Goal: Task Accomplishment & Management: Manage account settings

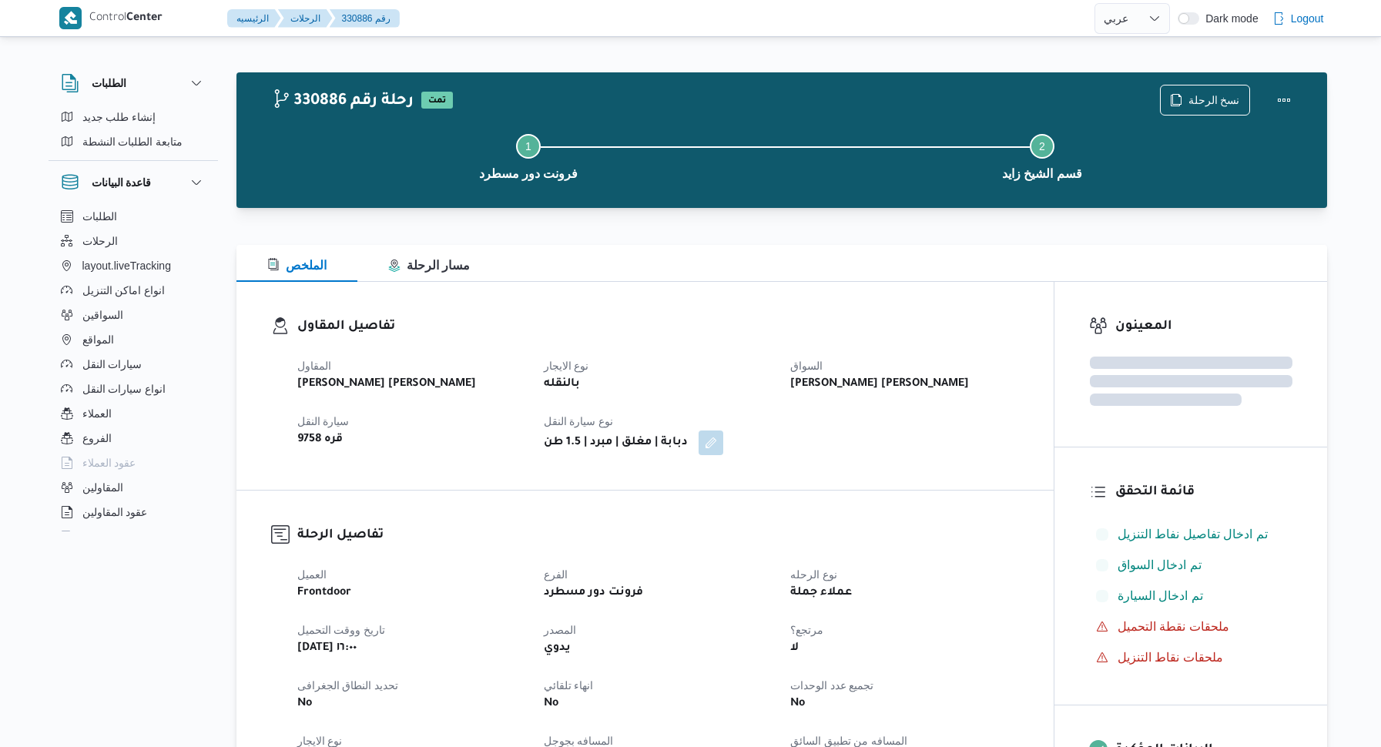
select select "ar"
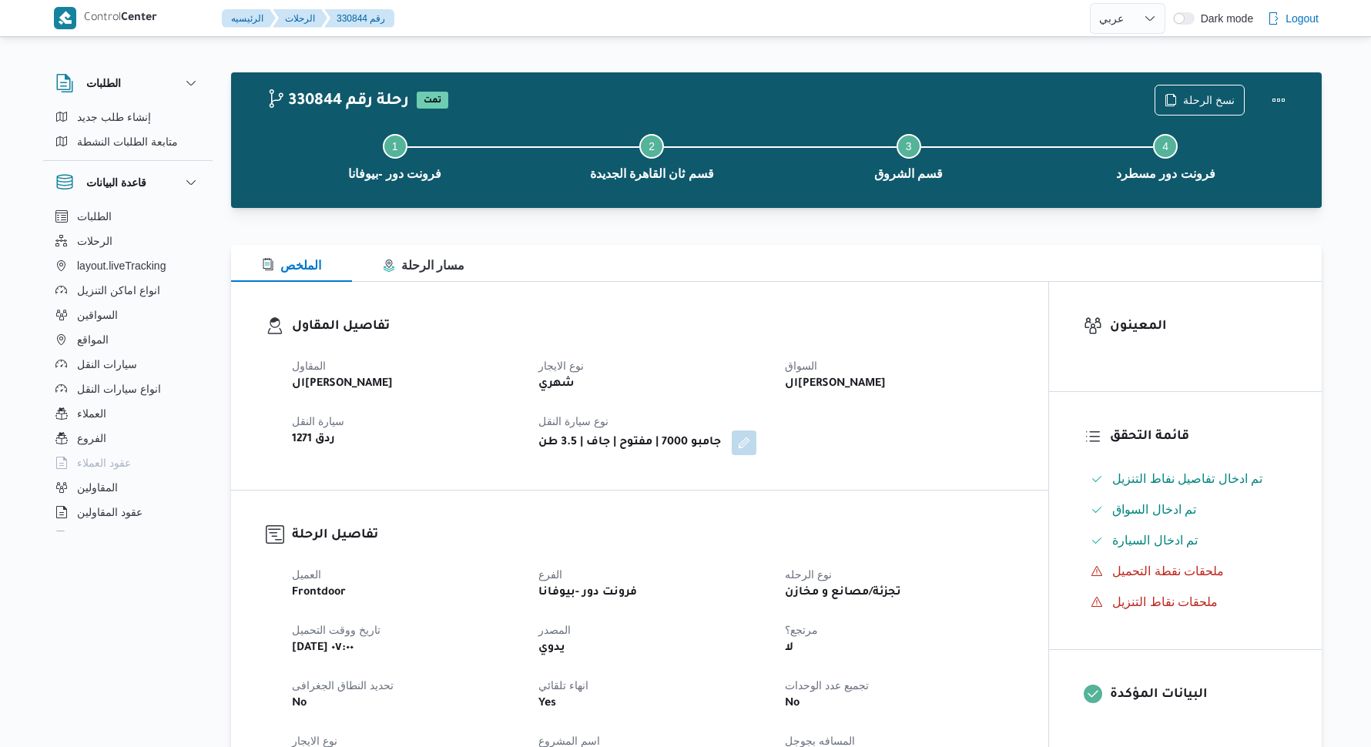
select select "ar"
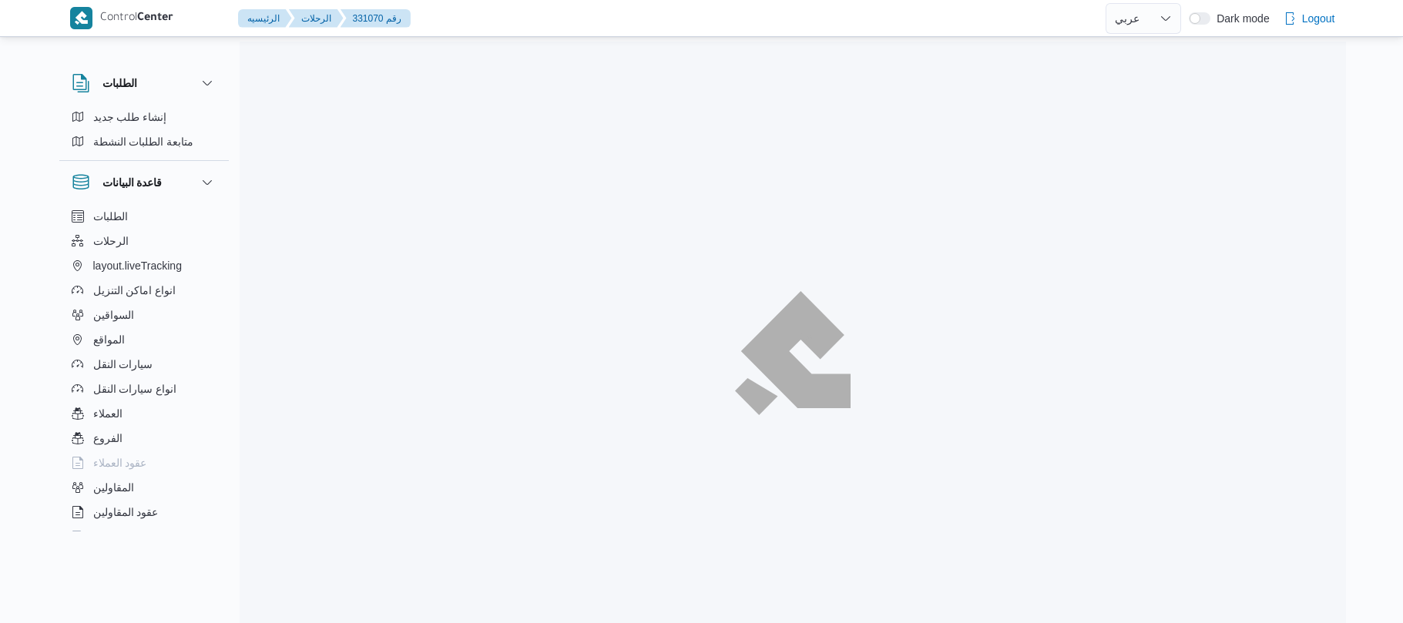
select select "ar"
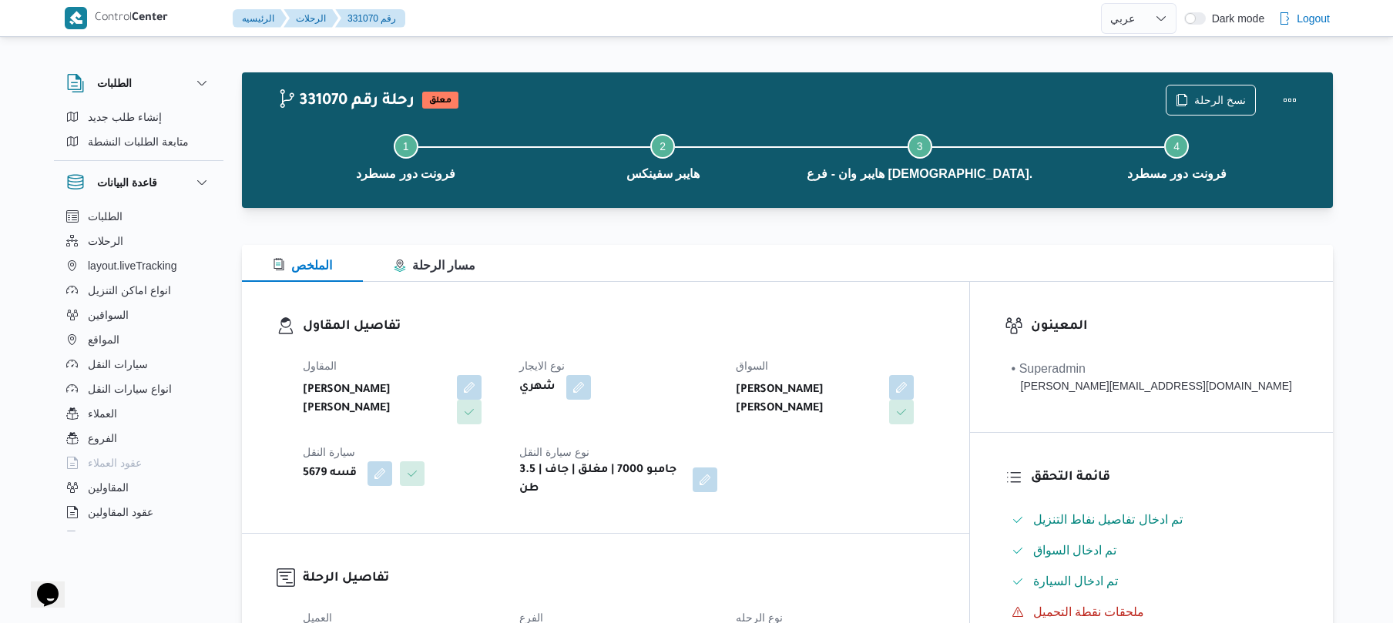
click at [752, 290] on div "تفاصيل المقاول المقاول محمد هاني محمد جوده محمود نوع الايجار شهري السواق ابراهي…" at bounding box center [605, 407] width 727 height 251
click at [1293, 97] on button "Actions" at bounding box center [1289, 99] width 31 height 31
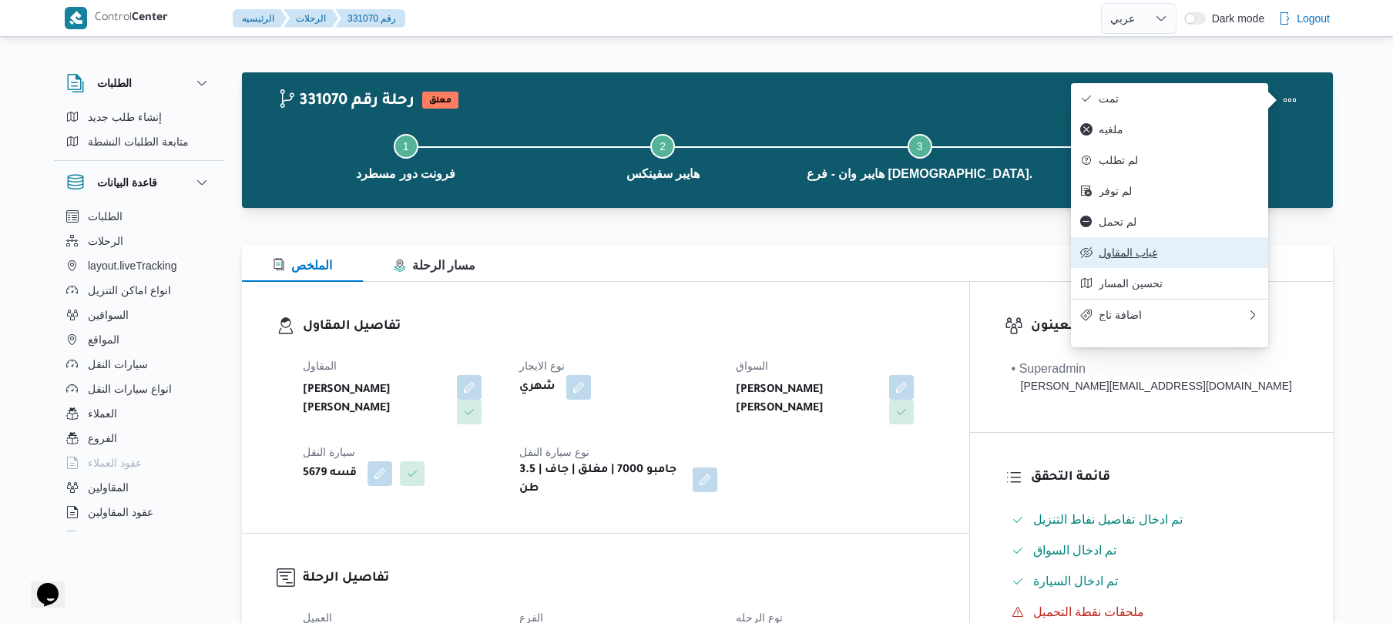
click at [1140, 259] on span "غياب المقاول" at bounding box center [1179, 253] width 160 height 12
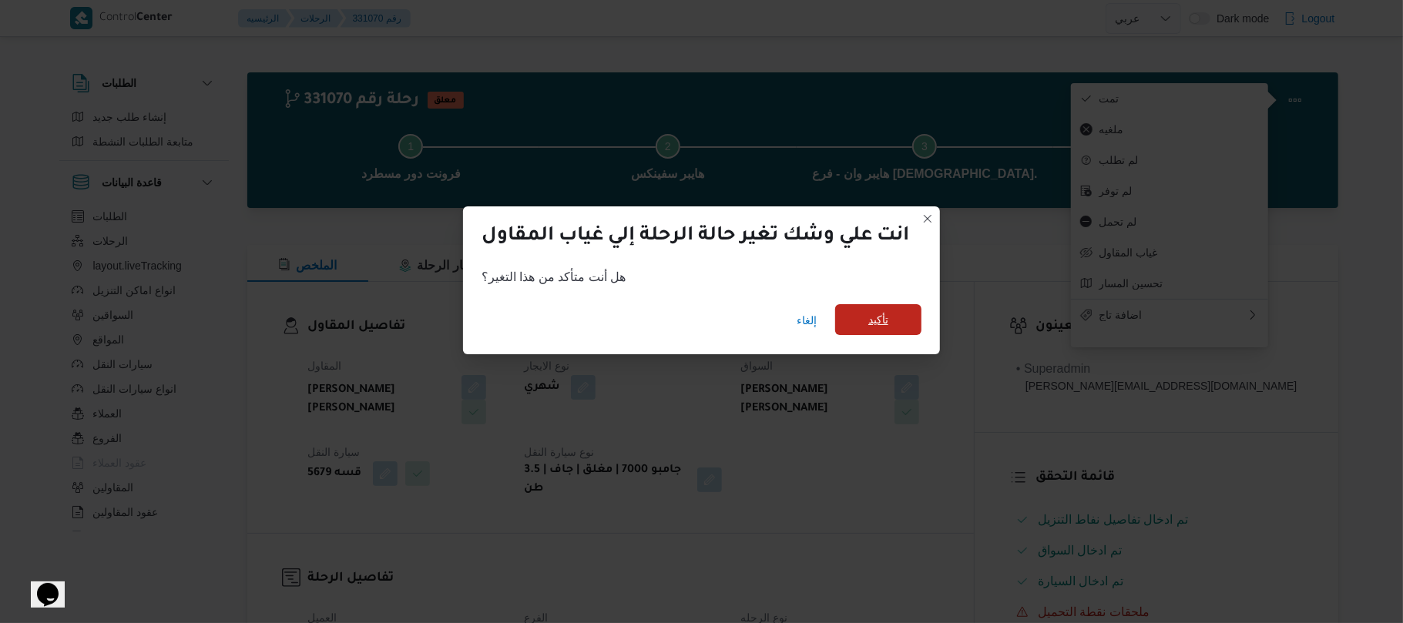
click at [885, 325] on span "تأكيد" at bounding box center [878, 320] width 20 height 18
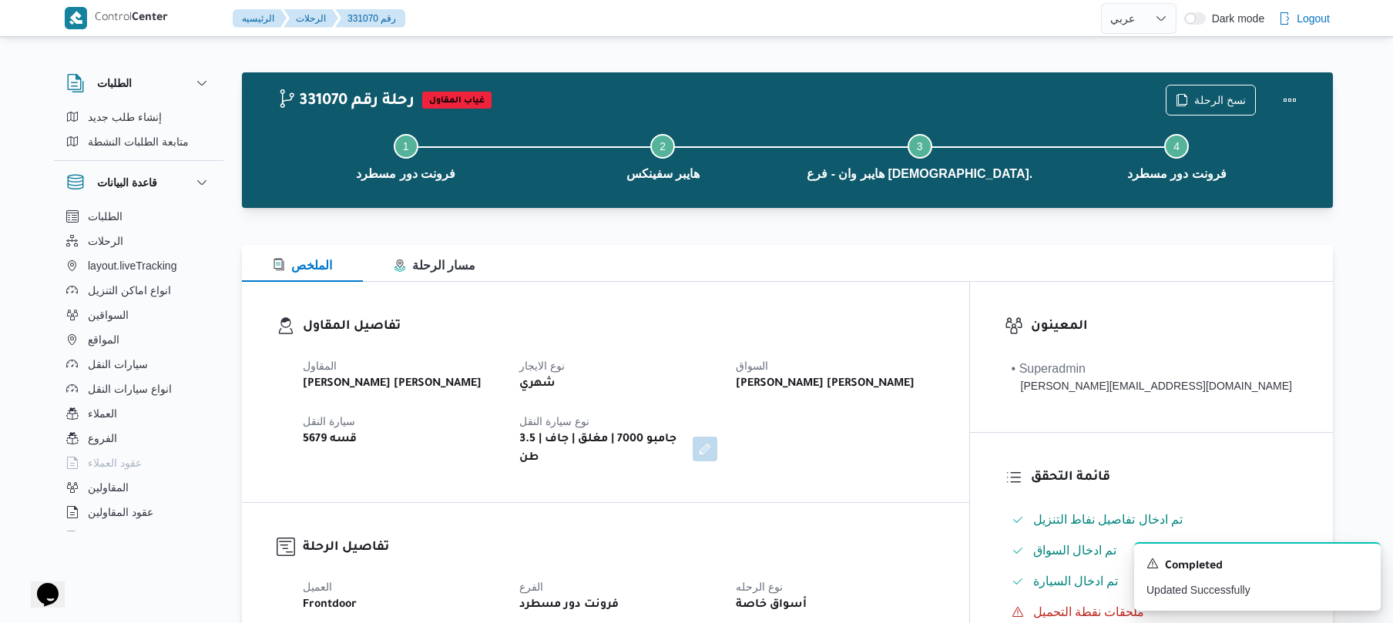
click at [969, 299] on div "تفاصيل المقاول المقاول محمد هاني محمد جوده محمود نوع الايجار شهري السواق ابراهي…" at bounding box center [605, 392] width 727 height 220
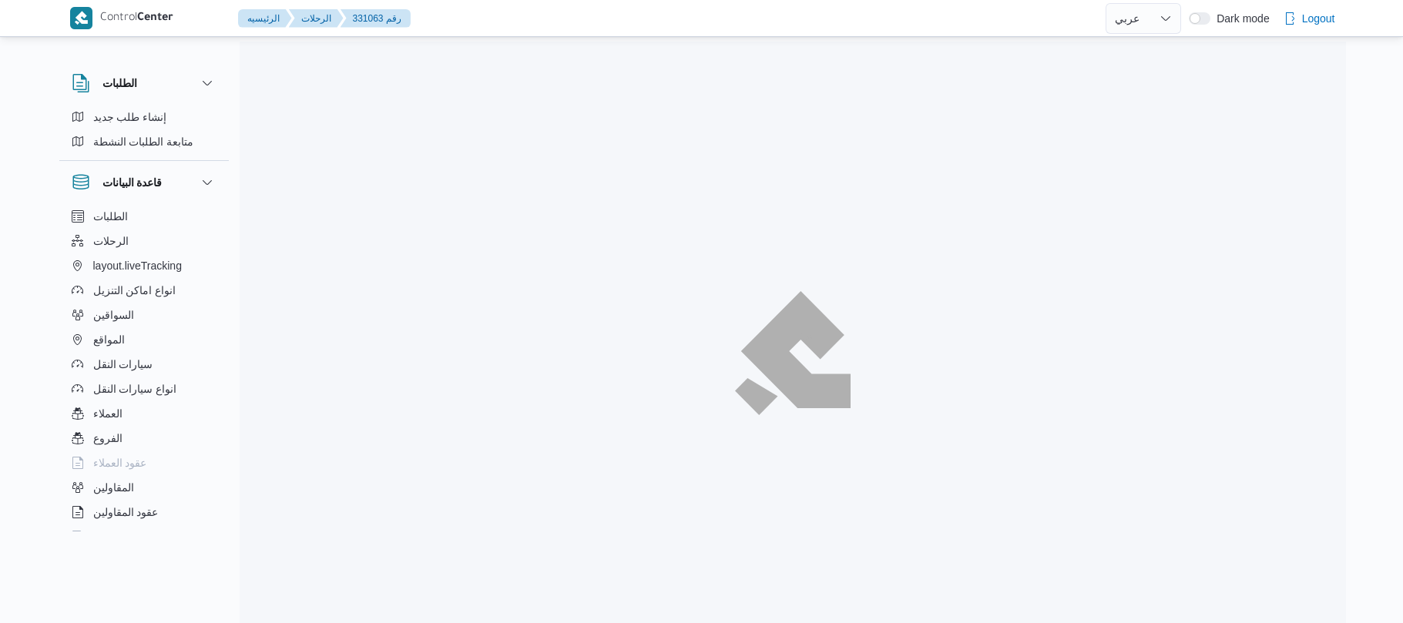
select select "ar"
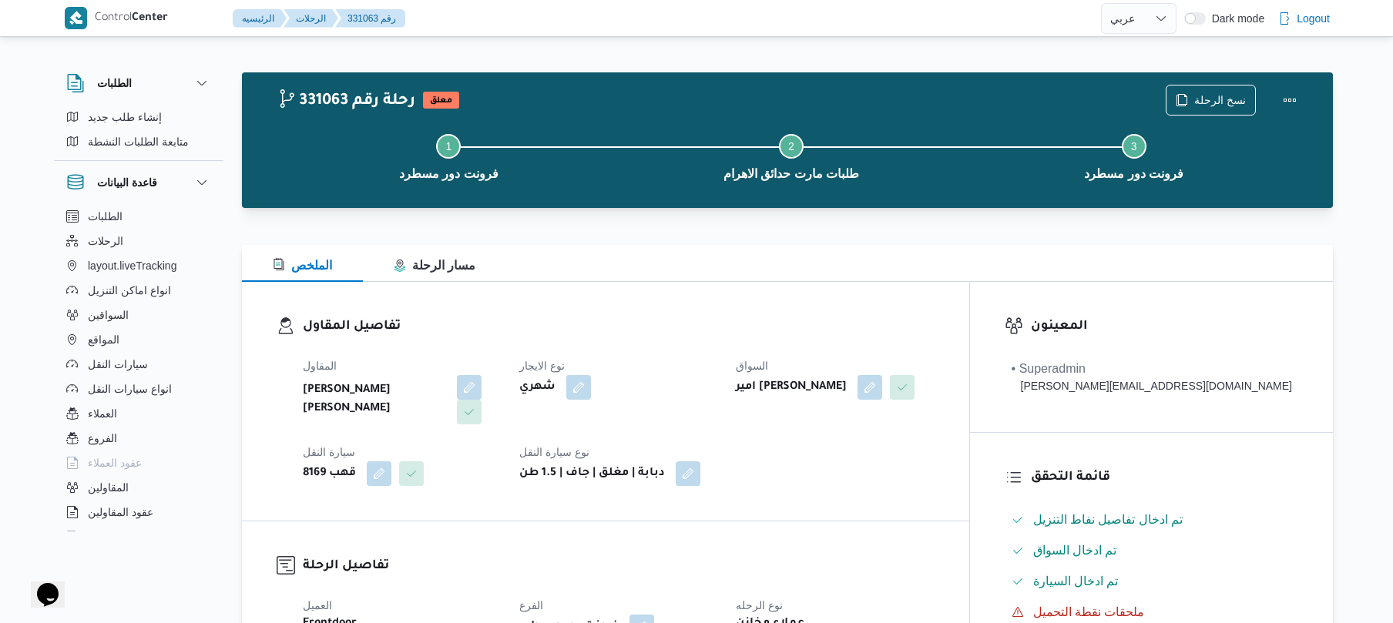
click at [805, 276] on div "الملخص مسار الرحلة" at bounding box center [787, 263] width 1091 height 37
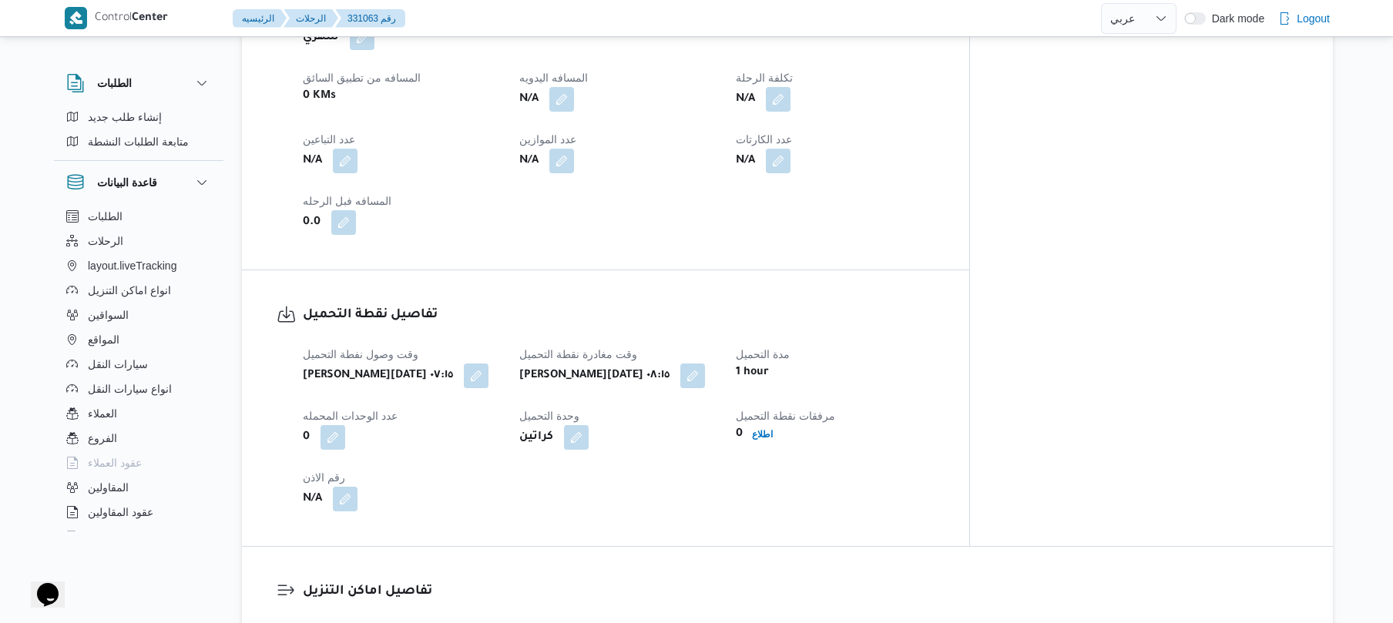
scroll to position [780, 0]
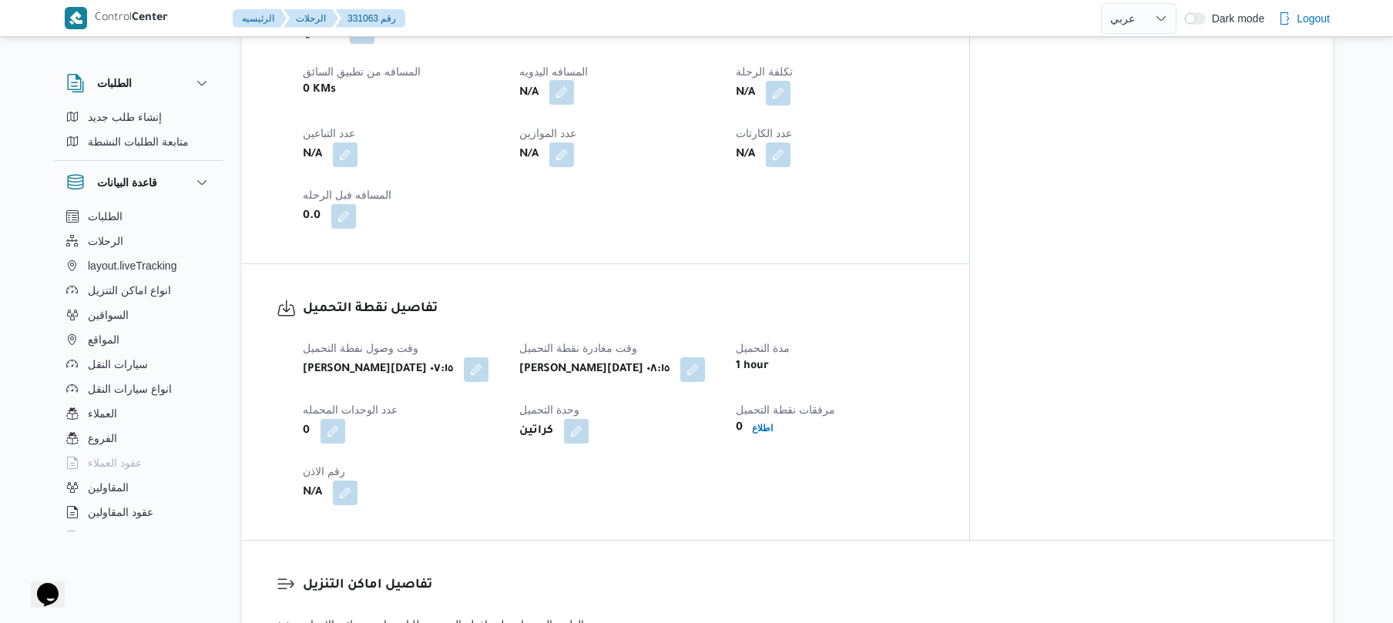
click at [574, 99] on button "button" at bounding box center [561, 92] width 25 height 25
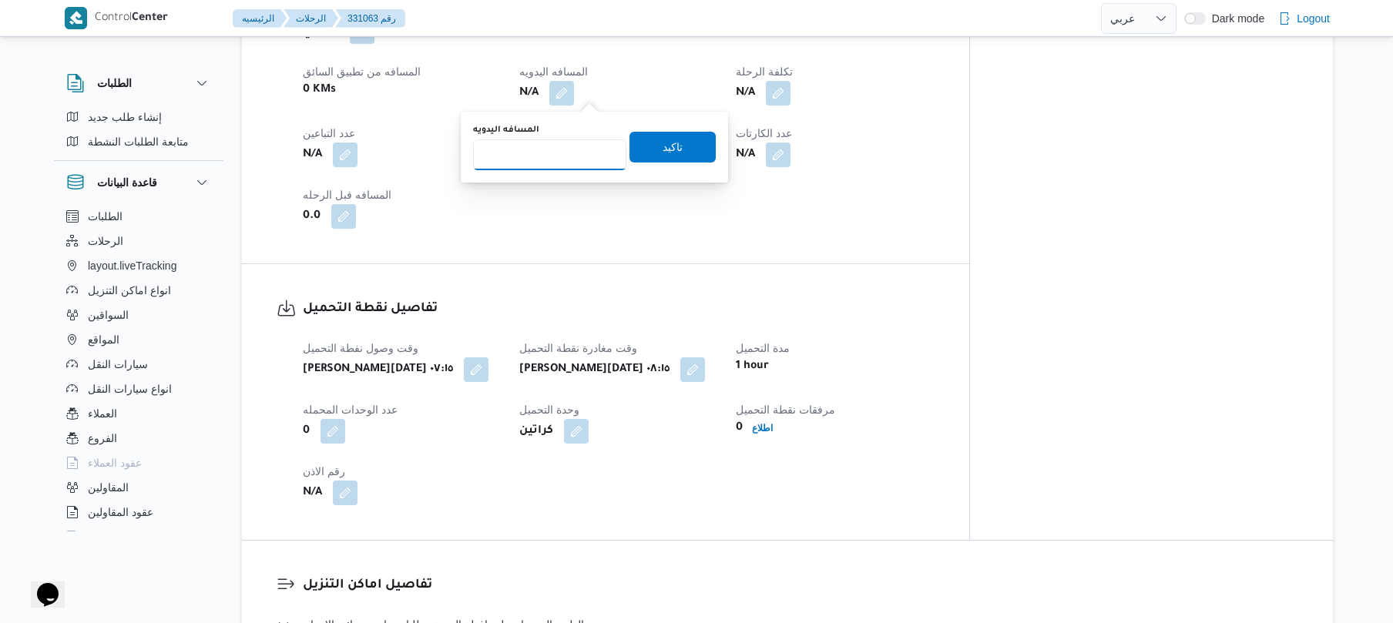
click at [578, 151] on input "المسافه اليدويه" at bounding box center [549, 154] width 153 height 31
type input "110"
click at [663, 137] on span "تاكيد" at bounding box center [673, 146] width 20 height 18
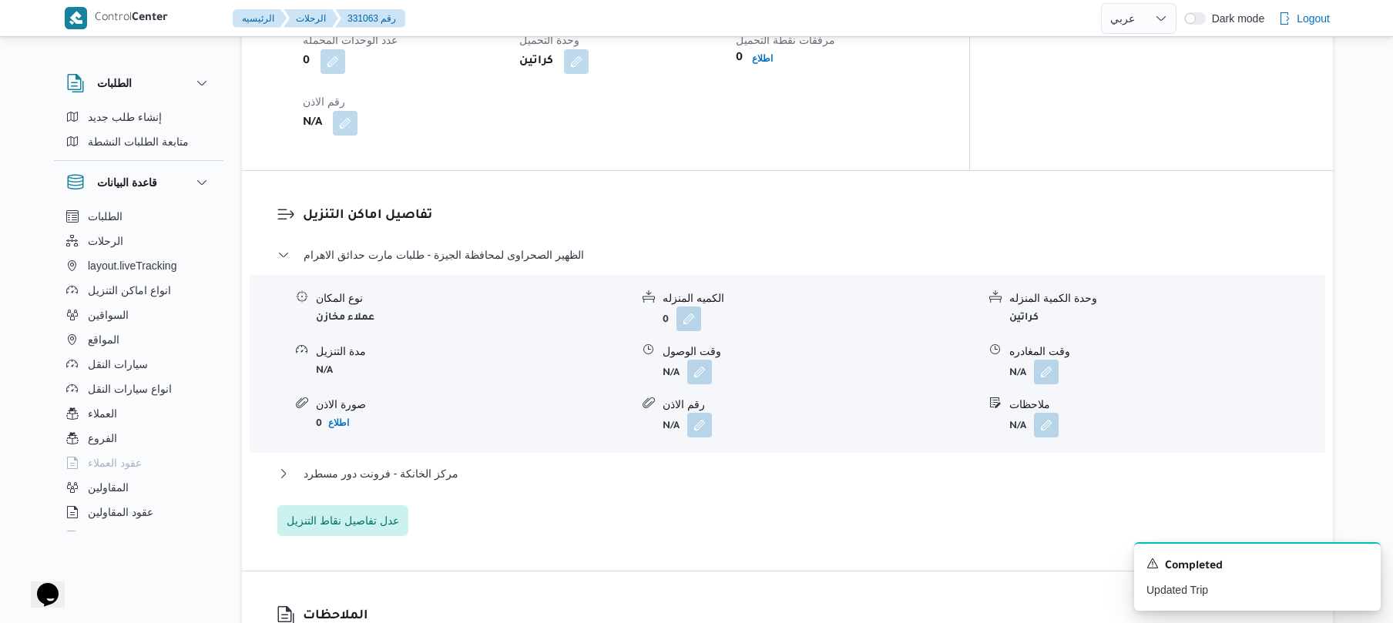
scroll to position [1191, 0]
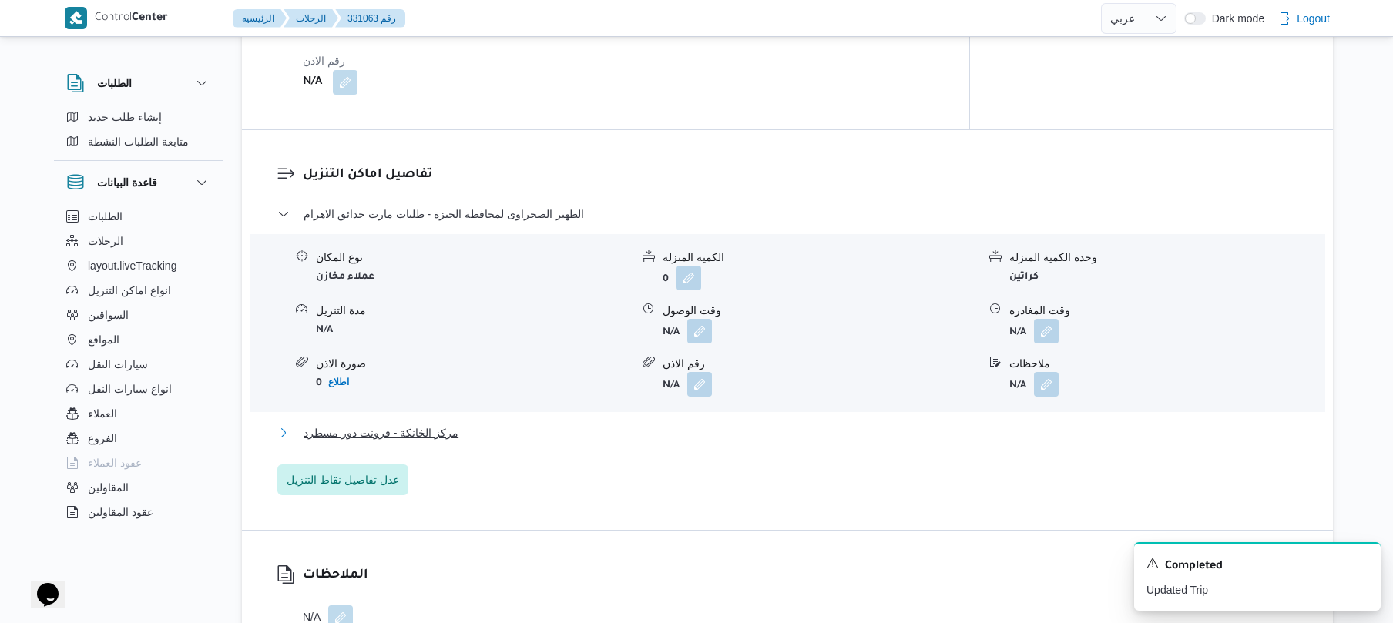
click at [484, 435] on button "مركز الخانكة - فرونت دور مسطرد" at bounding box center [787, 433] width 1021 height 18
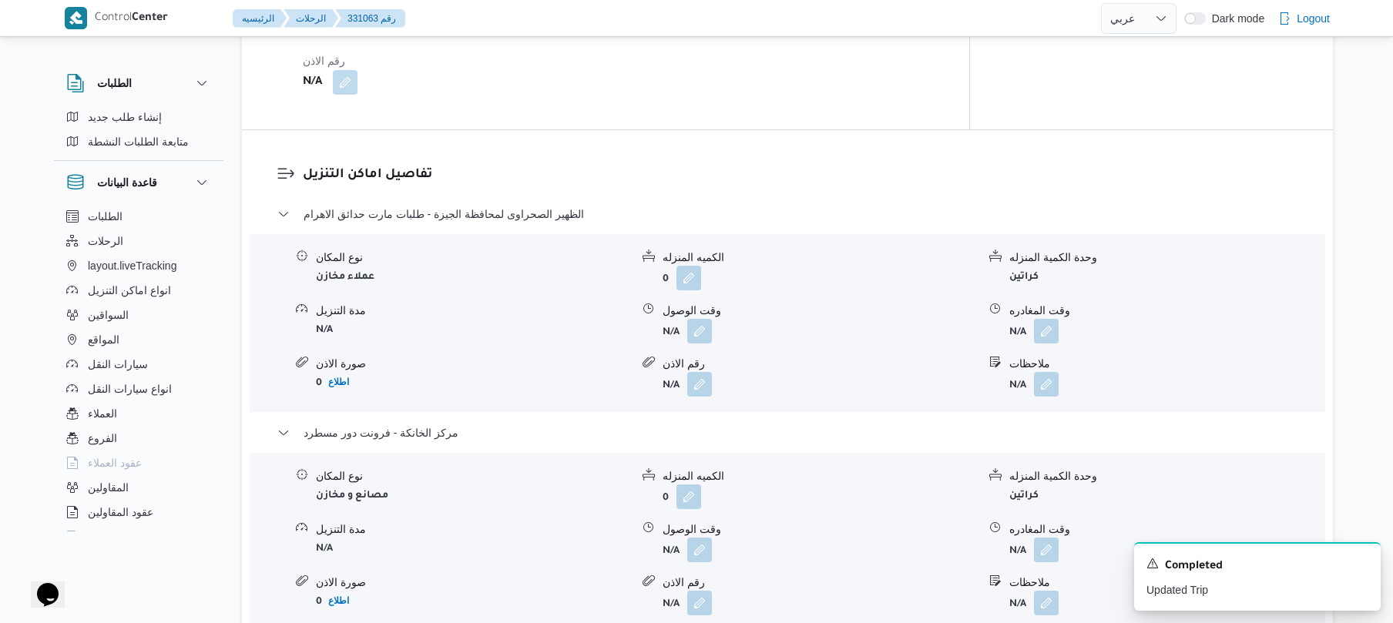
click at [683, 171] on h3 "تفاصيل اماكن التنزيل" at bounding box center [800, 175] width 995 height 21
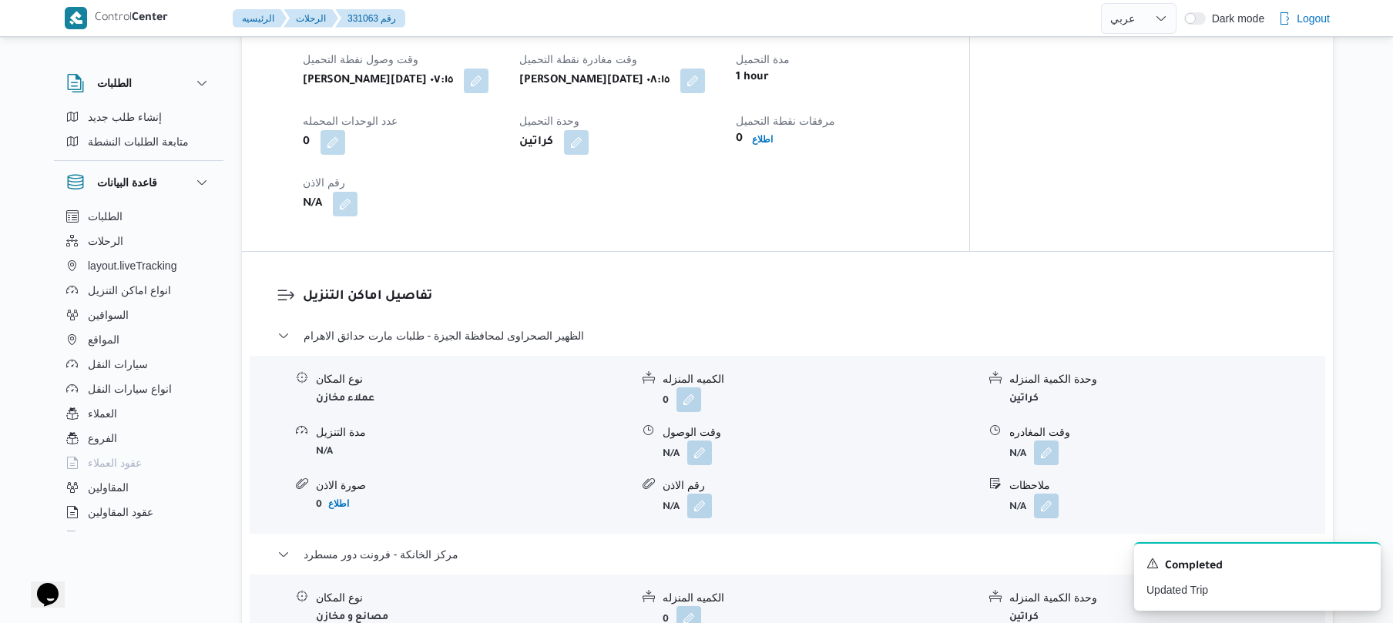
scroll to position [1068, 0]
click at [703, 454] on button "button" at bounding box center [699, 453] width 25 height 25
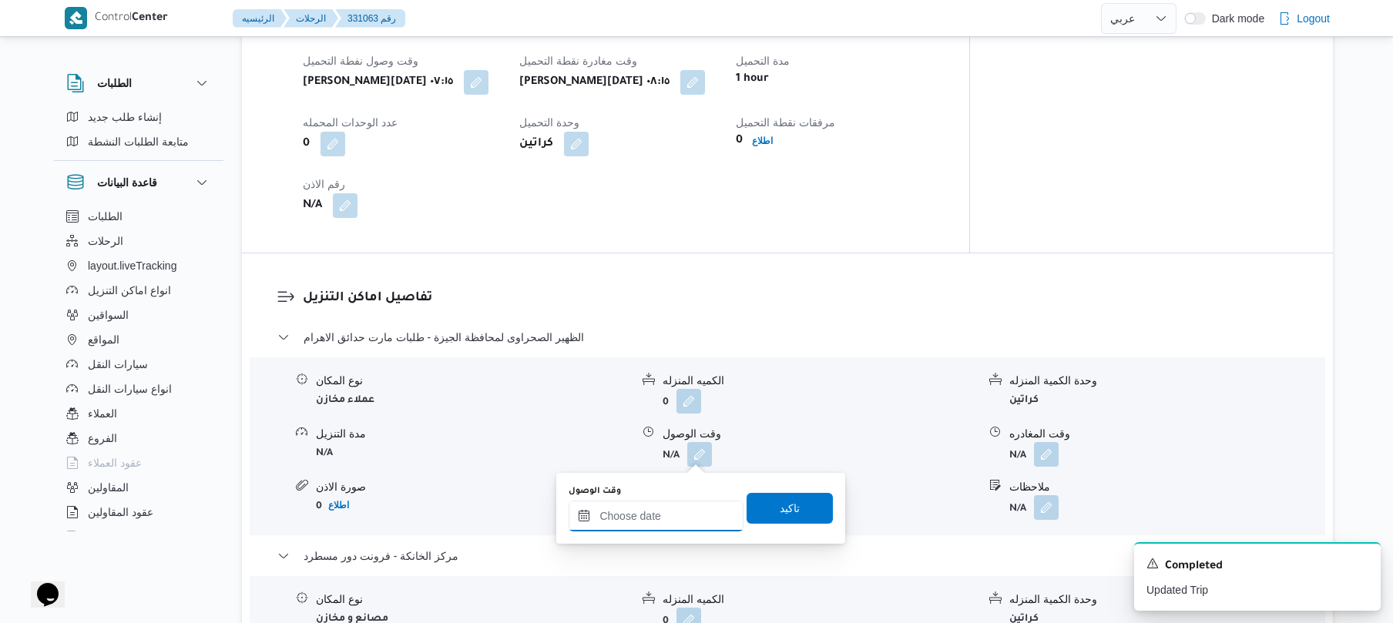
click at [661, 512] on input "وقت الوصول" at bounding box center [656, 516] width 175 height 31
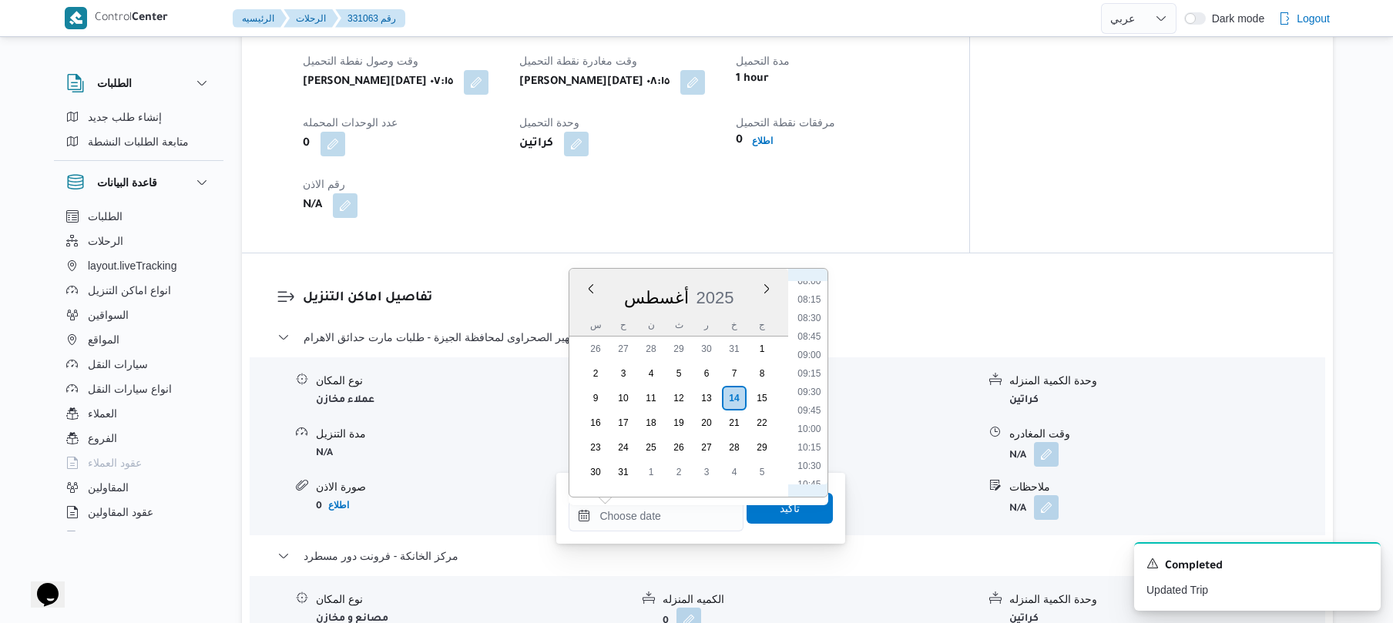
scroll to position [556, 0]
click at [814, 438] on li "09:30" at bounding box center [809, 435] width 35 height 15
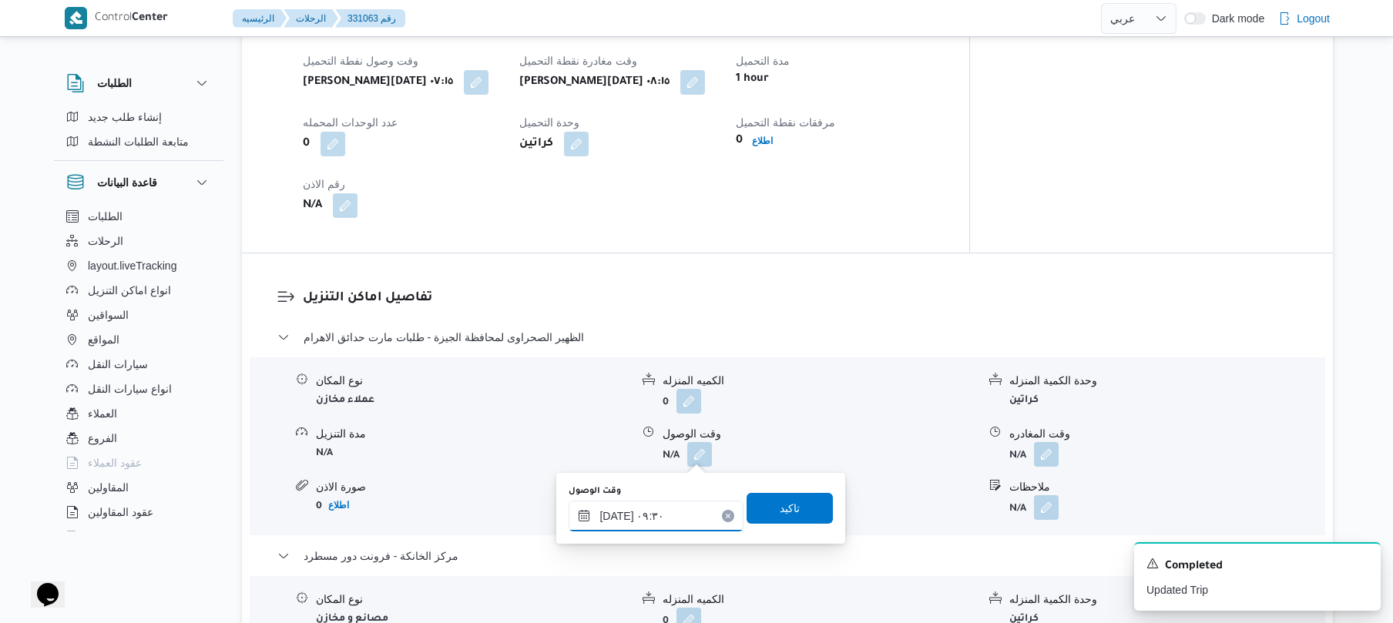
click at [615, 515] on input "١٤/٠٨/٢٠٢٥ ٠٩:٣٠" at bounding box center [656, 516] width 175 height 31
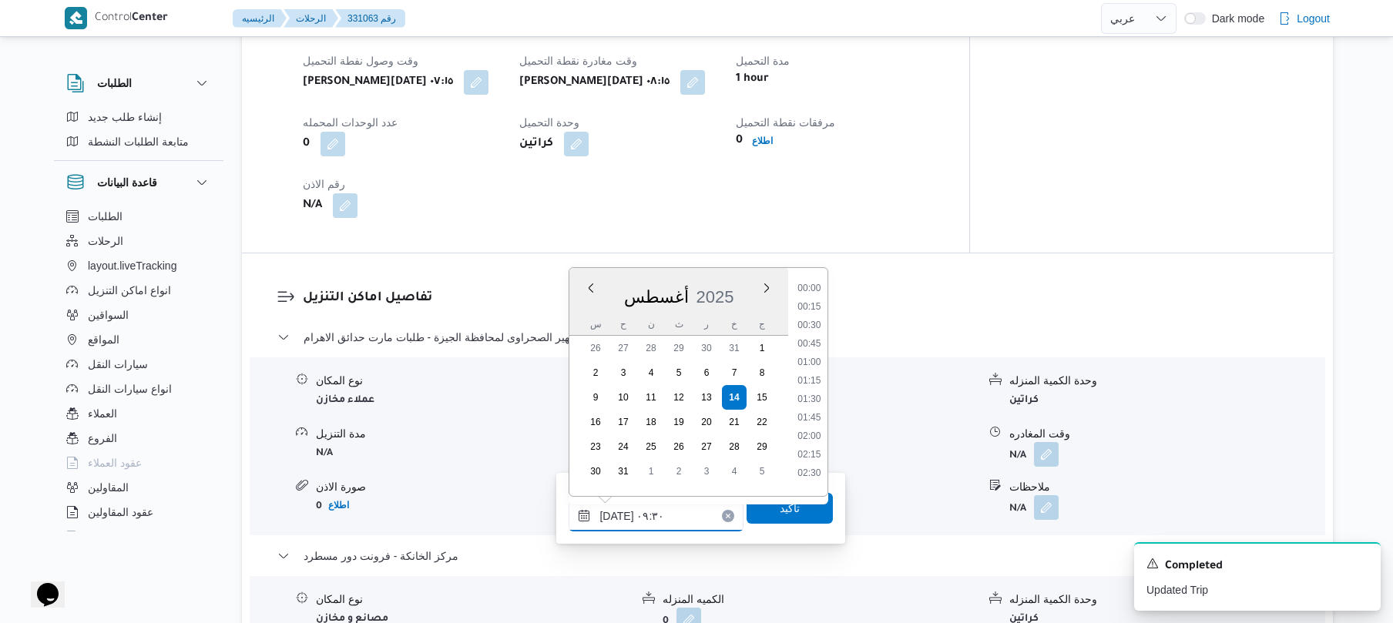
click at [615, 515] on input "١٤/٠٨/٢٠٢٥ ٠٩:٣٠" at bounding box center [656, 516] width 175 height 31
type input "١٤/٠٨/٢٠٢٥ ٠٩:٠٥"
click at [799, 519] on span "تاكيد" at bounding box center [790, 507] width 86 height 31
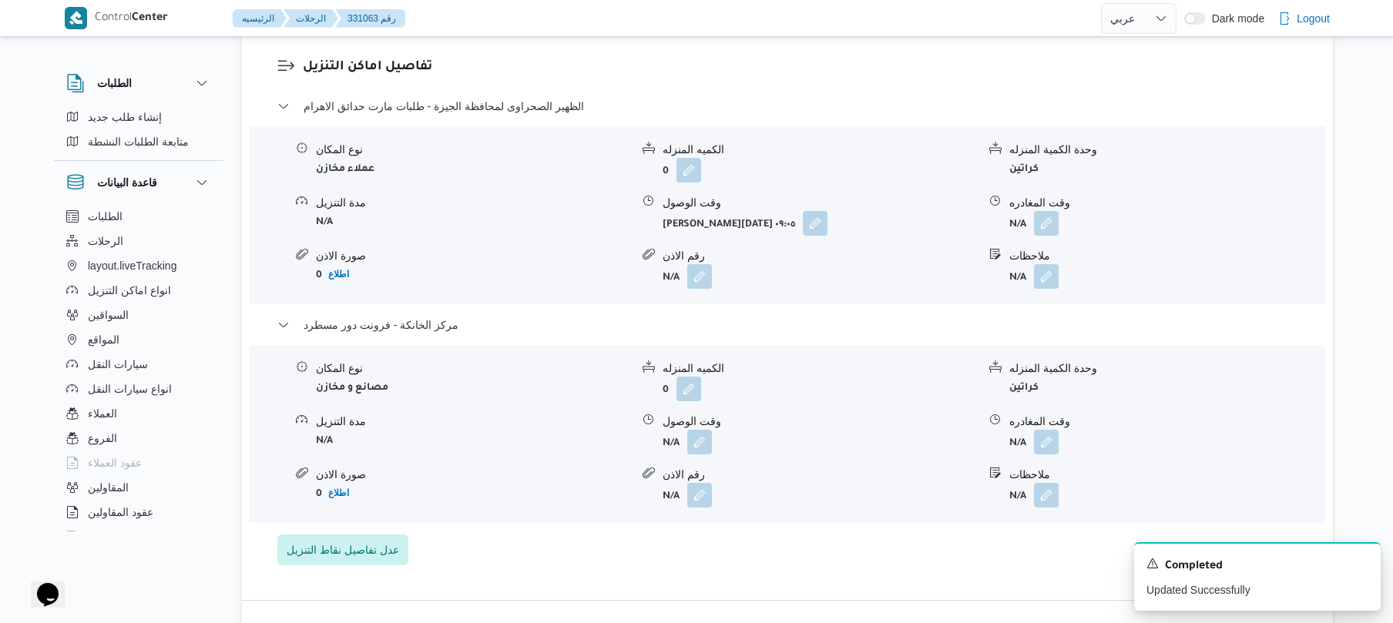
scroll to position [1356, 0]
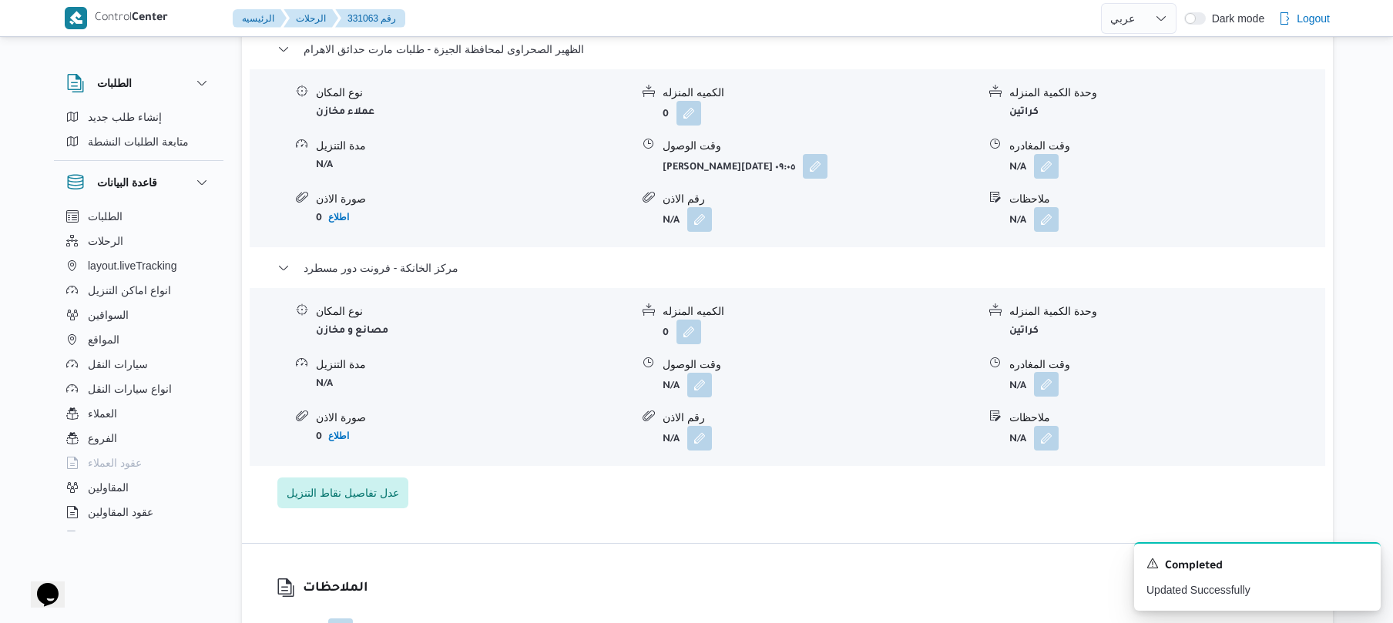
click at [1054, 387] on button "button" at bounding box center [1046, 384] width 25 height 25
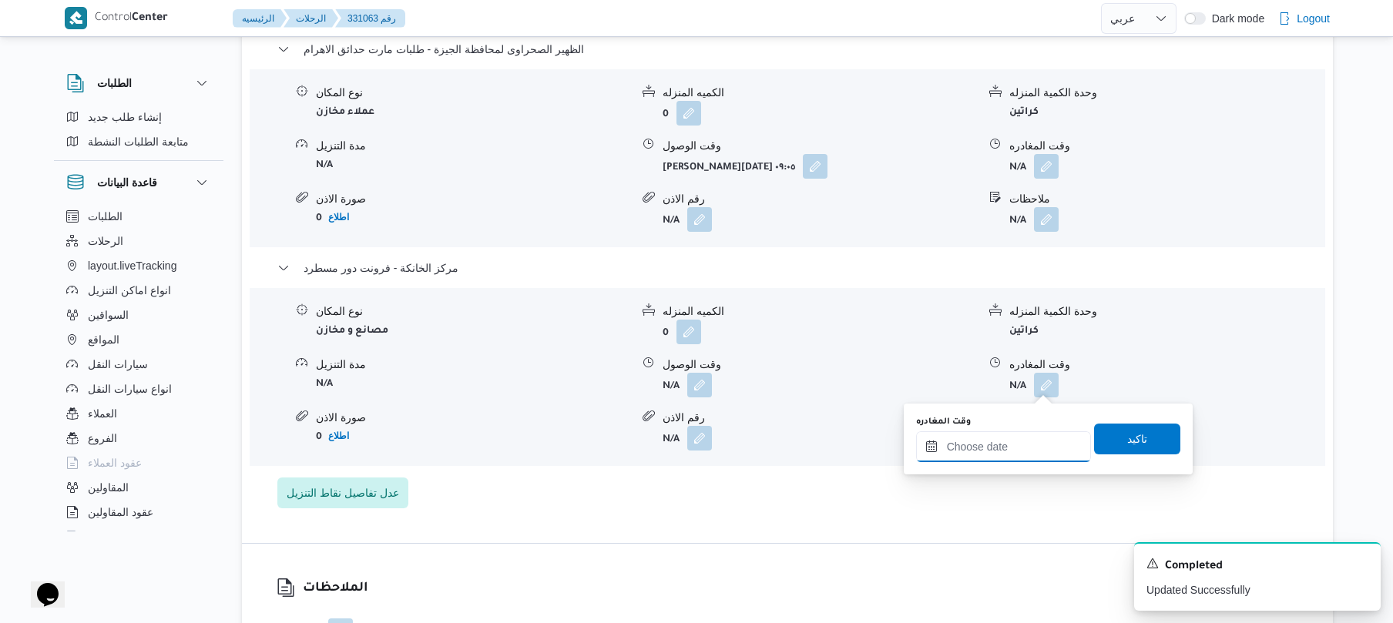
click at [988, 439] on input "وقت المغادره" at bounding box center [1003, 446] width 175 height 31
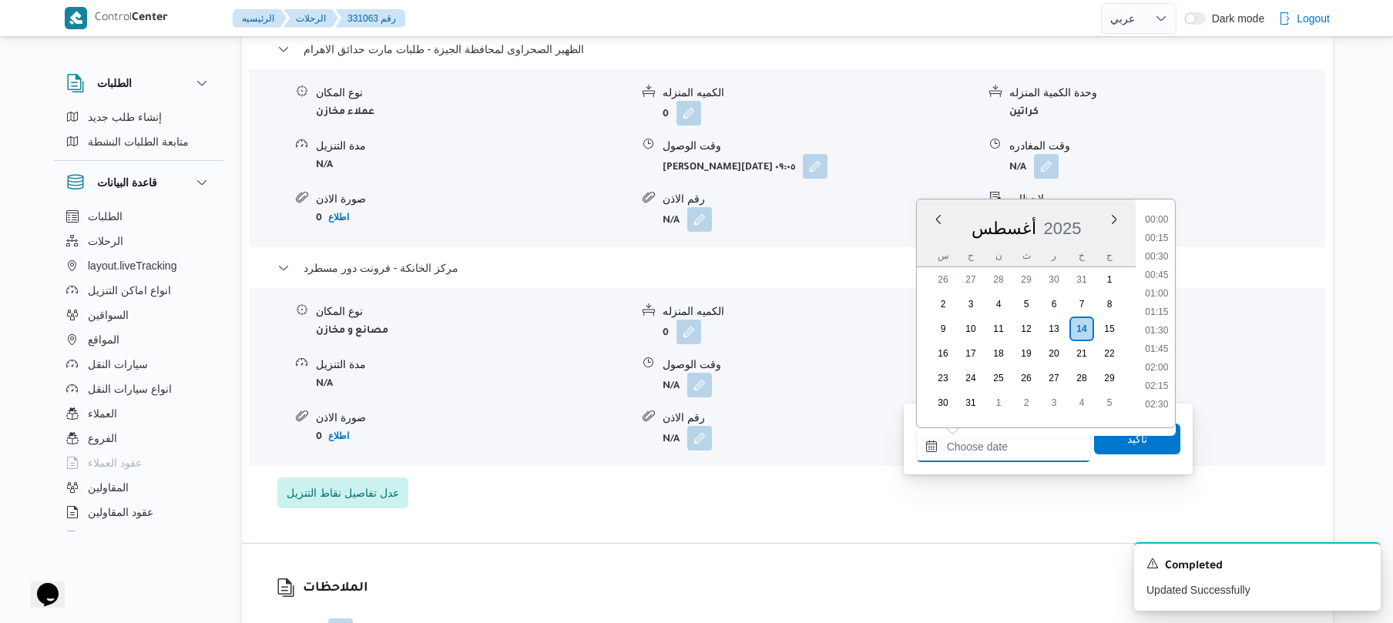
scroll to position [1246, 0]
click at [1157, 300] on li "18:00" at bounding box center [1156, 304] width 35 height 15
type input "١٤/٠٨/٢٠٢٥ ١٨:٠٠"
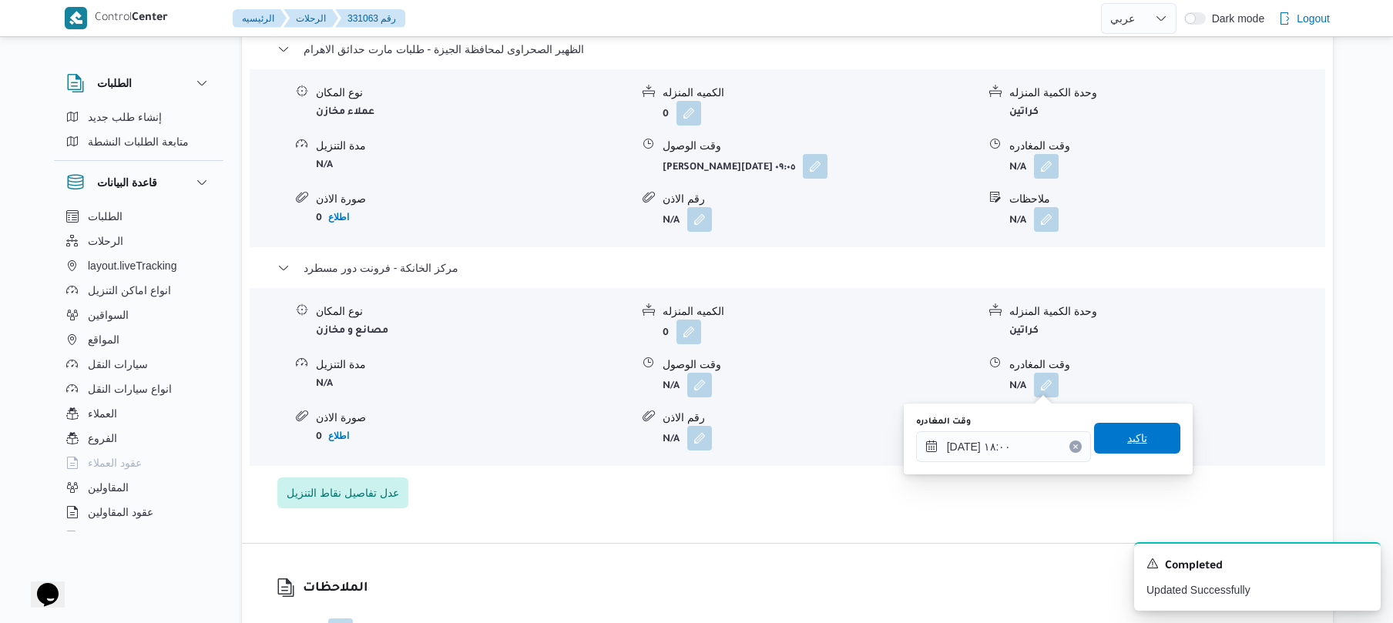
click at [1111, 433] on span "تاكيد" at bounding box center [1137, 438] width 86 height 31
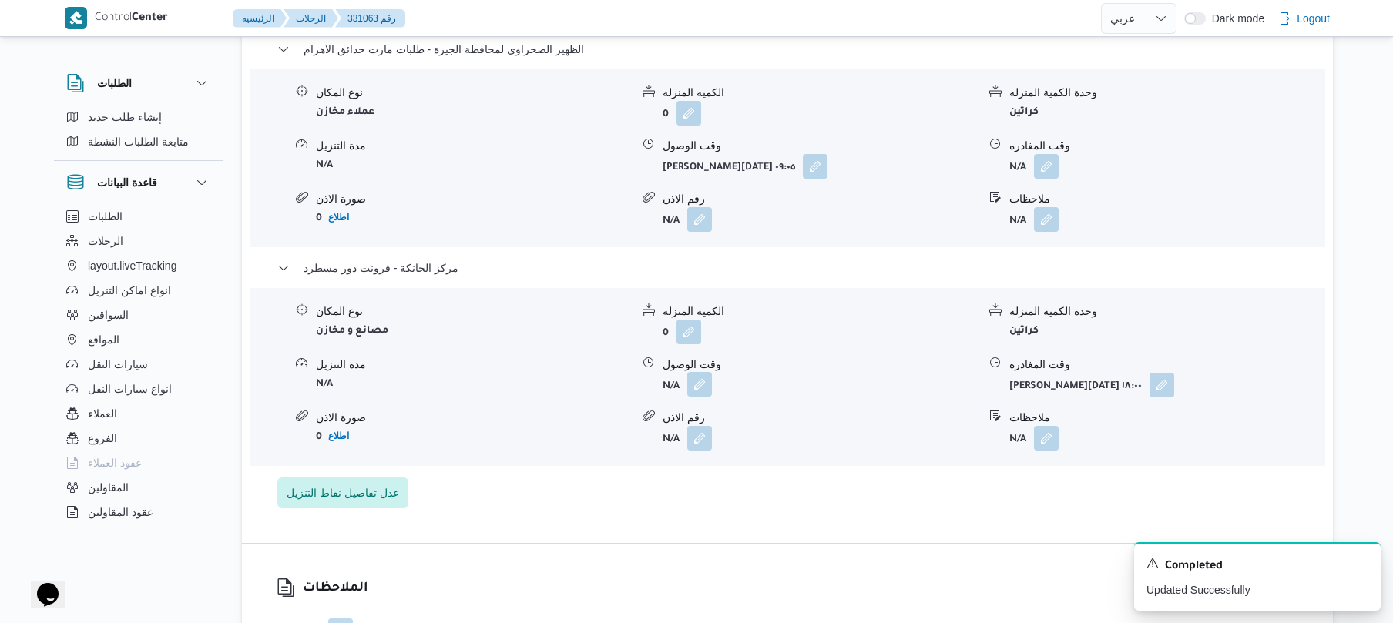
click at [698, 388] on button "button" at bounding box center [699, 384] width 25 height 25
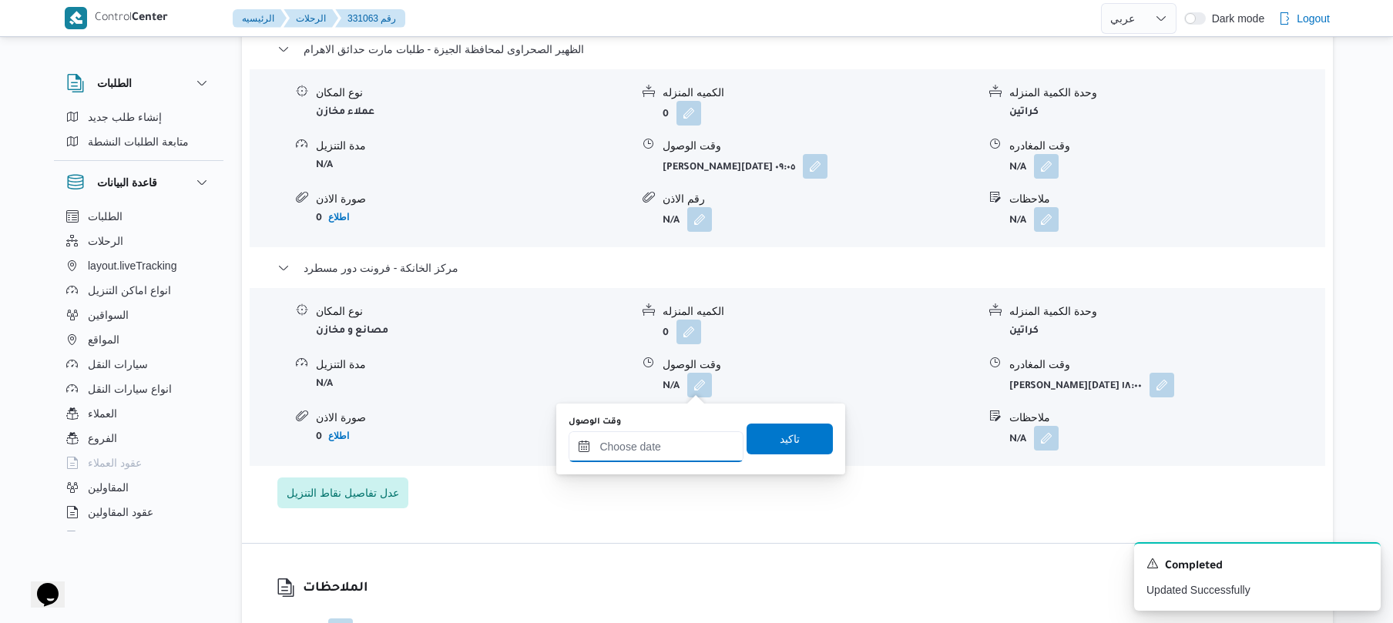
click at [656, 445] on input "وقت الوصول" at bounding box center [656, 446] width 175 height 31
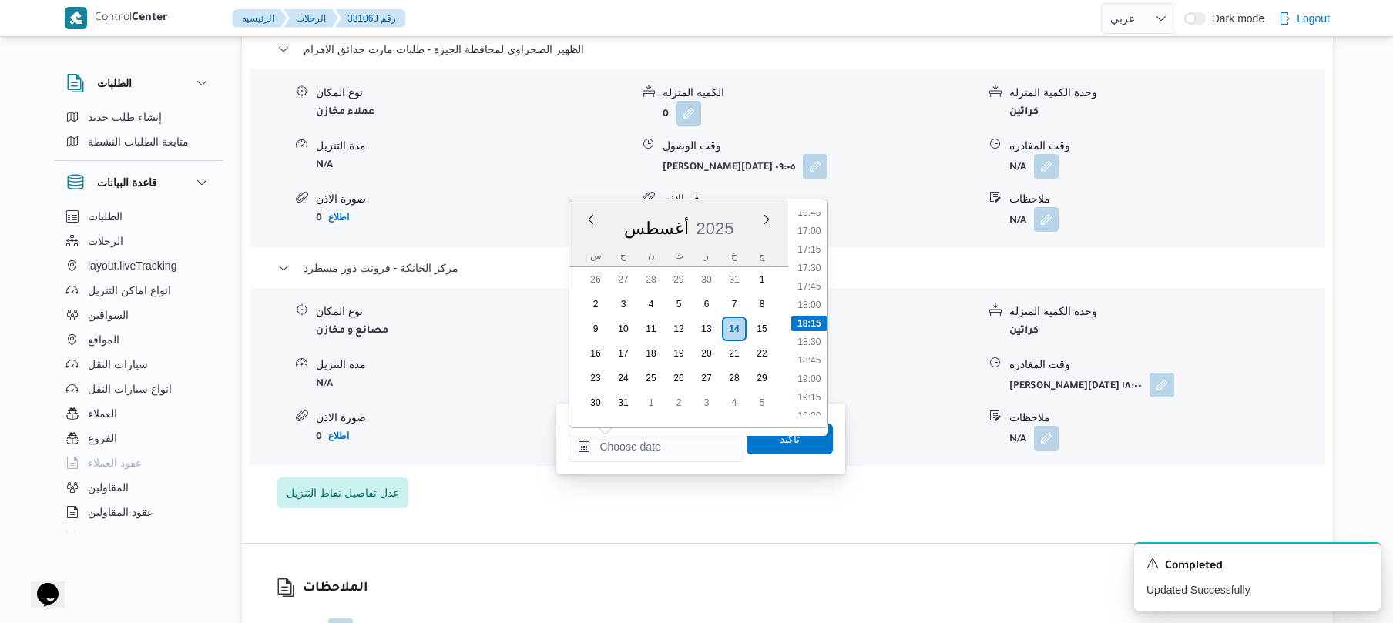
click at [817, 290] on li "17:45" at bounding box center [809, 286] width 35 height 15
type input "١٤/٠٨/٢٠٢٥ ١٧:٤٥"
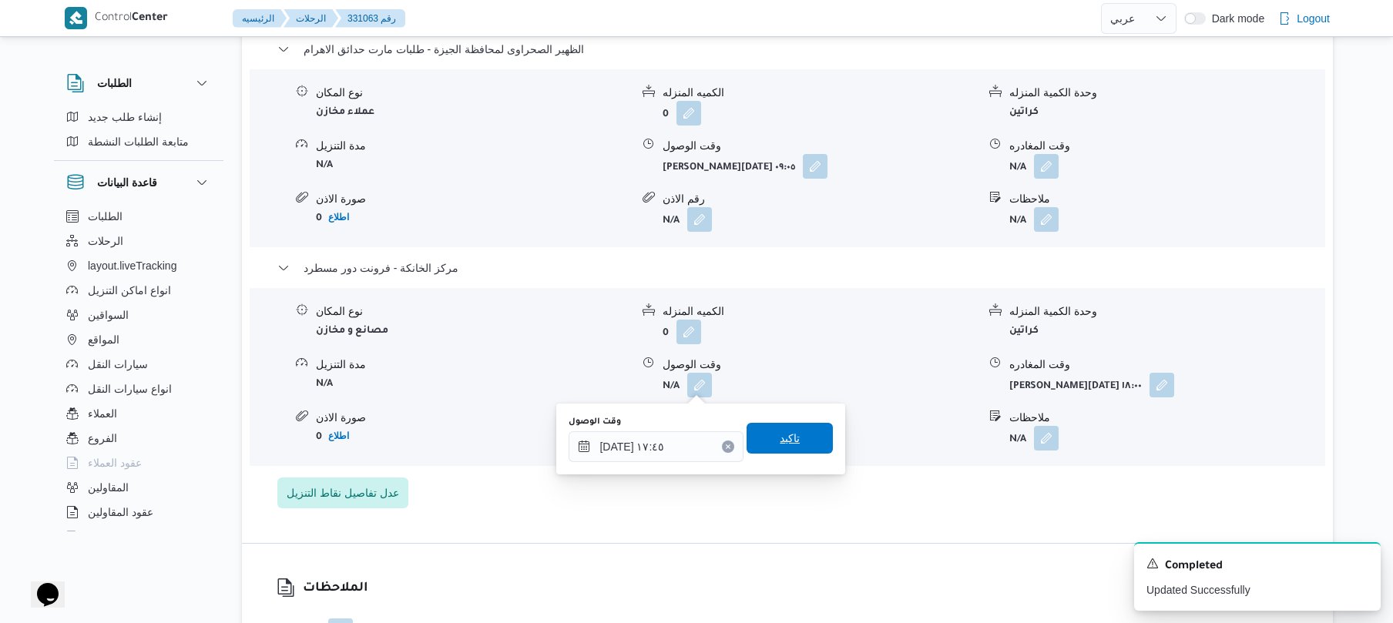
click at [781, 435] on span "تاكيد" at bounding box center [790, 438] width 20 height 18
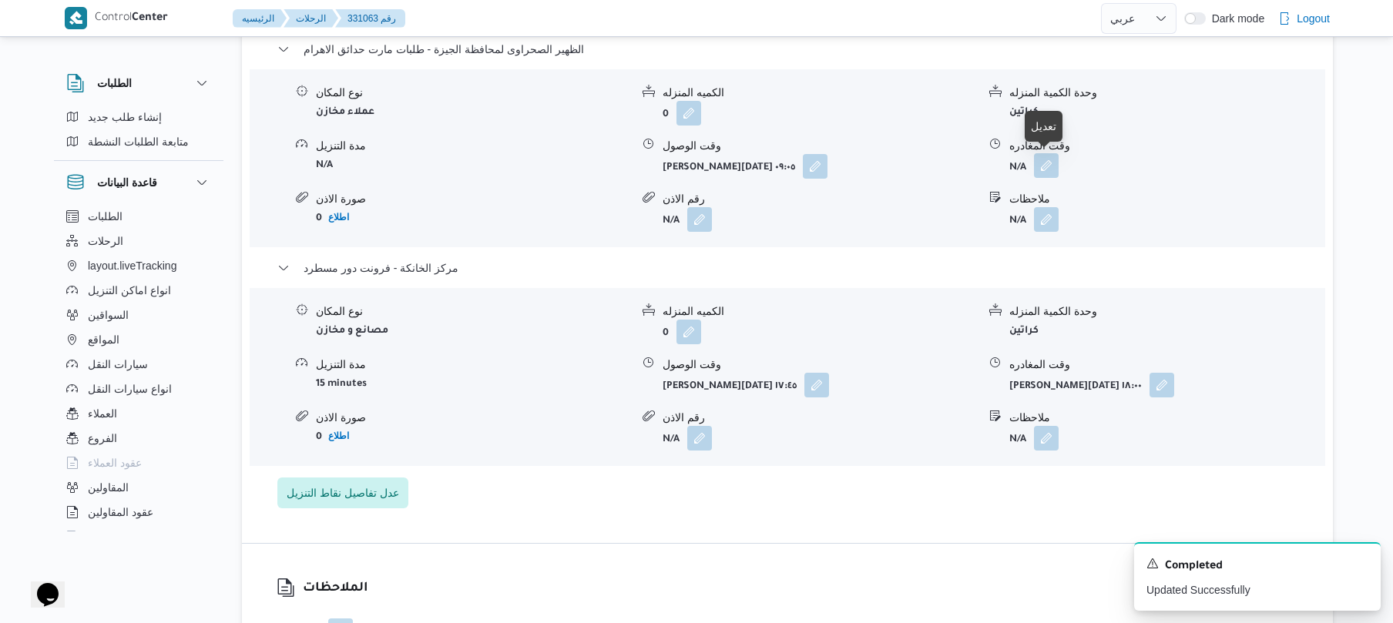
click at [1049, 167] on button "button" at bounding box center [1046, 165] width 25 height 25
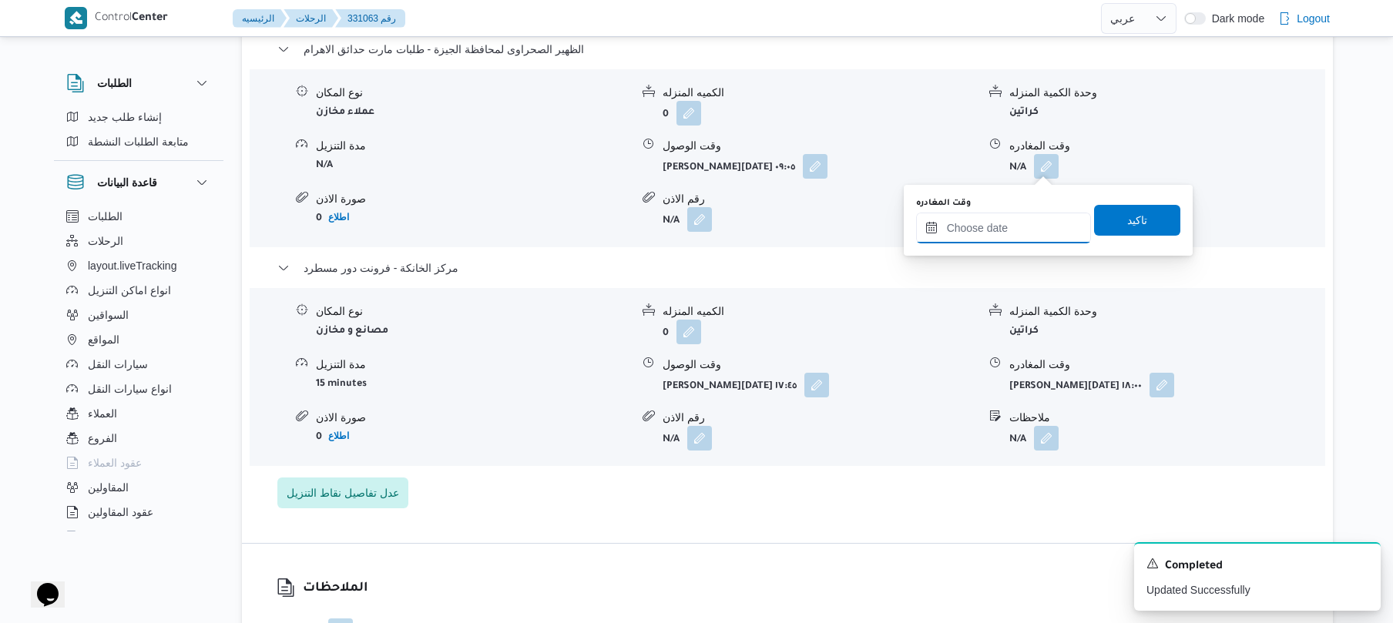
click at [1011, 227] on input "وقت المغادره" at bounding box center [1003, 228] width 175 height 31
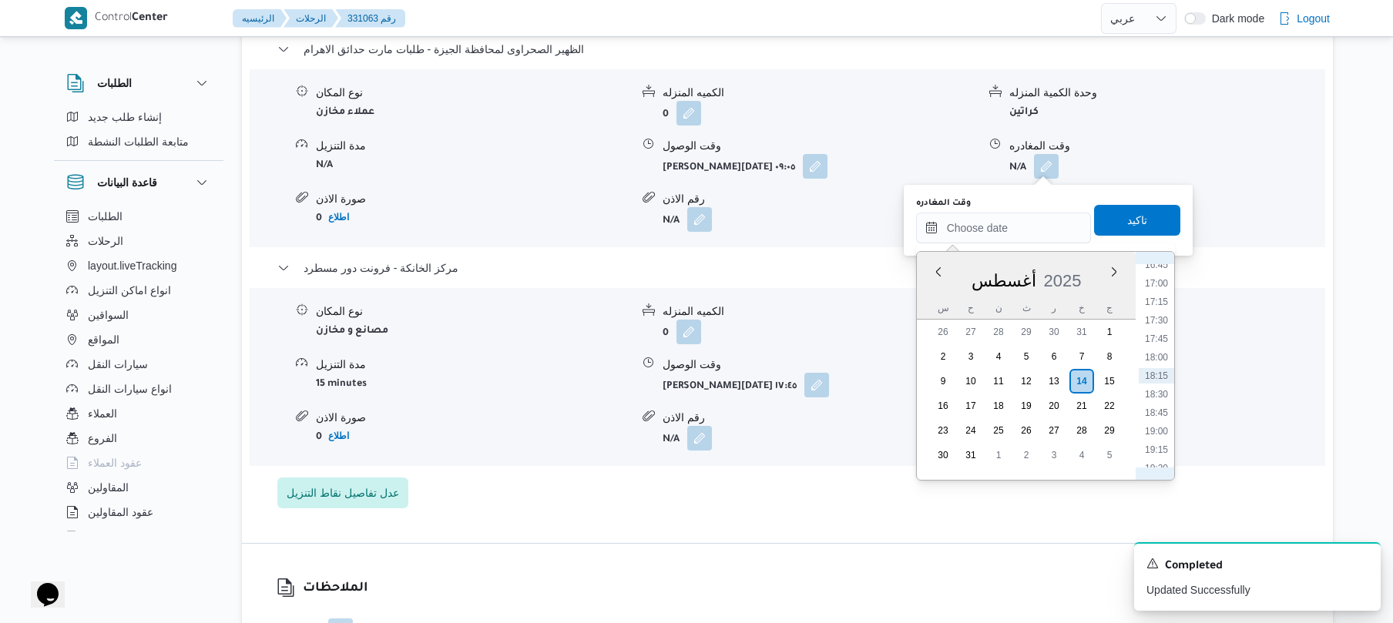
scroll to position [1073, 0]
click at [1162, 442] on li "16:45" at bounding box center [1156, 437] width 35 height 15
type input "١٤/٠٨/٢٠٢٥ ١٦:٤٥"
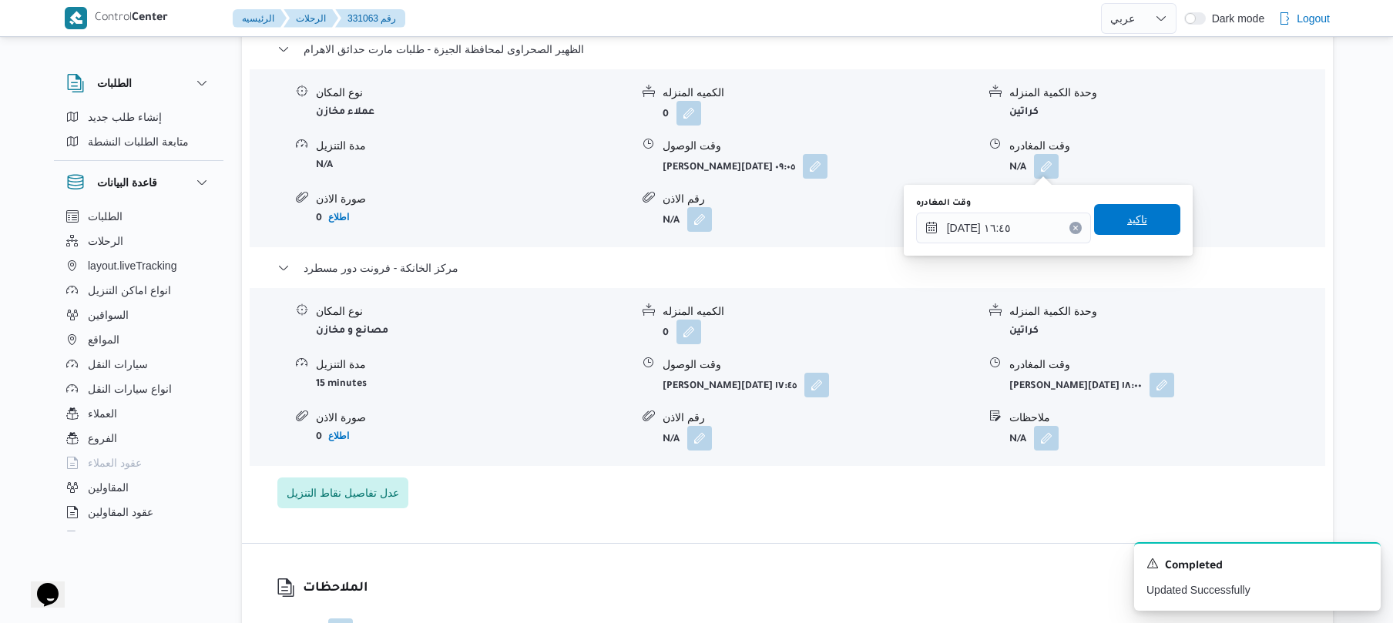
click at [1107, 223] on span "تاكيد" at bounding box center [1137, 219] width 86 height 31
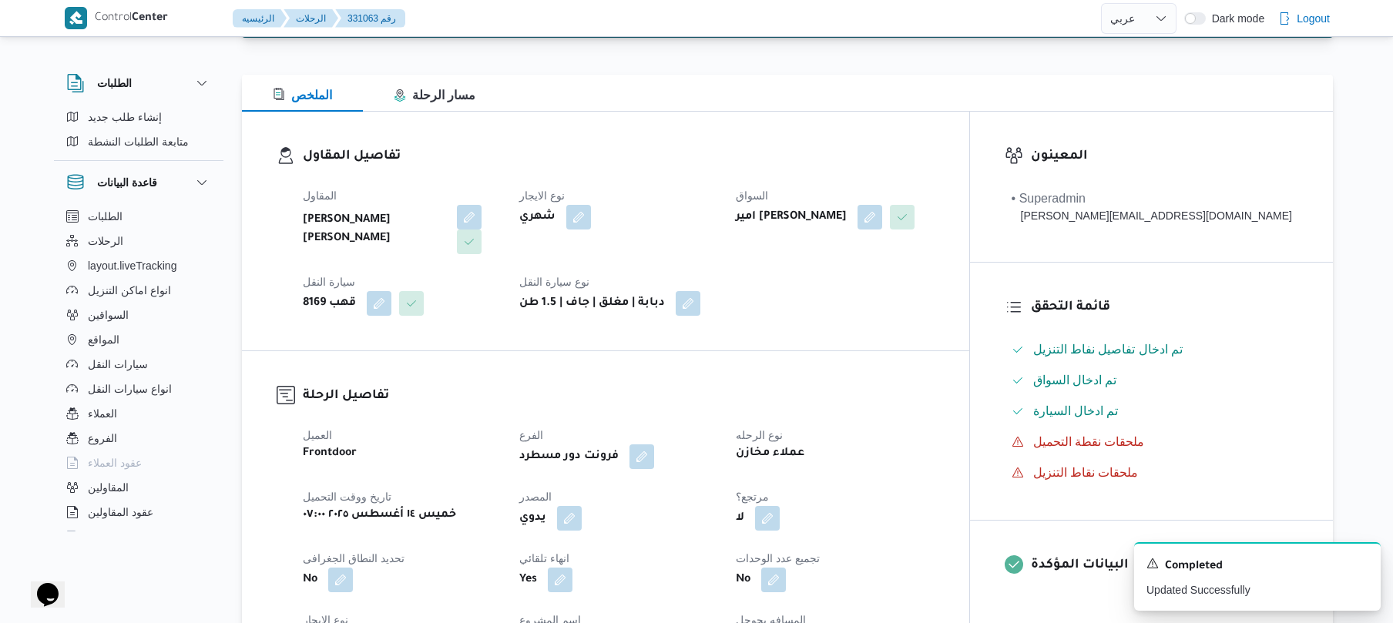
scroll to position [0, 0]
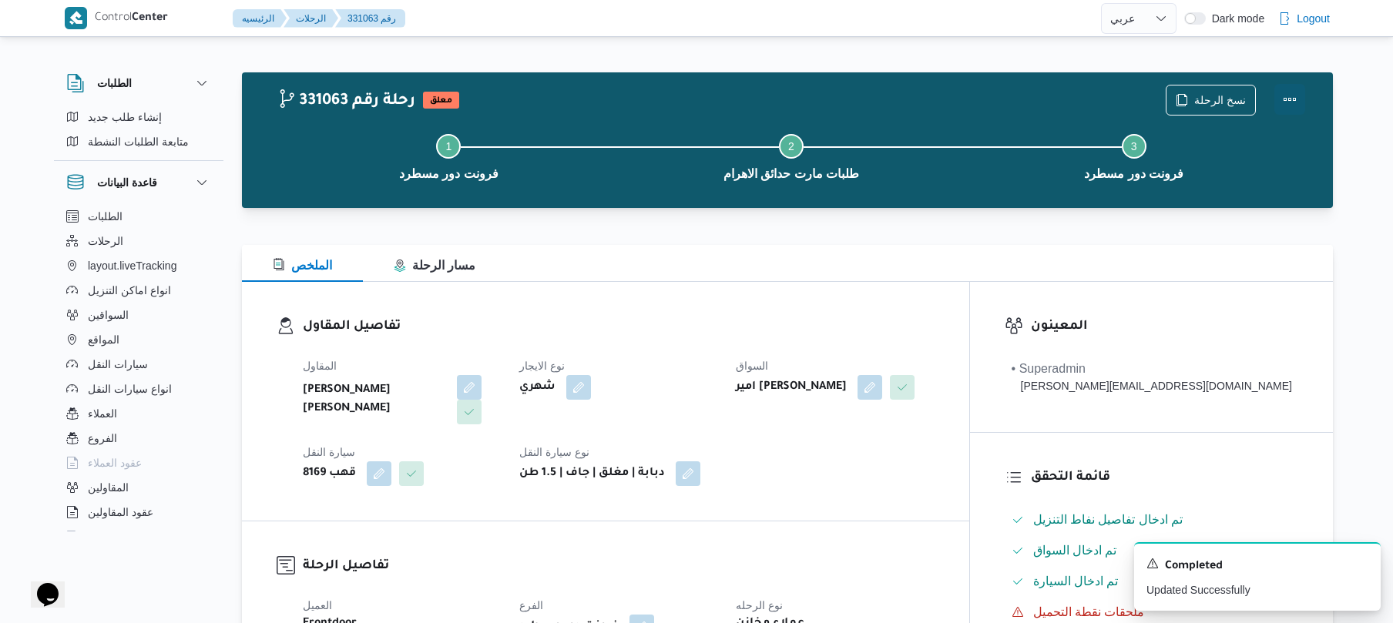
click at [1296, 102] on button "Actions" at bounding box center [1289, 99] width 31 height 31
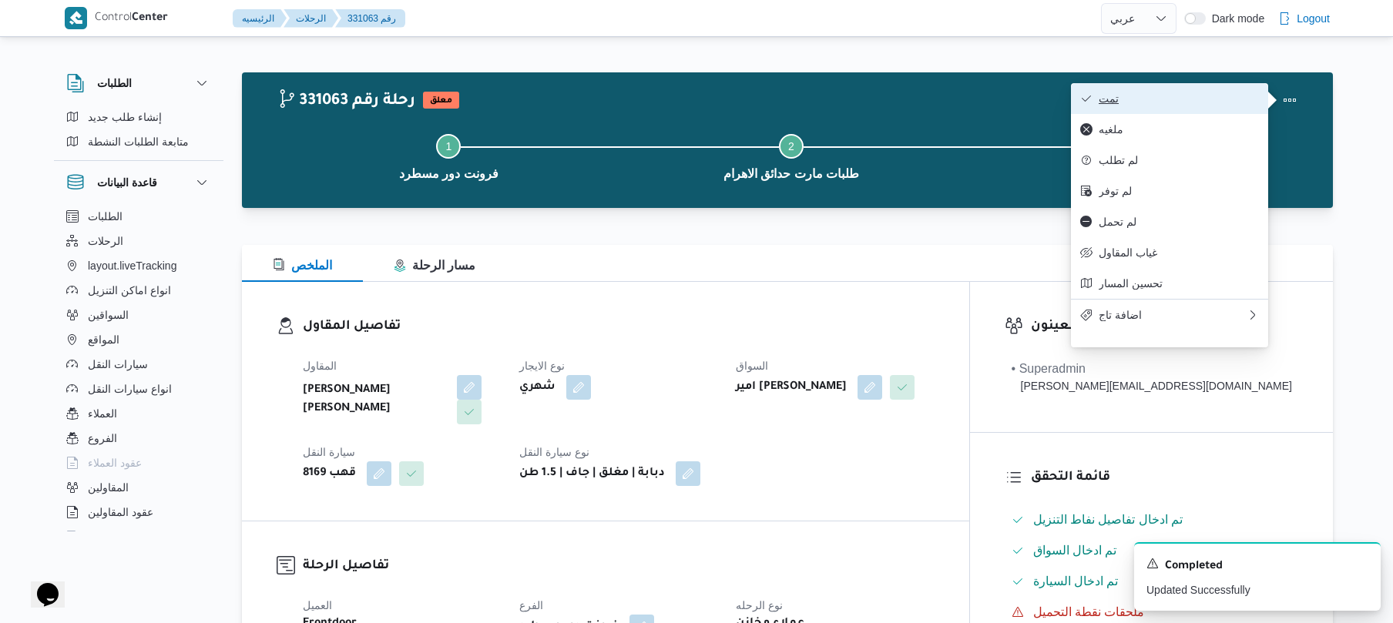
click at [1212, 96] on span "تمت" at bounding box center [1179, 98] width 160 height 12
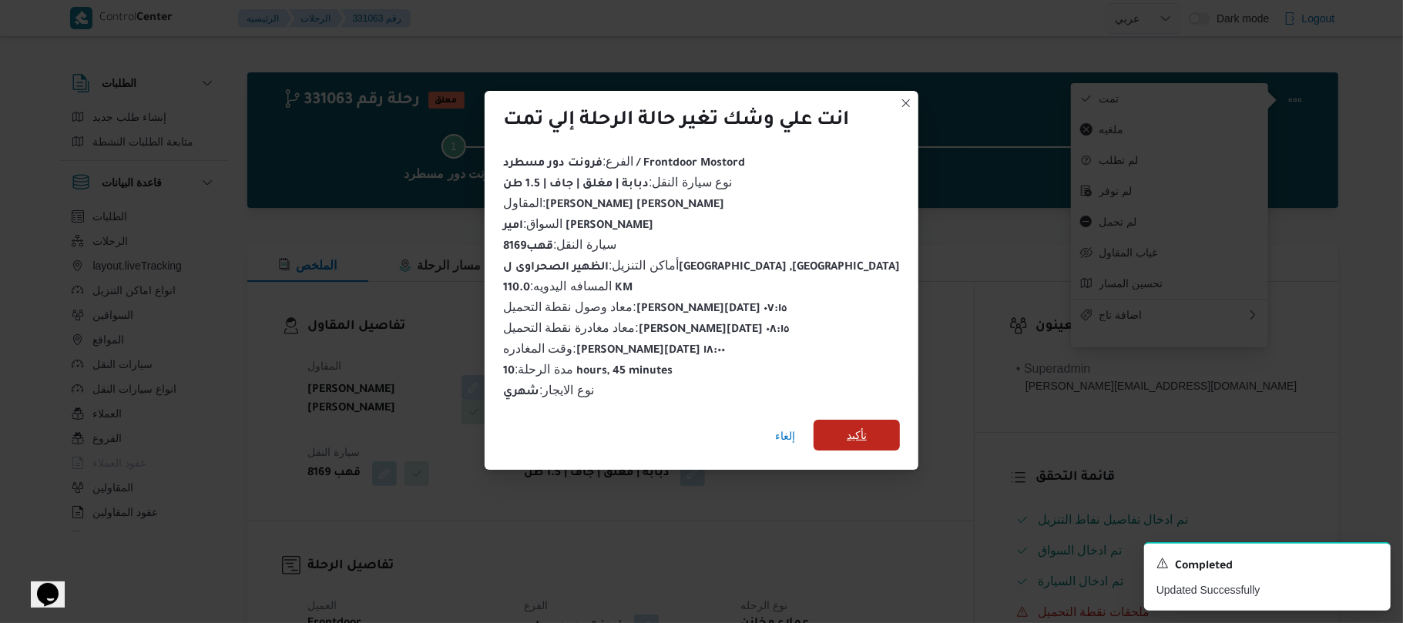
click at [847, 429] on span "تأكيد" at bounding box center [857, 435] width 20 height 18
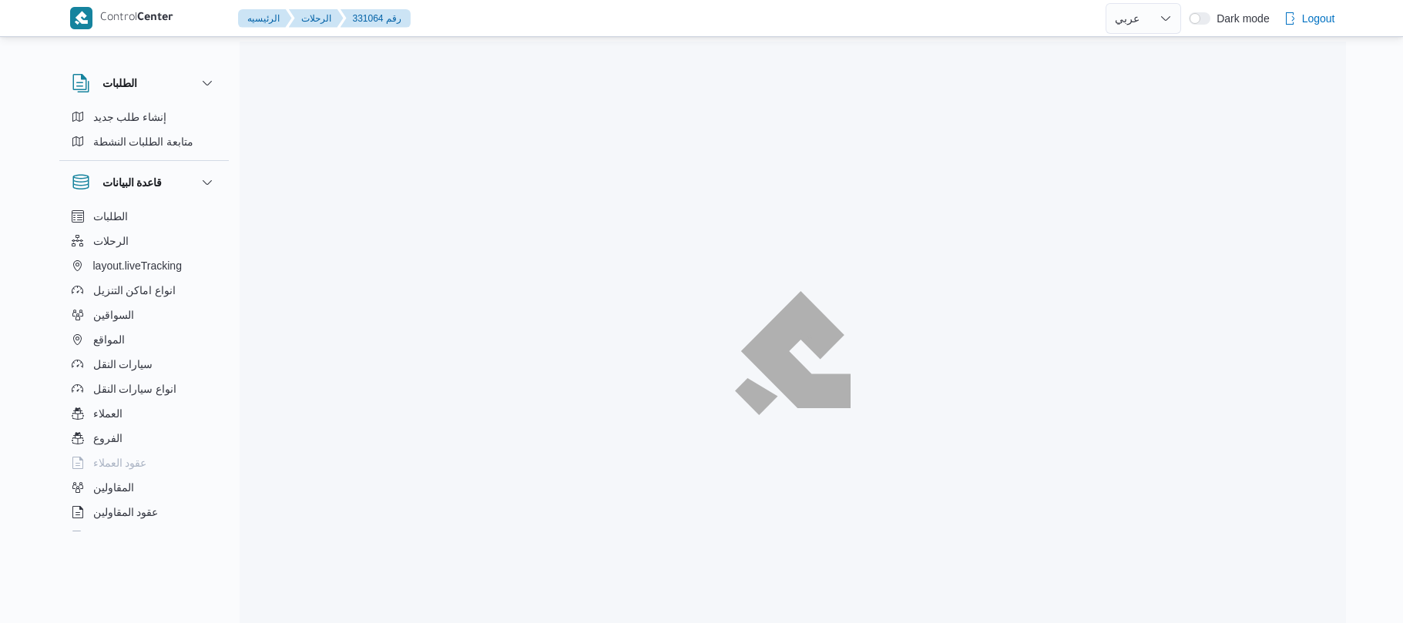
select select "ar"
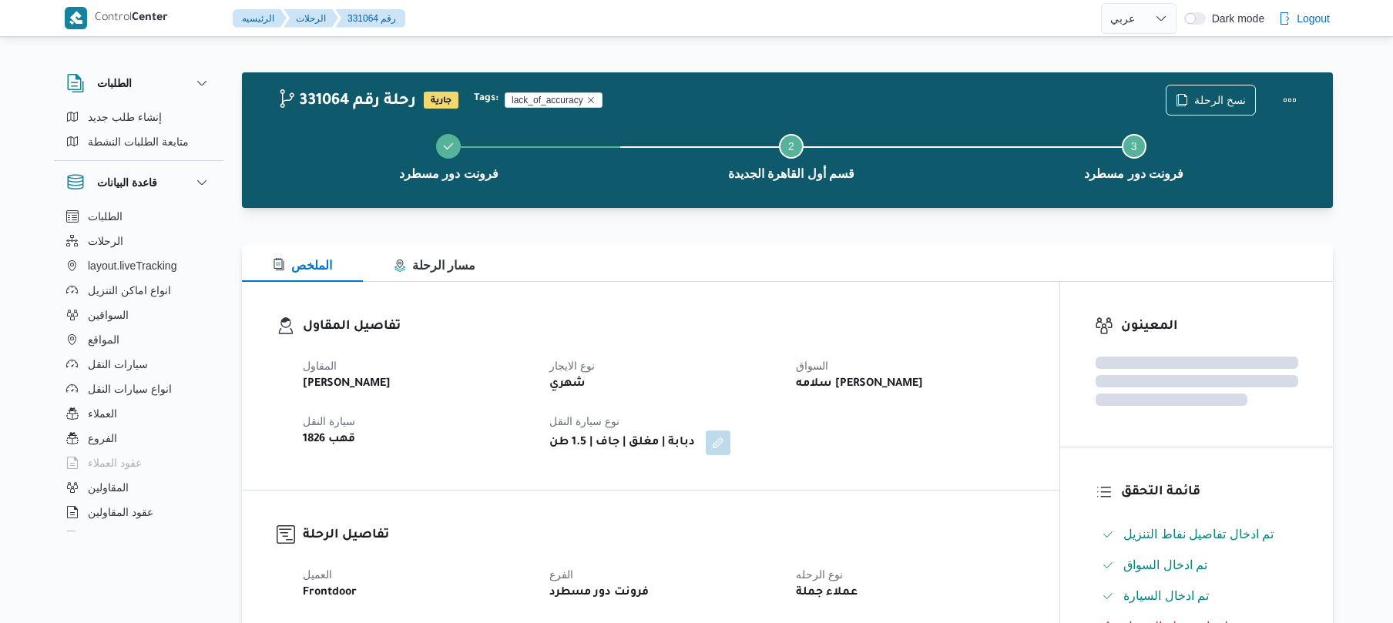
click at [848, 311] on div "تفاصيل المقاول المقاول [PERSON_NAME] نوع الايجار شهري السواق سلامه [PERSON_NAME…" at bounding box center [650, 386] width 817 height 208
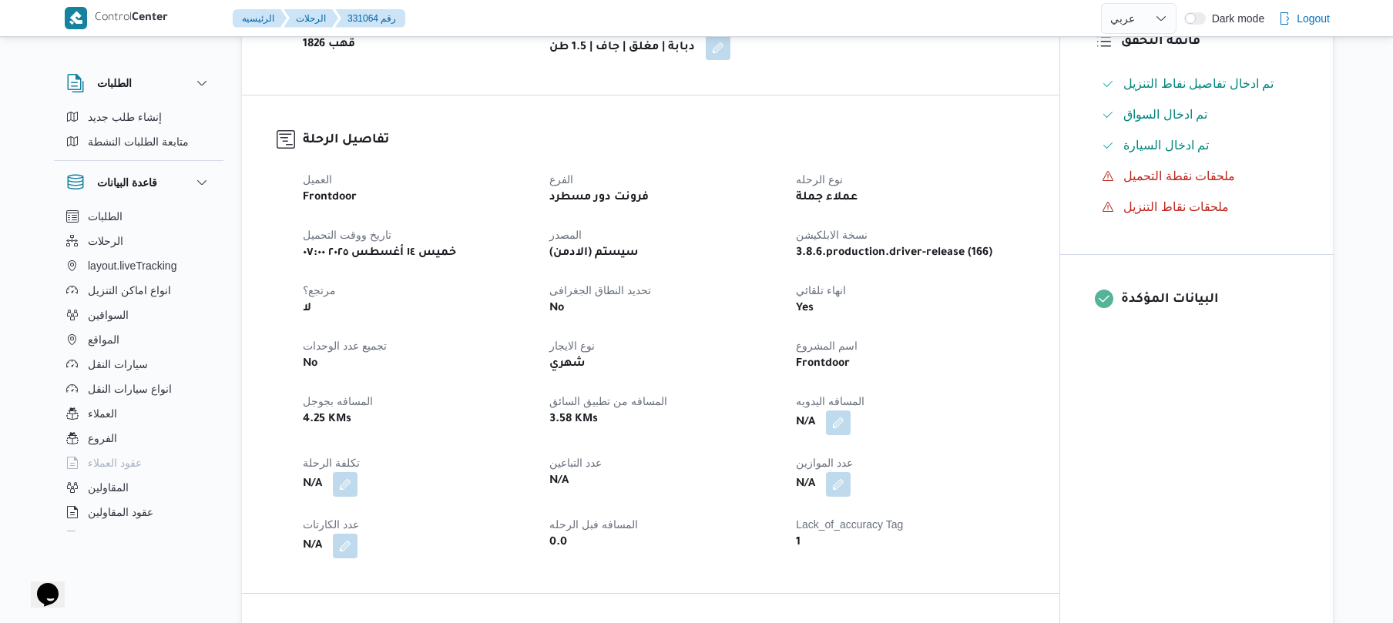
scroll to position [452, 0]
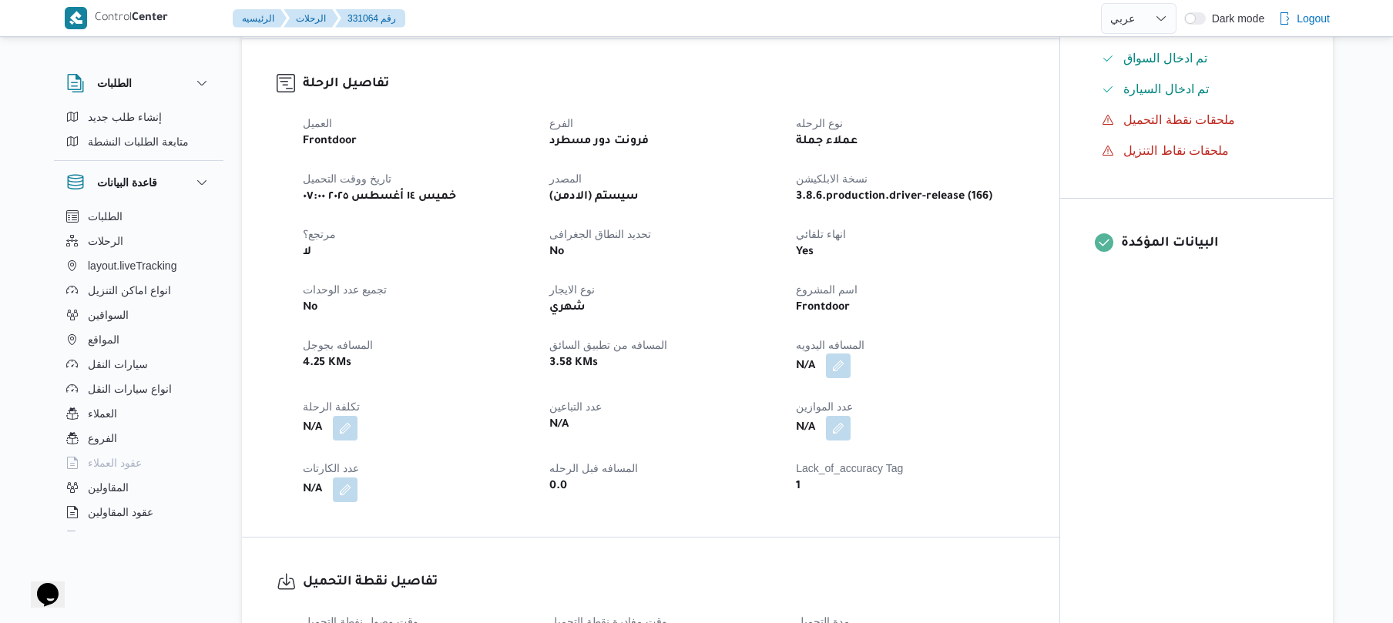
click at [833, 371] on button "button" at bounding box center [838, 366] width 25 height 25
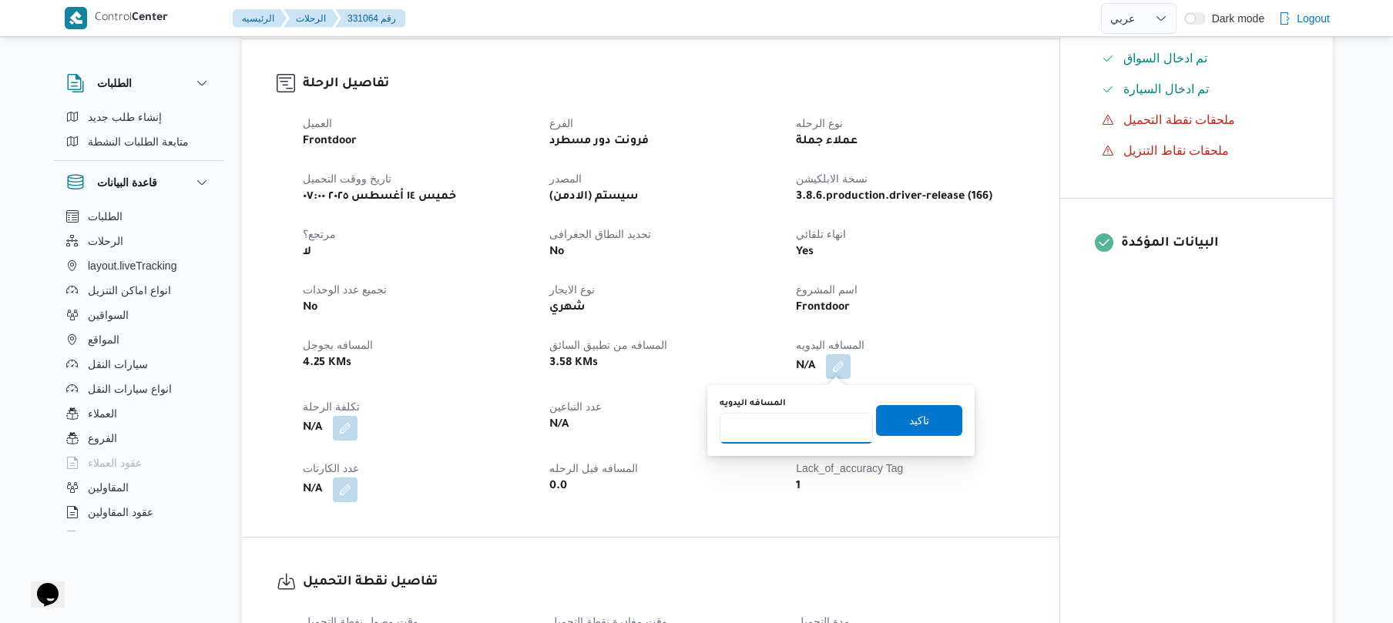
click at [811, 423] on input "المسافه اليدويه" at bounding box center [796, 428] width 153 height 31
type input "120"
click at [932, 423] on span "تاكيد" at bounding box center [919, 420] width 86 height 31
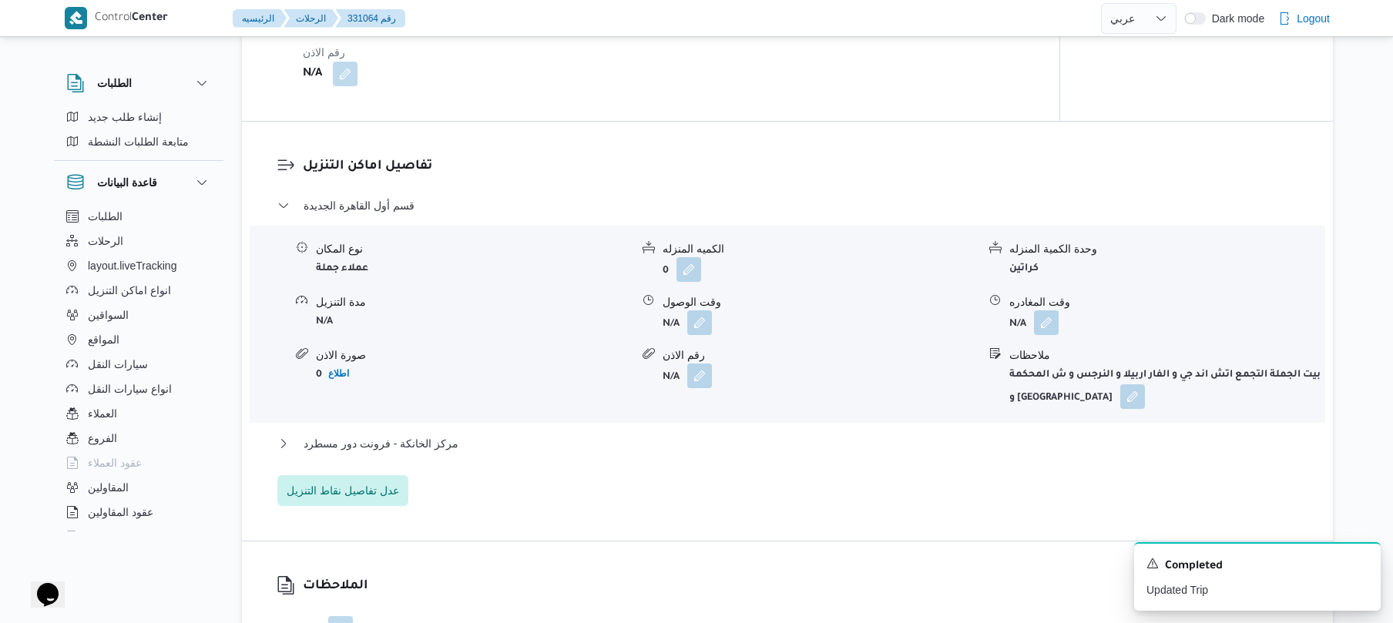
scroll to position [1150, 0]
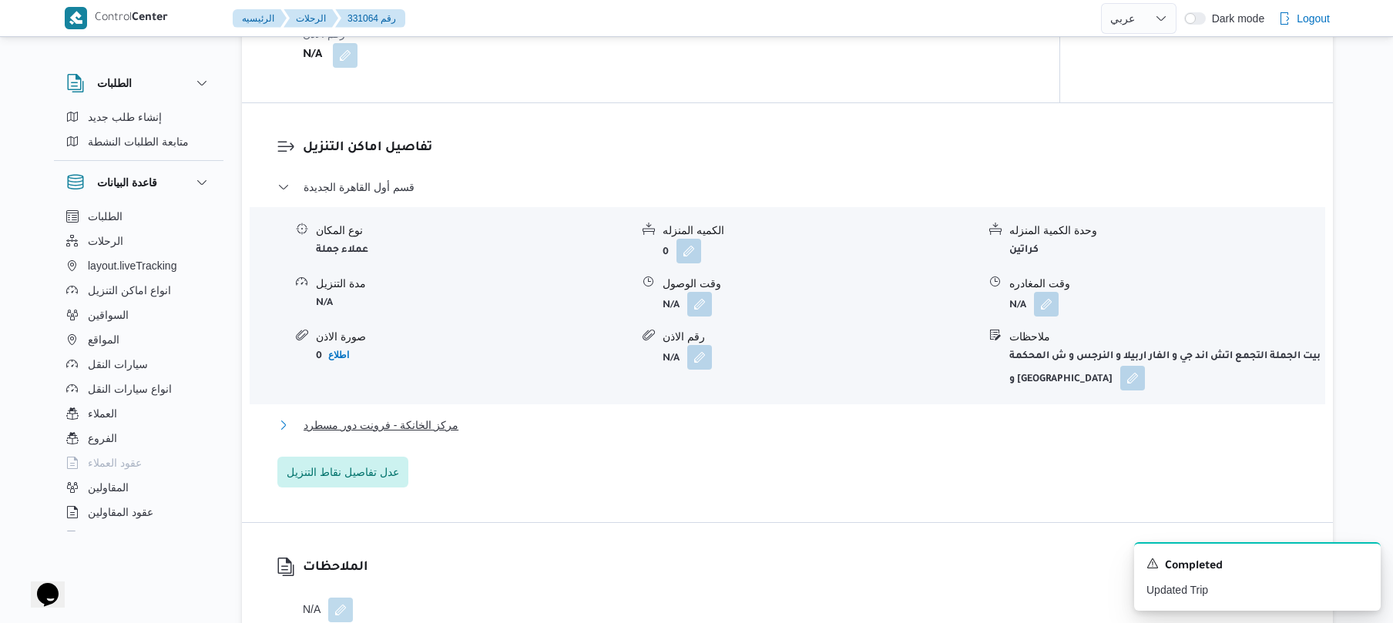
click at [829, 427] on button "مركز الخانكة - فرونت دور مسطرد" at bounding box center [787, 425] width 1021 height 18
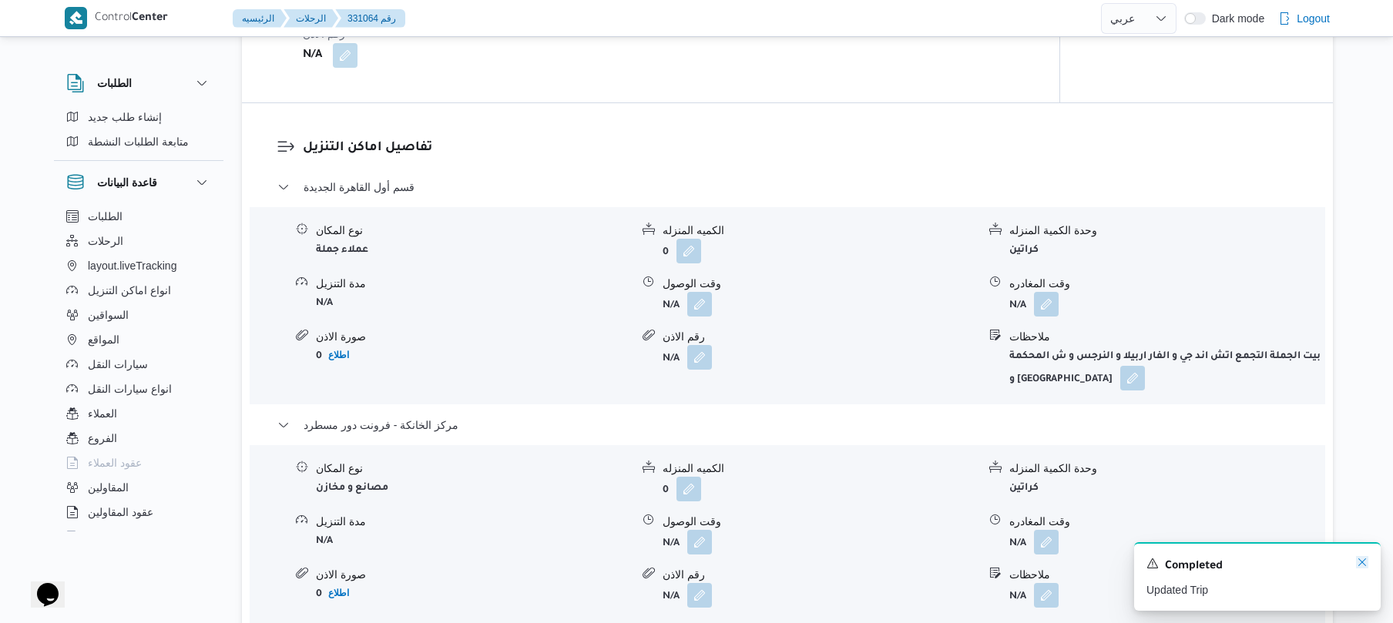
click at [1362, 566] on icon "Dismiss toast" at bounding box center [1362, 562] width 12 height 12
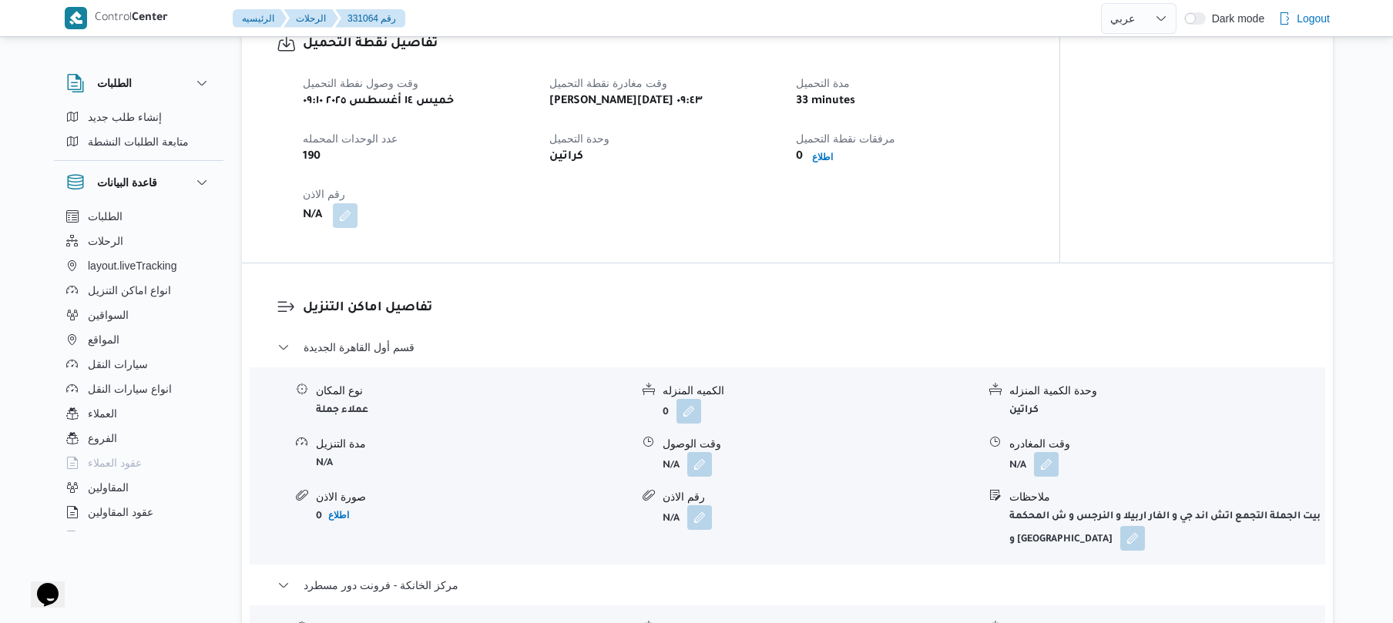
scroll to position [1027, 0]
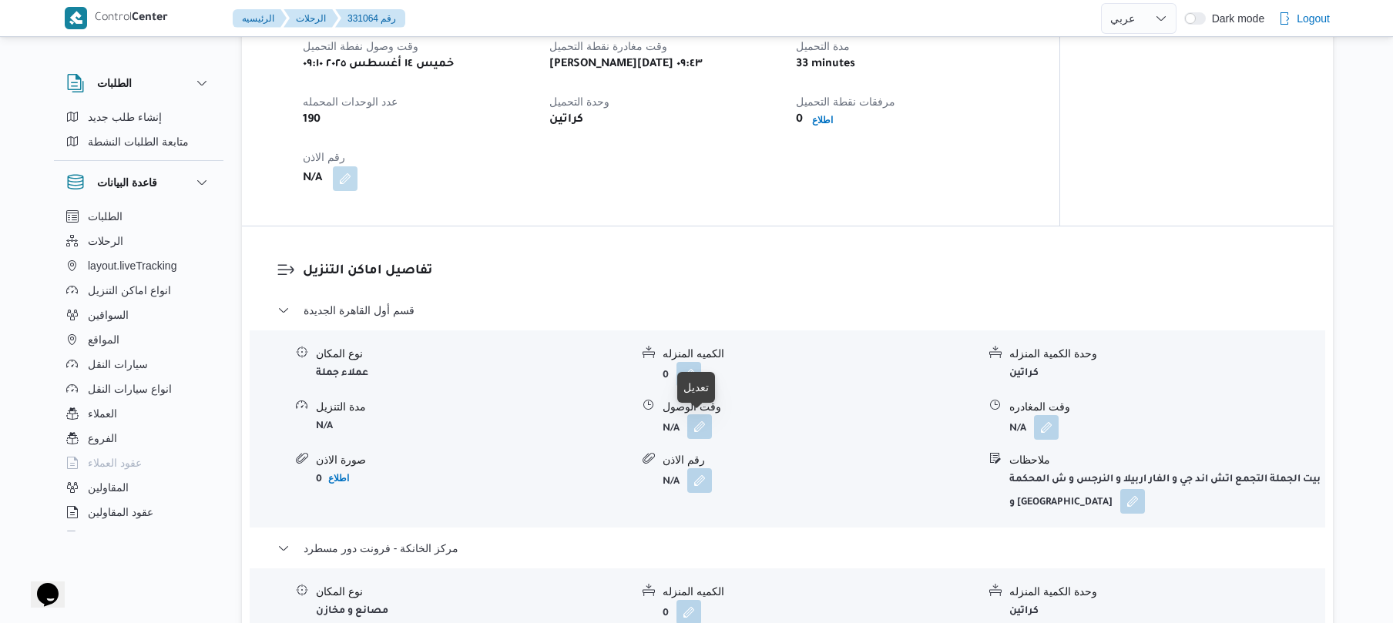
click at [700, 424] on button "button" at bounding box center [699, 427] width 25 height 25
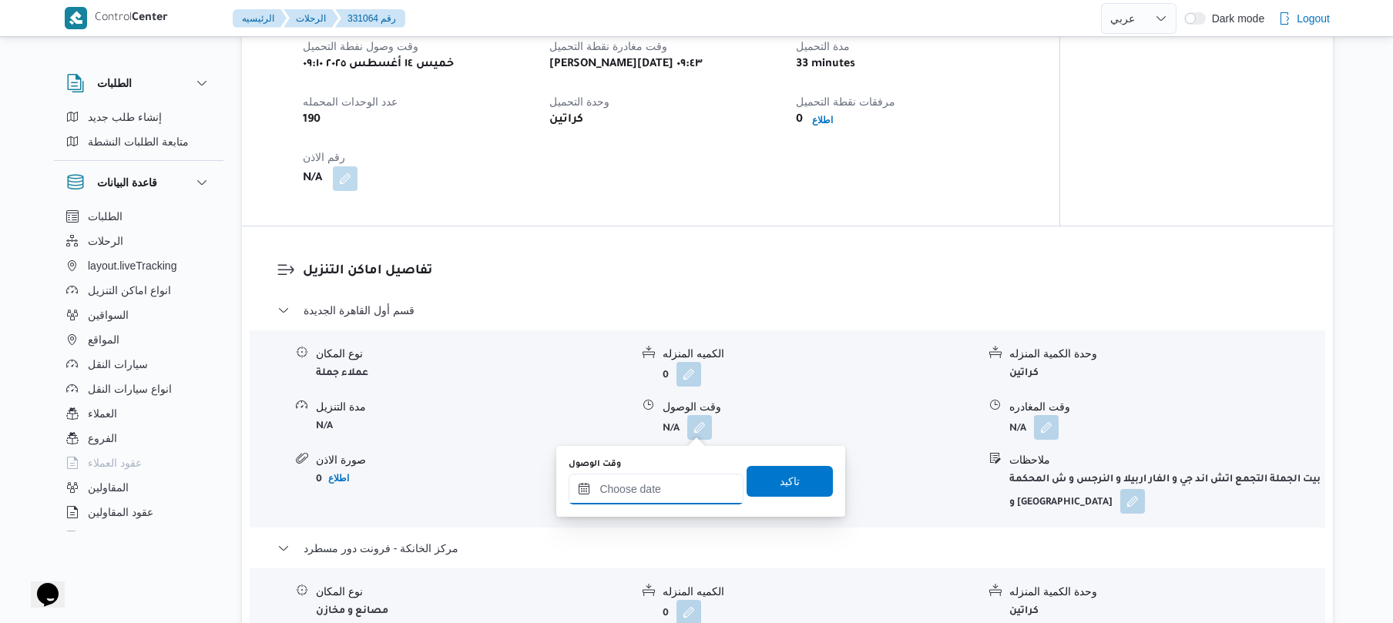
click at [670, 481] on div at bounding box center [656, 489] width 175 height 31
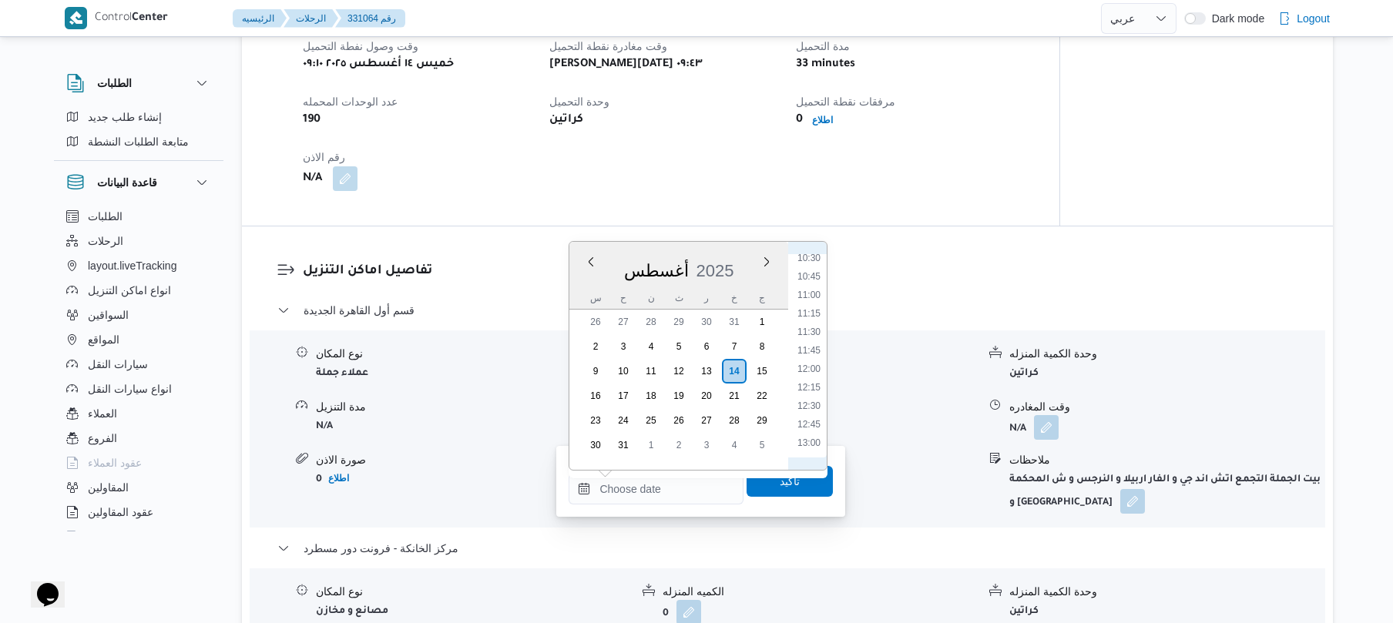
scroll to position [728, 0]
click at [808, 313] on li "10:30" at bounding box center [808, 310] width 35 height 15
type input "١٤/٠٨/٢٠٢٥ ١٠:٣٠"
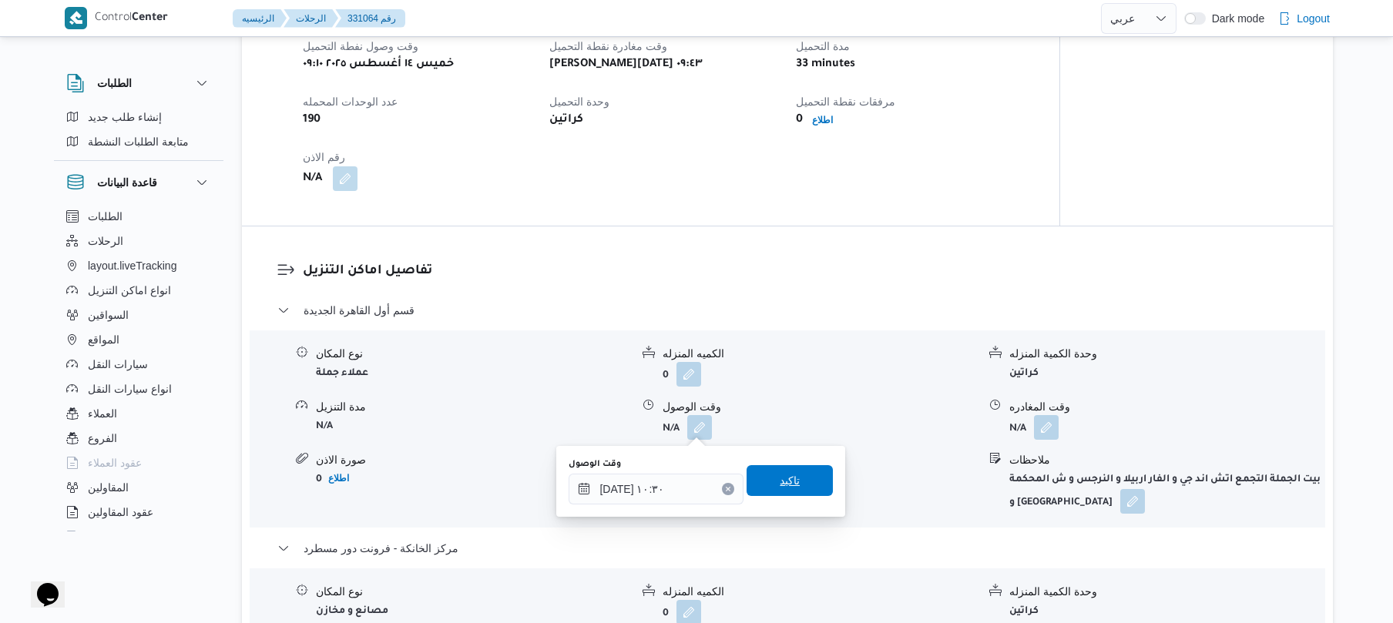
click at [783, 488] on span "تاكيد" at bounding box center [790, 481] width 20 height 18
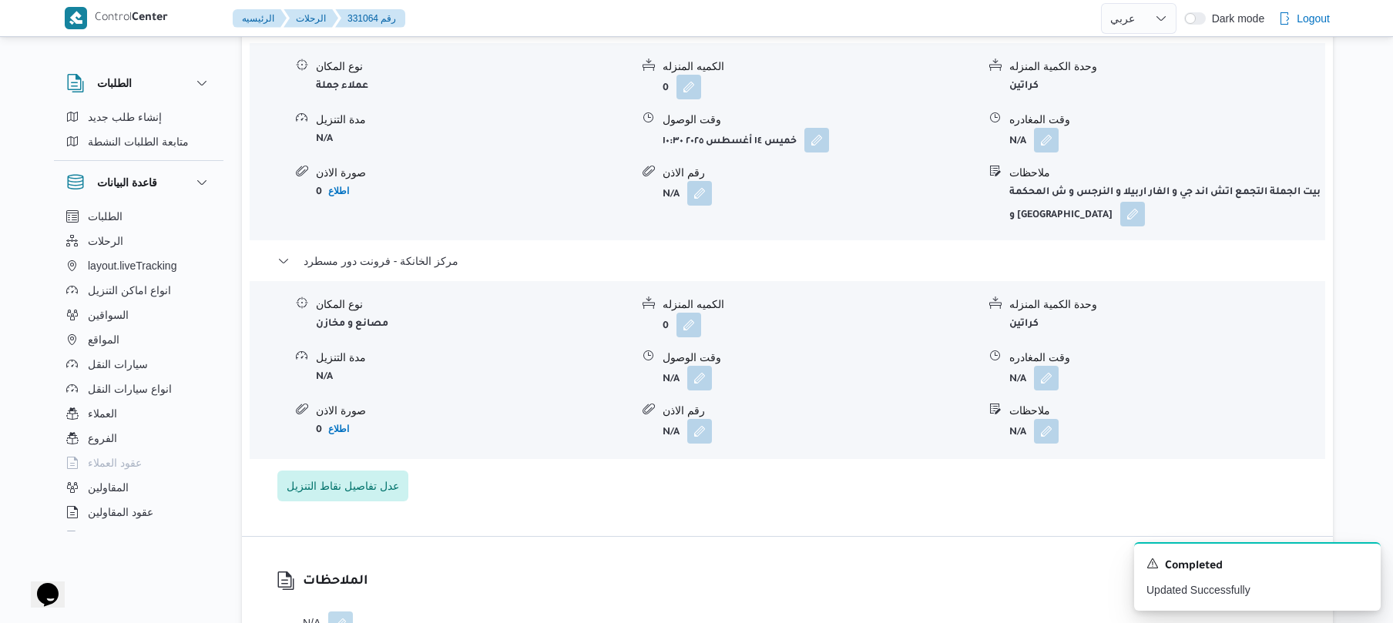
scroll to position [1356, 0]
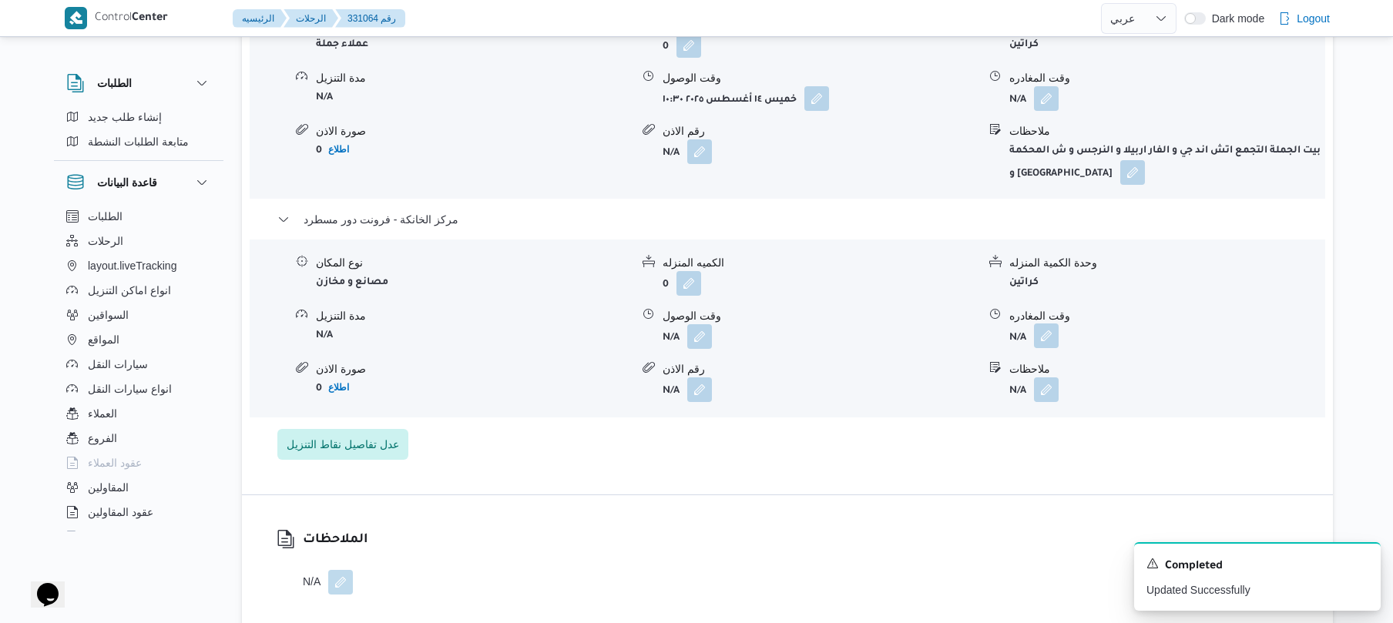
click at [1049, 346] on button "button" at bounding box center [1046, 336] width 25 height 25
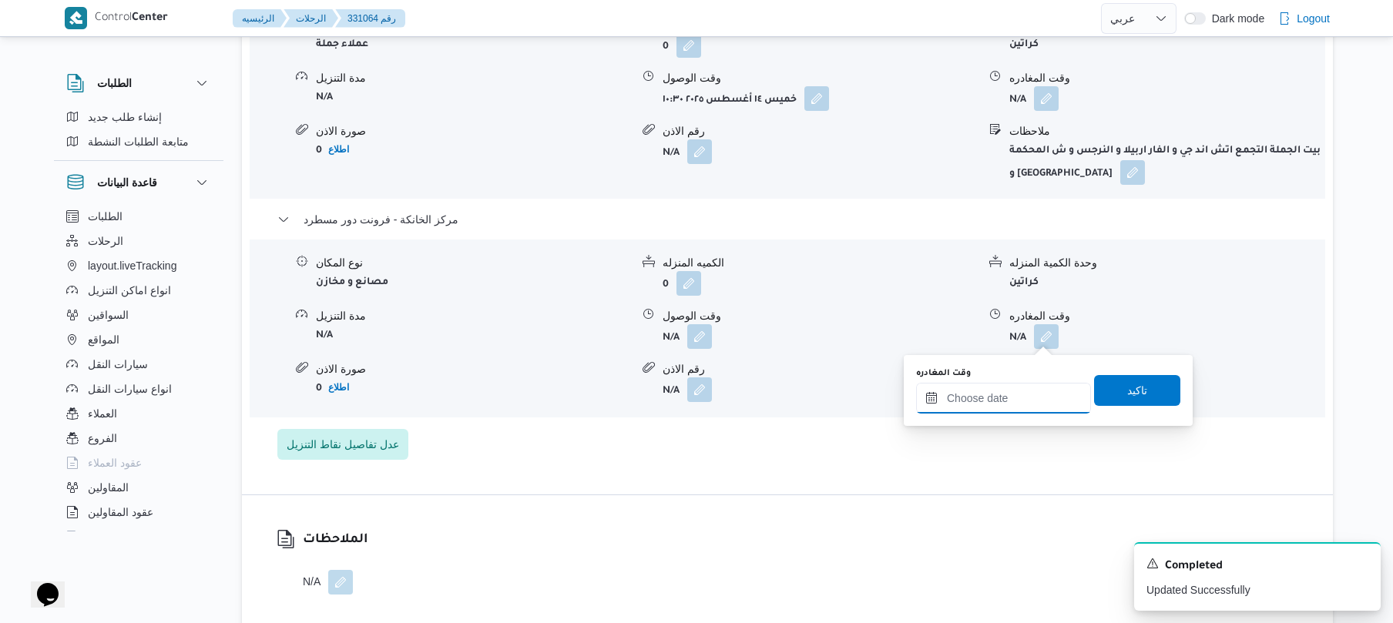
click at [977, 402] on input "وقت المغادره" at bounding box center [1003, 398] width 175 height 31
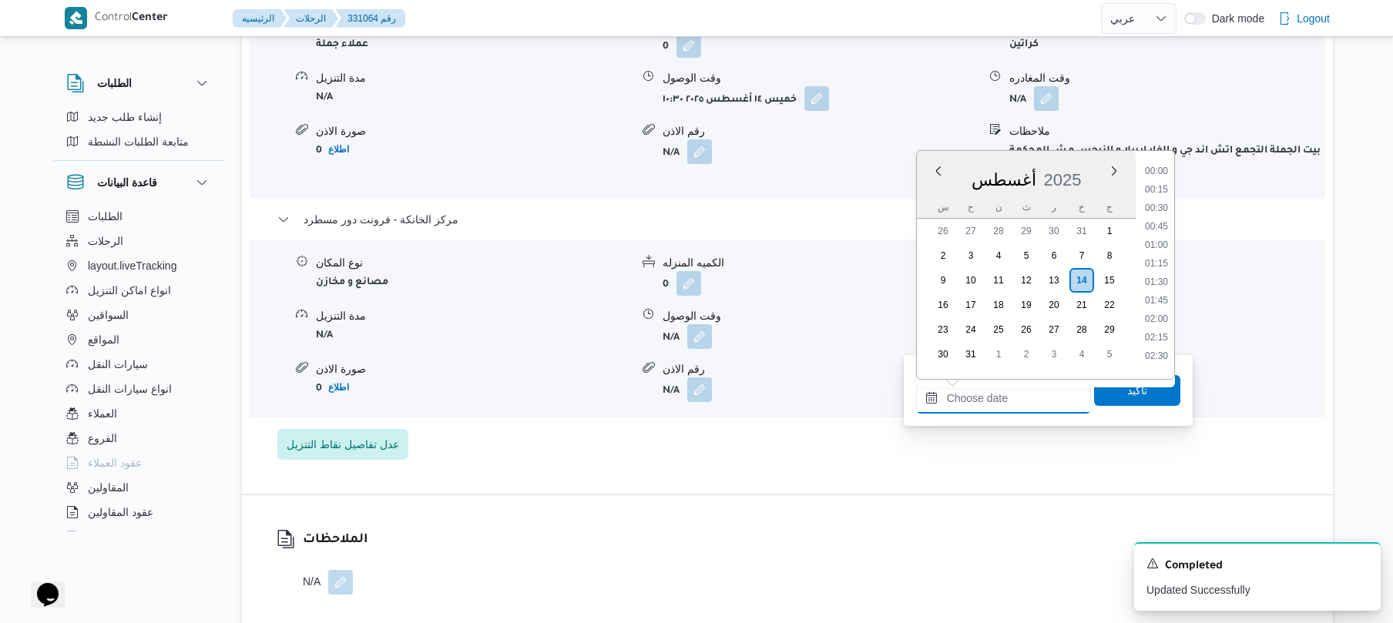
scroll to position [1246, 0]
click at [1156, 257] on li "18:00" at bounding box center [1156, 256] width 35 height 15
type input "١٤/٠٨/٢٠٢٥ ١٨:٠٠"
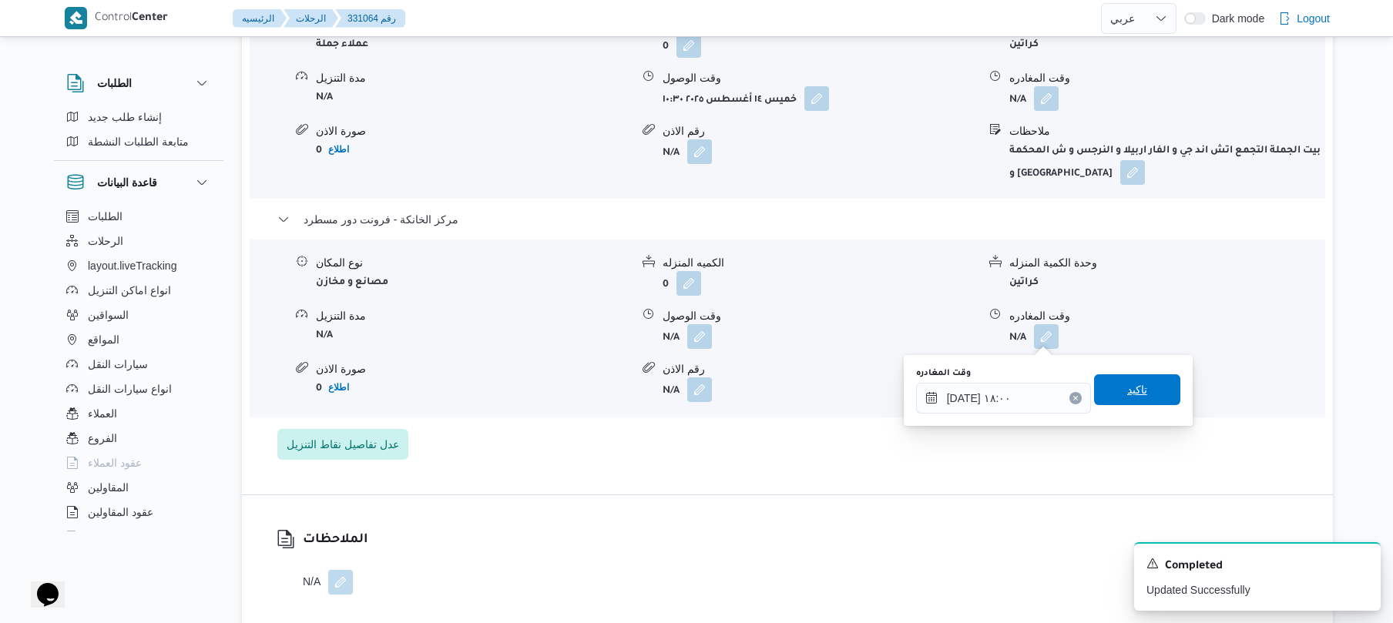
click at [1127, 386] on span "تاكيد" at bounding box center [1137, 390] width 20 height 18
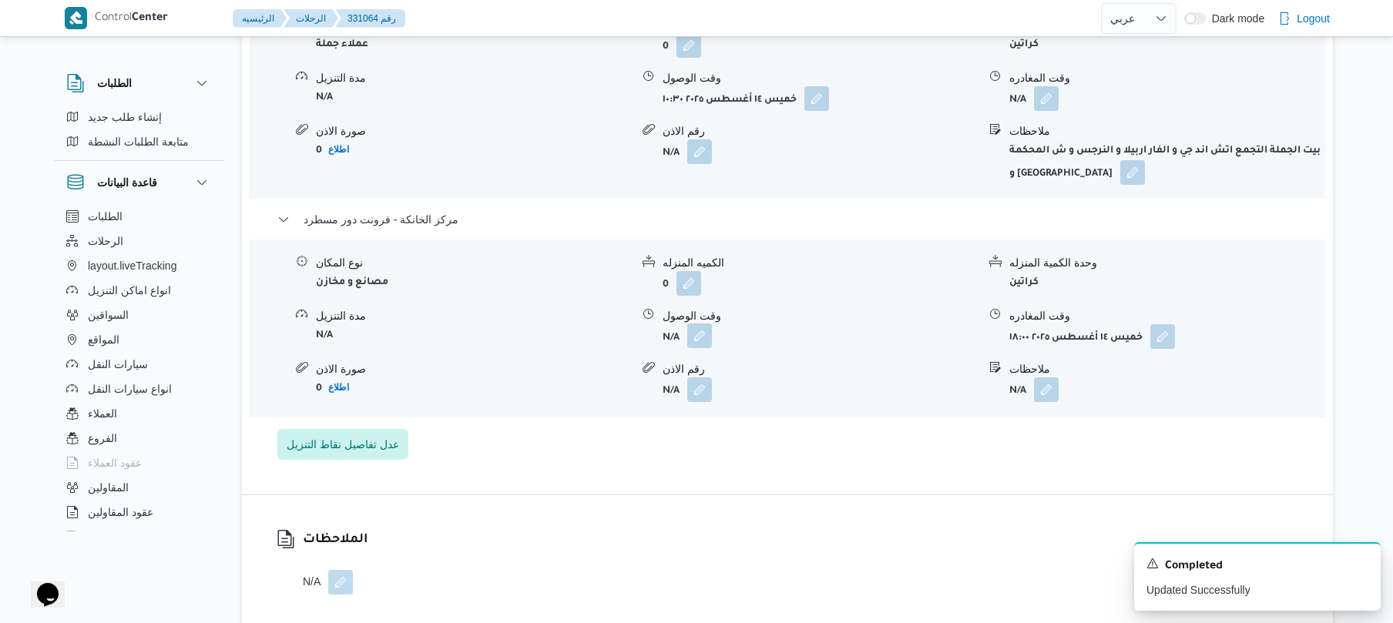
click at [700, 341] on button "button" at bounding box center [699, 336] width 25 height 25
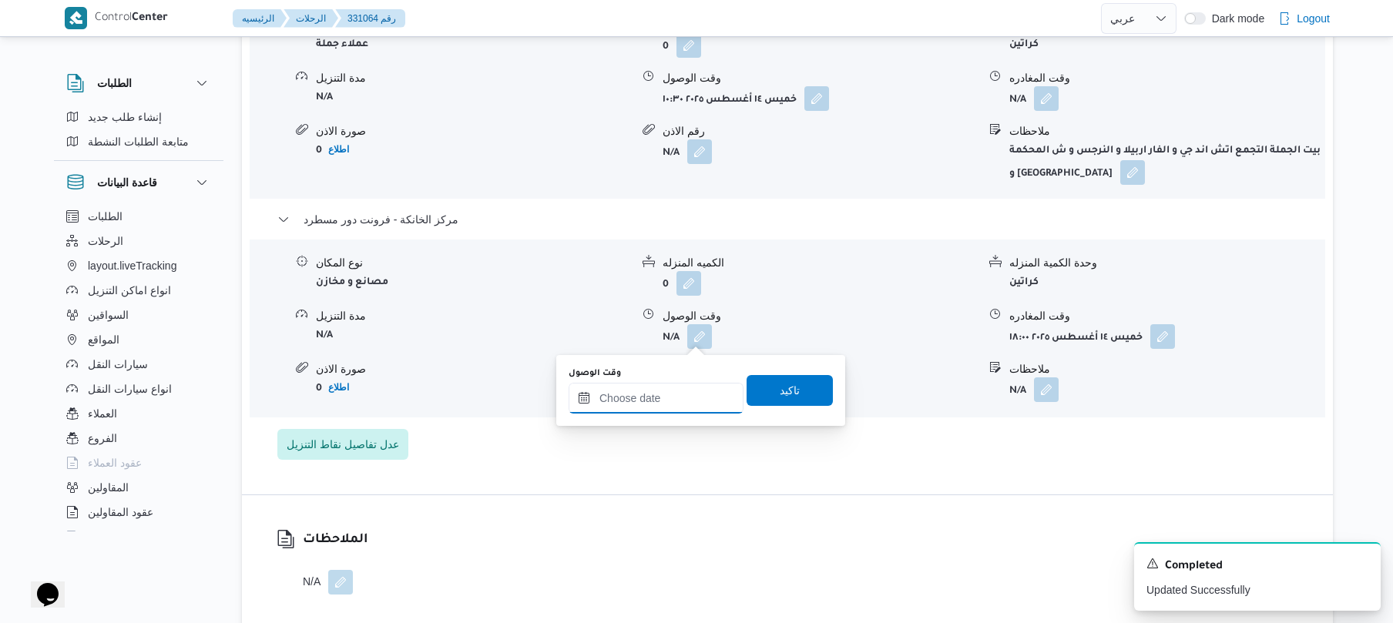
click at [673, 401] on input "وقت الوصول" at bounding box center [656, 398] width 175 height 31
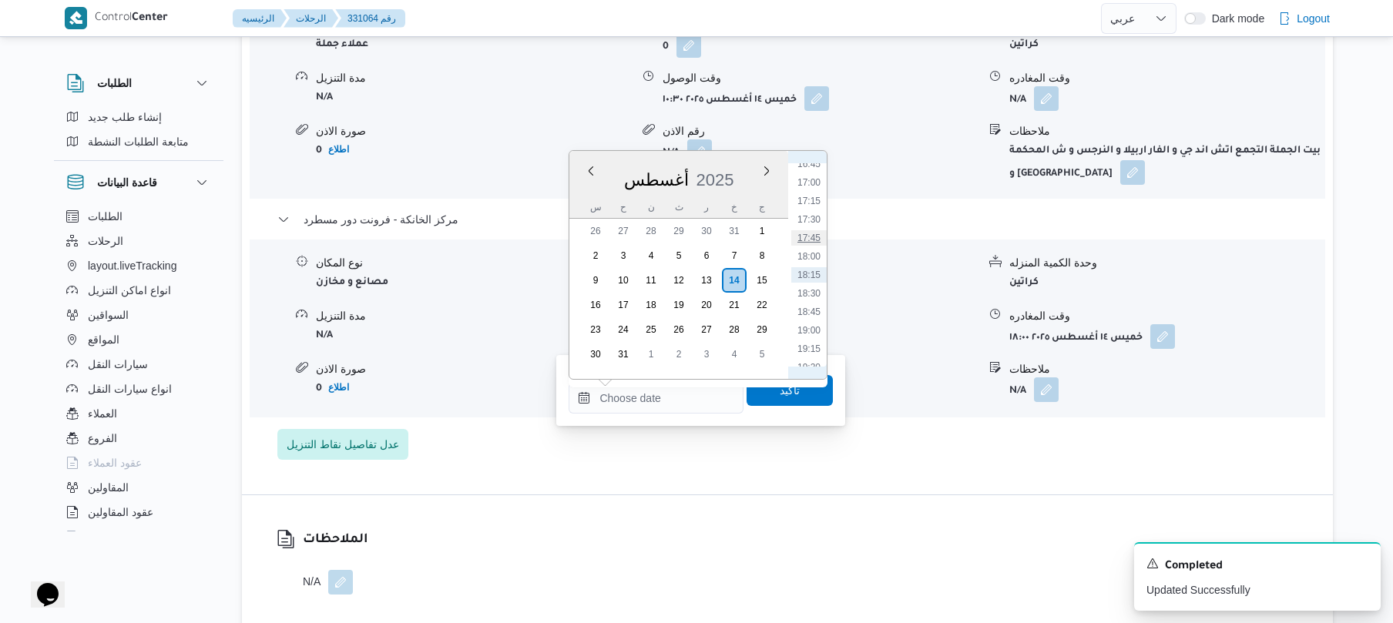
click at [812, 235] on li "17:45" at bounding box center [808, 237] width 35 height 15
type input "١٤/٠٨/٢٠٢٥ ١٧:٤٥"
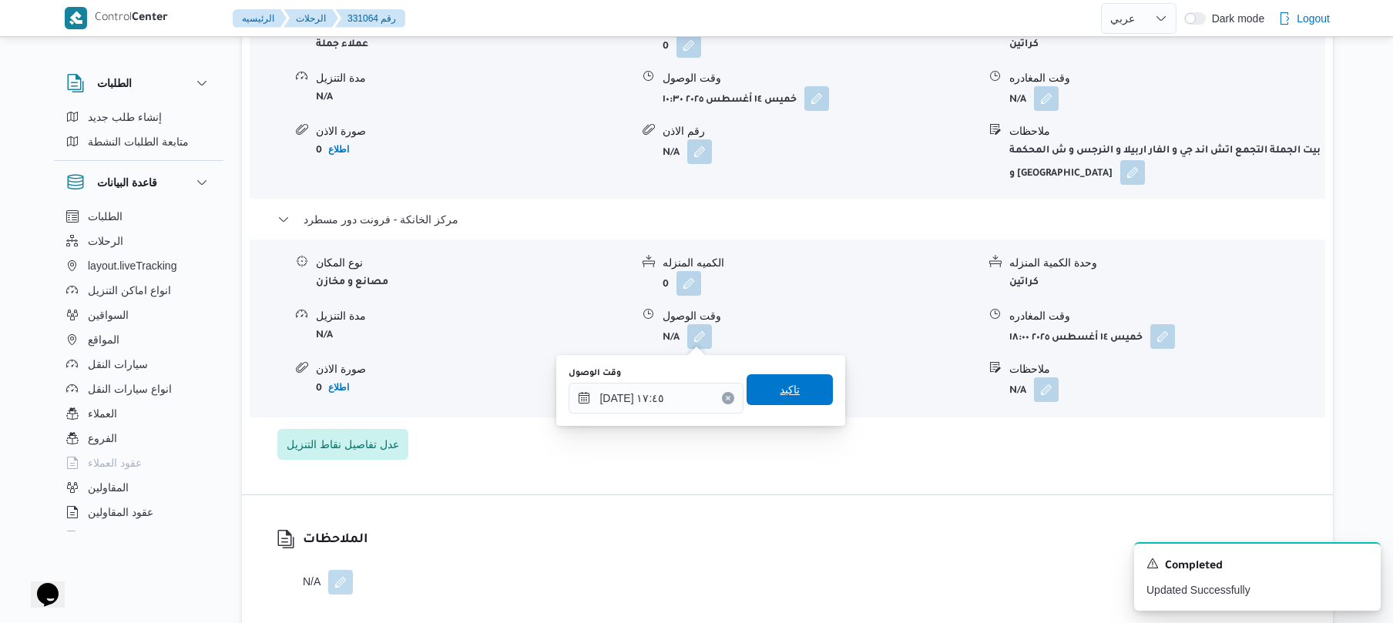
click at [787, 394] on span "تاكيد" at bounding box center [790, 390] width 20 height 18
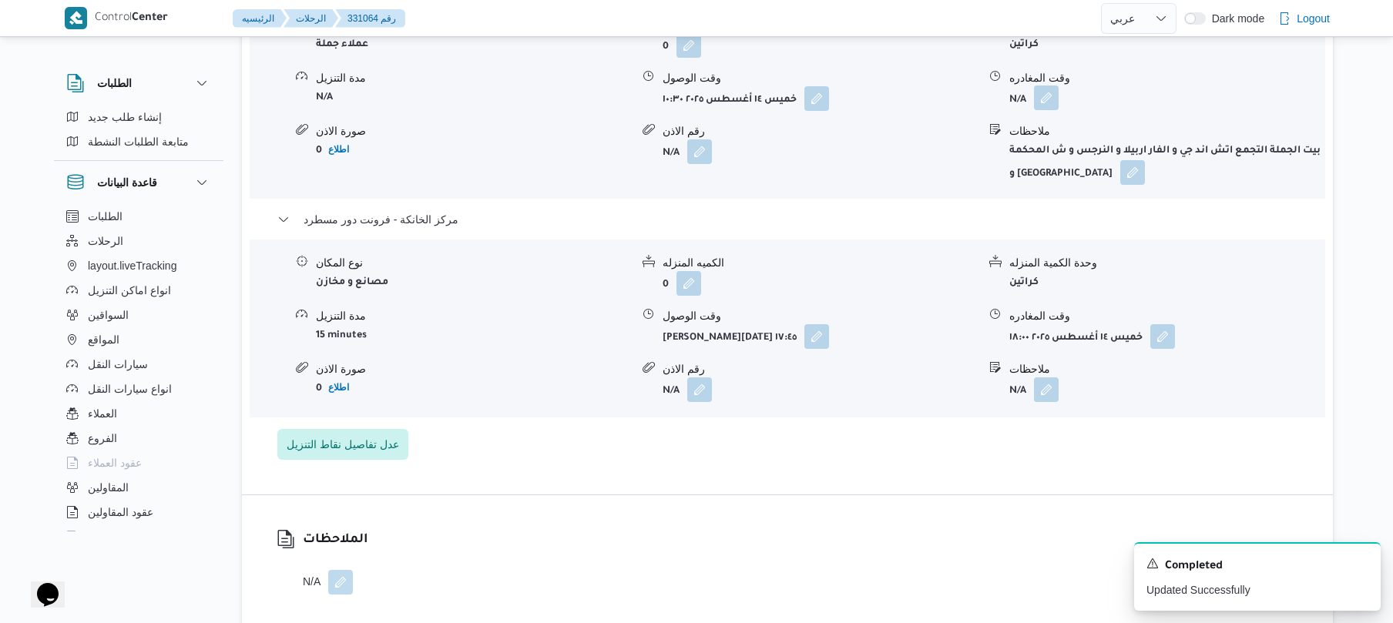
click at [1048, 96] on button "button" at bounding box center [1046, 98] width 25 height 25
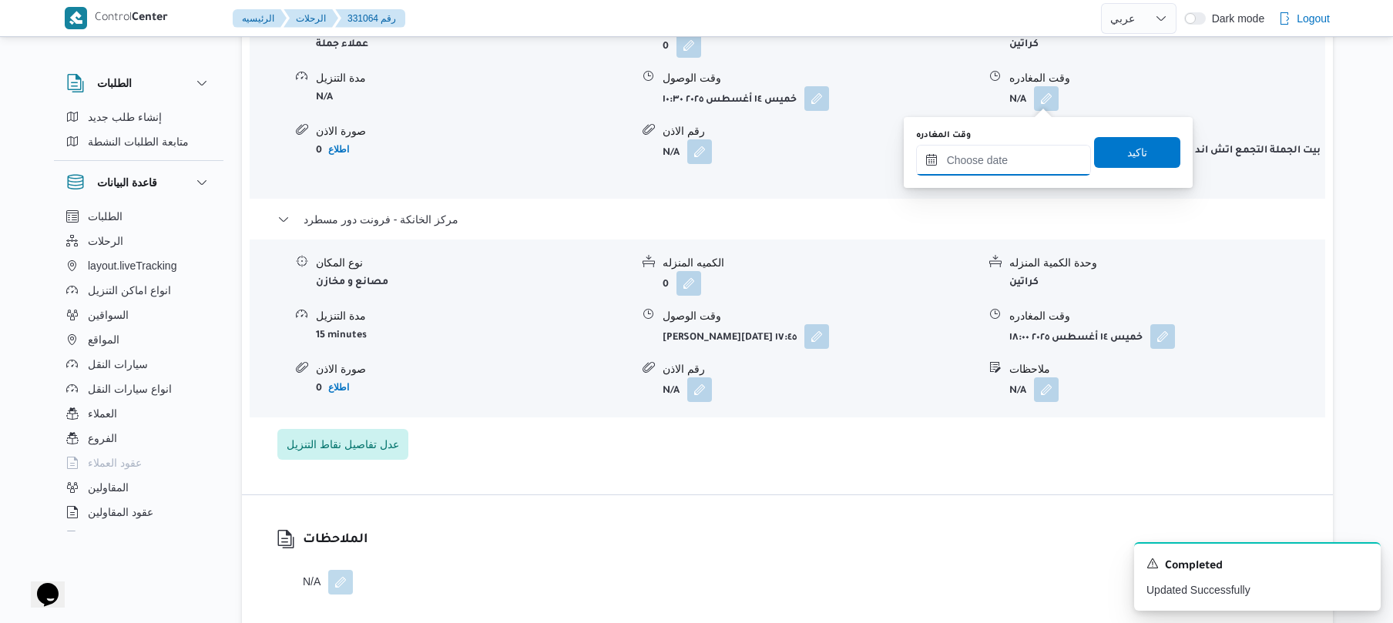
click at [974, 160] on input "وقت المغادره" at bounding box center [1003, 160] width 175 height 31
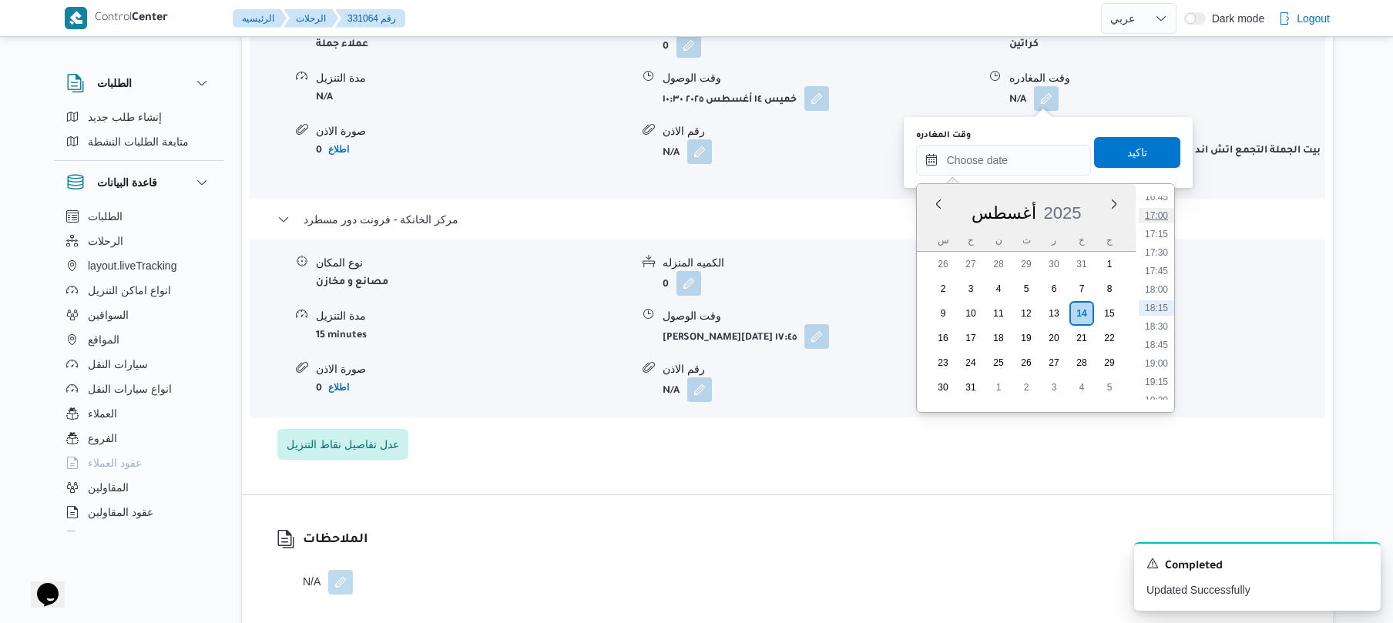
click at [1170, 213] on li "17:00" at bounding box center [1156, 215] width 35 height 15
type input "١٤/٠٨/٢٠٢٥ ١٧:٠٠"
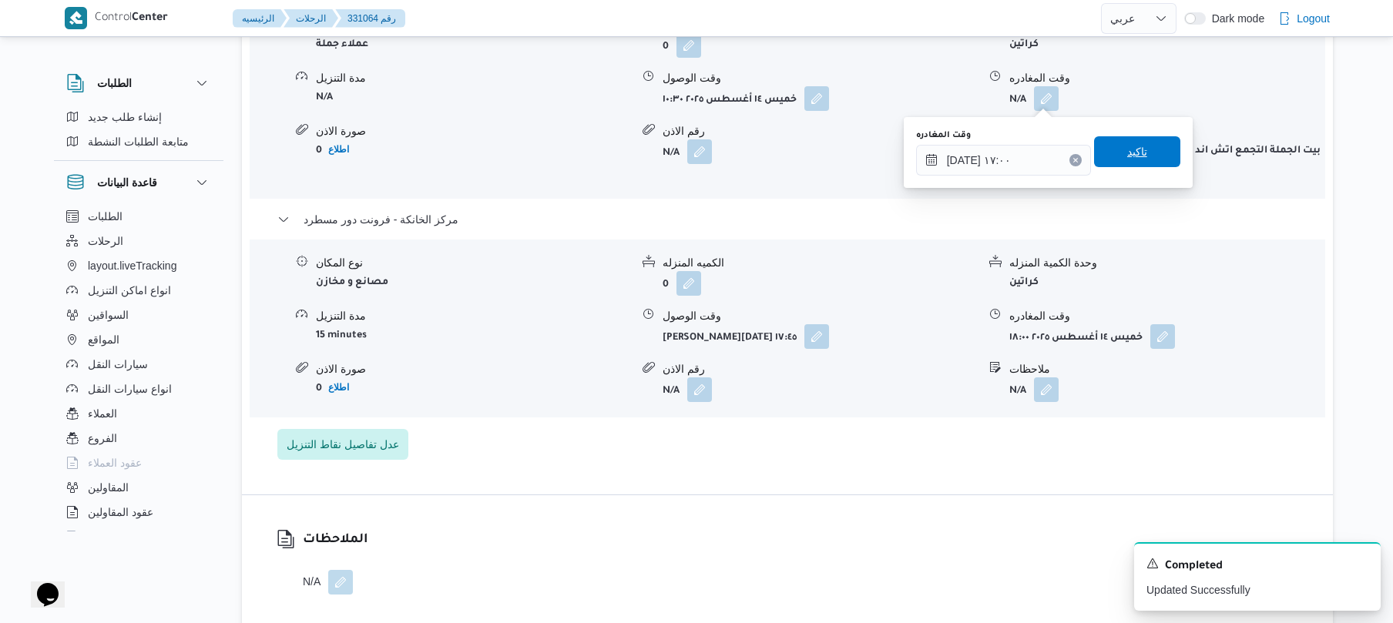
click at [1127, 149] on span "تاكيد" at bounding box center [1137, 152] width 20 height 18
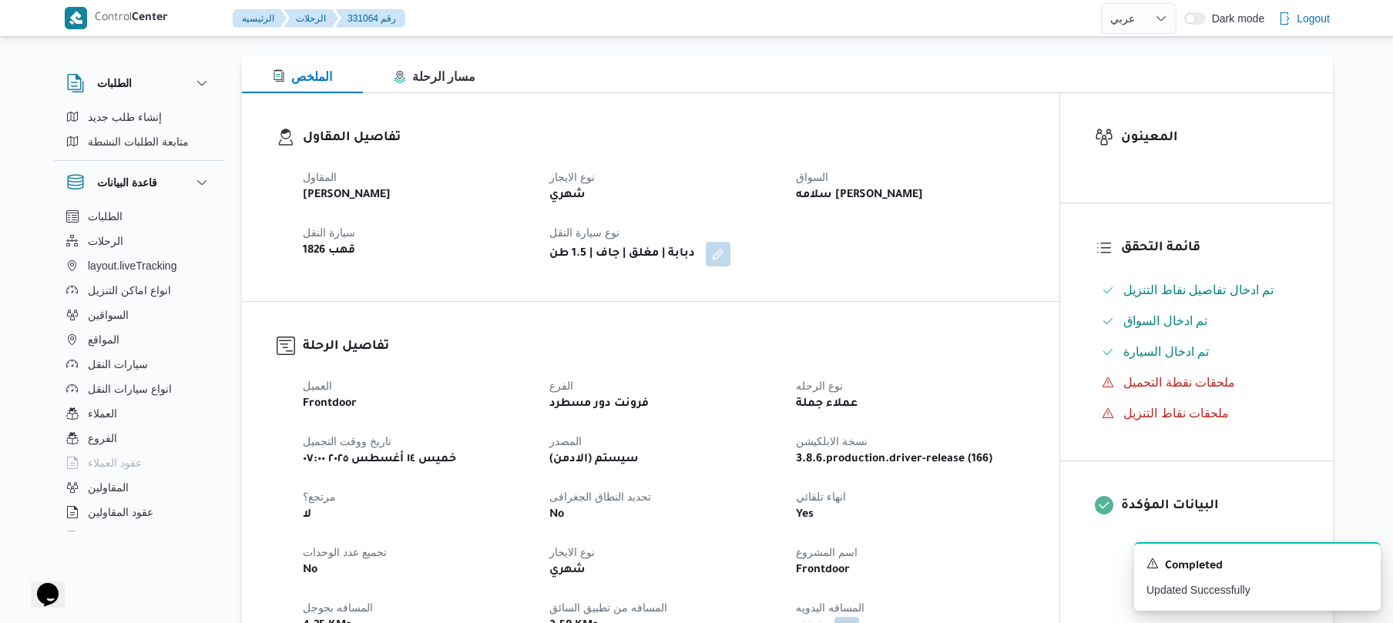
scroll to position [0, 0]
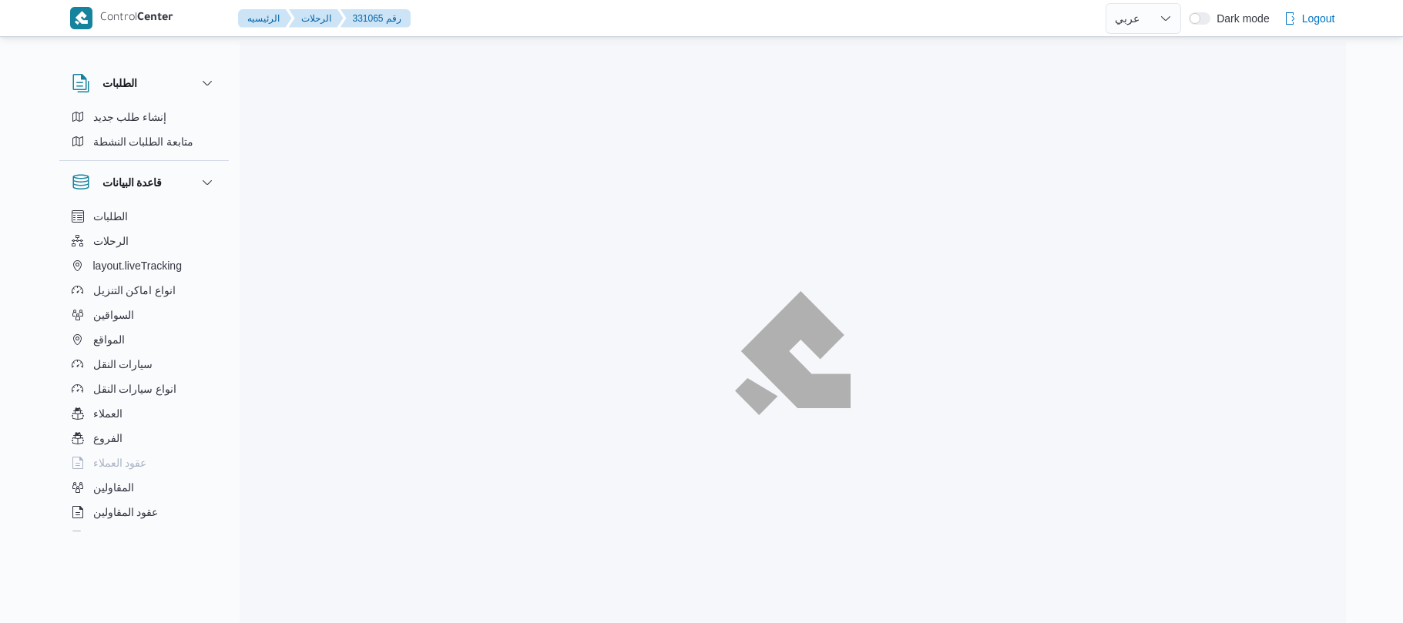
select select "ar"
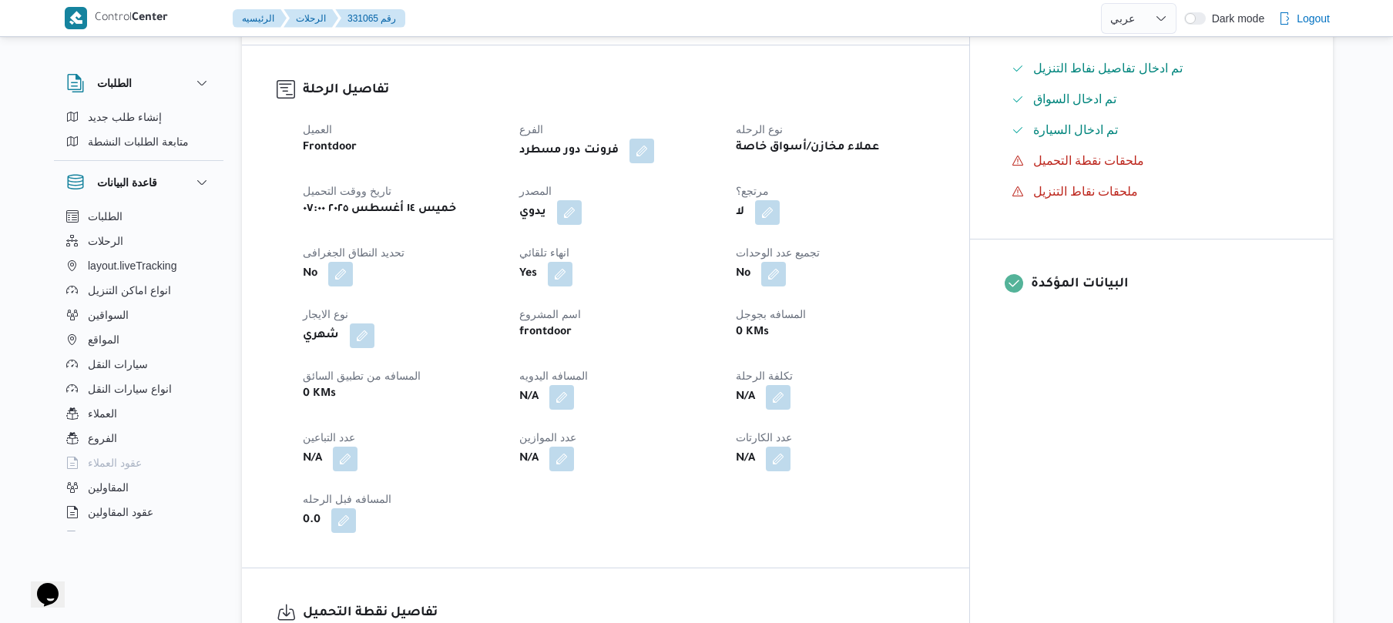
scroll to position [411, 0]
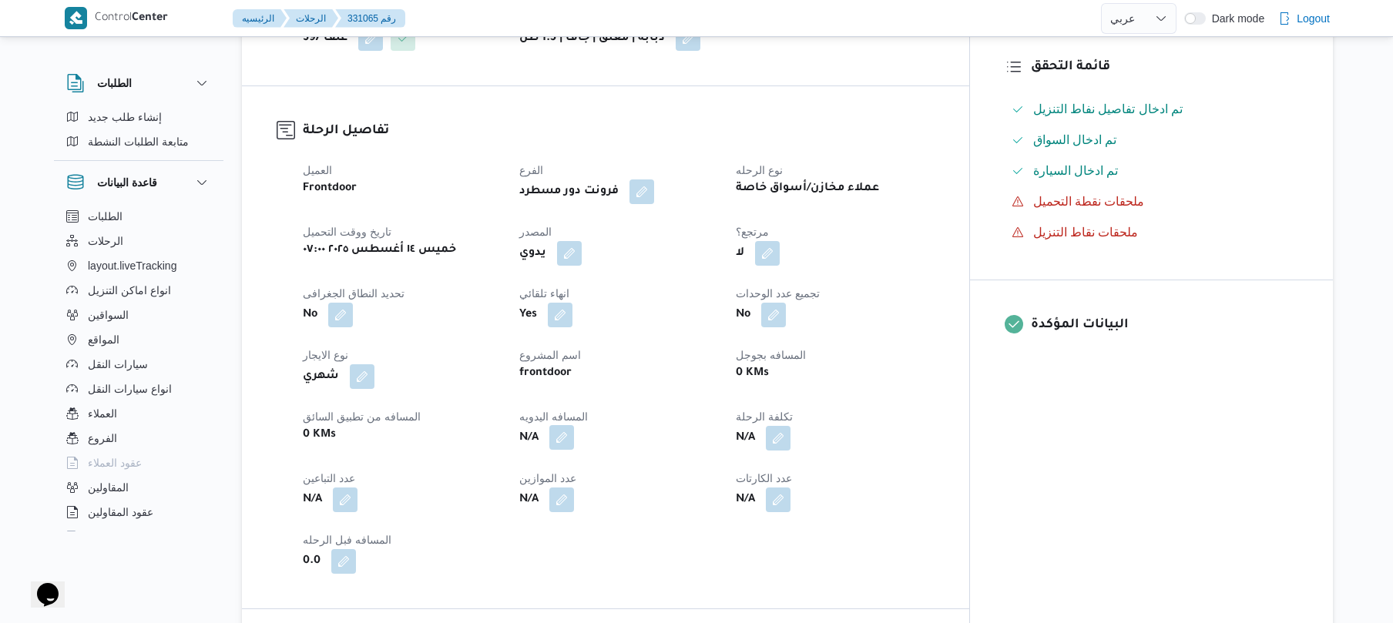
click at [574, 444] on button "button" at bounding box center [561, 437] width 25 height 25
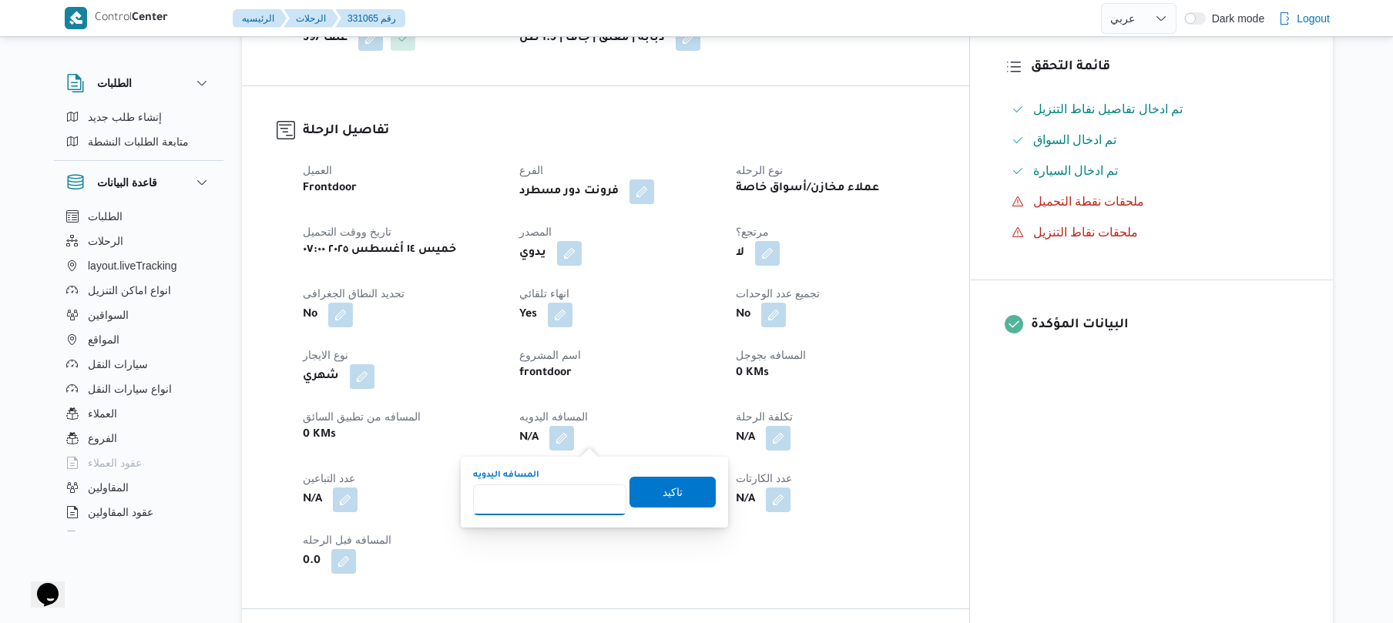
click at [562, 498] on input "المسافه اليدويه" at bounding box center [549, 500] width 153 height 31
type input "115"
click at [663, 487] on span "تاكيد" at bounding box center [673, 491] width 20 height 18
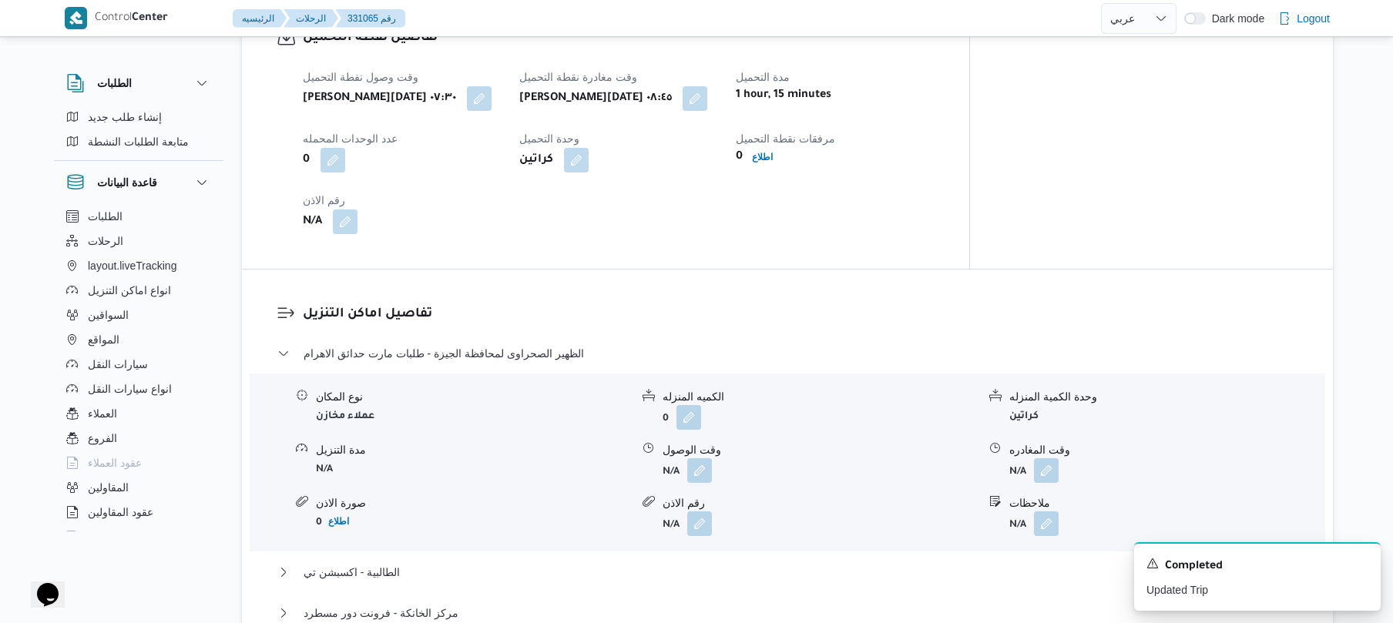
scroll to position [1068, 0]
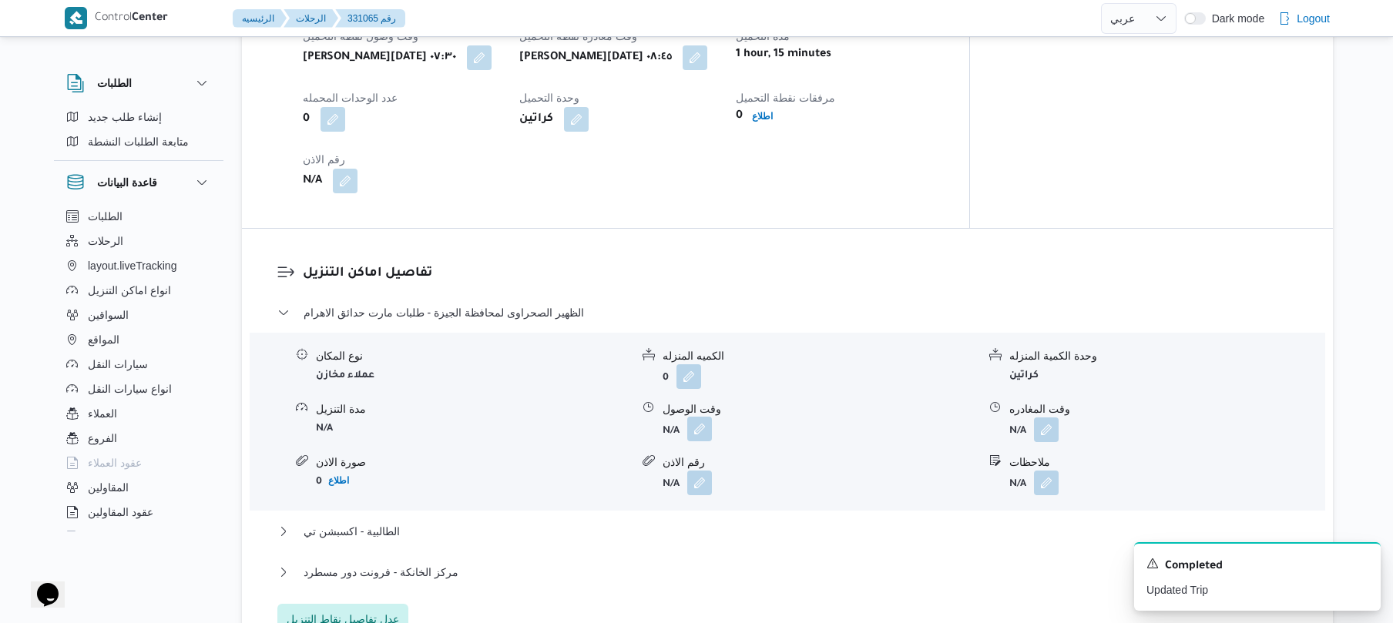
click at [700, 428] on button "button" at bounding box center [699, 429] width 25 height 25
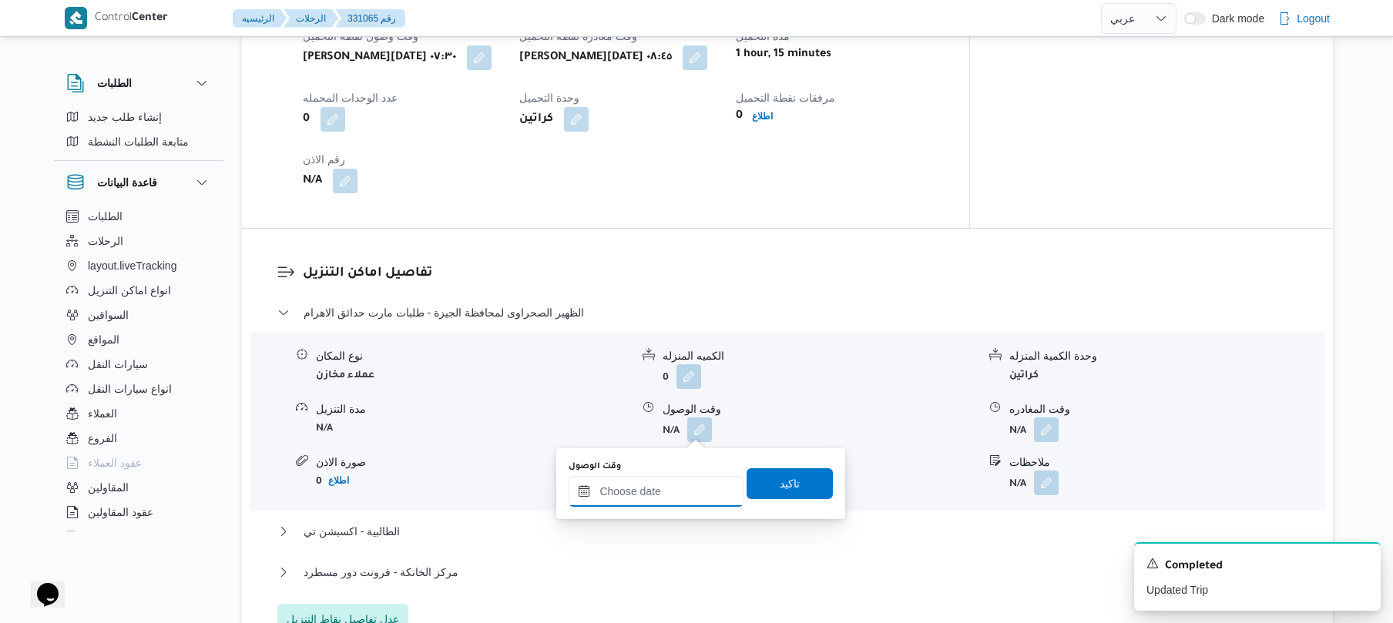
click at [676, 488] on input "وقت الوصول" at bounding box center [656, 491] width 175 height 31
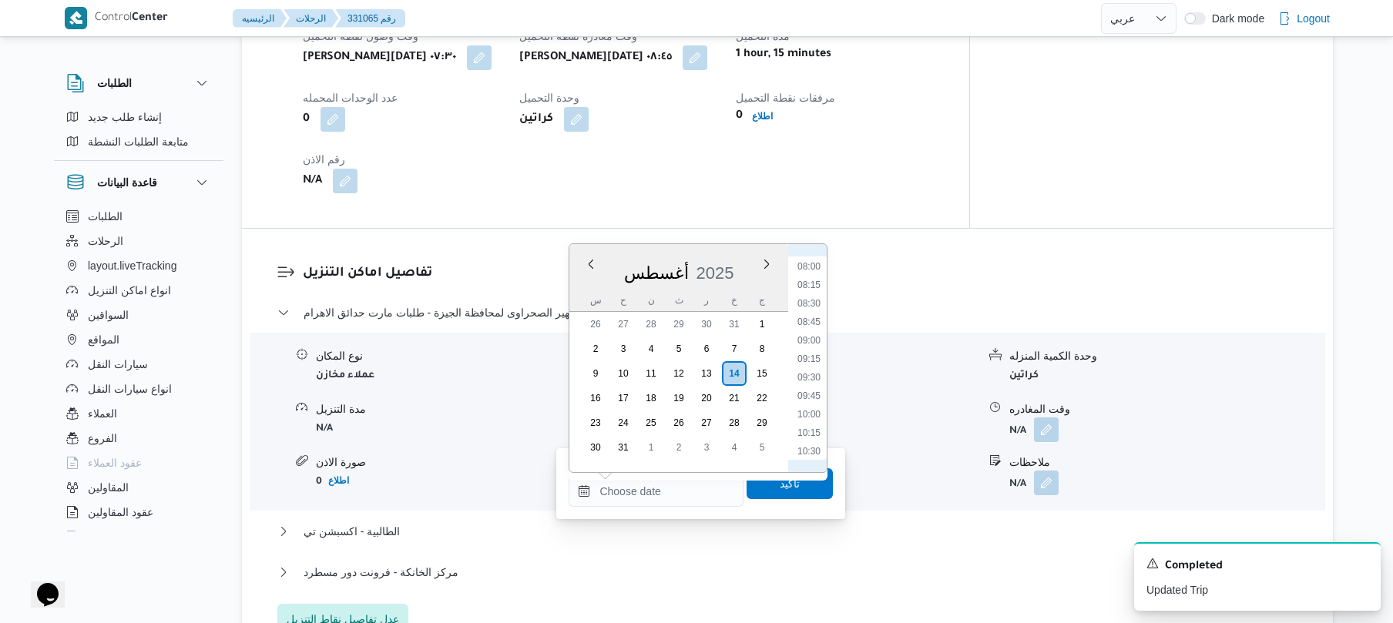
scroll to position [556, 0]
click at [805, 411] on li "09:30" at bounding box center [808, 411] width 35 height 15
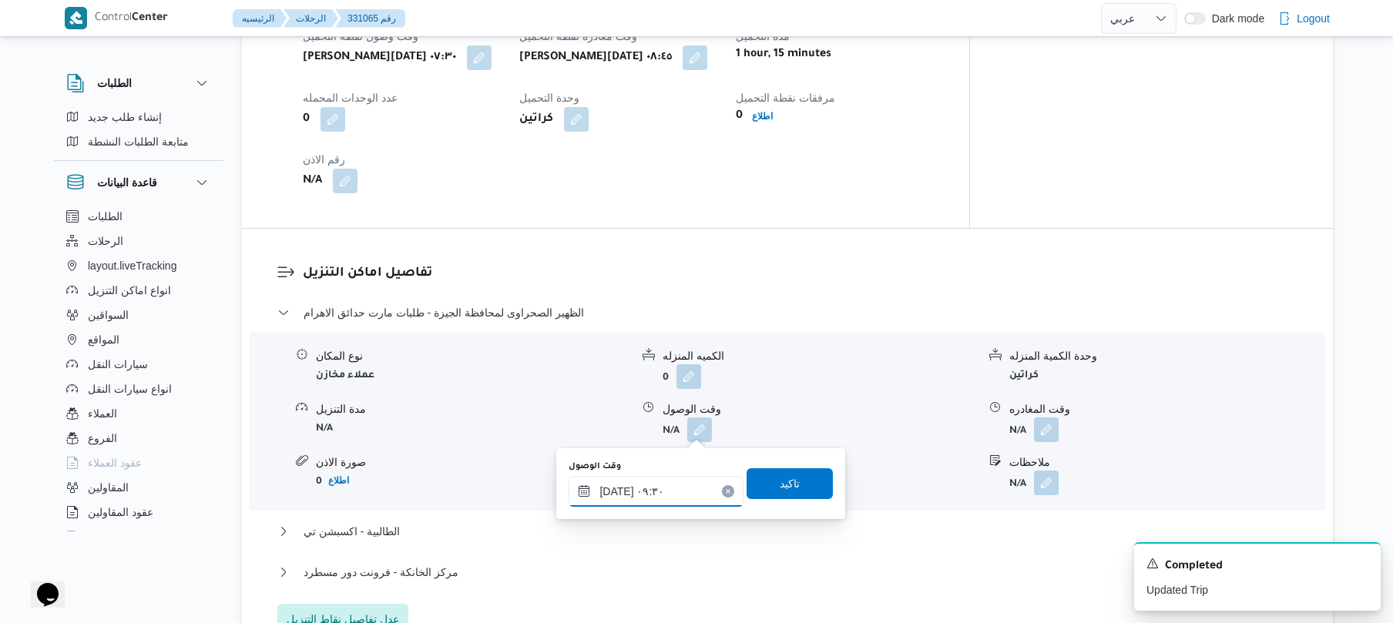
click at [616, 492] on input "١٤/٠٨/٢٠٢٥ ٠٩:٣٠" at bounding box center [656, 491] width 175 height 31
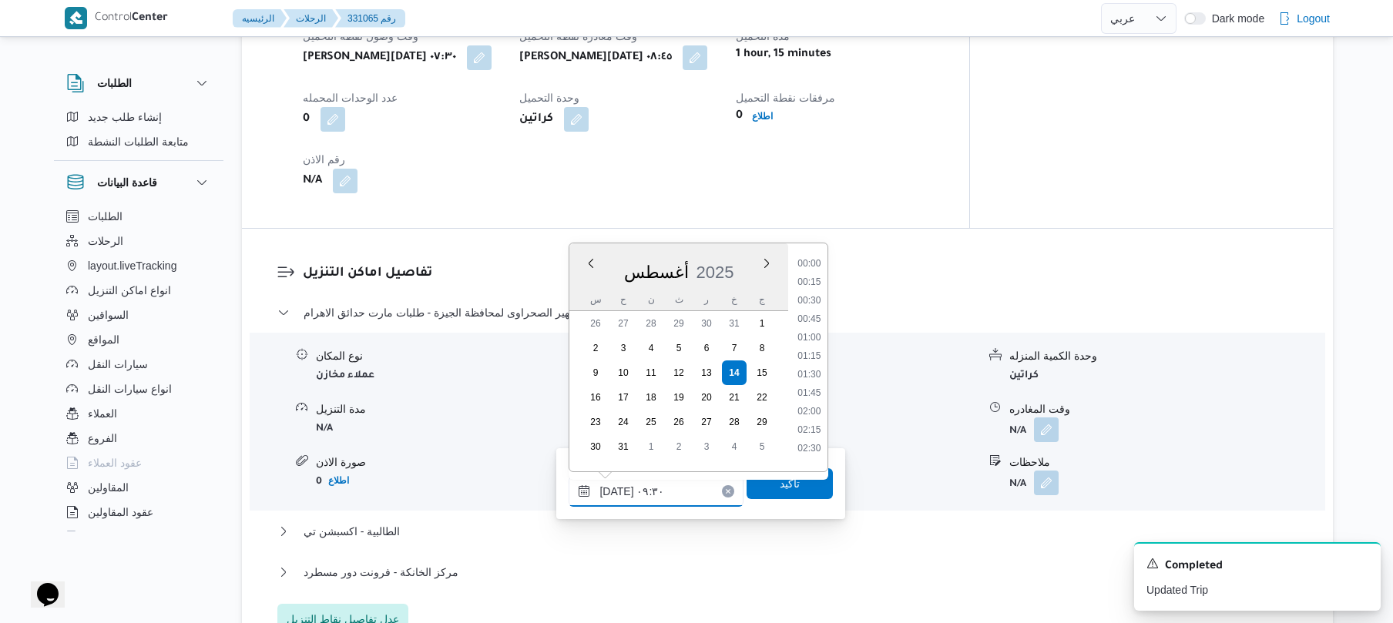
click at [616, 492] on input "١٤/٠٨/٢٠٢٥ ٠٩:٣٠" at bounding box center [656, 491] width 175 height 31
type input "١٤/٠٨/٢٠٢٥ ٠٩:35"
click at [765, 484] on span "تاكيد" at bounding box center [790, 483] width 86 height 31
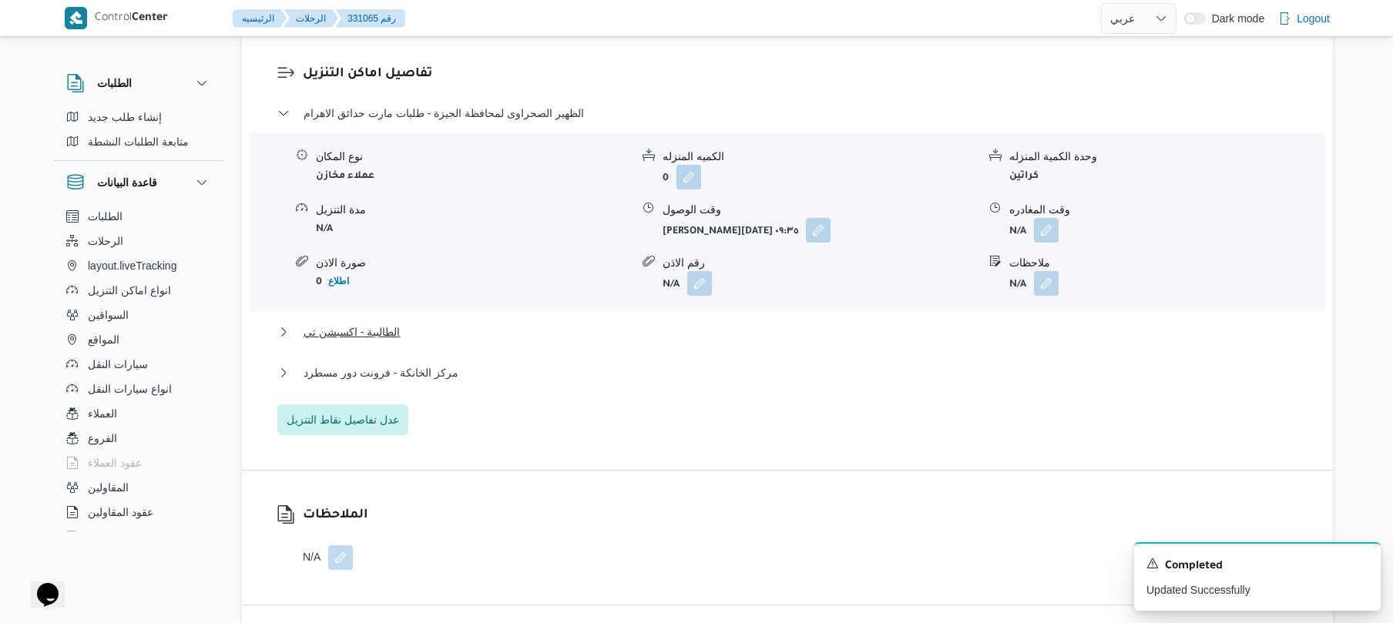
scroll to position [1274, 0]
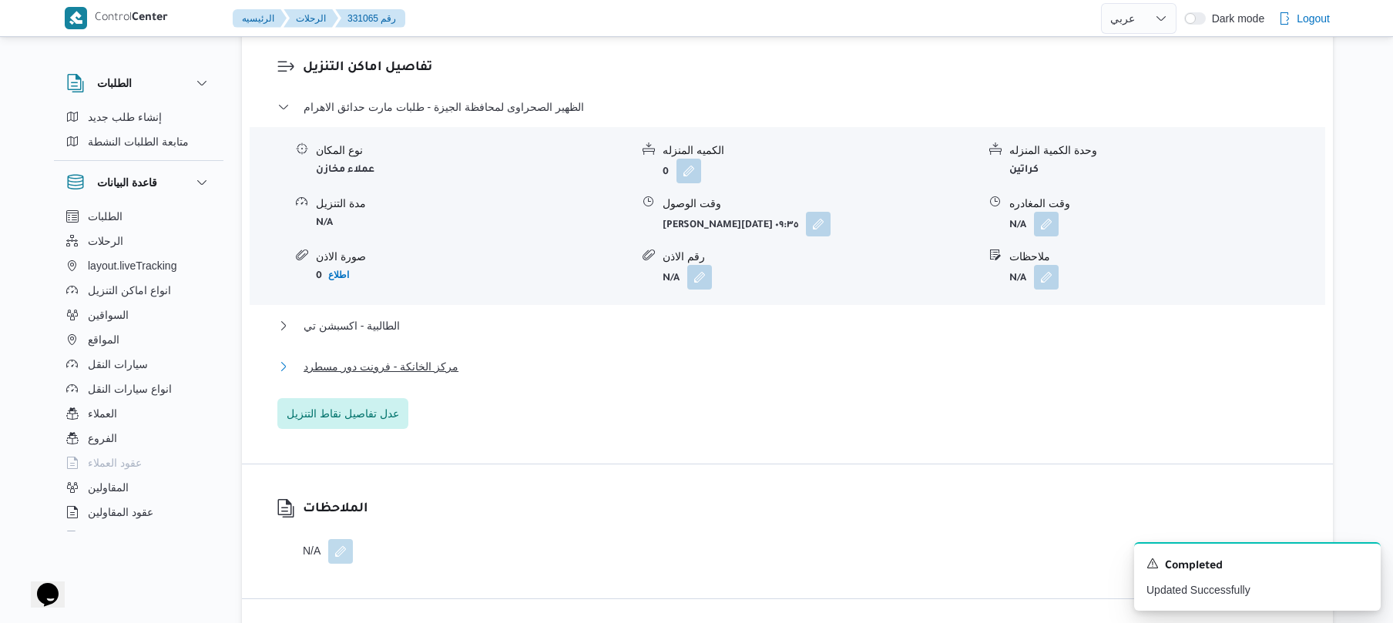
click at [726, 373] on button "مركز الخانكة - فرونت دور مسطرد" at bounding box center [787, 367] width 1021 height 18
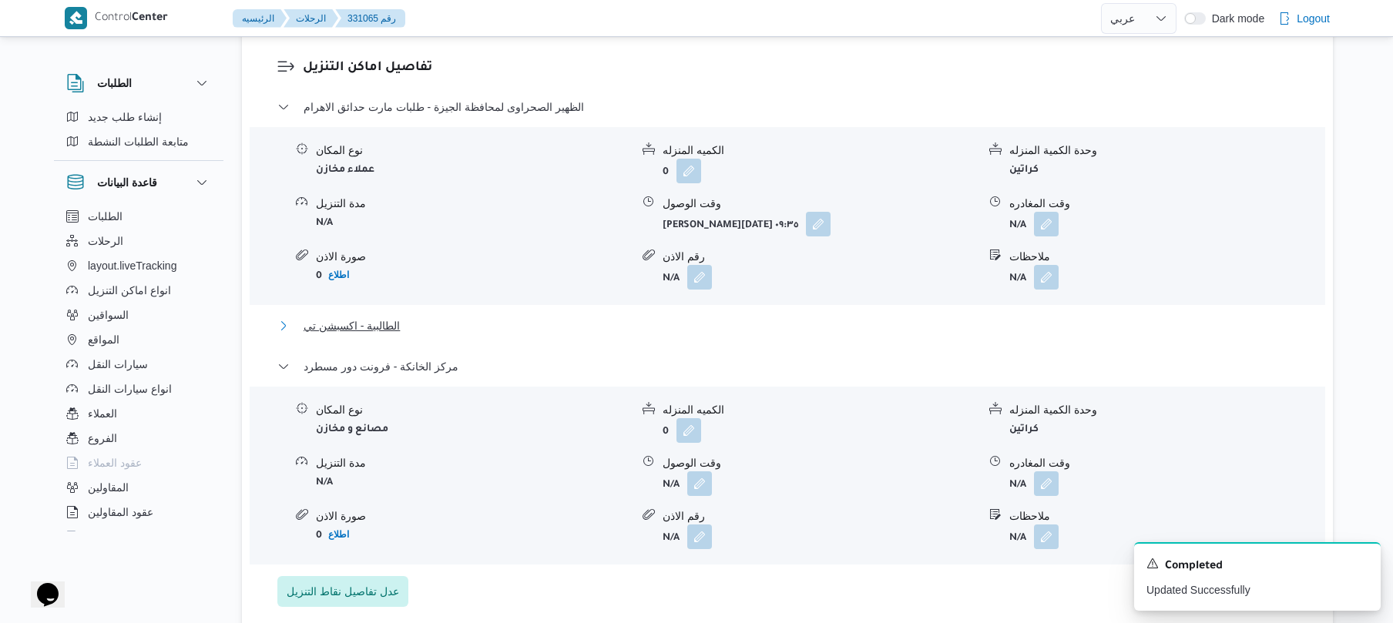
click at [744, 321] on button "الطالبية - اكسبشن تي" at bounding box center [787, 326] width 1021 height 18
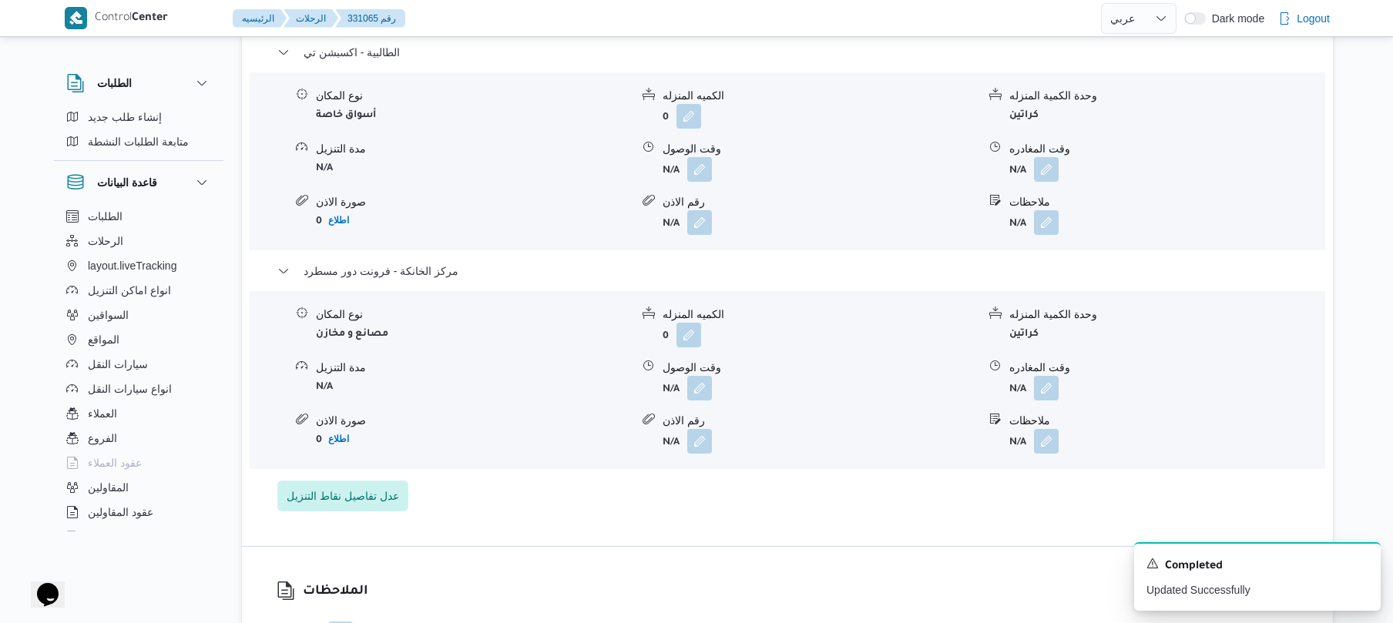
scroll to position [1684, 0]
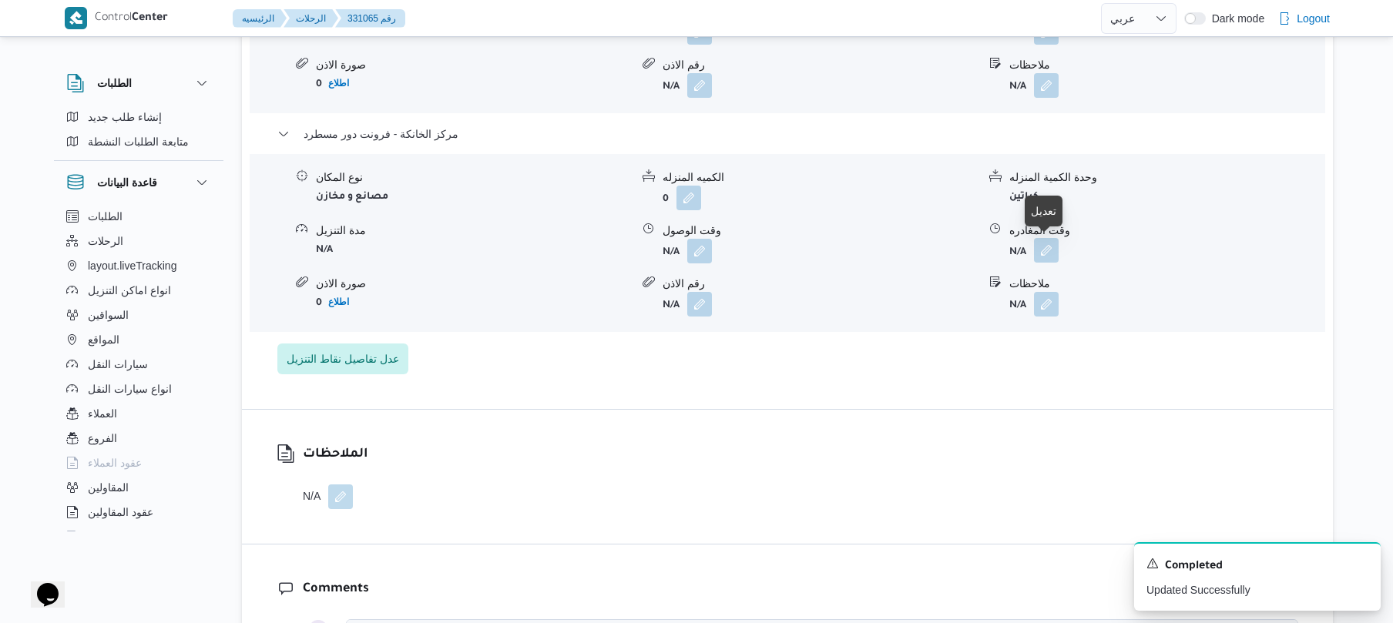
click at [1046, 247] on button "button" at bounding box center [1046, 250] width 25 height 25
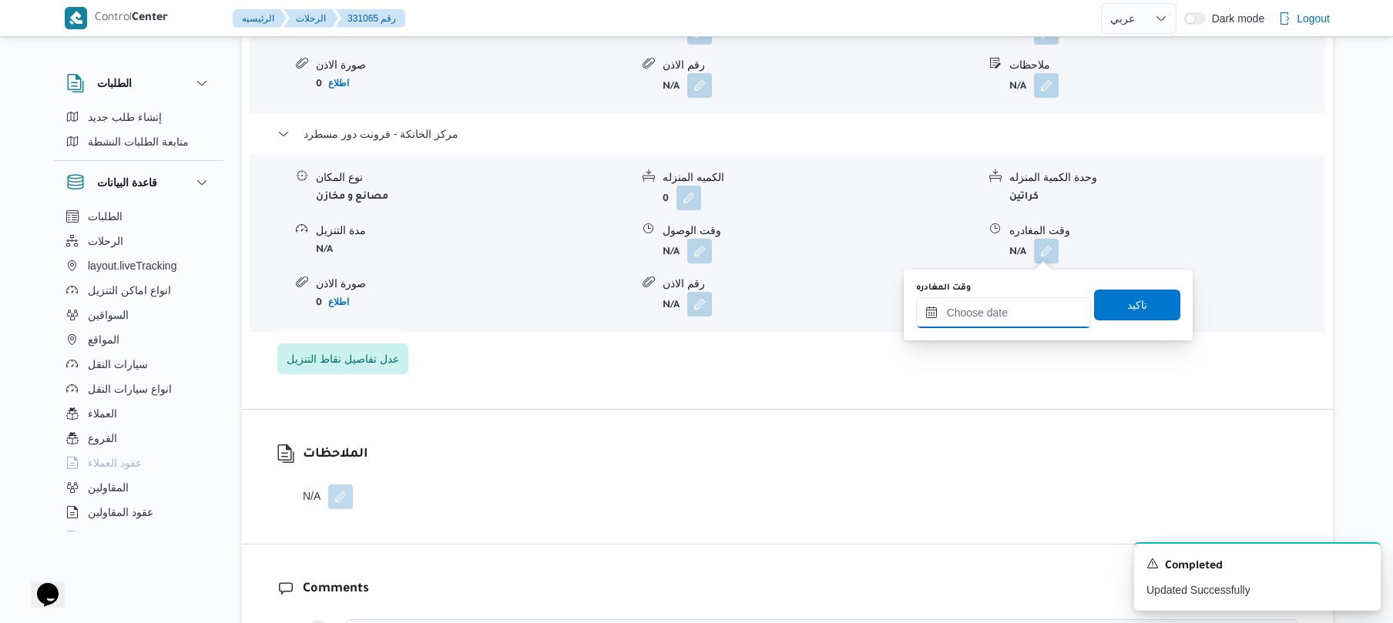
click at [975, 308] on input "وقت المغادره" at bounding box center [1003, 312] width 175 height 31
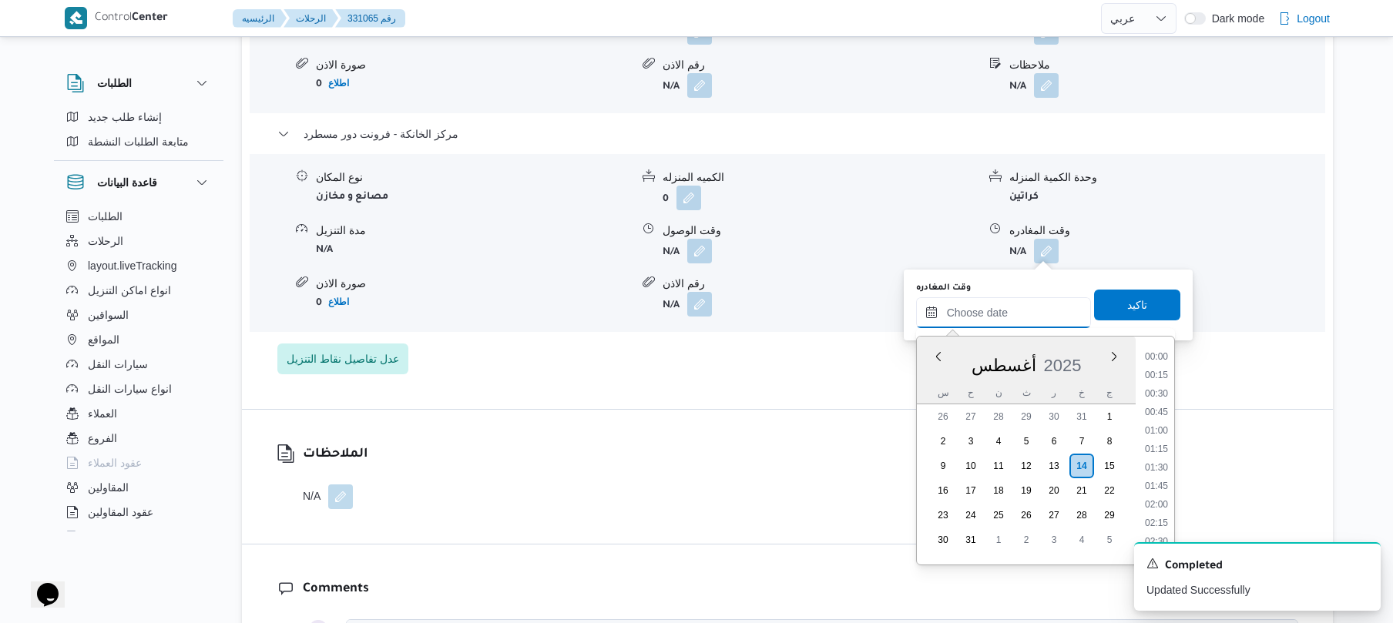
scroll to position [1246, 0]
click at [1156, 436] on li "18:00" at bounding box center [1156, 442] width 35 height 15
type input "١٤/٠٨/٢٠٢٥ ١٨:٠٠"
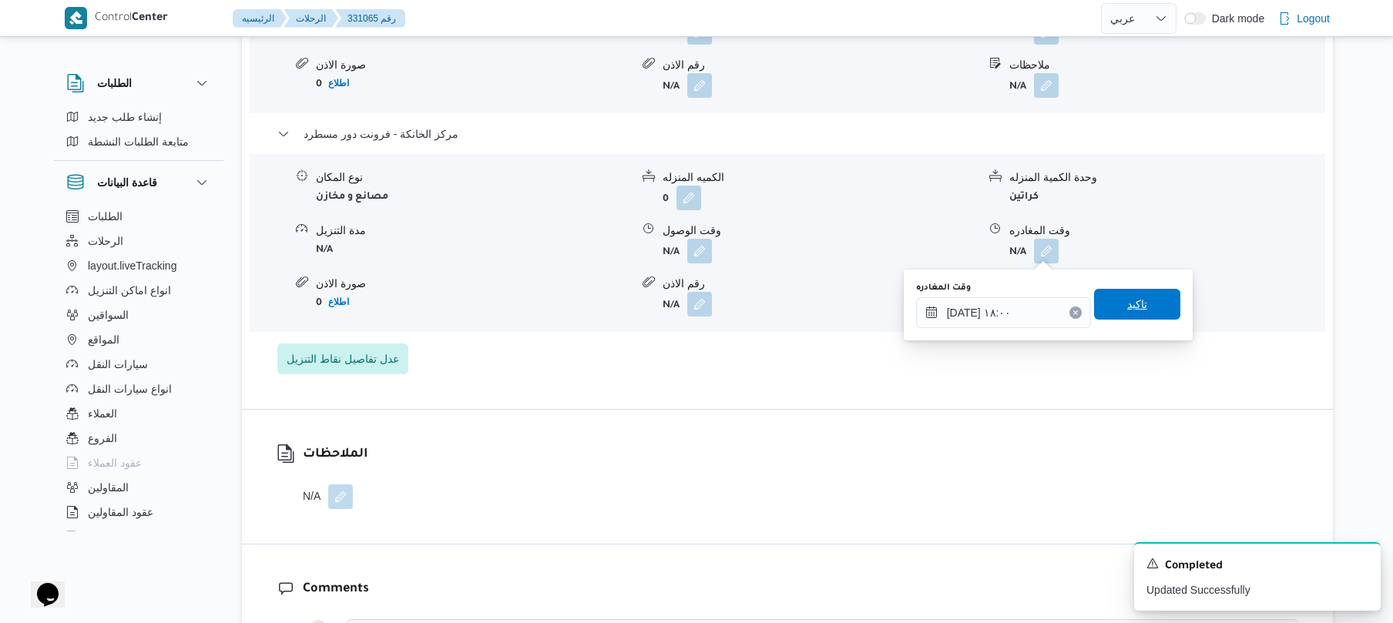
click at [1150, 304] on span "تاكيد" at bounding box center [1137, 304] width 86 height 31
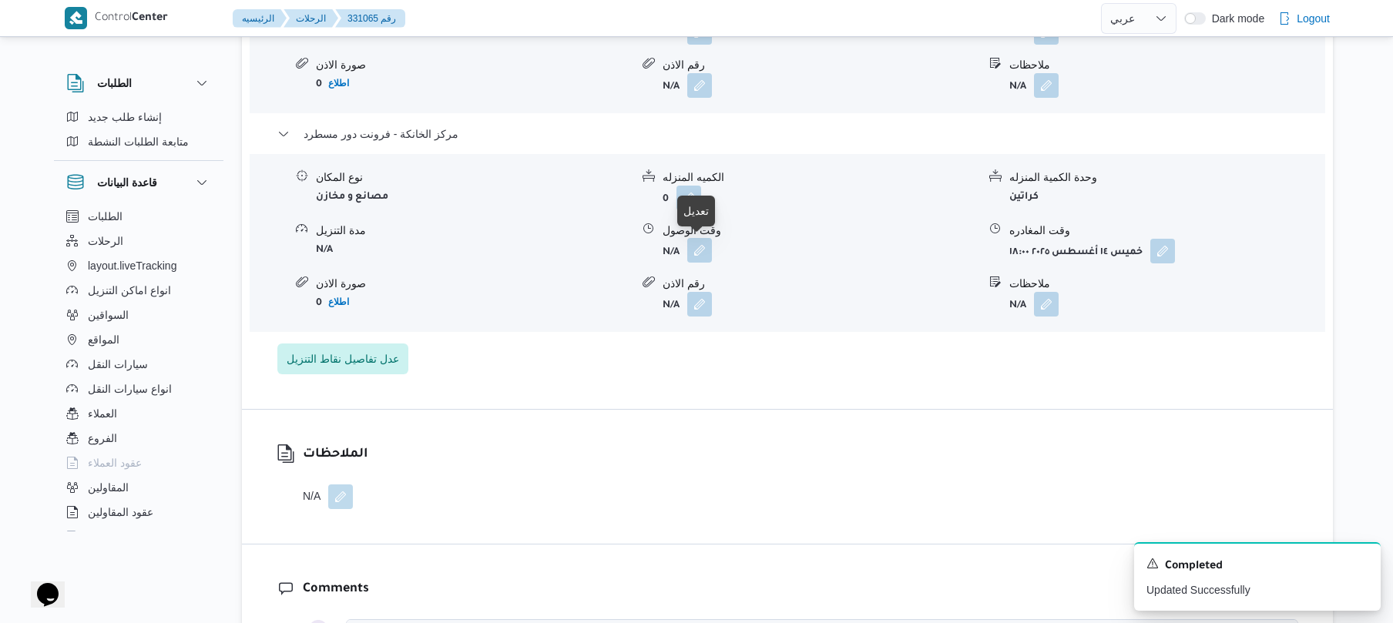
click at [701, 248] on button "button" at bounding box center [699, 250] width 25 height 25
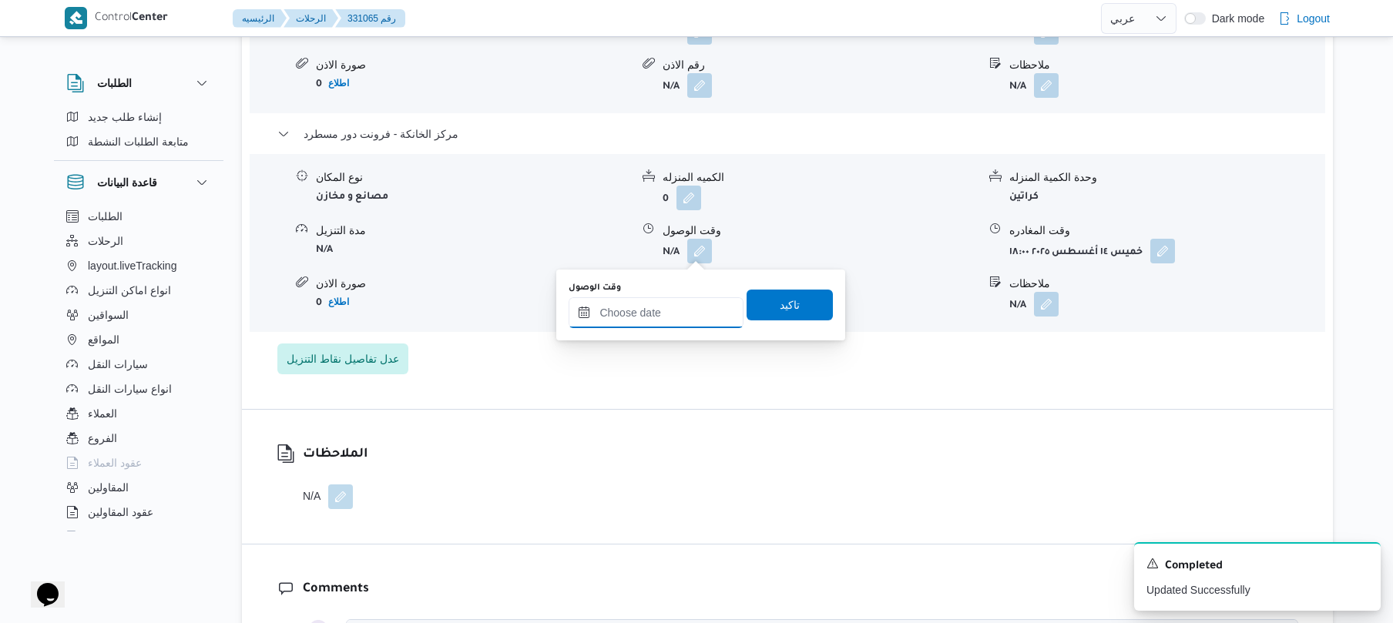
click at [663, 313] on input "وقت الوصول" at bounding box center [656, 312] width 175 height 31
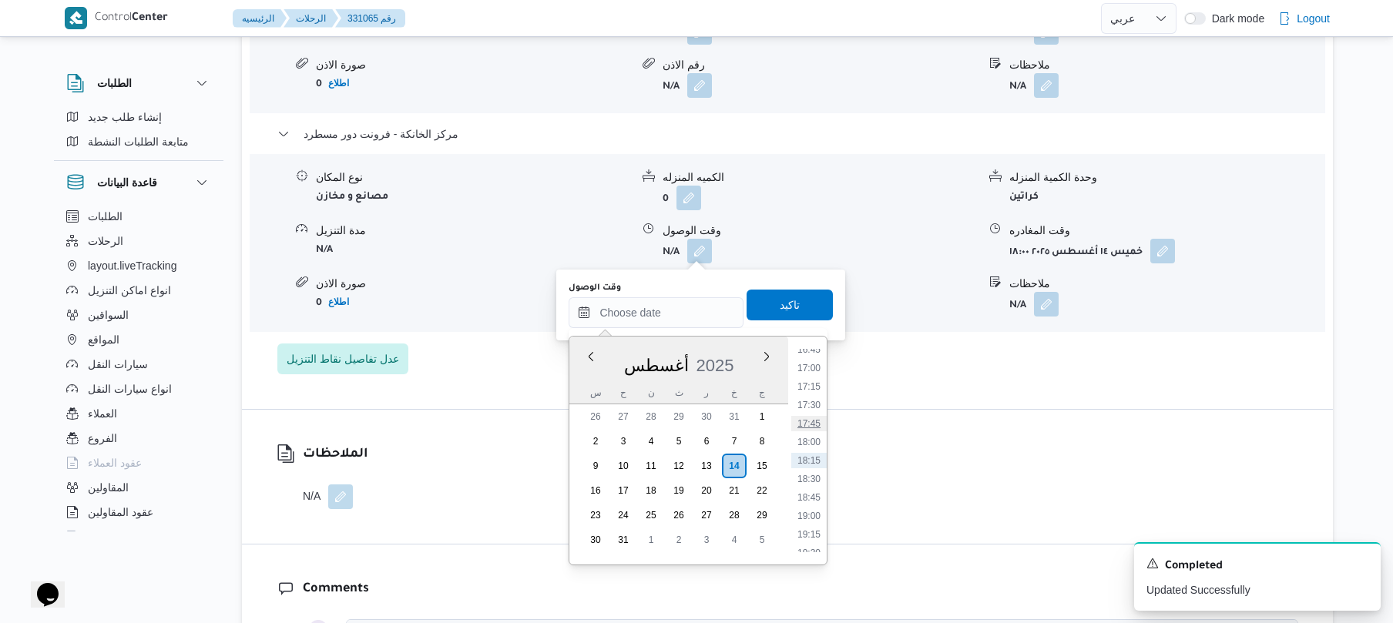
click at [812, 424] on li "17:45" at bounding box center [808, 423] width 35 height 15
type input "١٤/٠٨/٢٠٢٥ ١٧:٤٥"
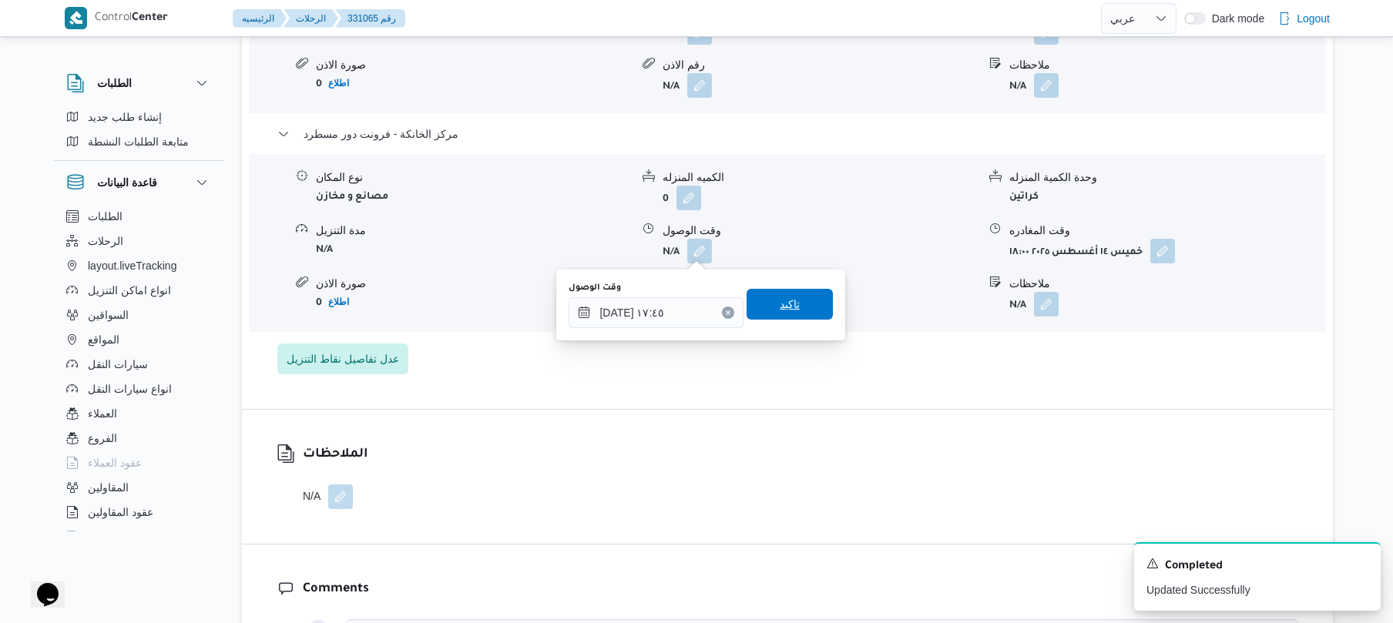
click at [808, 315] on span "تاكيد" at bounding box center [790, 304] width 86 height 31
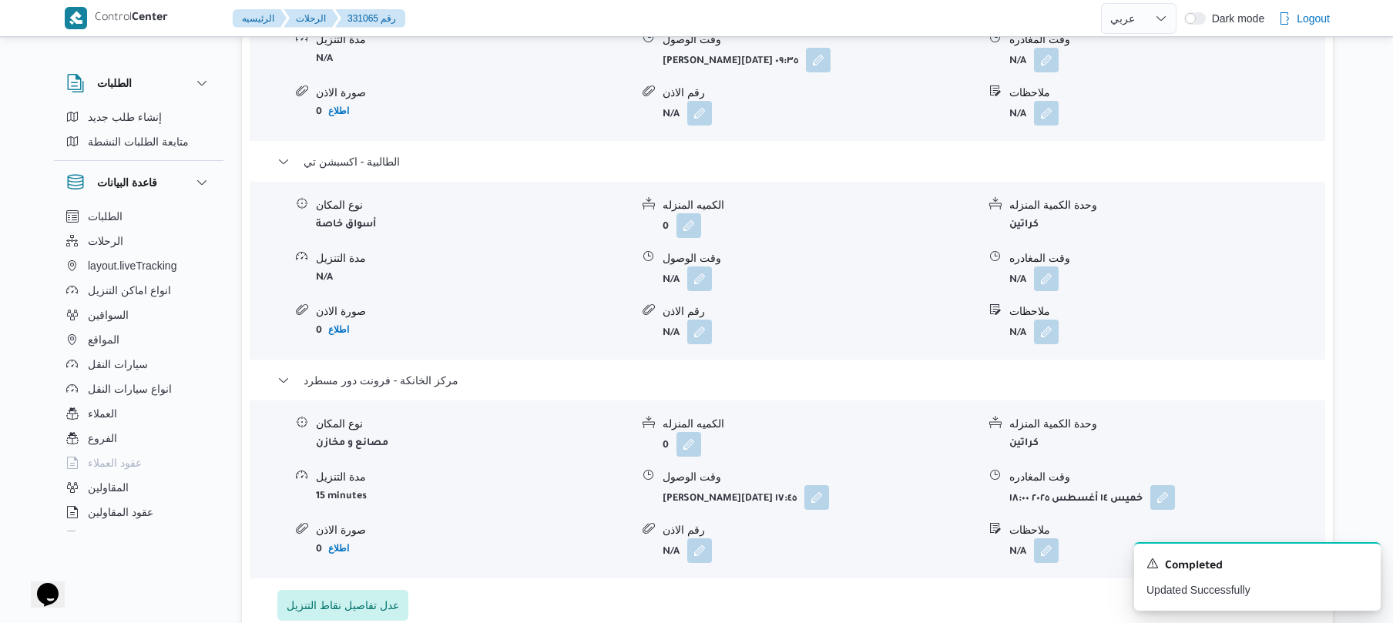
scroll to position [1397, 0]
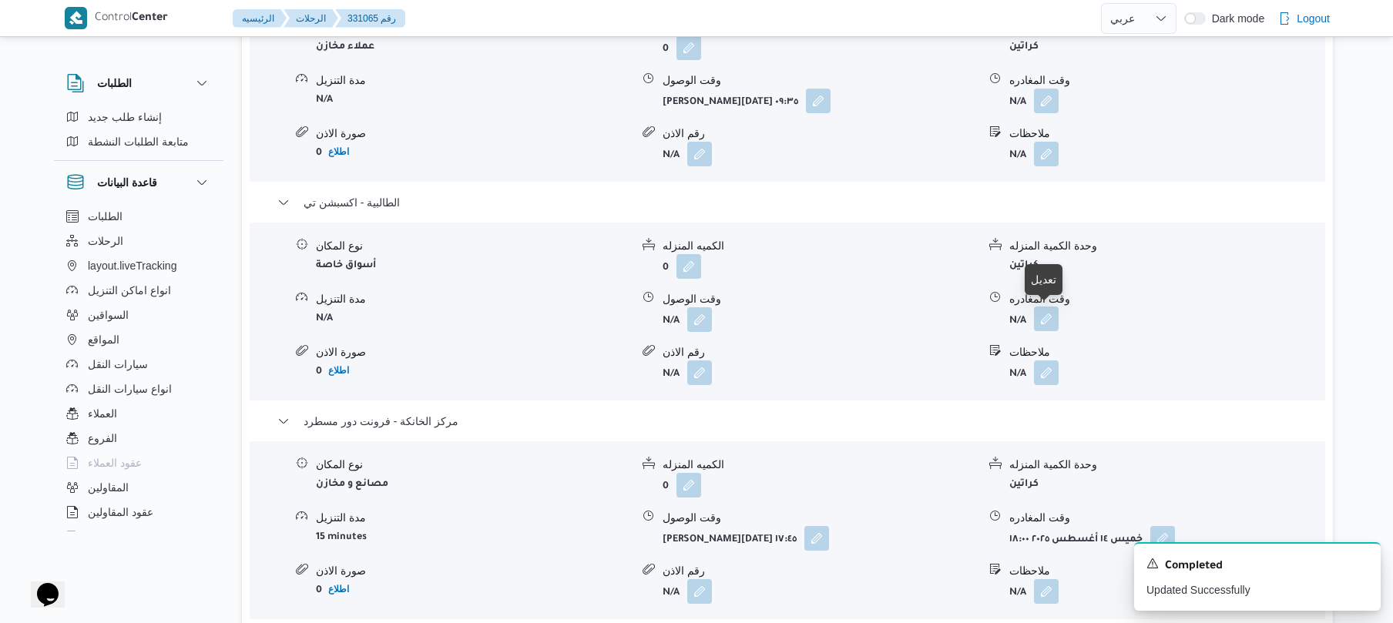
click at [1046, 317] on button "button" at bounding box center [1046, 319] width 25 height 25
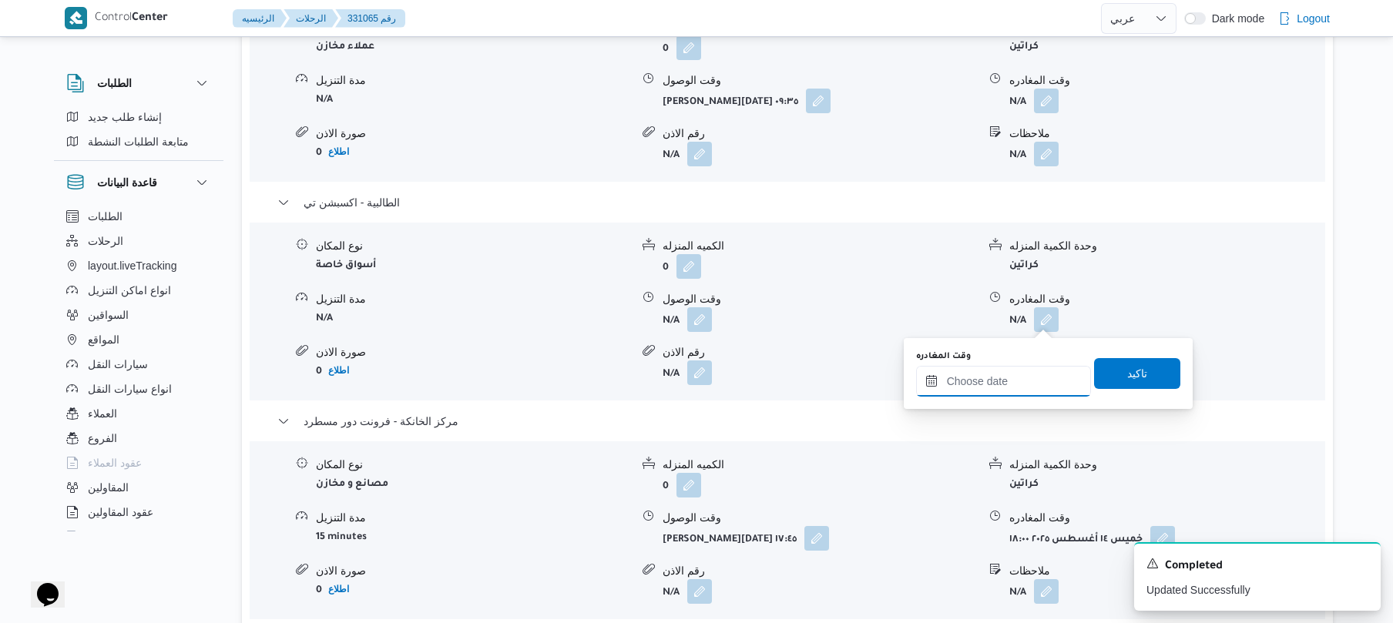
click at [990, 374] on input "وقت المغادره" at bounding box center [1003, 381] width 175 height 31
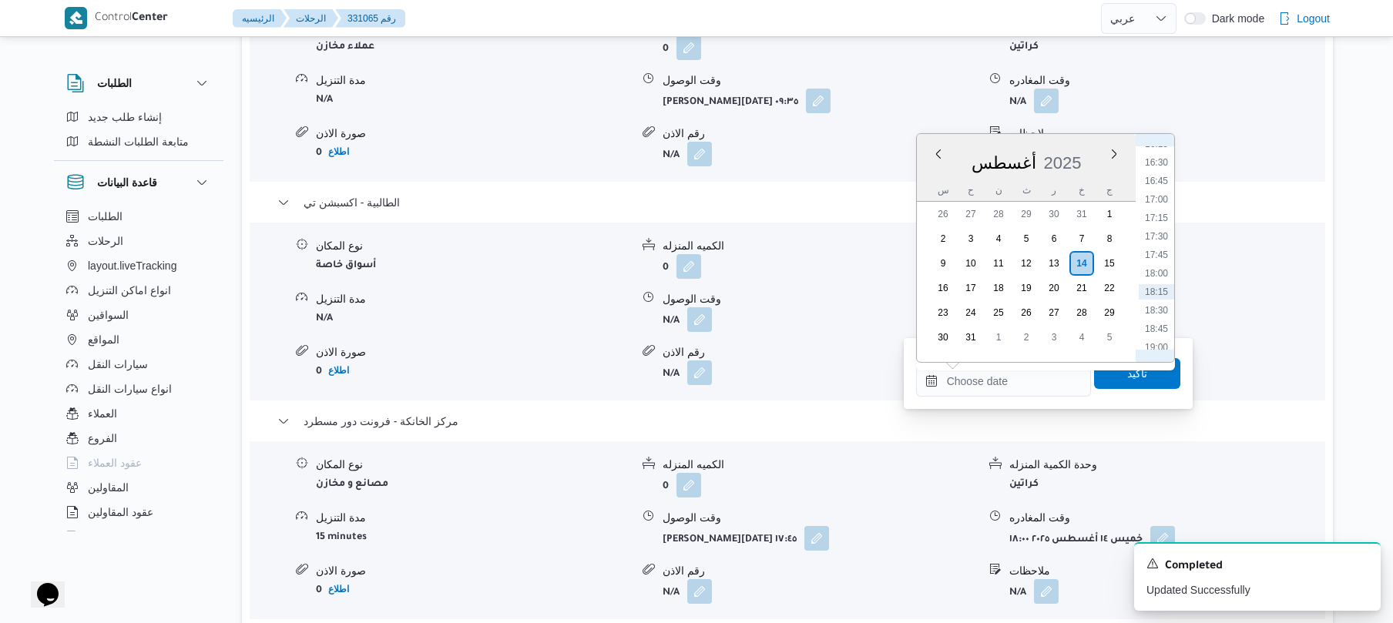
scroll to position [1246, 0]
click at [1156, 149] on li "16:45" at bounding box center [1156, 146] width 35 height 15
type input "١٤/٠٨/٢٠٢٥ ١٦:٤٥"
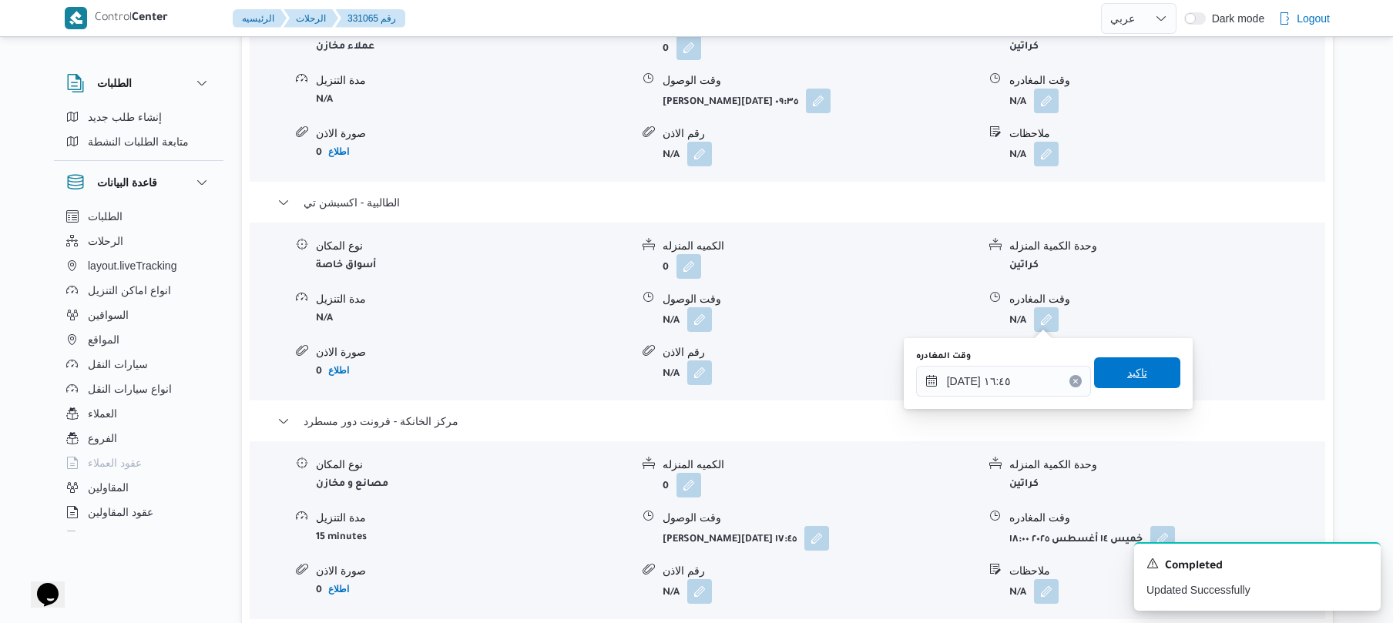
click at [1127, 374] on span "تاكيد" at bounding box center [1137, 373] width 20 height 18
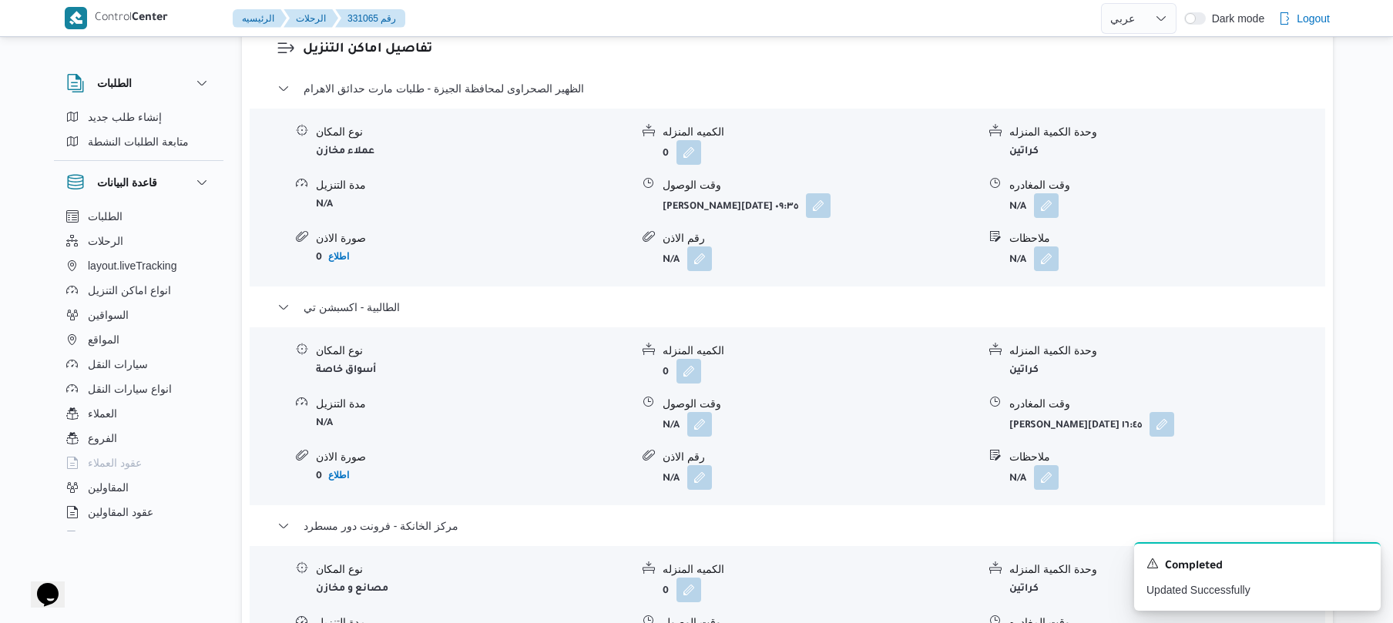
scroll to position [1274, 0]
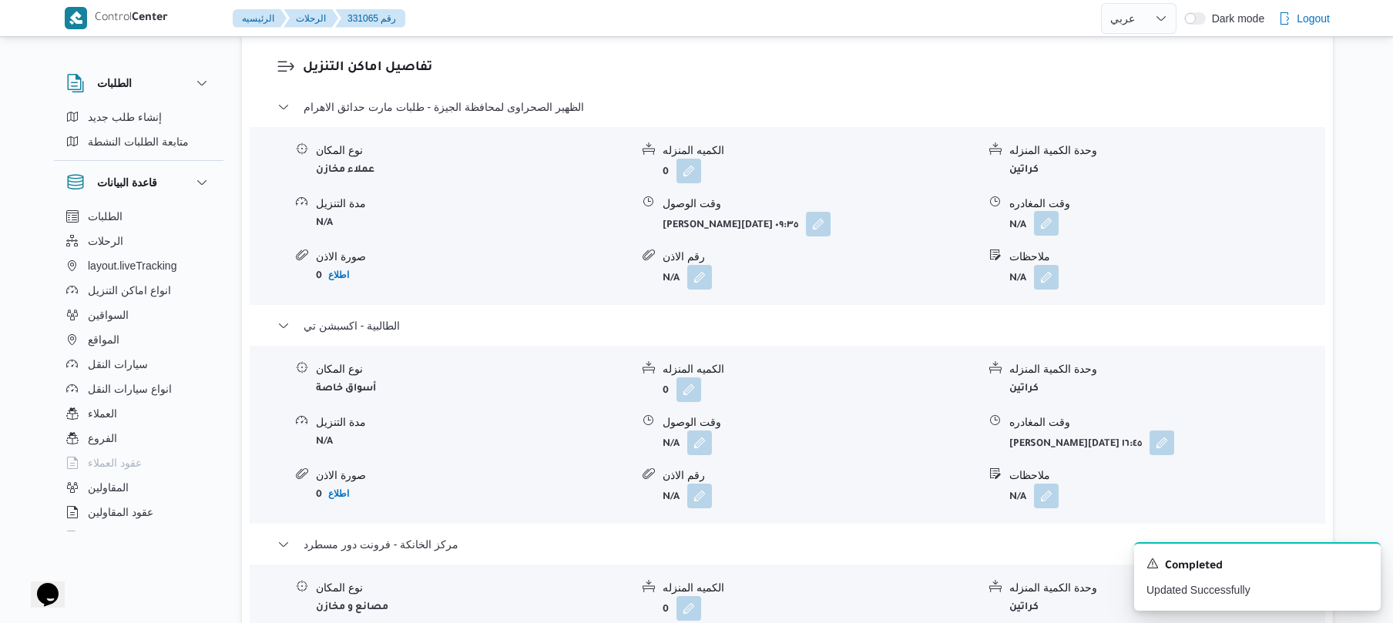
click at [1049, 226] on button "button" at bounding box center [1046, 223] width 25 height 25
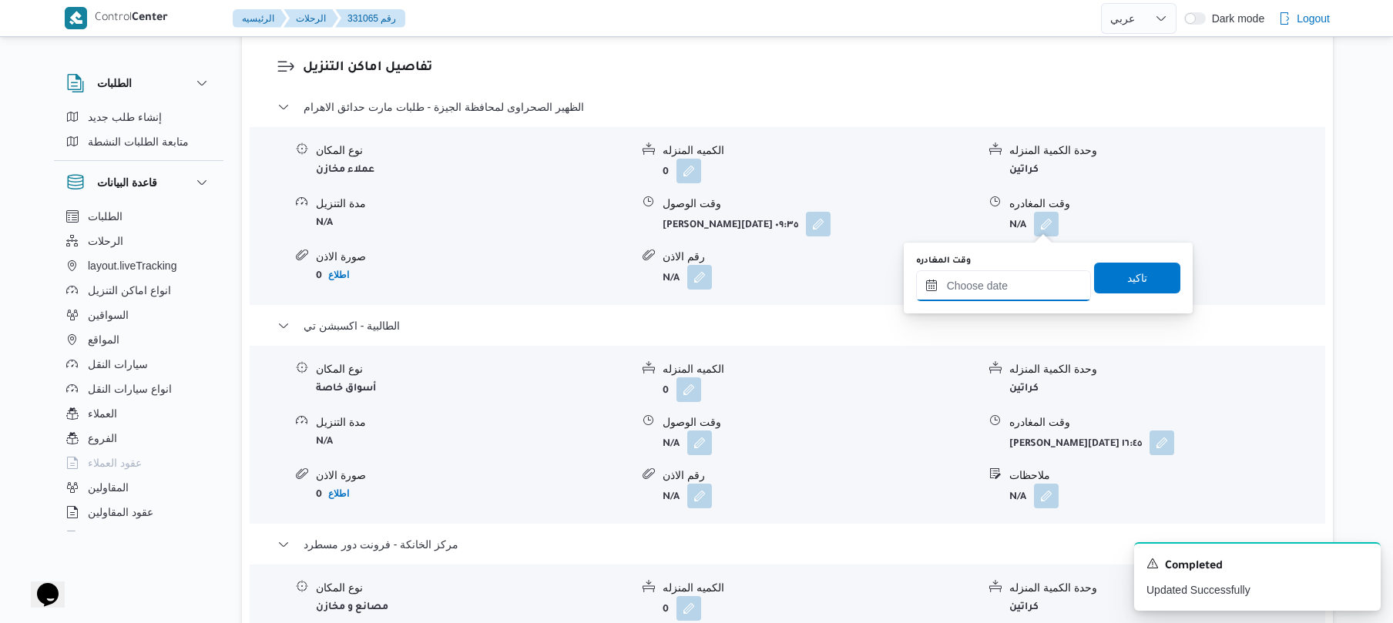
click at [1009, 275] on input "وقت المغادره" at bounding box center [1003, 285] width 175 height 31
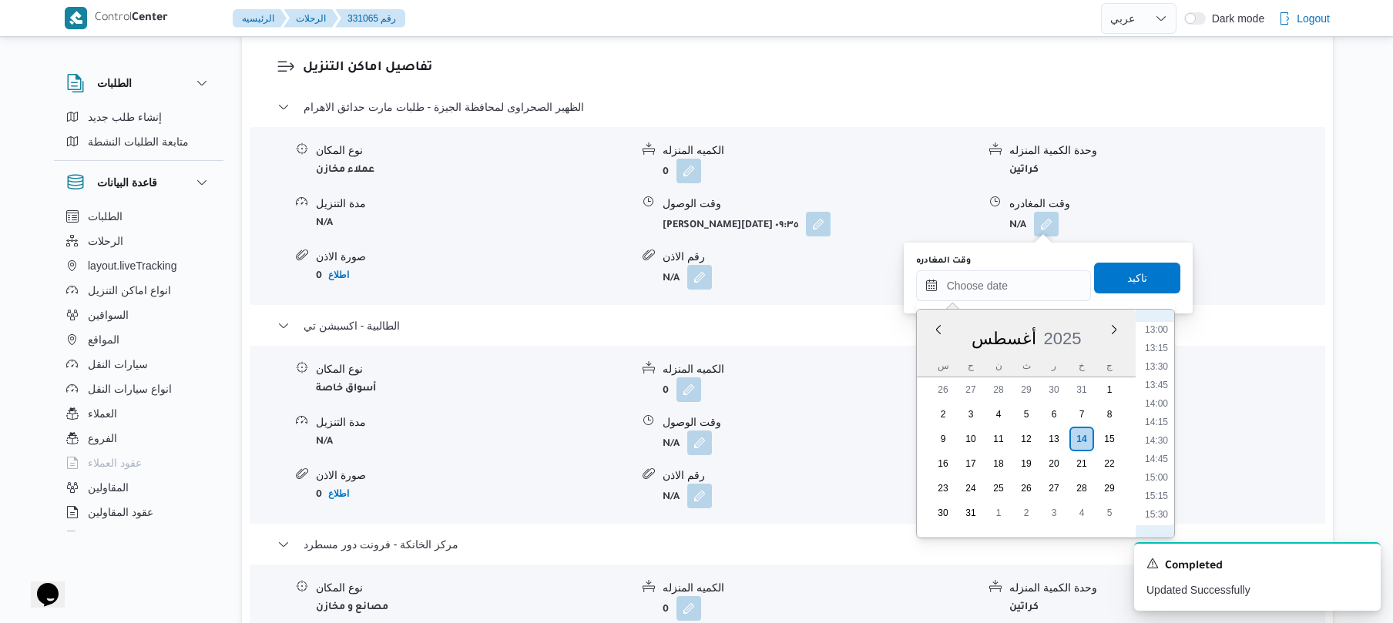
scroll to position [901, 0]
click at [1153, 351] on li "12:30" at bounding box center [1156, 353] width 35 height 15
type input "١٤/٠٨/٢٠٢٥ ١٢:٣٠"
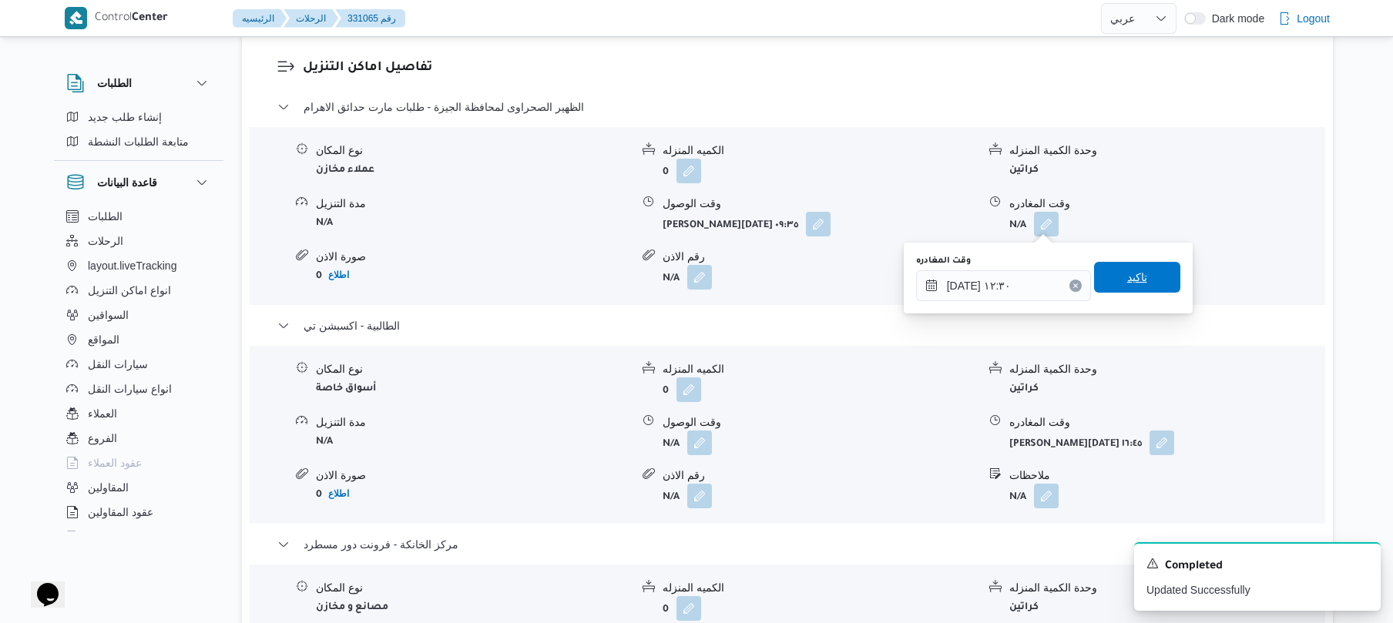
click at [1137, 271] on span "تاكيد" at bounding box center [1137, 277] width 20 height 18
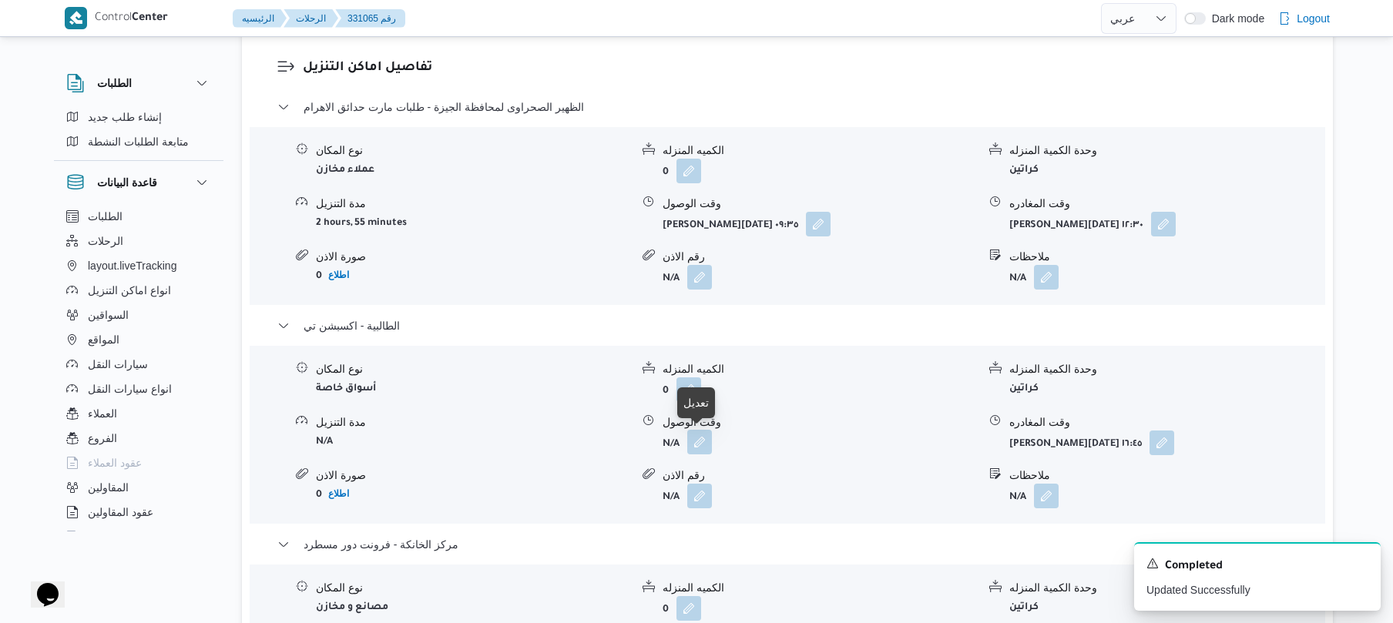
click at [690, 441] on button "button" at bounding box center [699, 442] width 25 height 25
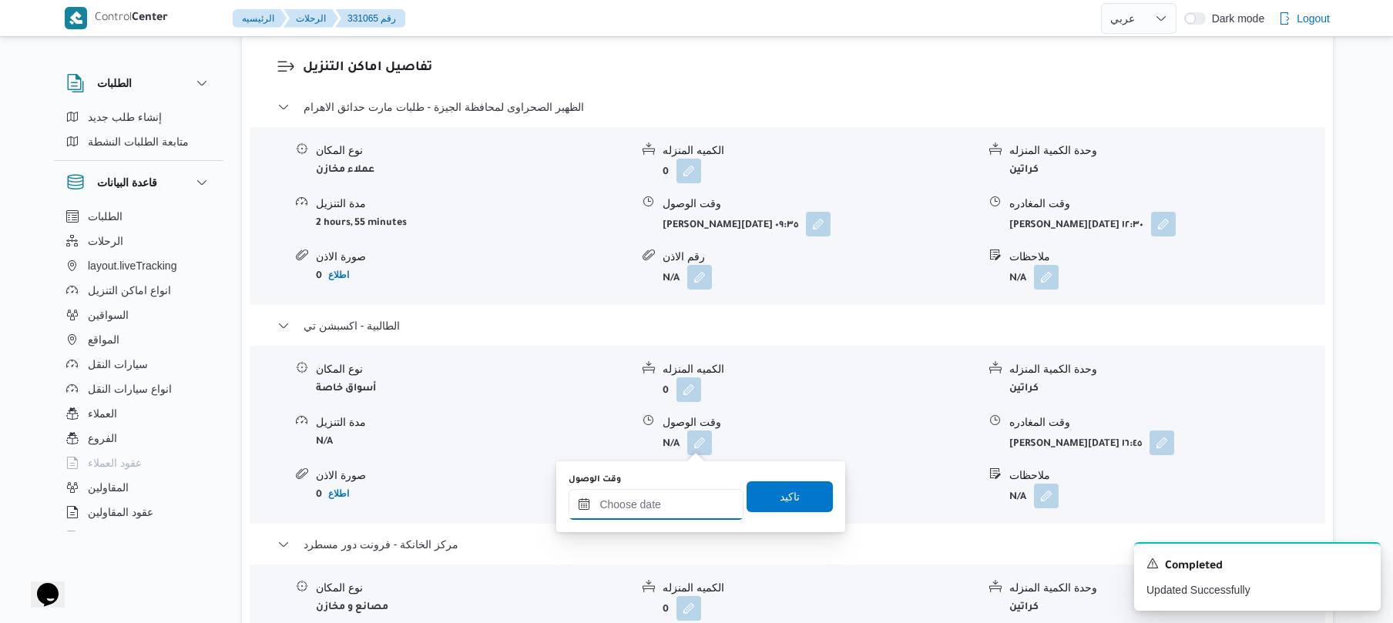
click at [658, 504] on input "وقت الوصول" at bounding box center [656, 504] width 175 height 31
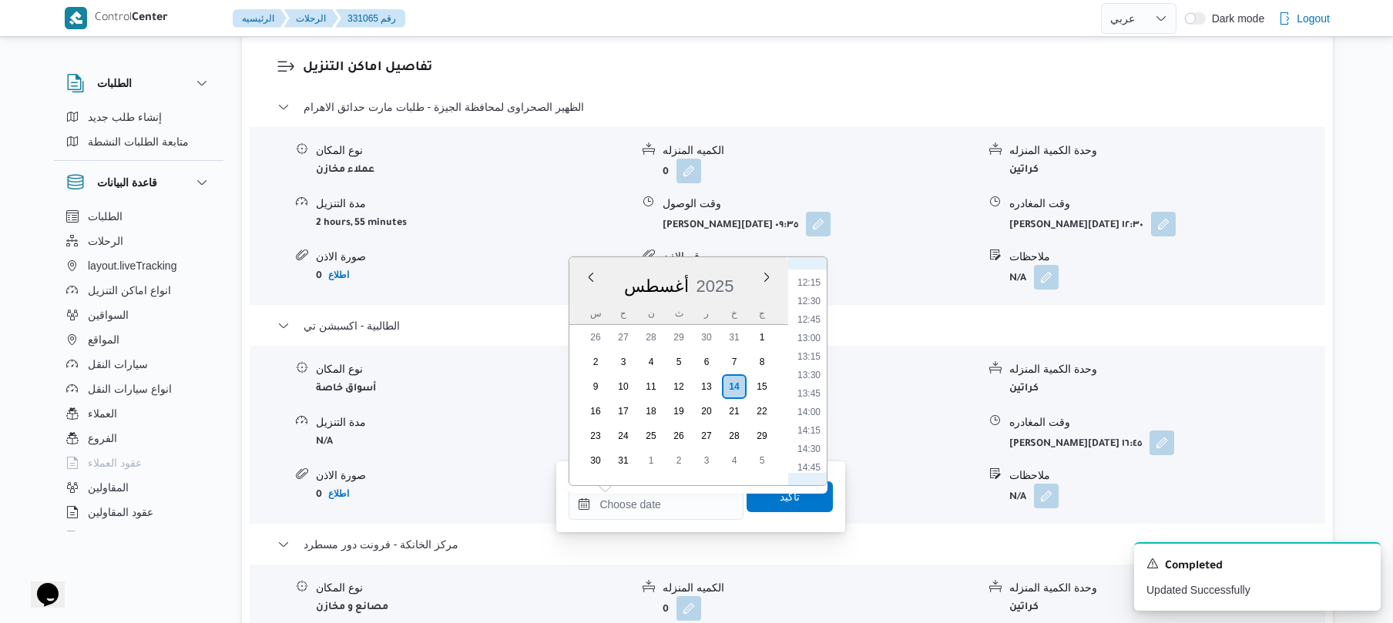
click at [811, 337] on li "13:00" at bounding box center [808, 338] width 35 height 15
type input "١٤/٠٨/٢٠٢٥ ١٣:٠٠"
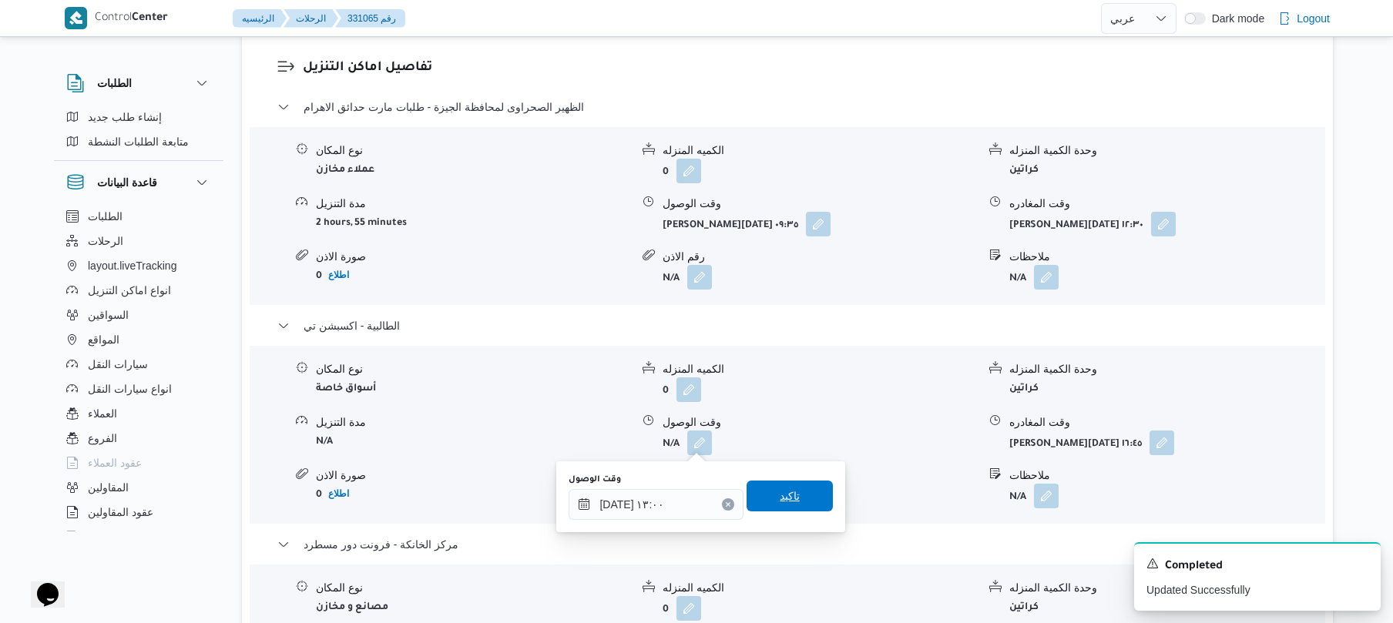
click at [781, 499] on span "تاكيد" at bounding box center [790, 496] width 20 height 18
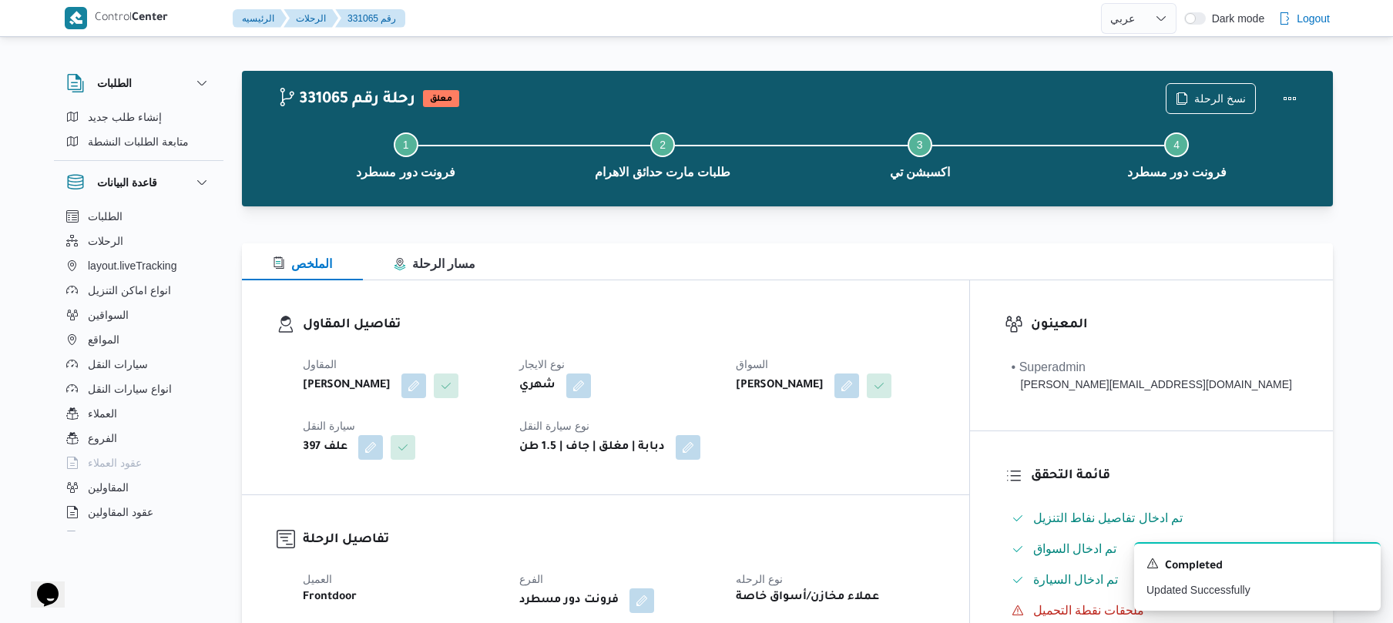
scroll to position [0, 0]
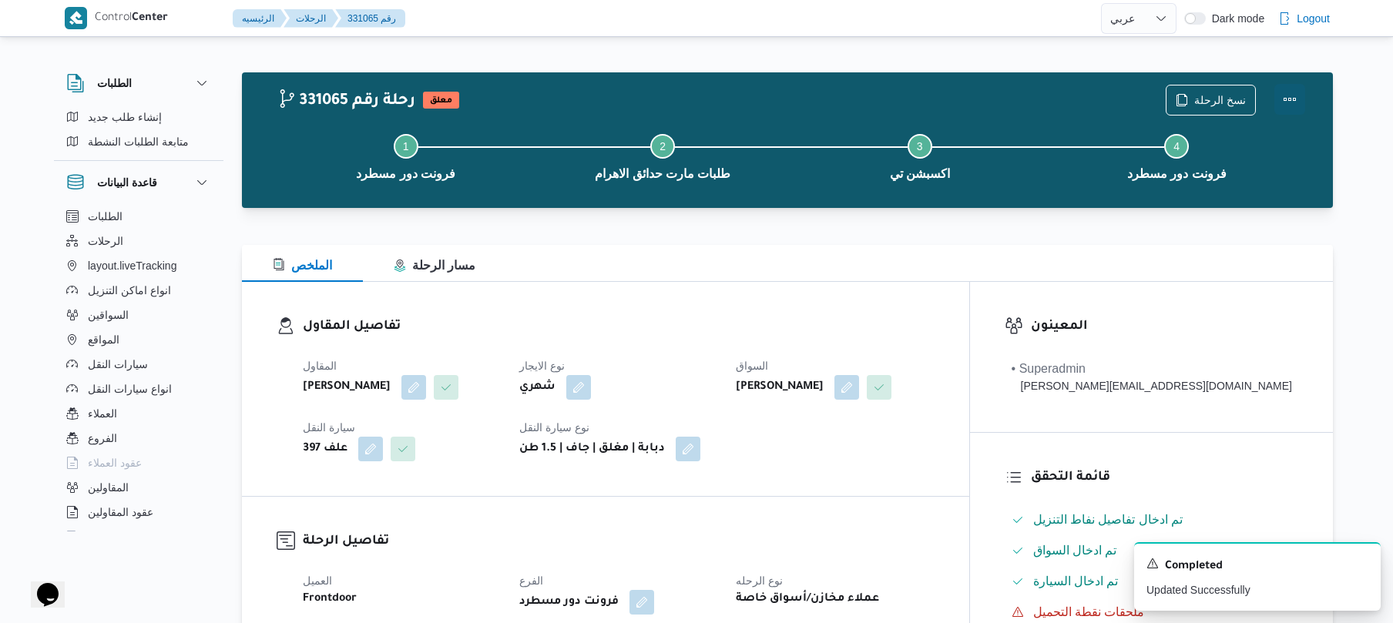
click at [1299, 92] on button "Actions" at bounding box center [1289, 99] width 31 height 31
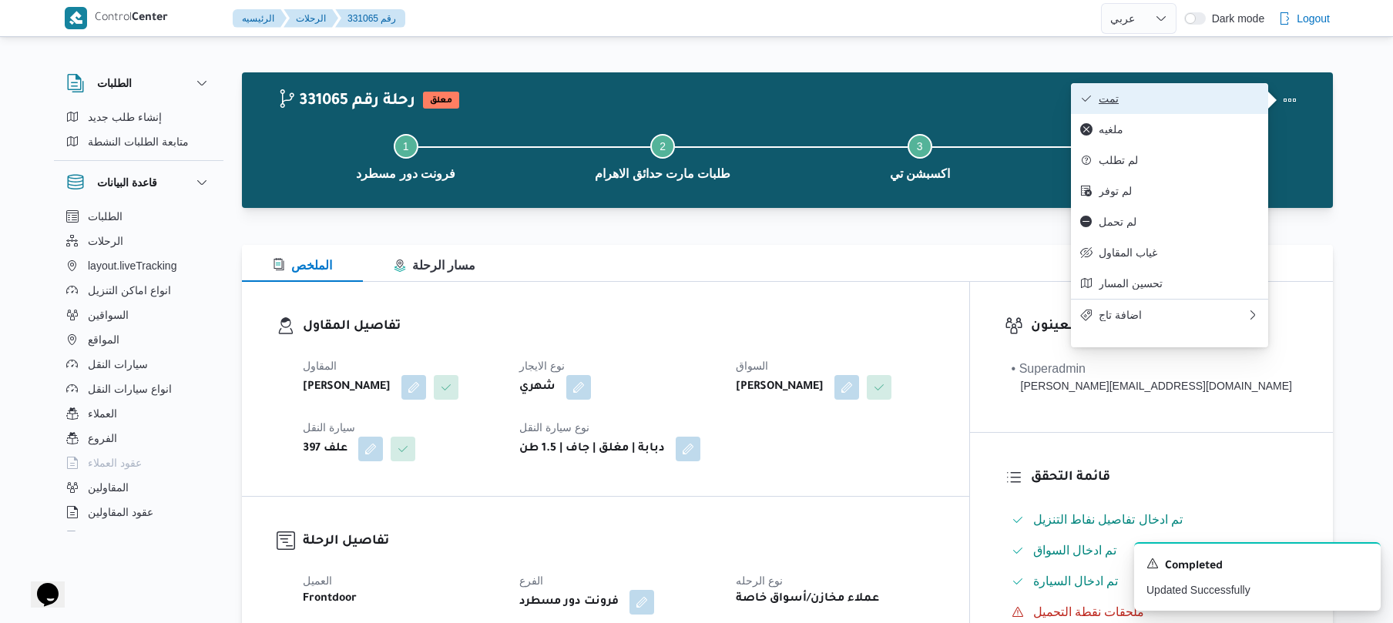
click at [1244, 102] on span "تمت" at bounding box center [1179, 98] width 160 height 12
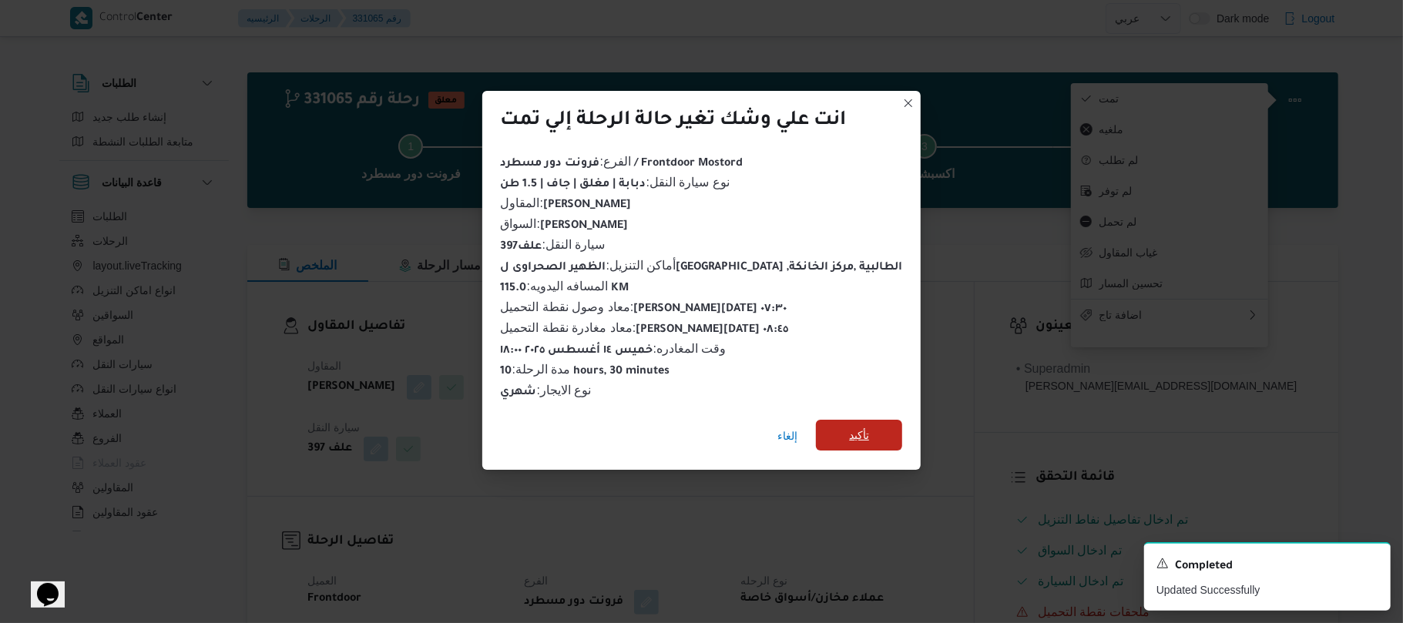
click at [851, 428] on span "تأكيد" at bounding box center [859, 435] width 20 height 18
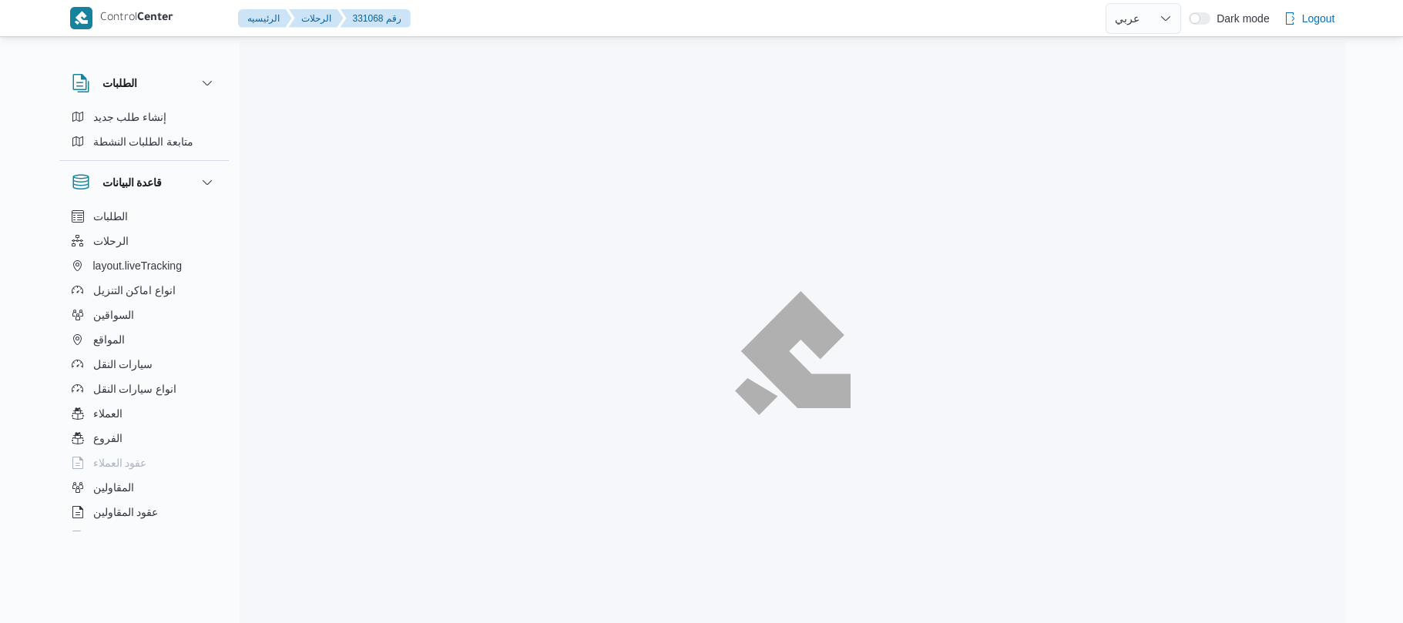
select select "ar"
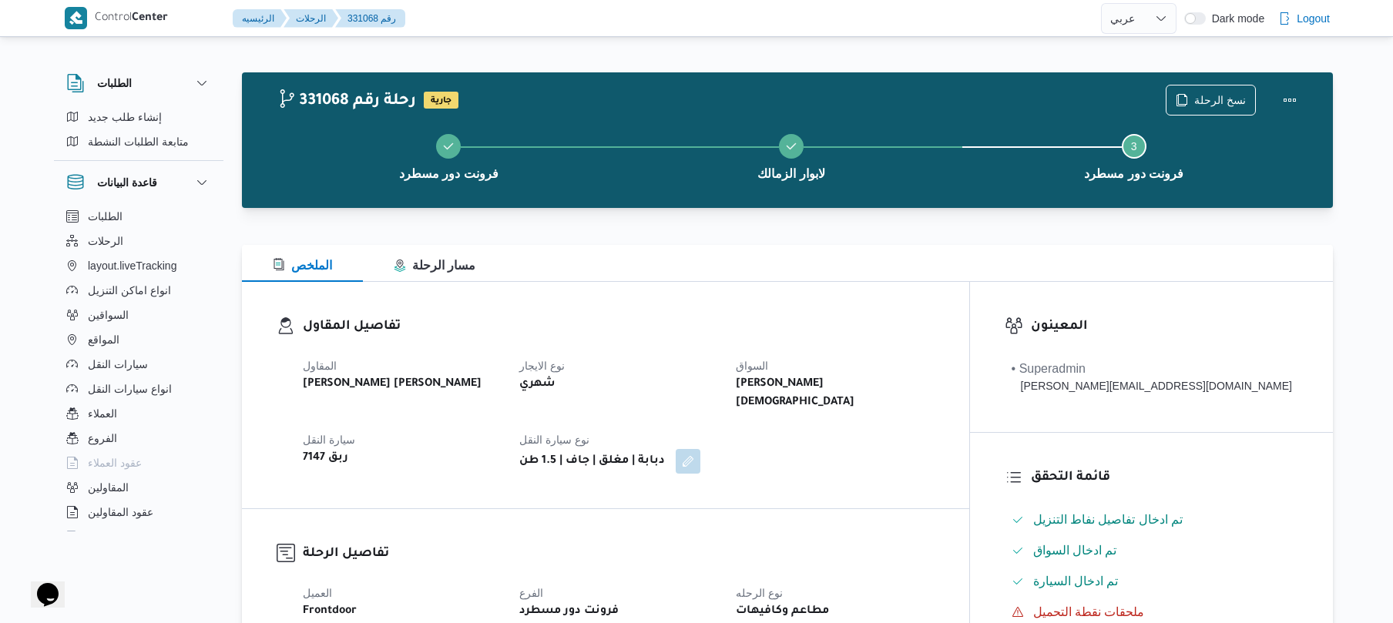
click at [784, 313] on div "تفاصيل المقاول المقاول [PERSON_NAME] [PERSON_NAME] نوع الايجار شهري السواق [PER…" at bounding box center [605, 395] width 727 height 227
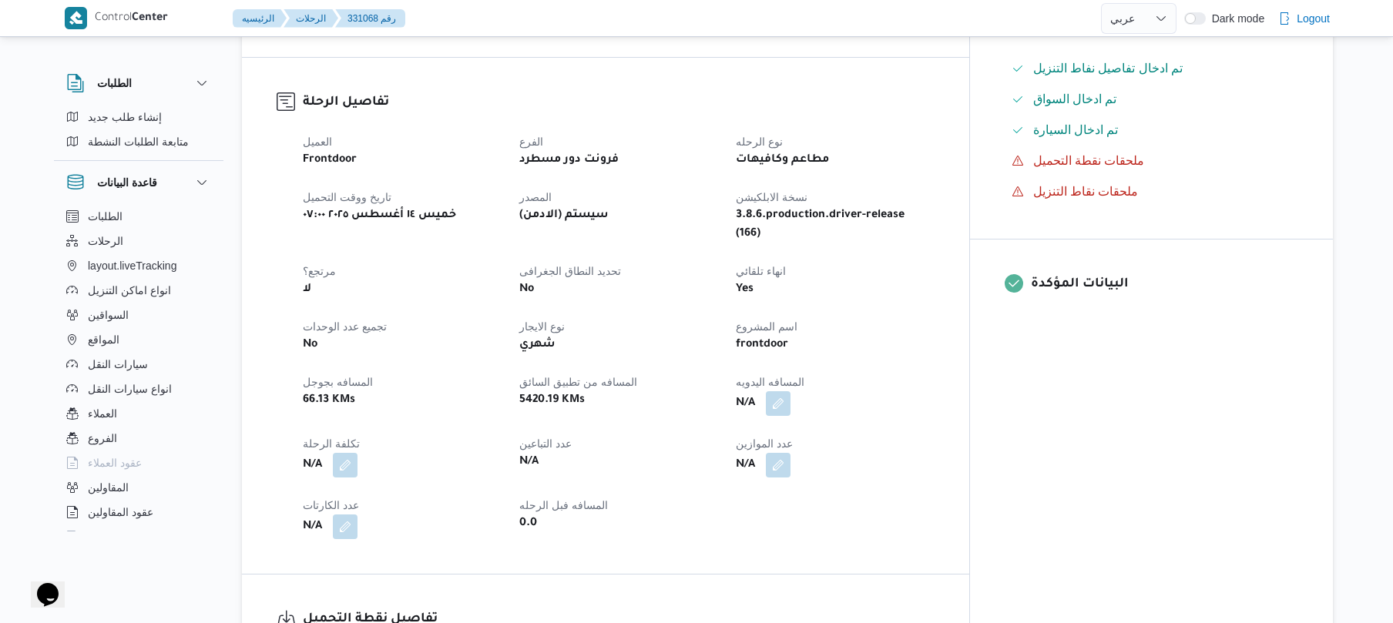
scroll to position [493, 0]
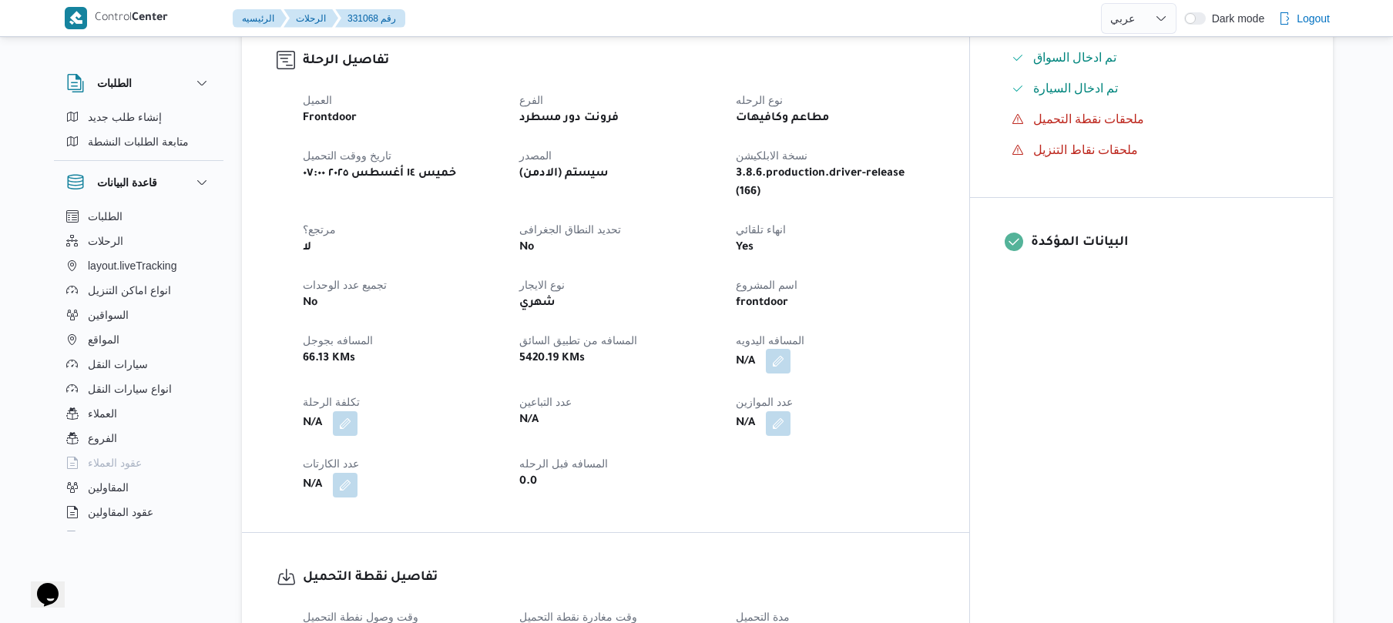
click at [791, 349] on button "button" at bounding box center [778, 361] width 25 height 25
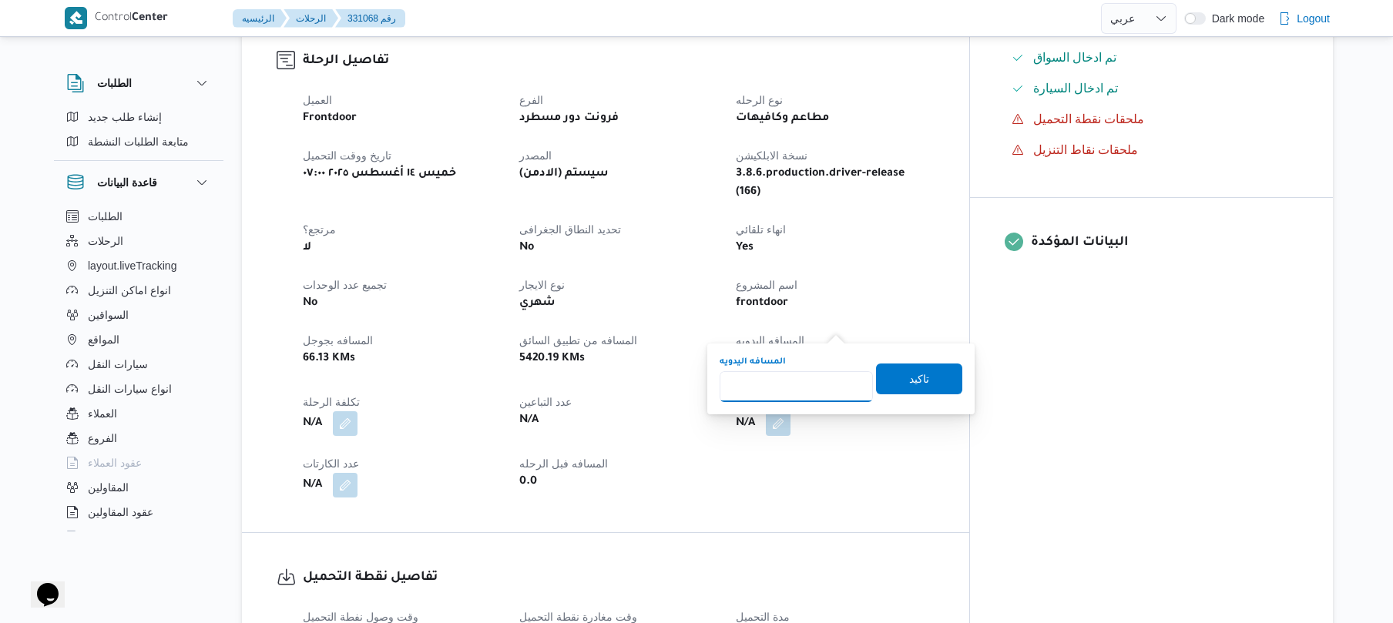
click at [818, 383] on input "المسافه اليدويه" at bounding box center [796, 386] width 153 height 31
type input "90"
click at [932, 383] on span "تاكيد" at bounding box center [919, 378] width 86 height 31
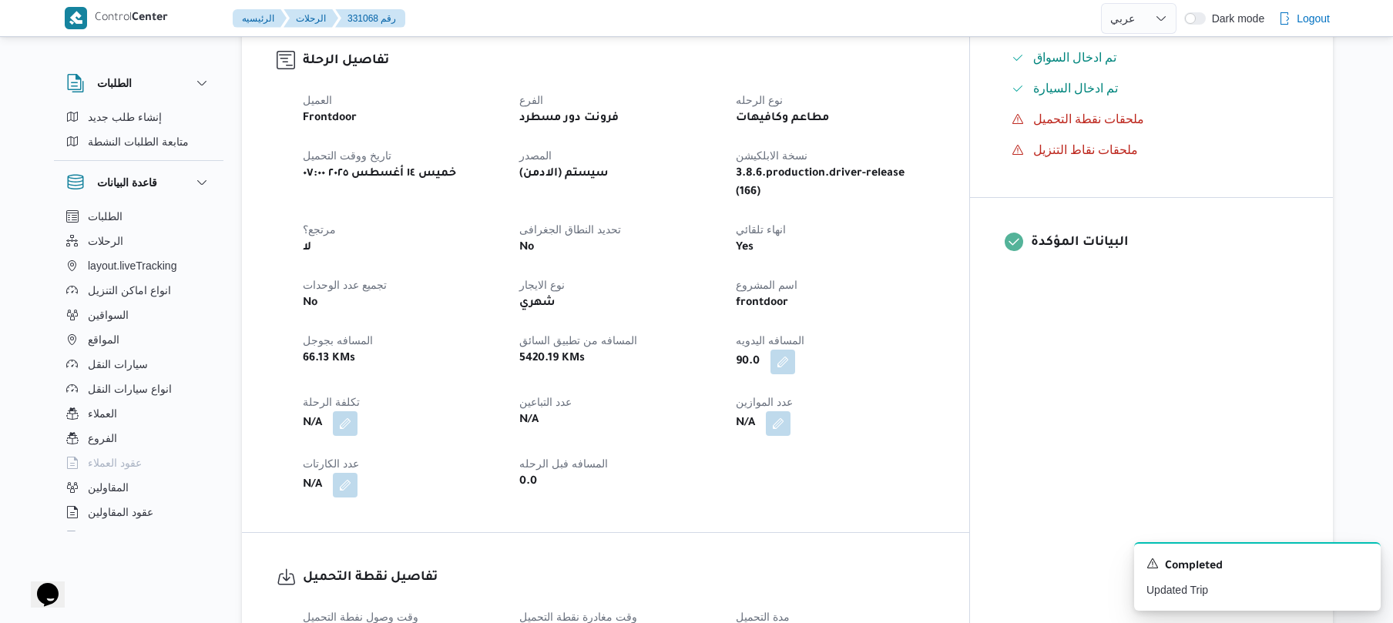
click at [719, 410] on div "N/A" at bounding box center [618, 421] width 201 height 22
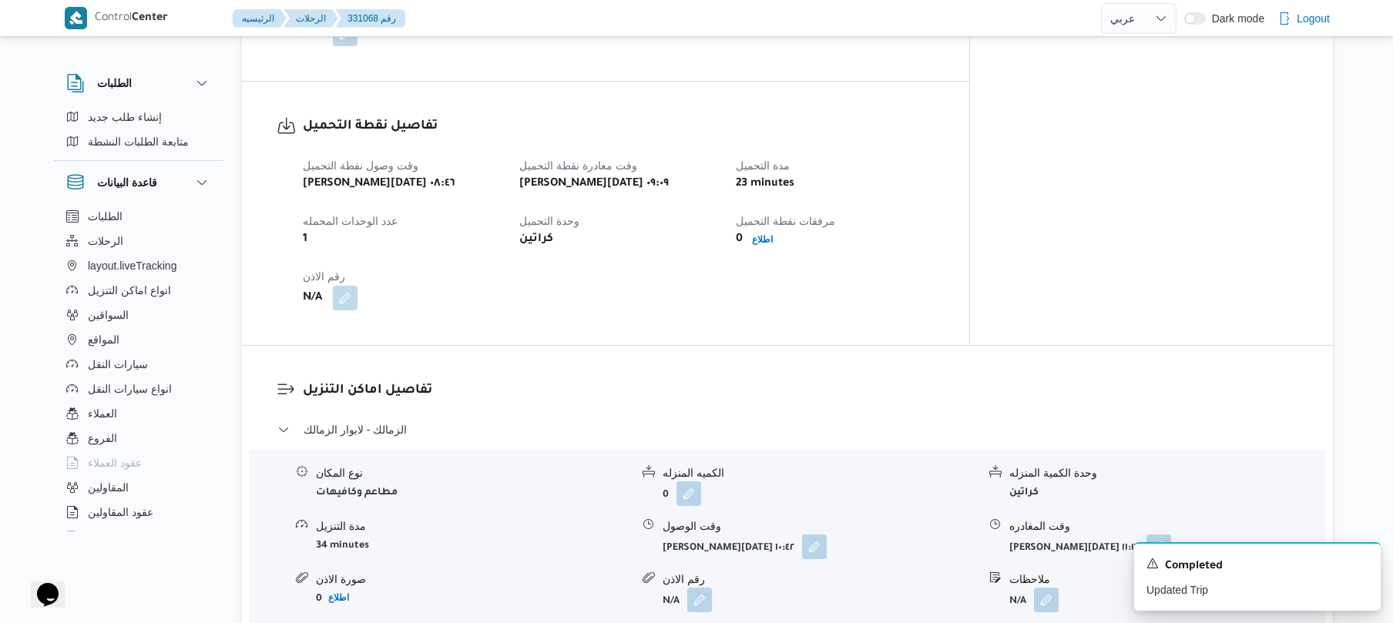
scroll to position [986, 0]
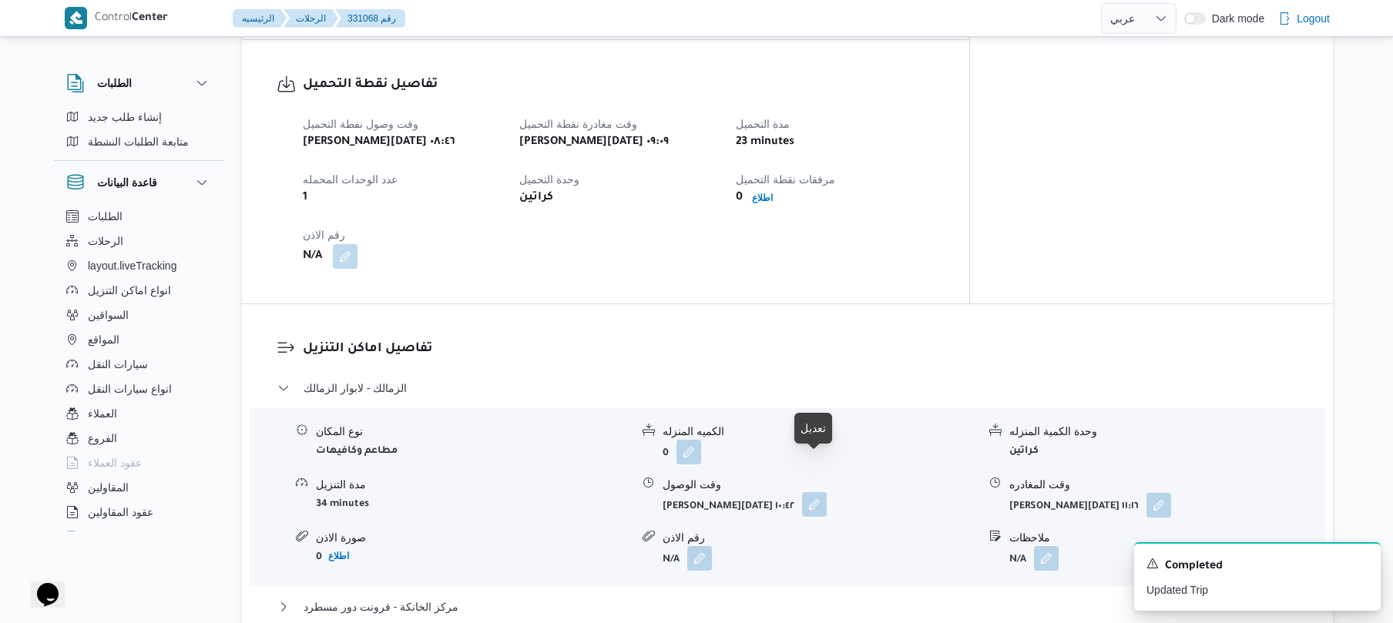
click at [812, 492] on button "button" at bounding box center [814, 504] width 25 height 25
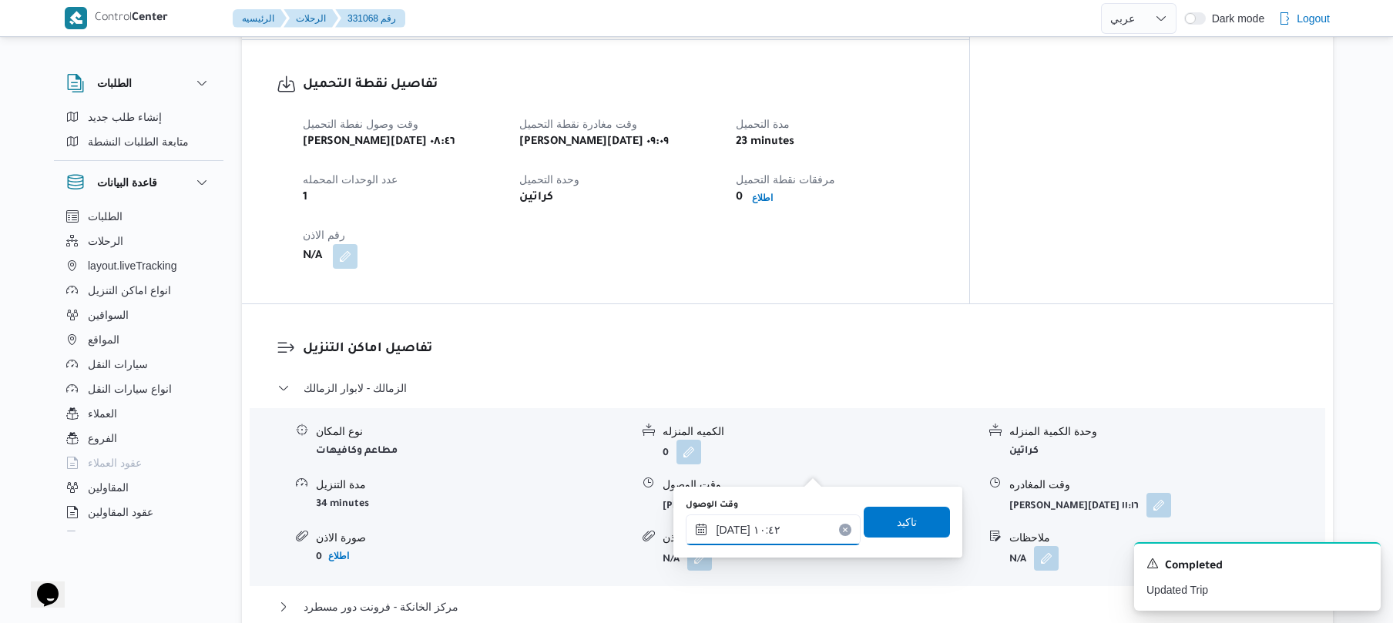
click at [757, 527] on input "[DATE] ١٠:٤٢" at bounding box center [773, 530] width 175 height 31
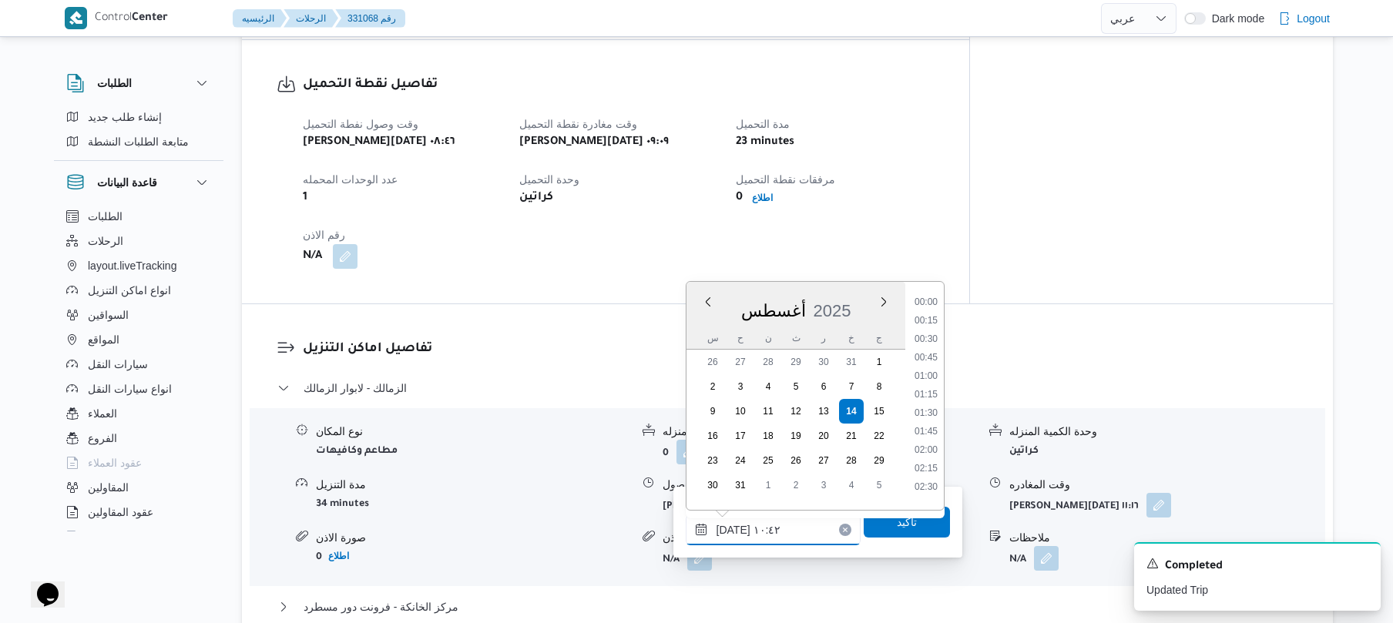
scroll to position [673, 0]
click at [931, 348] on li "09:45" at bounding box center [925, 350] width 35 height 15
type input "[DATE] ٠٩:٤٥"
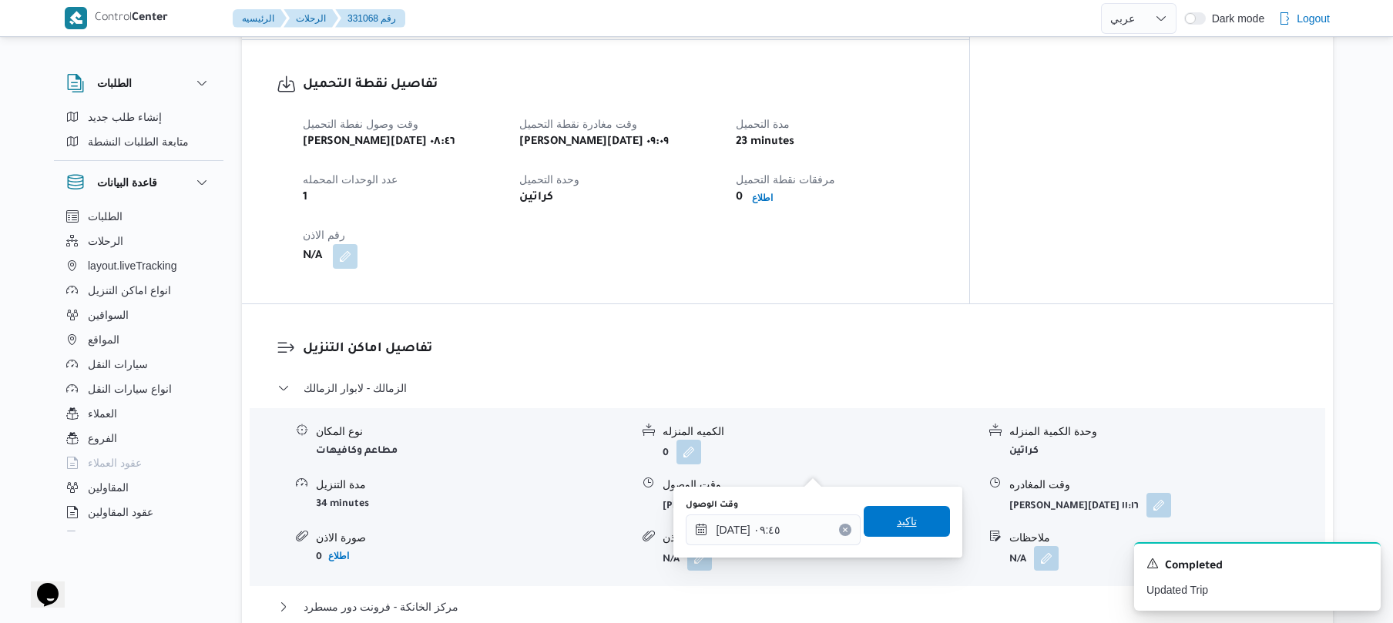
click at [898, 524] on span "تاكيد" at bounding box center [907, 521] width 20 height 18
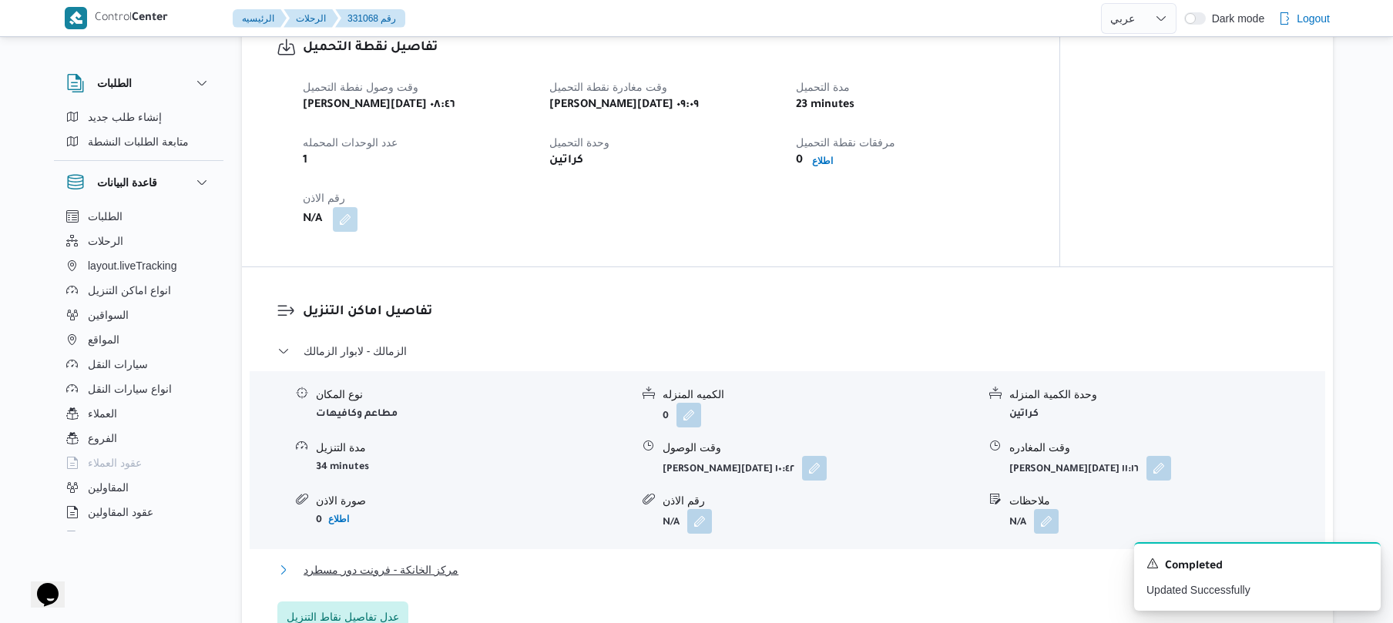
click at [821, 570] on button "مركز الخانكة - فرونت دور مسطرد" at bounding box center [787, 570] width 1021 height 18
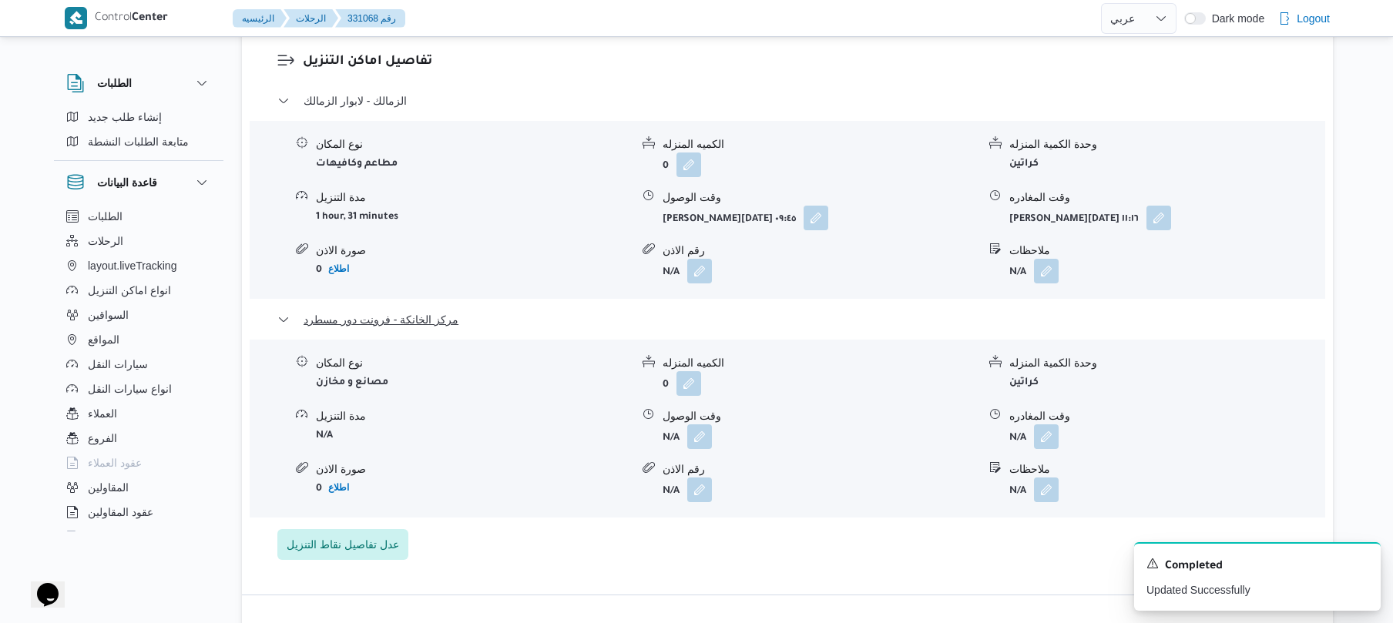
scroll to position [1314, 0]
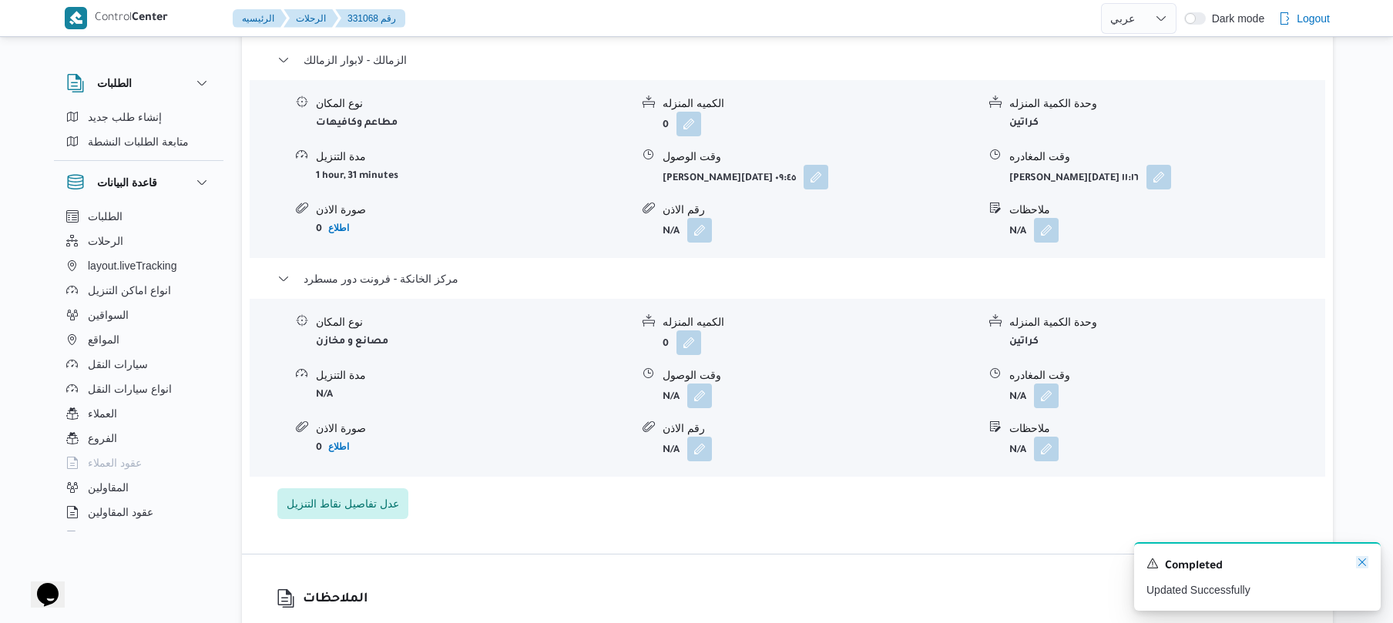
click at [1363, 559] on icon "Dismiss toast" at bounding box center [1362, 562] width 12 height 12
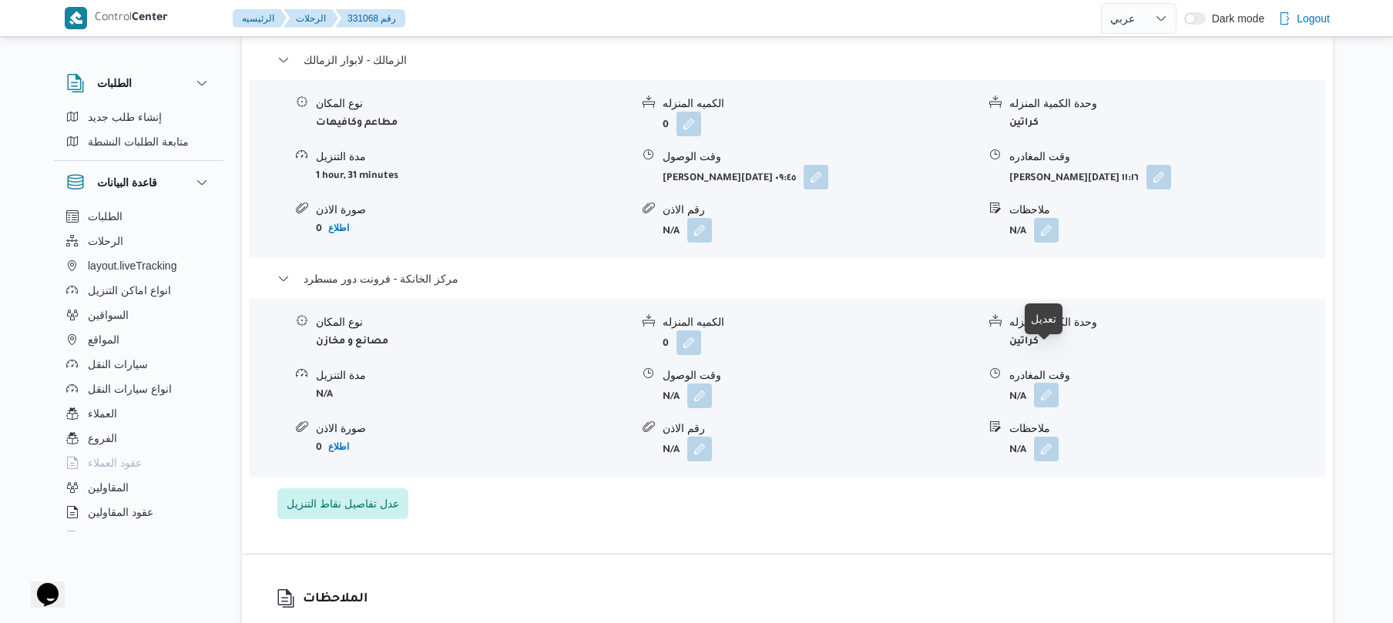
click at [1055, 383] on button "button" at bounding box center [1046, 395] width 25 height 25
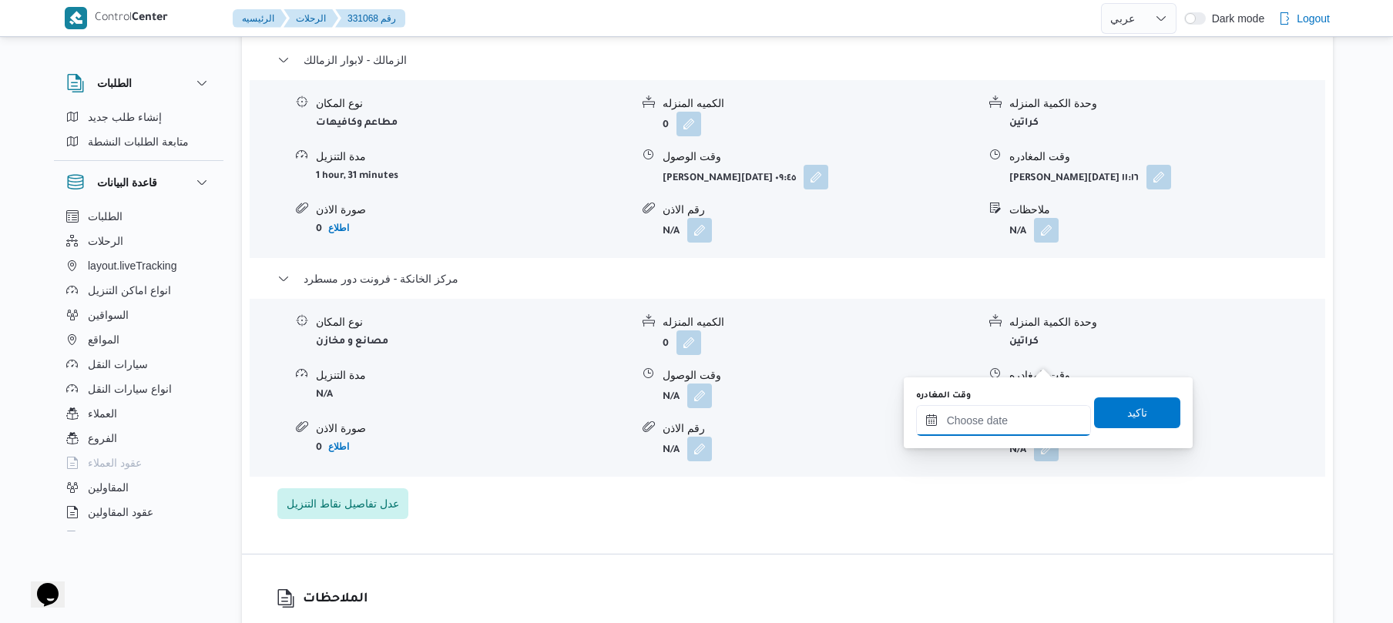
click at [1015, 423] on input "وقت المغادره" at bounding box center [1003, 420] width 175 height 31
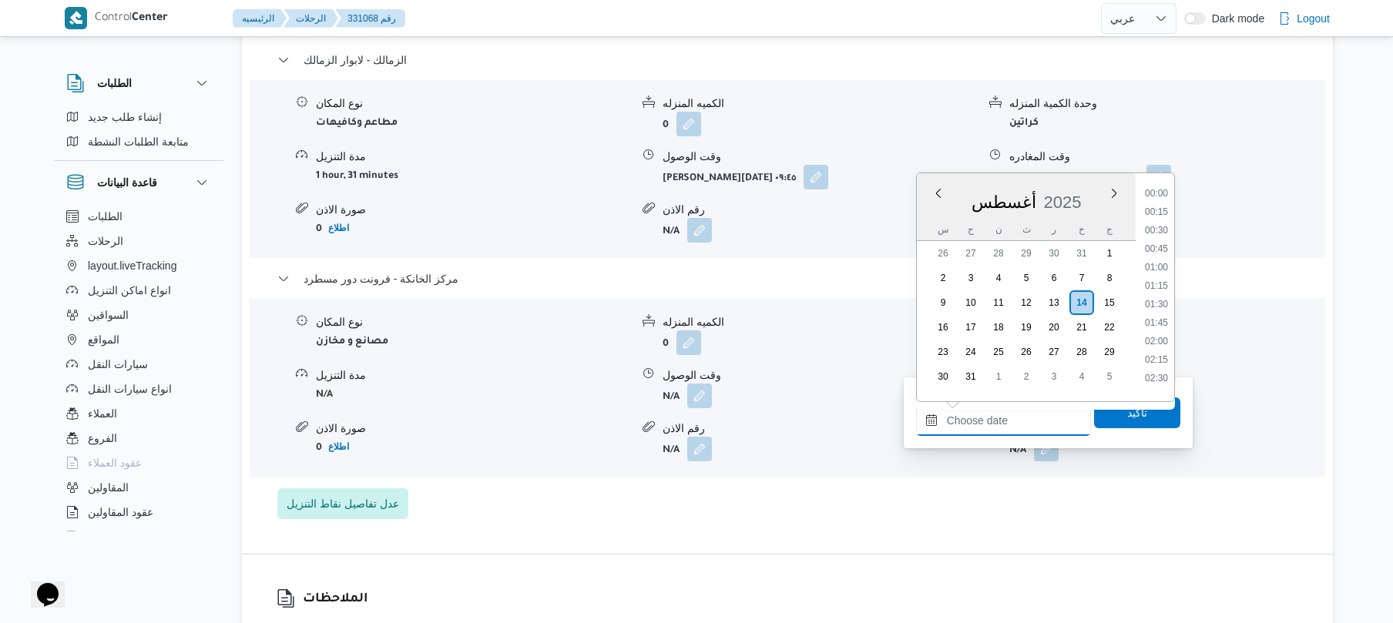
scroll to position [1246, 0]
click at [1163, 238] on li "17:30" at bounding box center [1156, 241] width 35 height 15
type input "١٤/٠٨/٢٠٢٥ ١٧:٣٠"
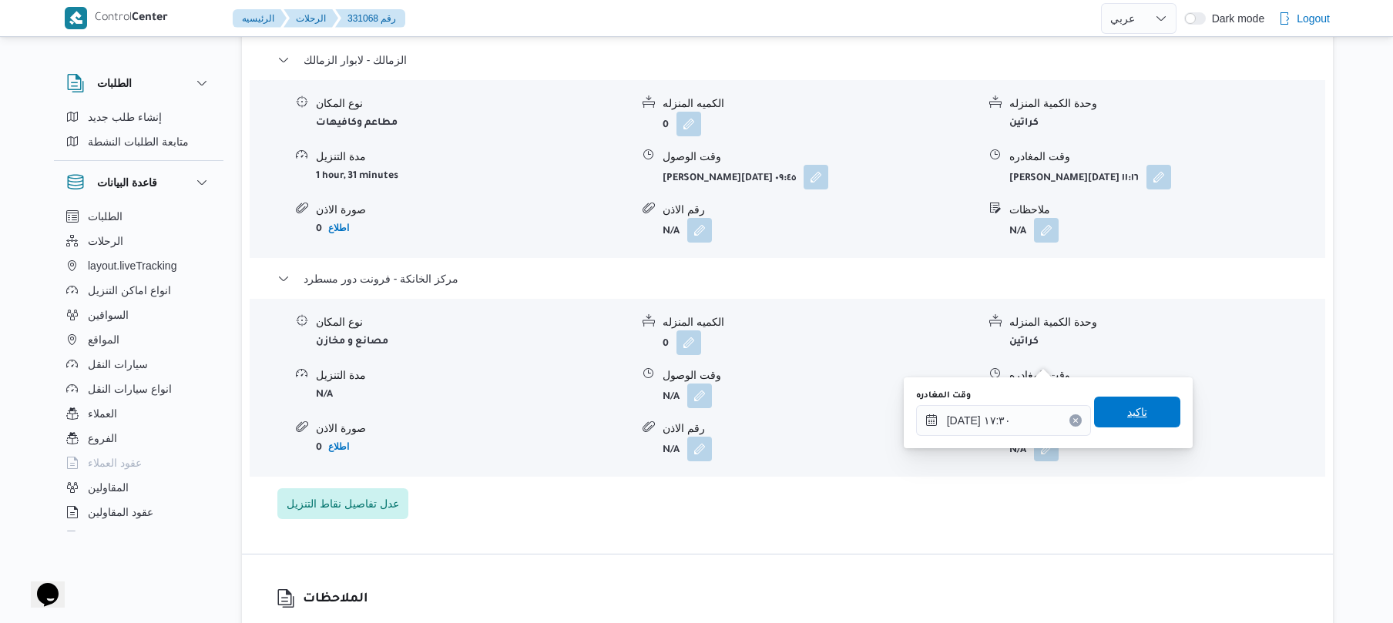
click at [1128, 416] on span "تاكيد" at bounding box center [1137, 412] width 20 height 18
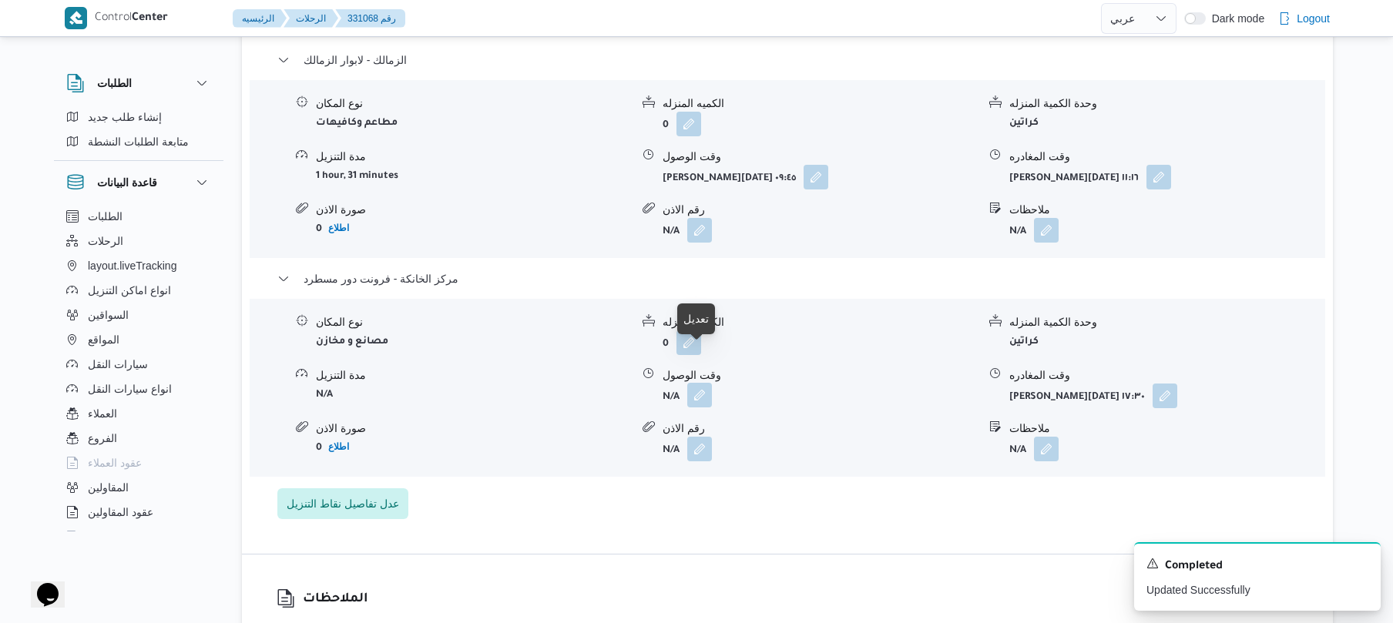
click at [694, 383] on button "button" at bounding box center [699, 395] width 25 height 25
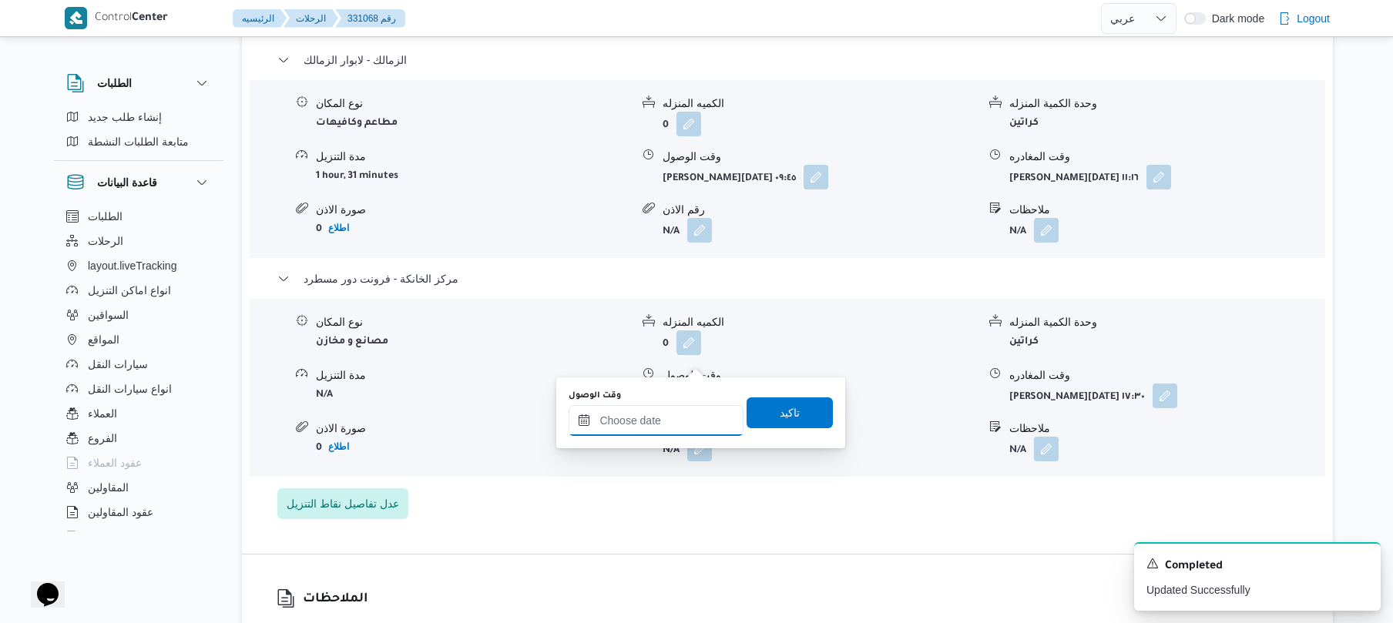
click at [684, 416] on input "وقت الوصول" at bounding box center [656, 420] width 175 height 31
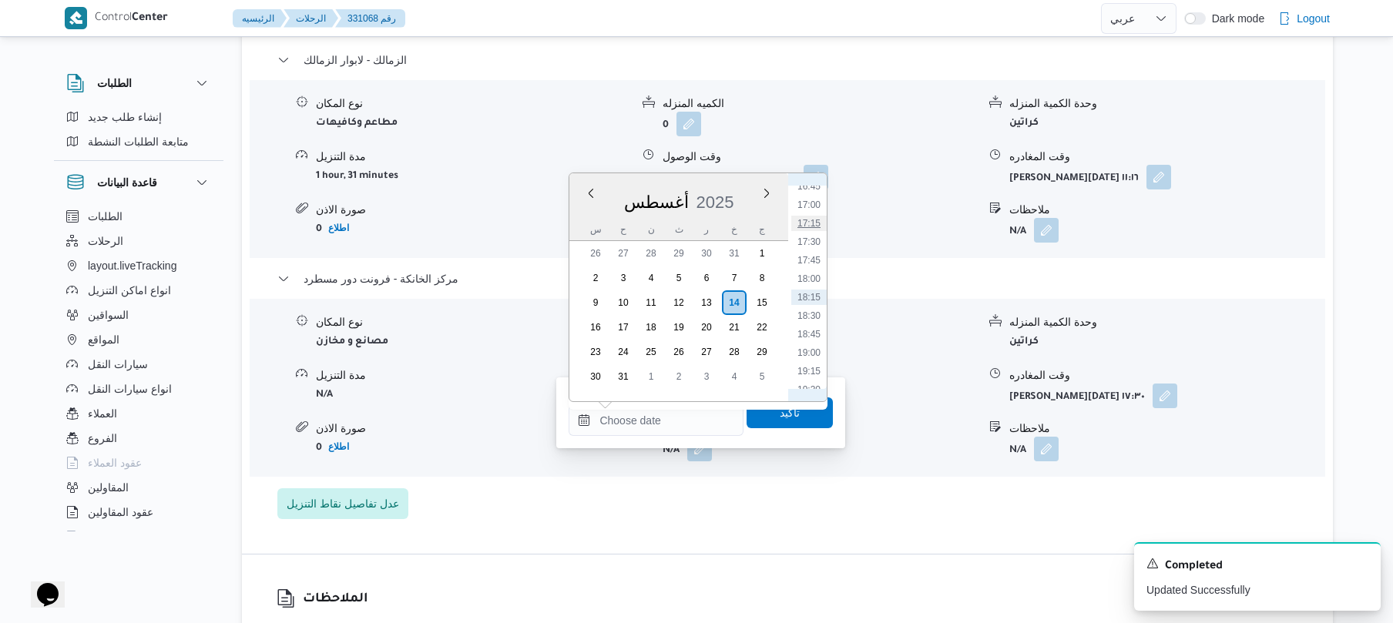
click at [817, 225] on li "17:15" at bounding box center [808, 223] width 35 height 15
type input "١٤/٠٨/٢٠٢٥ ١٧:١٥"
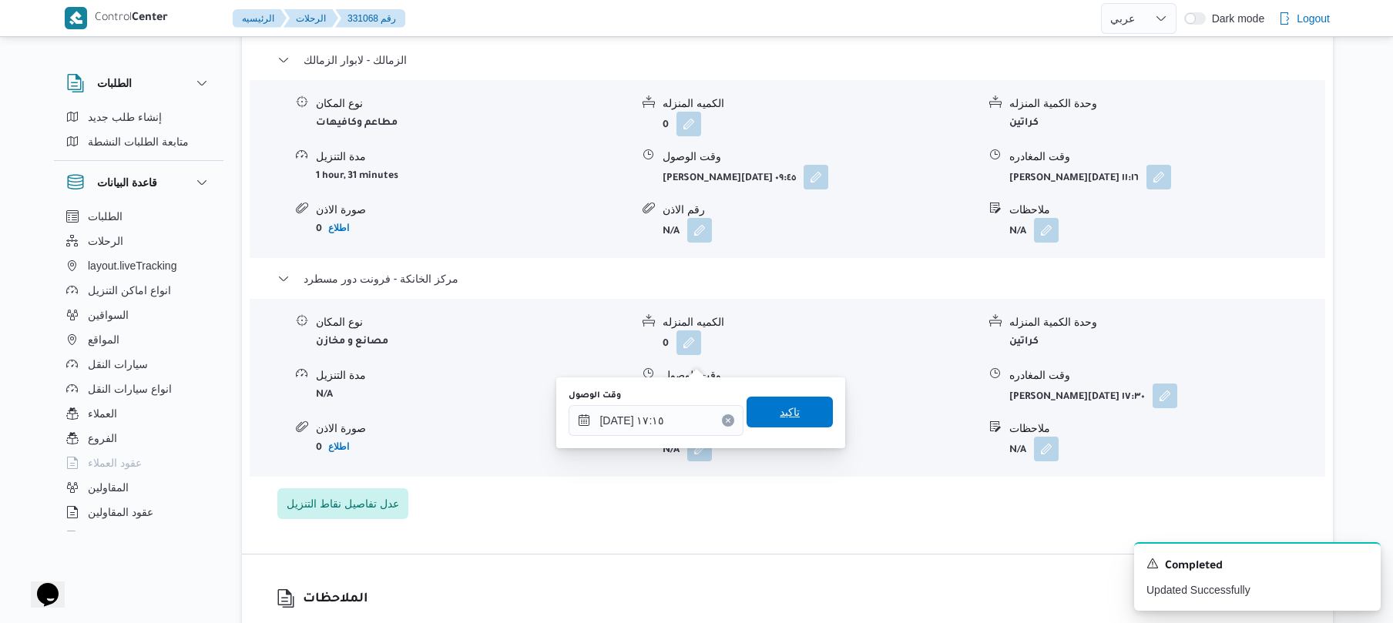
click at [787, 407] on span "تاكيد" at bounding box center [790, 412] width 20 height 18
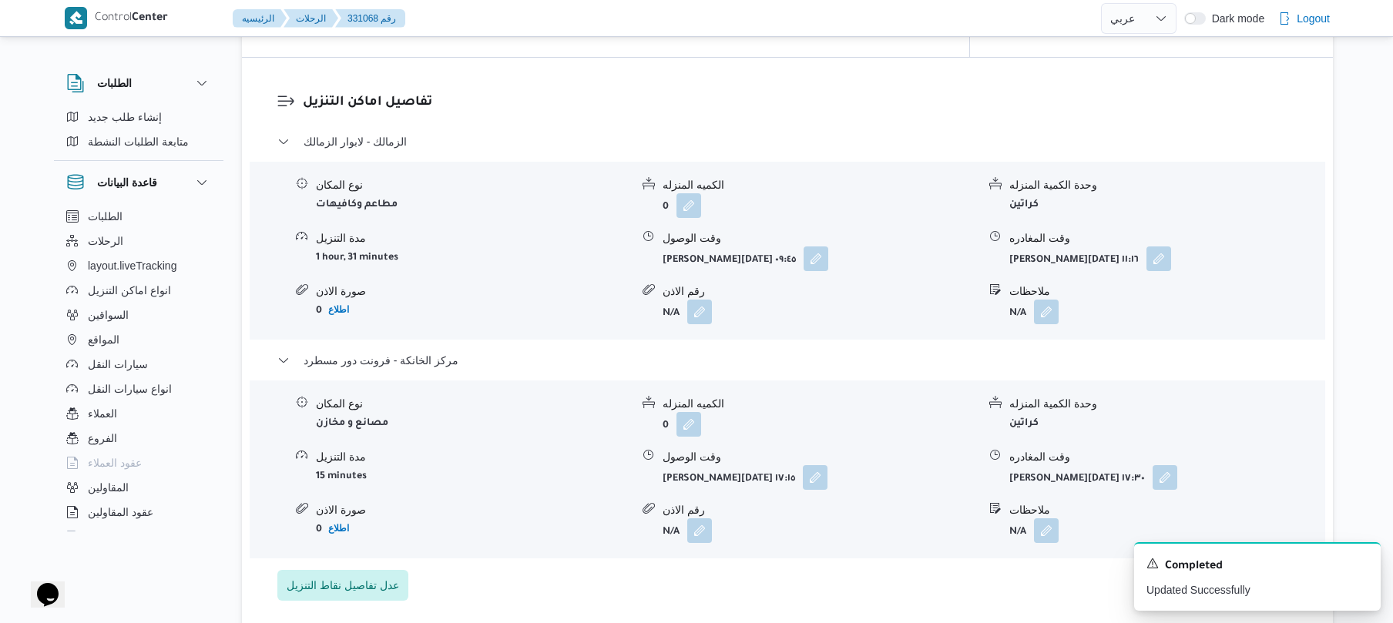
scroll to position [1191, 0]
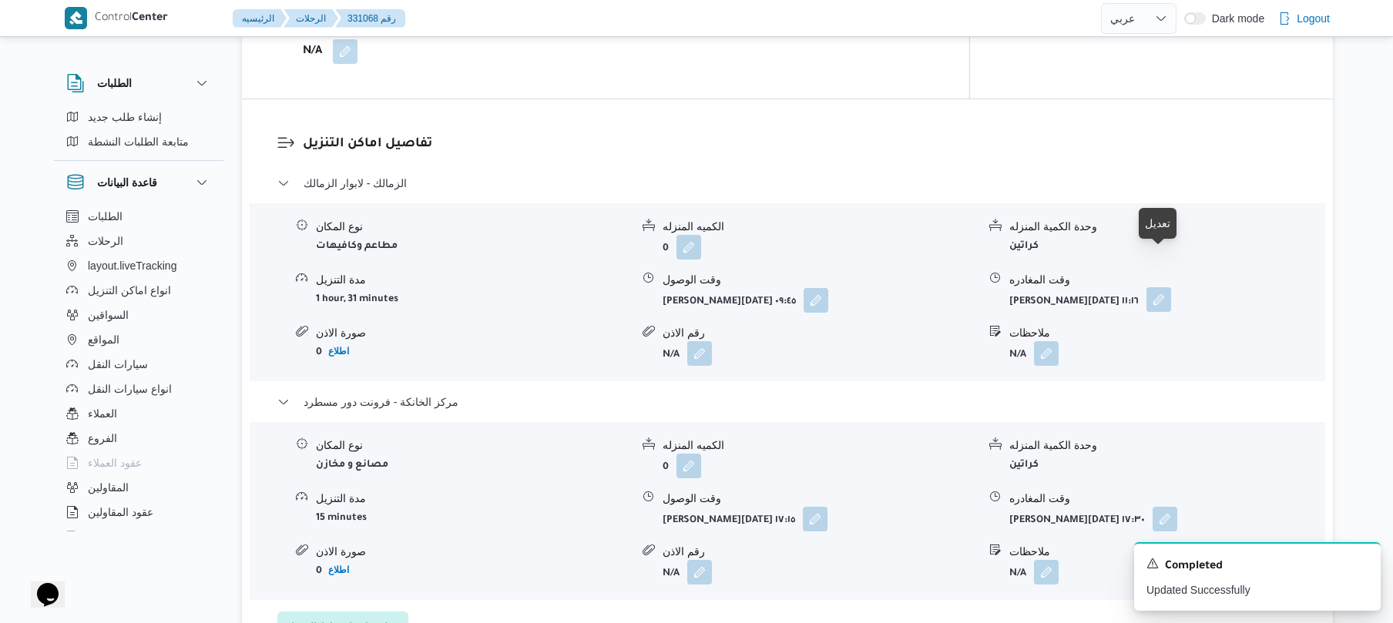
click at [1160, 287] on button "button" at bounding box center [1158, 299] width 25 height 25
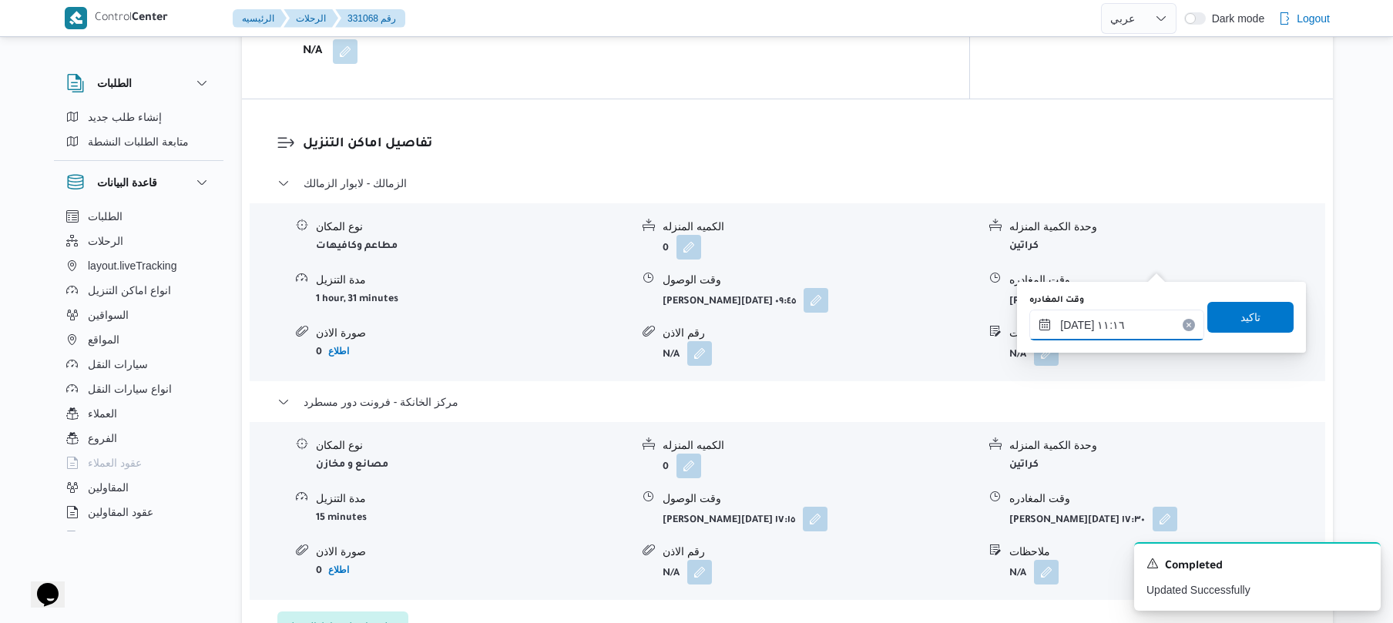
click at [1116, 324] on input "١٤/٠٨/٢٠٢٥ ١١:١٦" at bounding box center [1116, 325] width 175 height 31
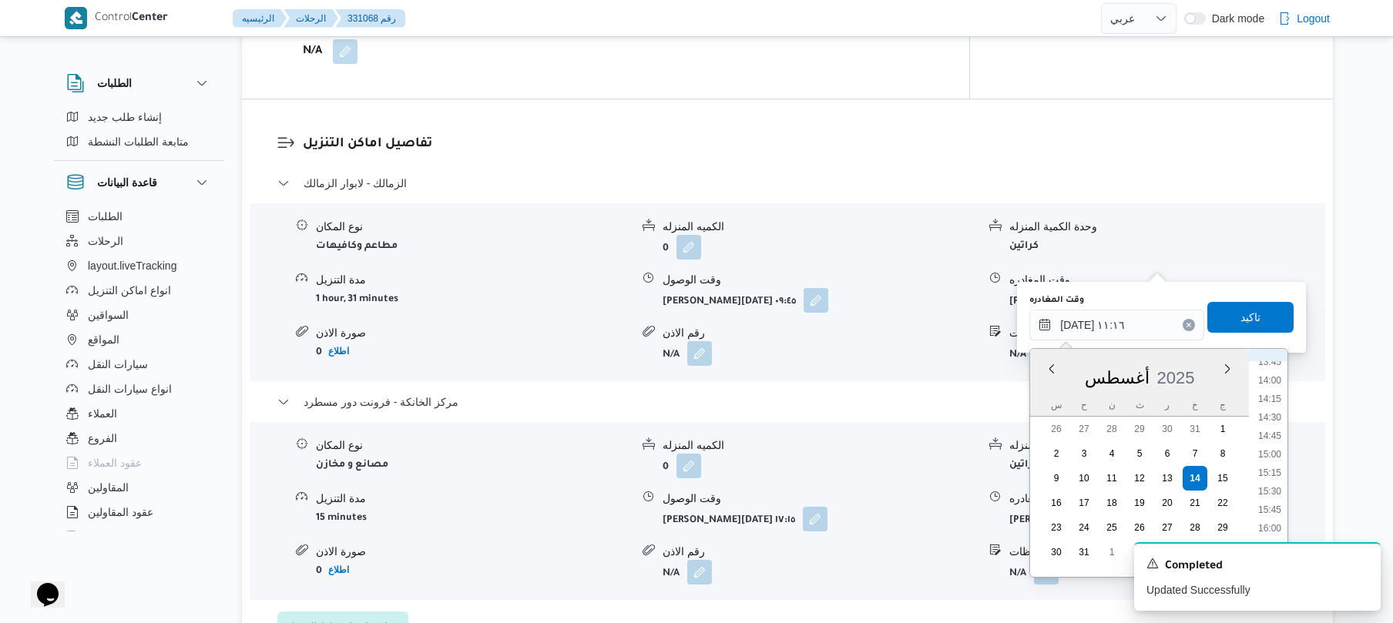
scroll to position [1073, 0]
click at [1274, 510] on li "16:30" at bounding box center [1269, 516] width 35 height 15
type input "١٤/٠٨/٢٠٢٥ ١٦:٣٠"
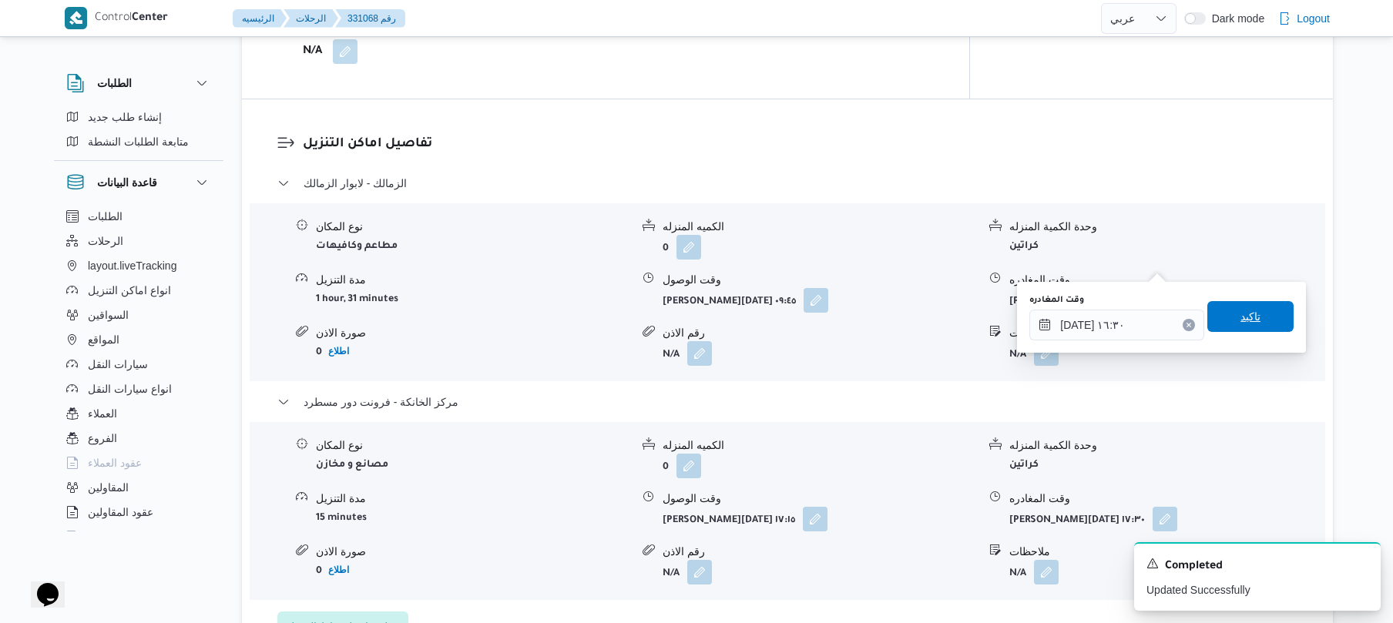
click at [1240, 321] on span "تاكيد" at bounding box center [1250, 316] width 20 height 18
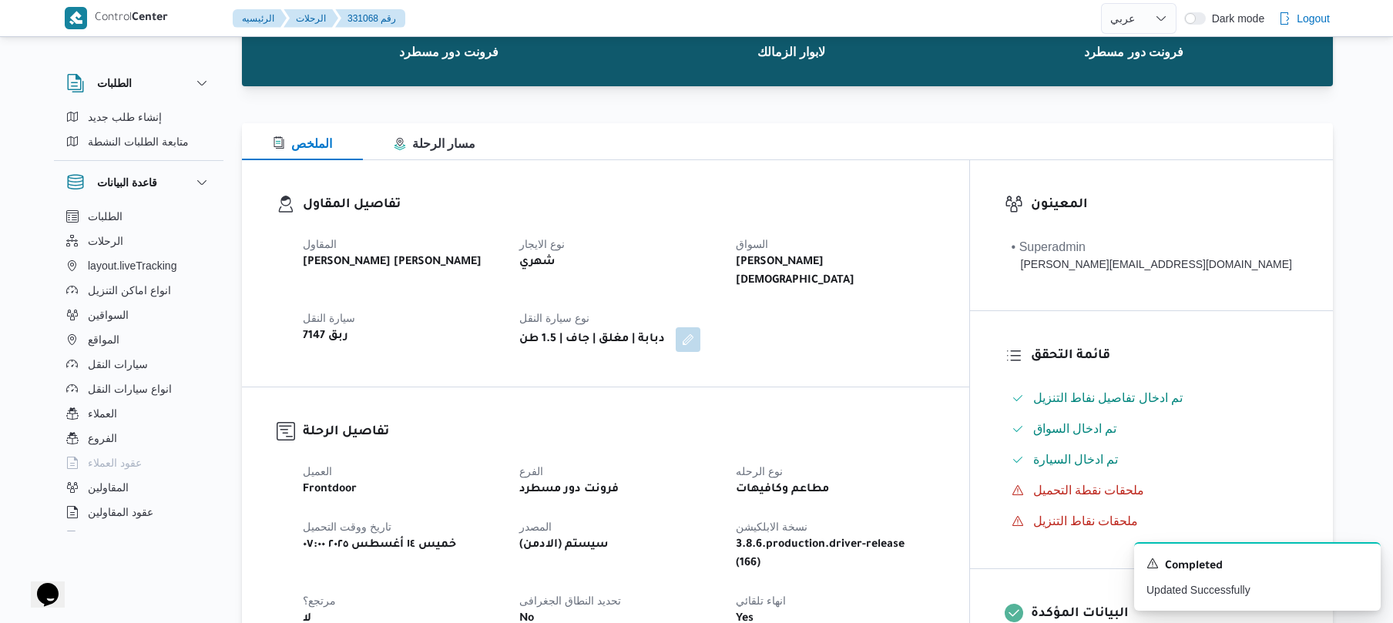
scroll to position [0, 0]
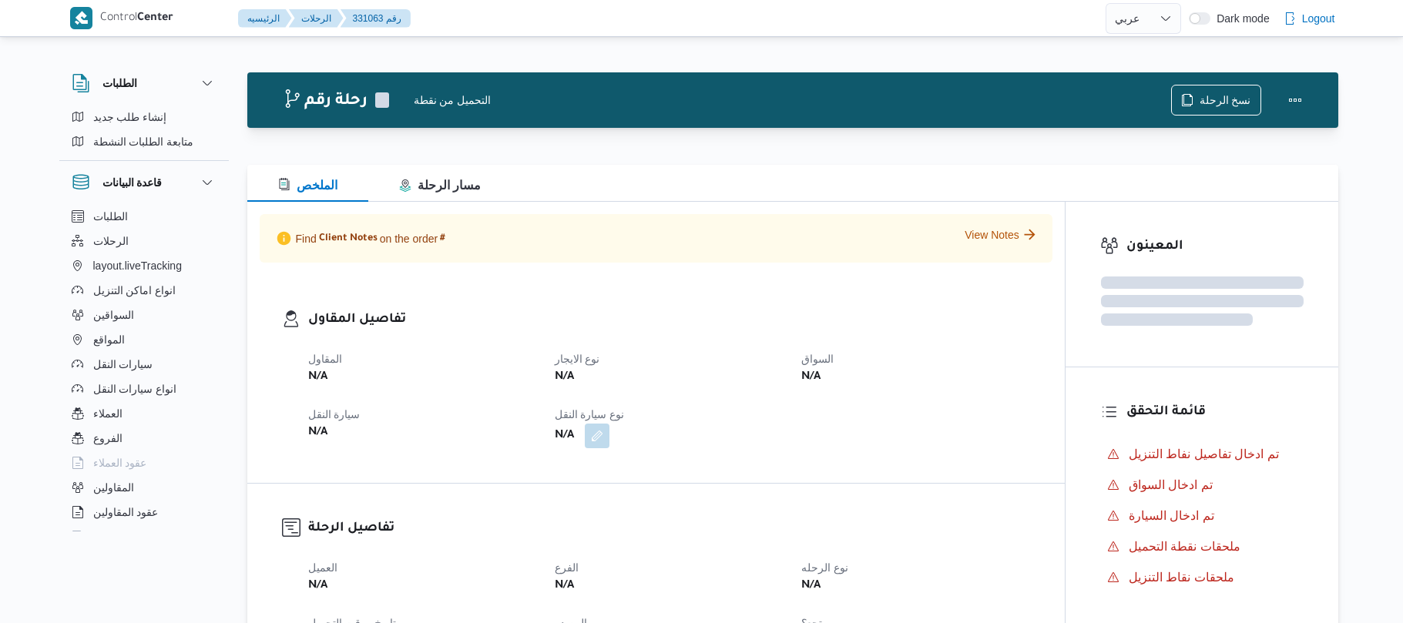
select select "ar"
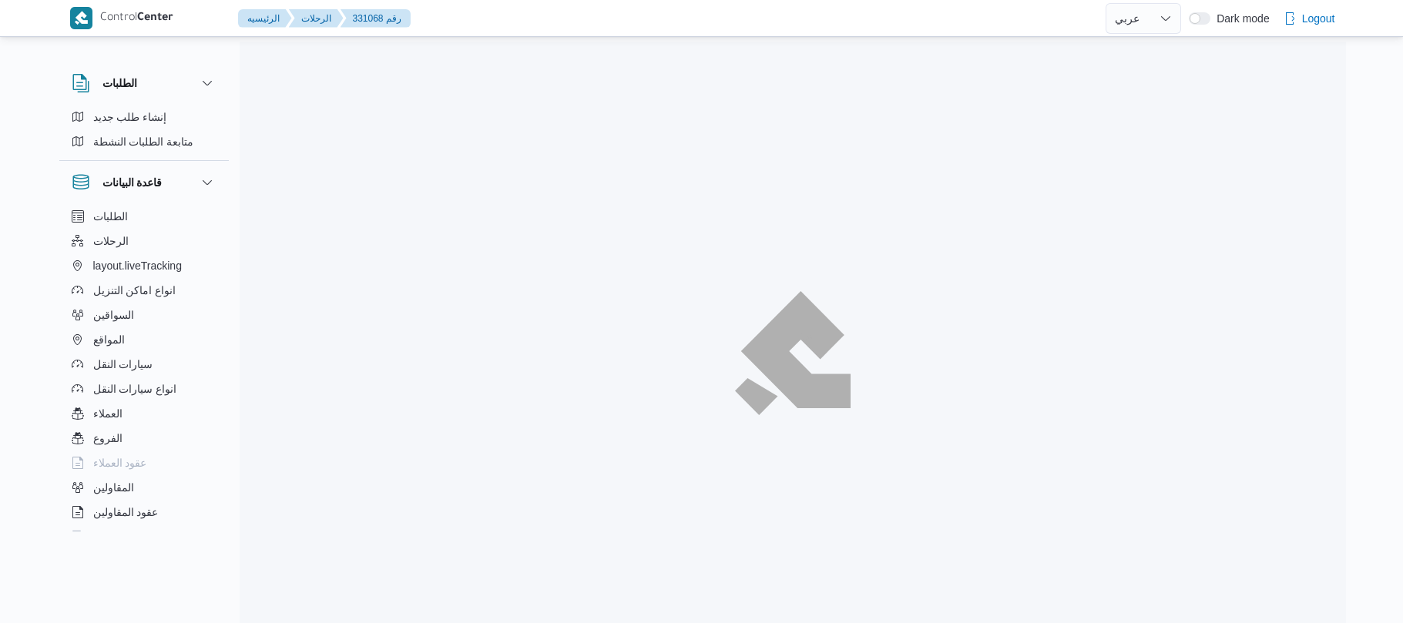
select select "ar"
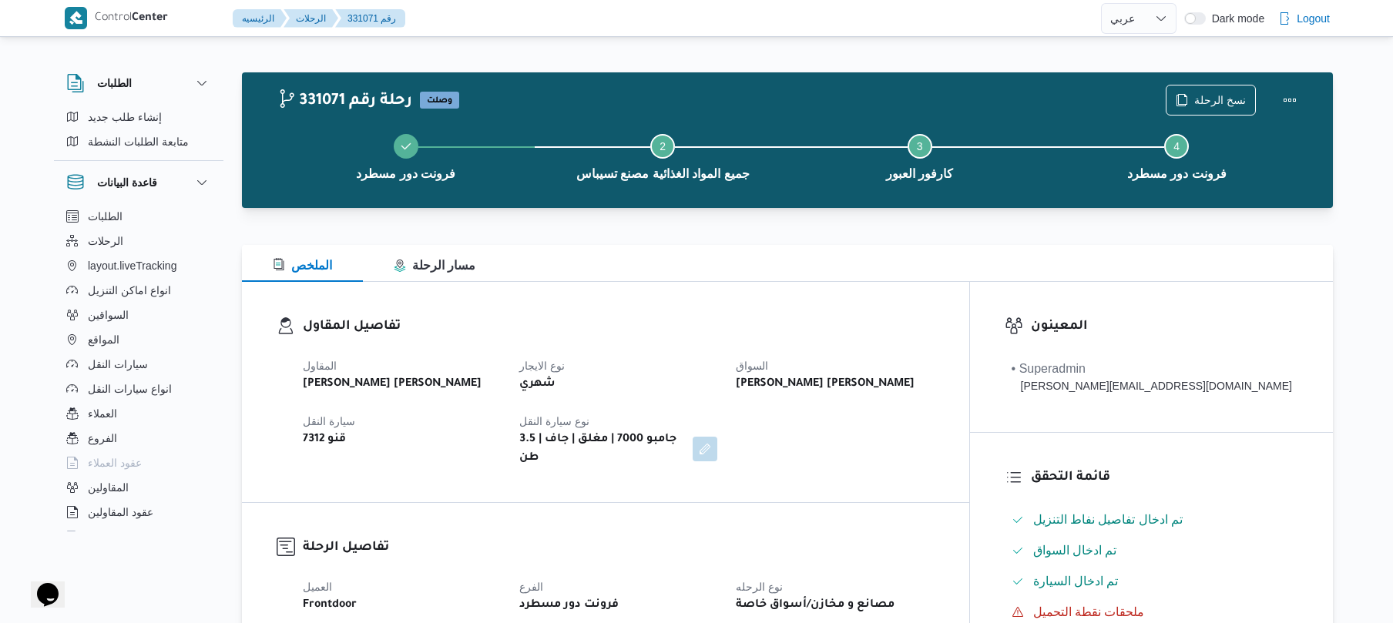
click at [883, 333] on h3 "تفاصيل المقاول" at bounding box center [619, 327] width 632 height 21
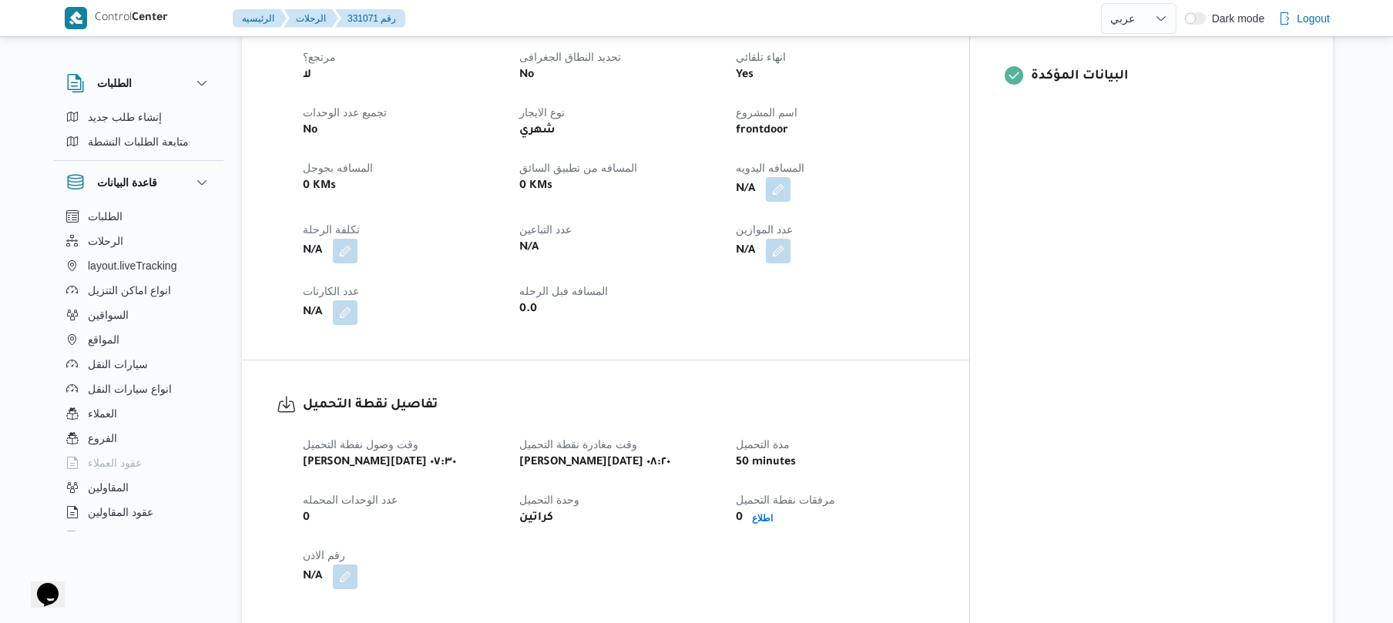
scroll to position [657, 0]
click at [791, 179] on button "button" at bounding box center [778, 191] width 25 height 25
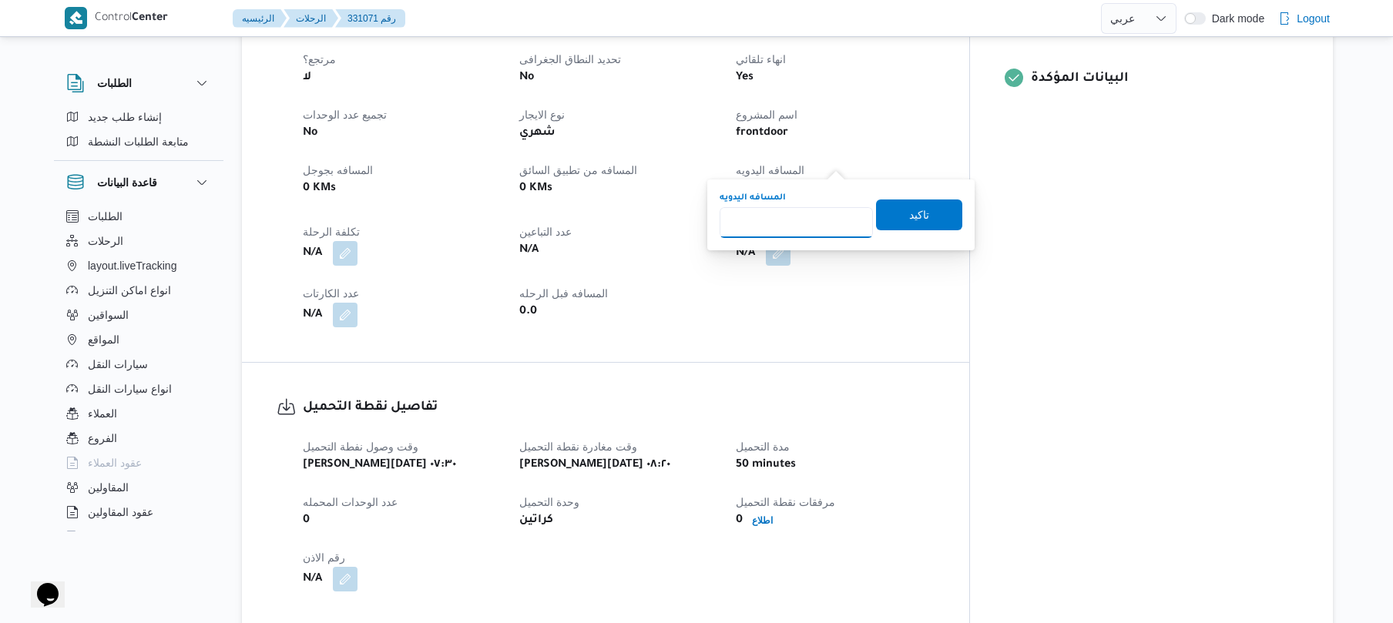
click at [824, 222] on input "المسافه اليدويه" at bounding box center [796, 222] width 153 height 31
type input "80"
click at [909, 208] on span "تاكيد" at bounding box center [919, 214] width 20 height 18
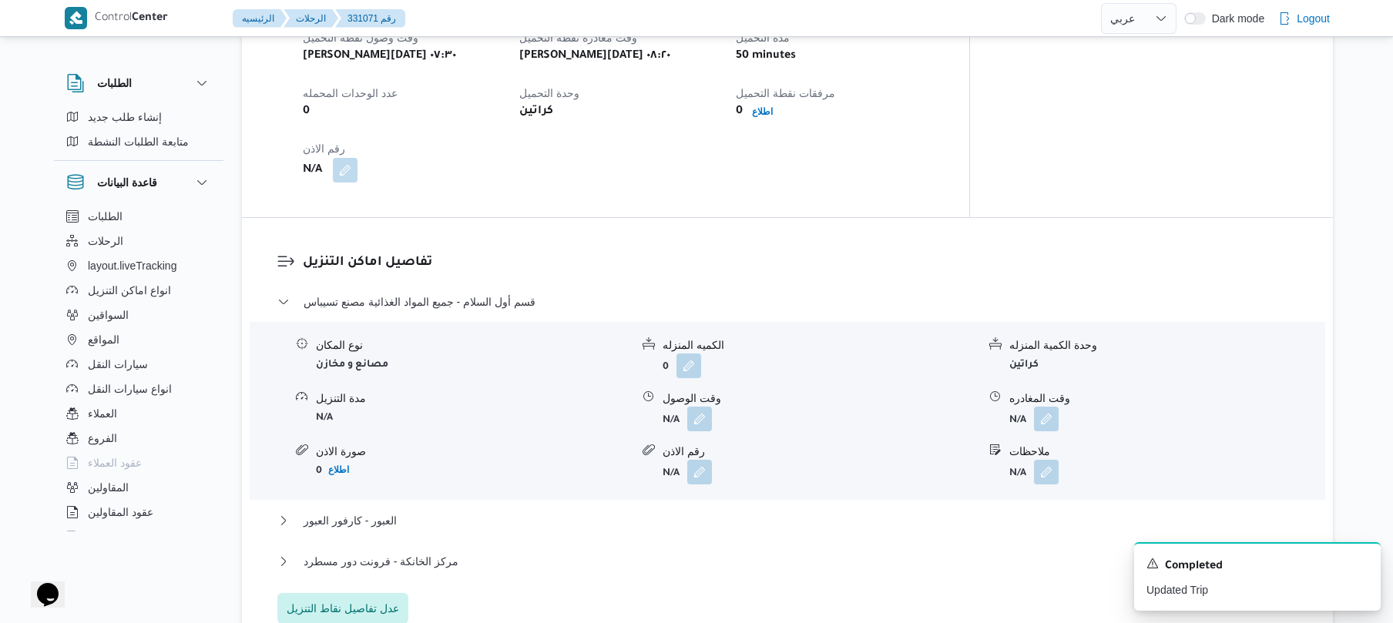
scroll to position [1068, 0]
click at [746, 217] on div "تفاصيل اماكن التنزيل قسم أول السلام - جميع المواد الغذائية مصنع تسيباس نوع المك…" at bounding box center [787, 437] width 1091 height 441
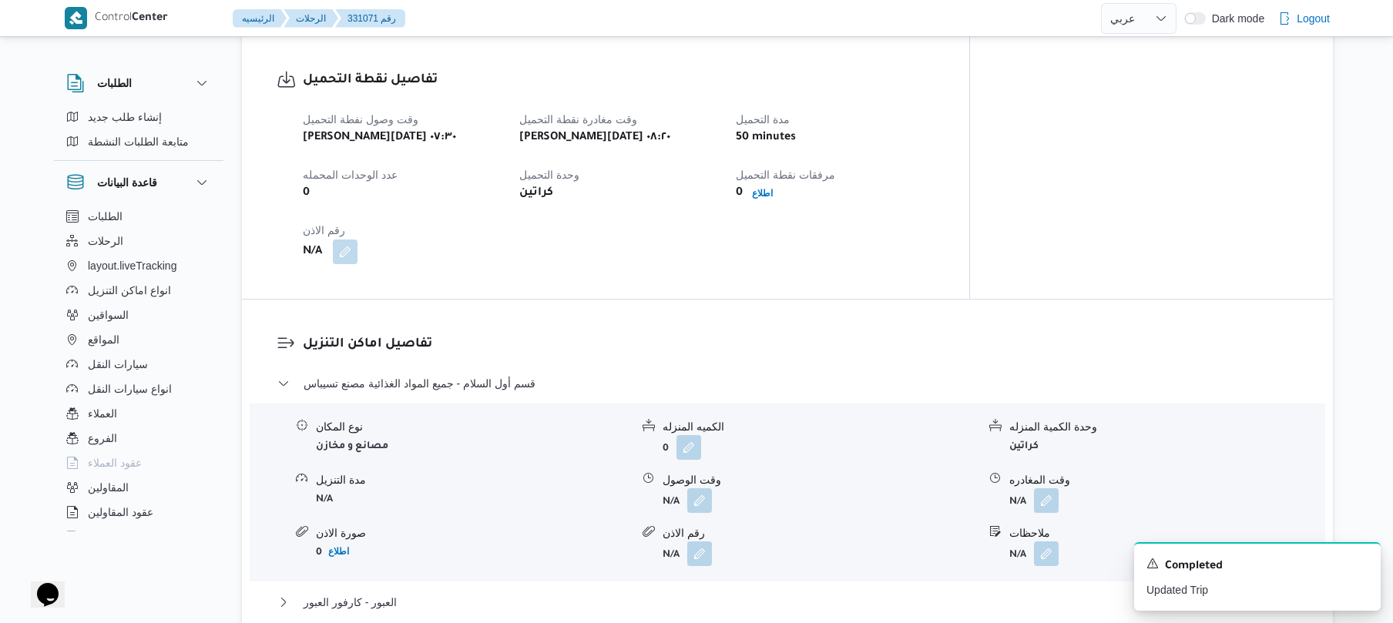
scroll to position [986, 0]
click at [700, 486] on button "button" at bounding box center [699, 498] width 25 height 25
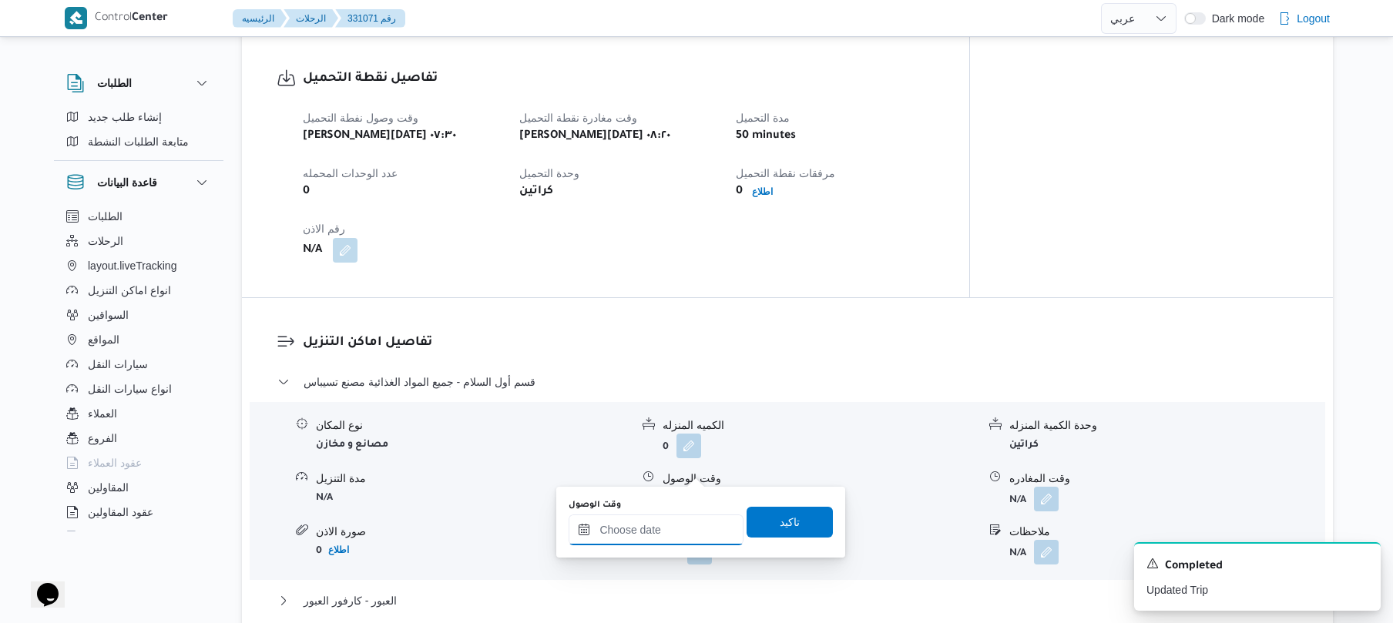
click at [653, 540] on input "وقت الوصول" at bounding box center [656, 530] width 175 height 31
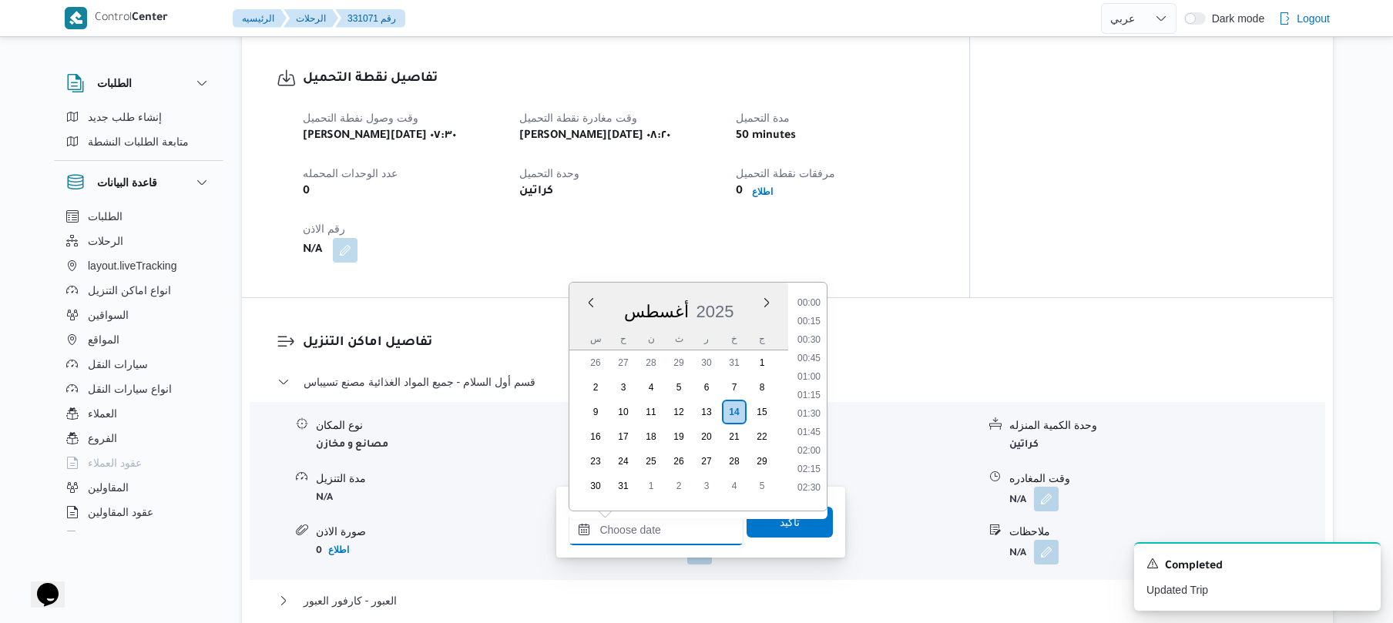
scroll to position [1264, 0]
drag, startPoint x: 834, startPoint y: 331, endPoint x: 851, endPoint y: 333, distance: 17.0
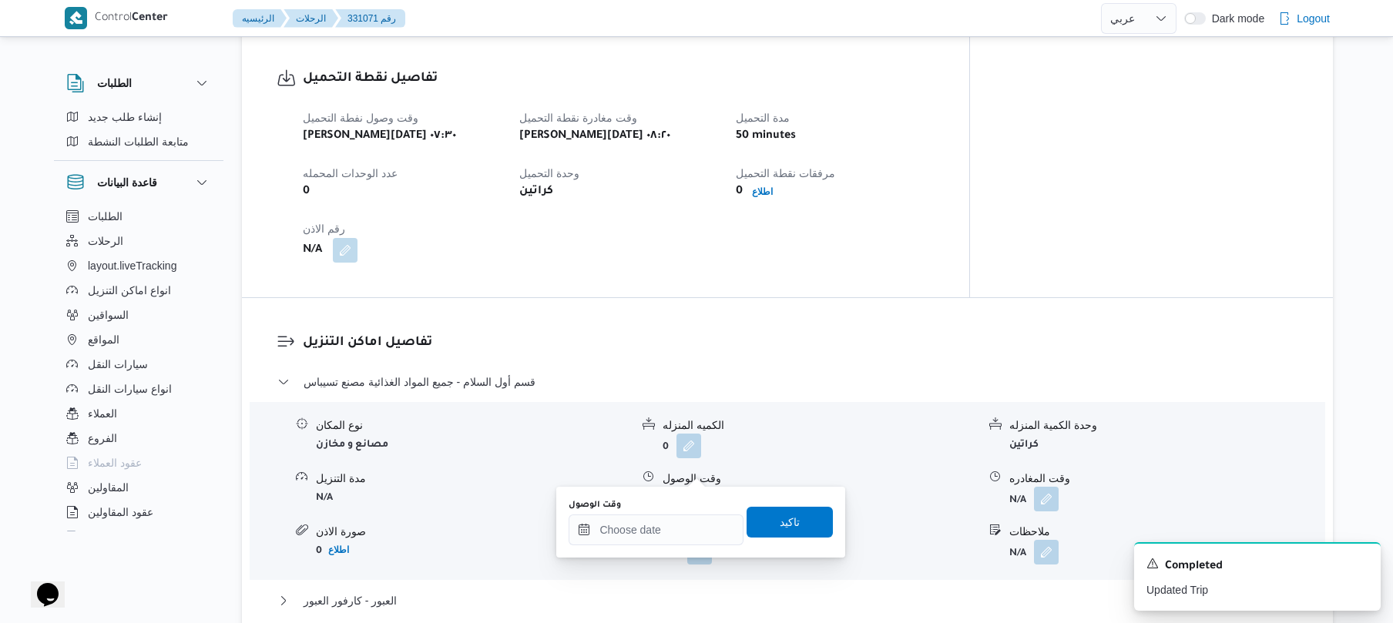
drag, startPoint x: 851, startPoint y: 333, endPoint x: 928, endPoint y: 333, distance: 77.8
click at [928, 333] on dl "تفاصيل اماكن التنزيل قسم أول السلام - جميع المواد الغذائية مصنع تسيباس نوع المك…" at bounding box center [800, 518] width 995 height 371
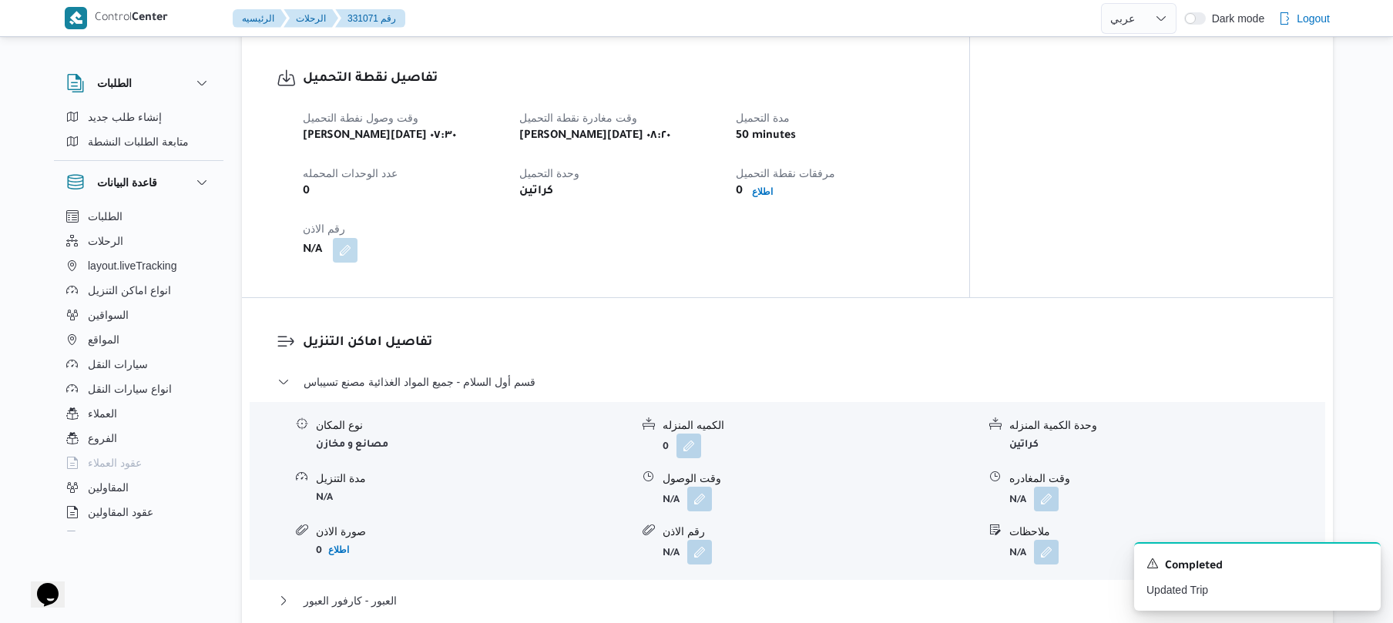
click at [686, 487] on span at bounding box center [696, 499] width 32 height 25
click at [703, 486] on button "button" at bounding box center [699, 498] width 25 height 25
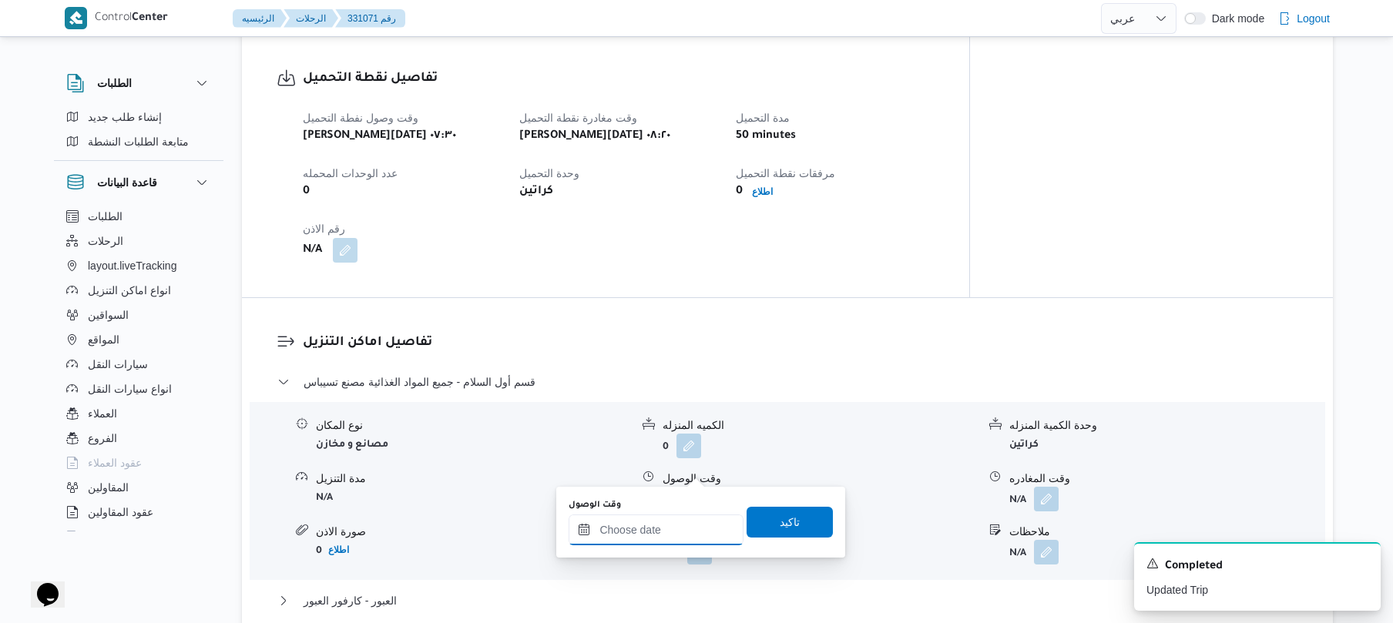
click at [670, 525] on input "وقت الوصول" at bounding box center [656, 530] width 175 height 31
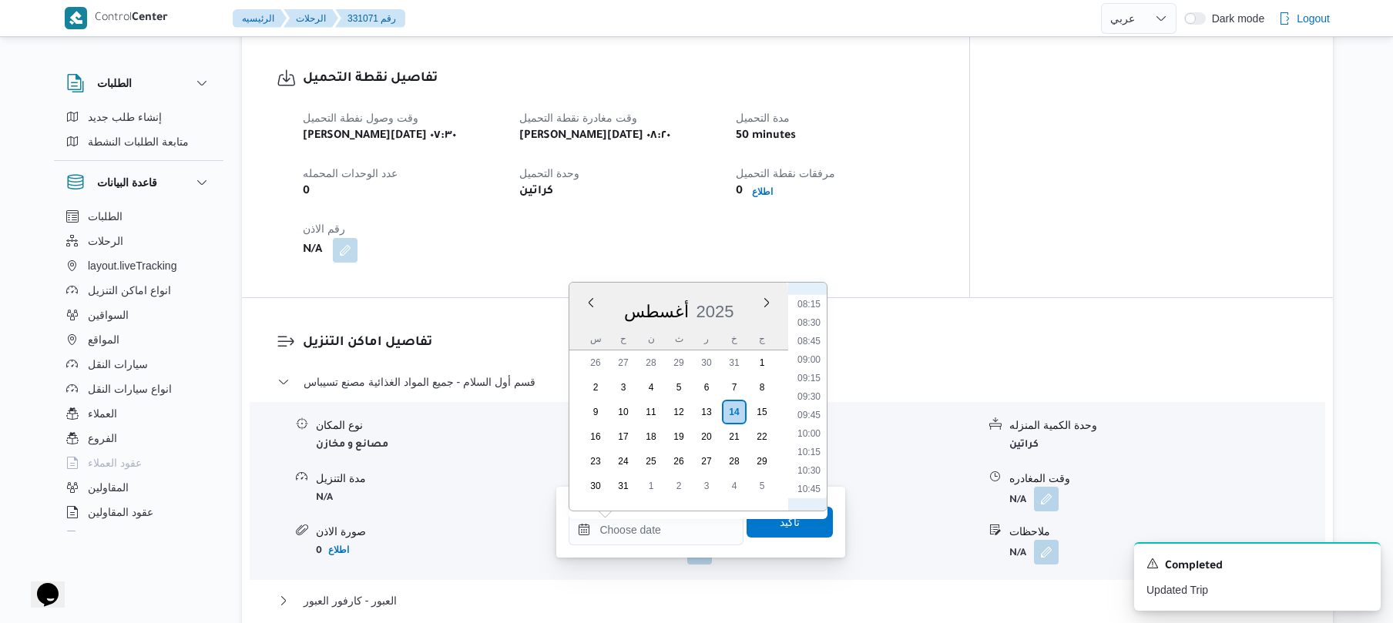
scroll to position [574, 0]
click at [814, 389] on li "09:00" at bounding box center [808, 394] width 35 height 15
type input "١٤/٠٨/٢٠٢٥ ٠٩:٠٠"
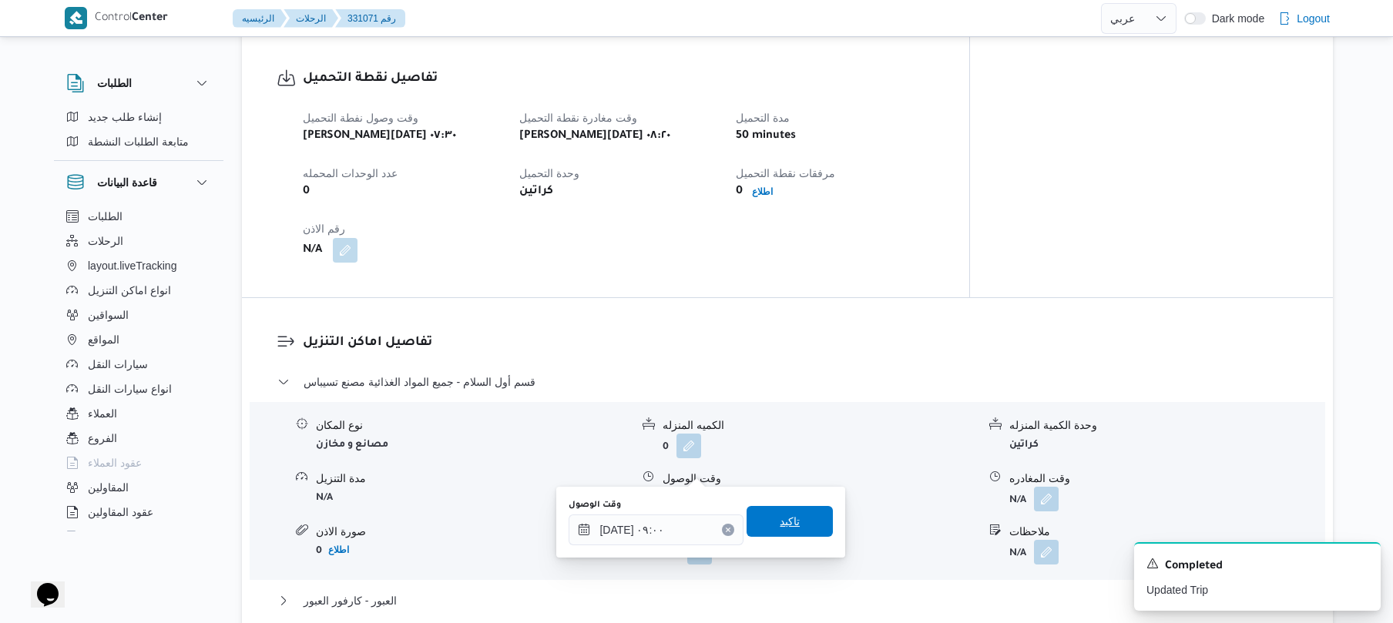
click at [780, 531] on span "تاكيد" at bounding box center [790, 521] width 86 height 31
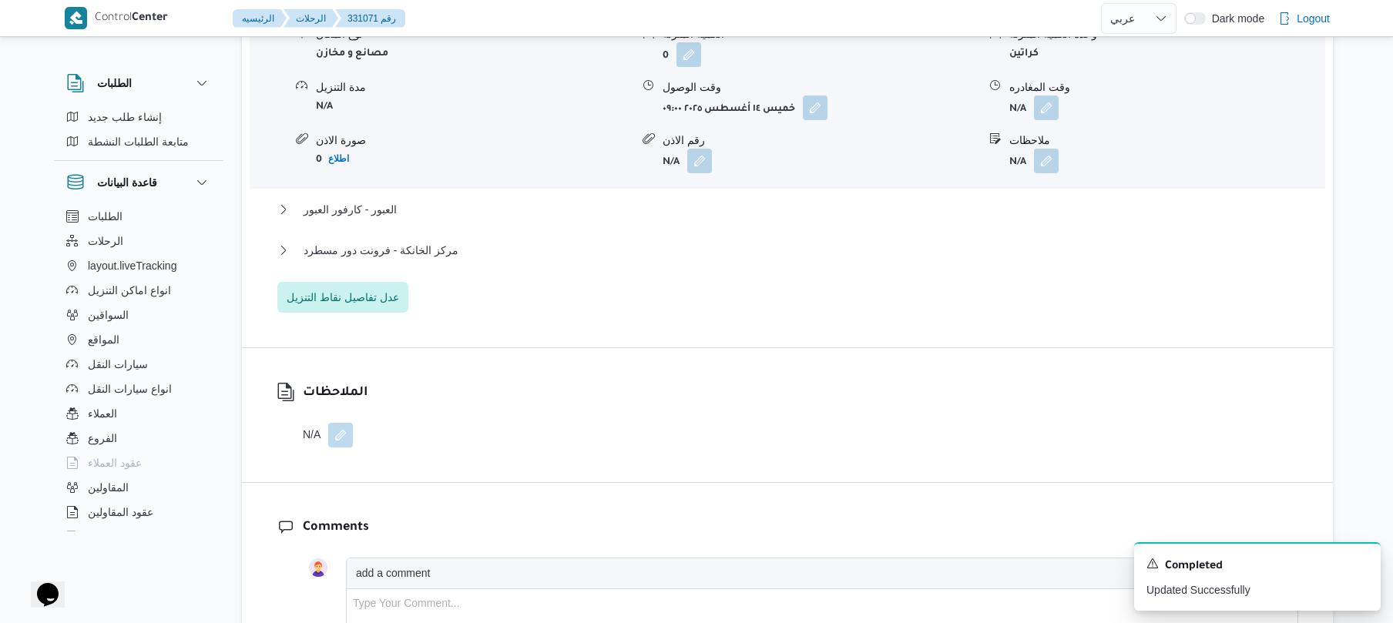
scroll to position [1397, 0]
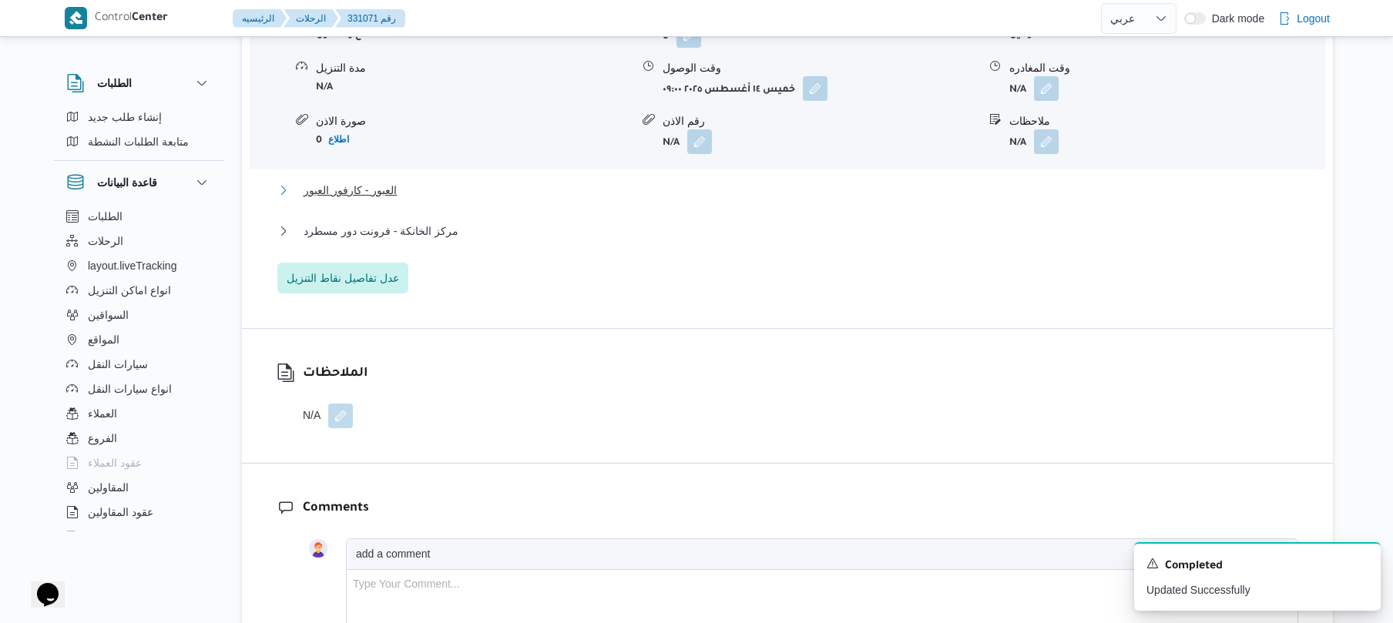
click at [767, 181] on button "العبور - كارفور العبور" at bounding box center [787, 190] width 1021 height 18
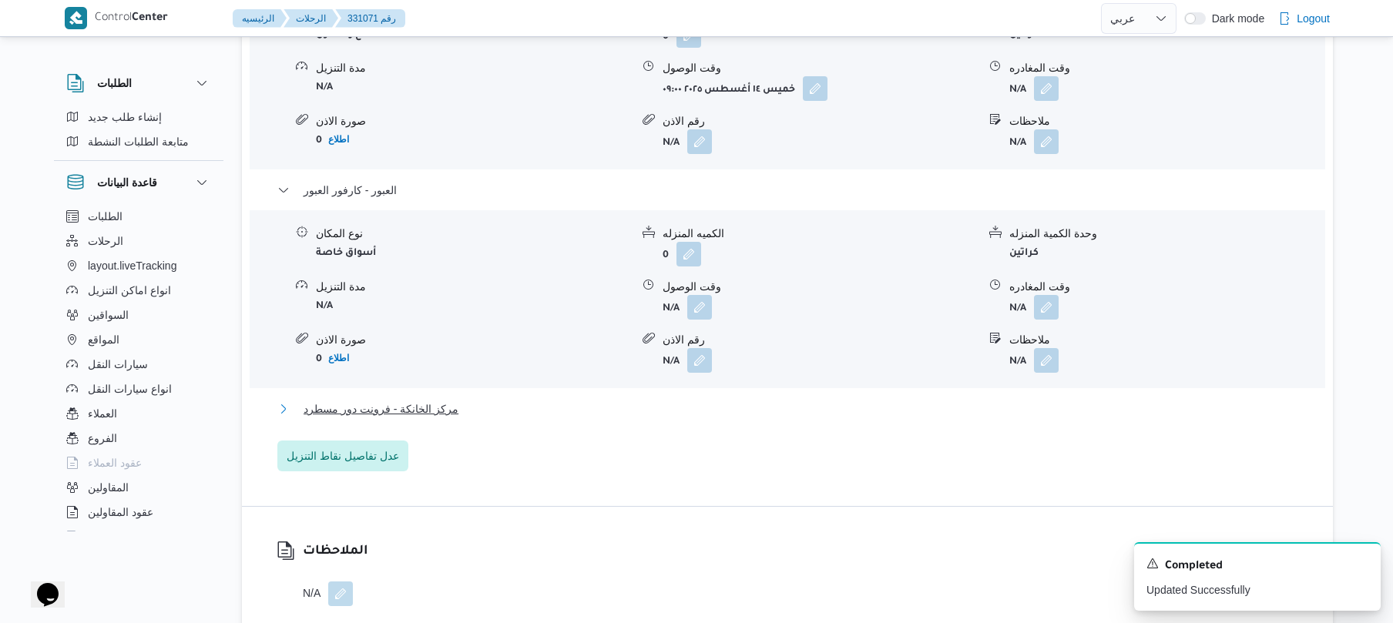
click at [655, 400] on button "مركز الخانكة - فرونت دور مسطرد" at bounding box center [787, 409] width 1021 height 18
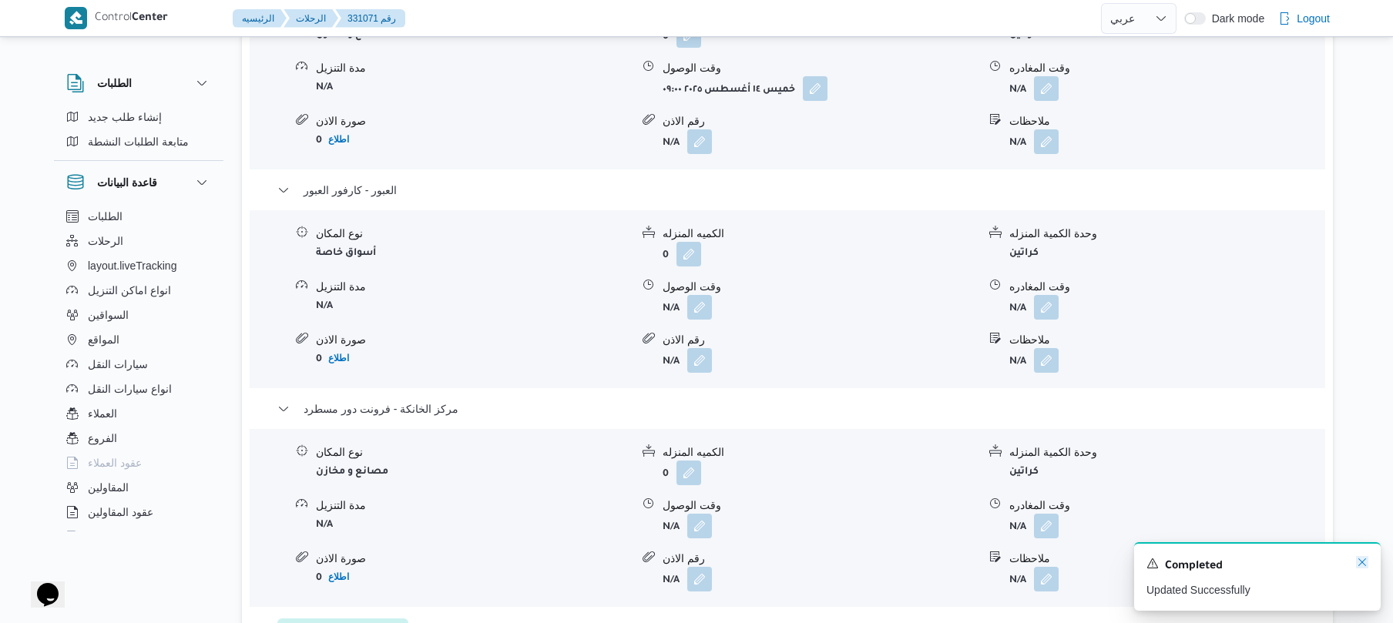
click at [1361, 562] on icon "Dismiss toast" at bounding box center [1362, 562] width 12 height 12
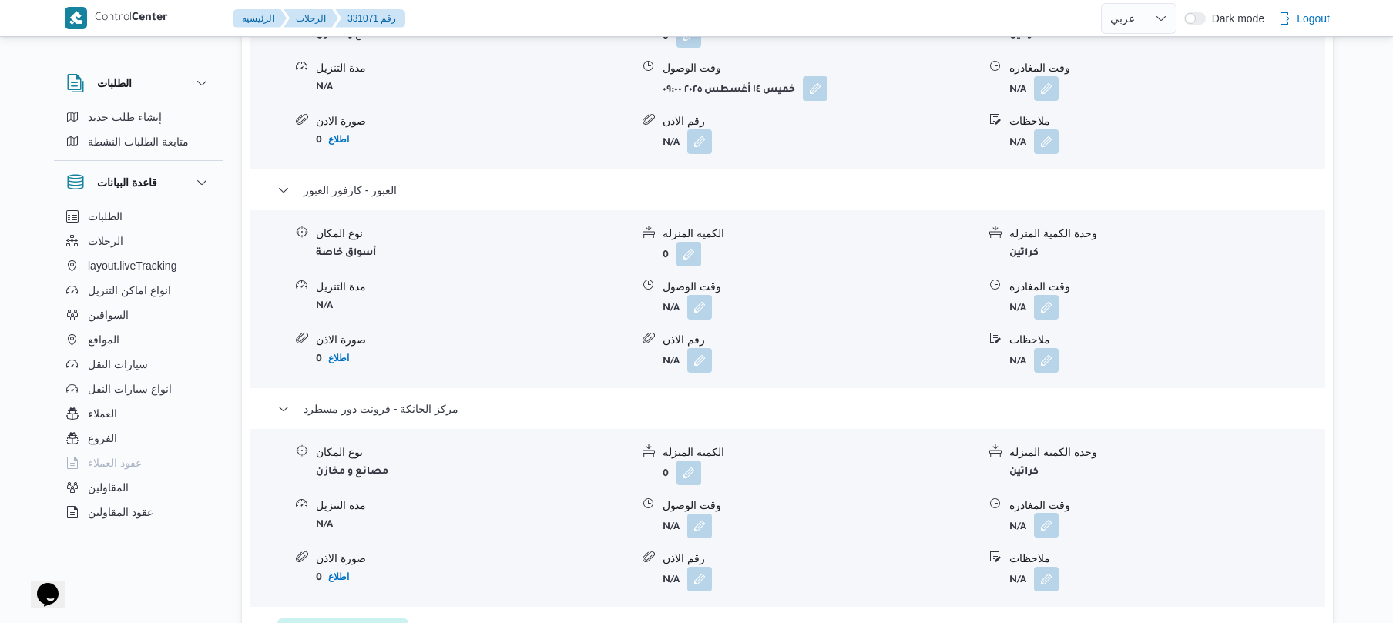
click at [1054, 513] on button "button" at bounding box center [1046, 525] width 25 height 25
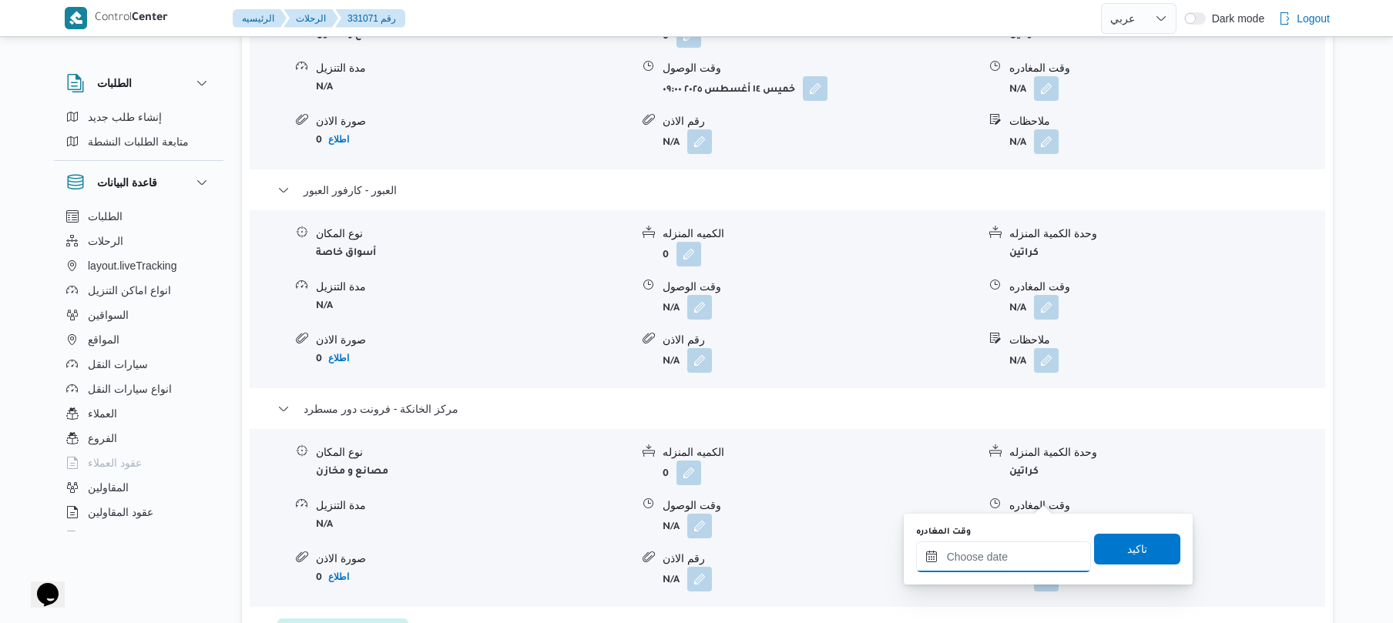
click at [1003, 559] on input "وقت المغادره" at bounding box center [1003, 557] width 175 height 31
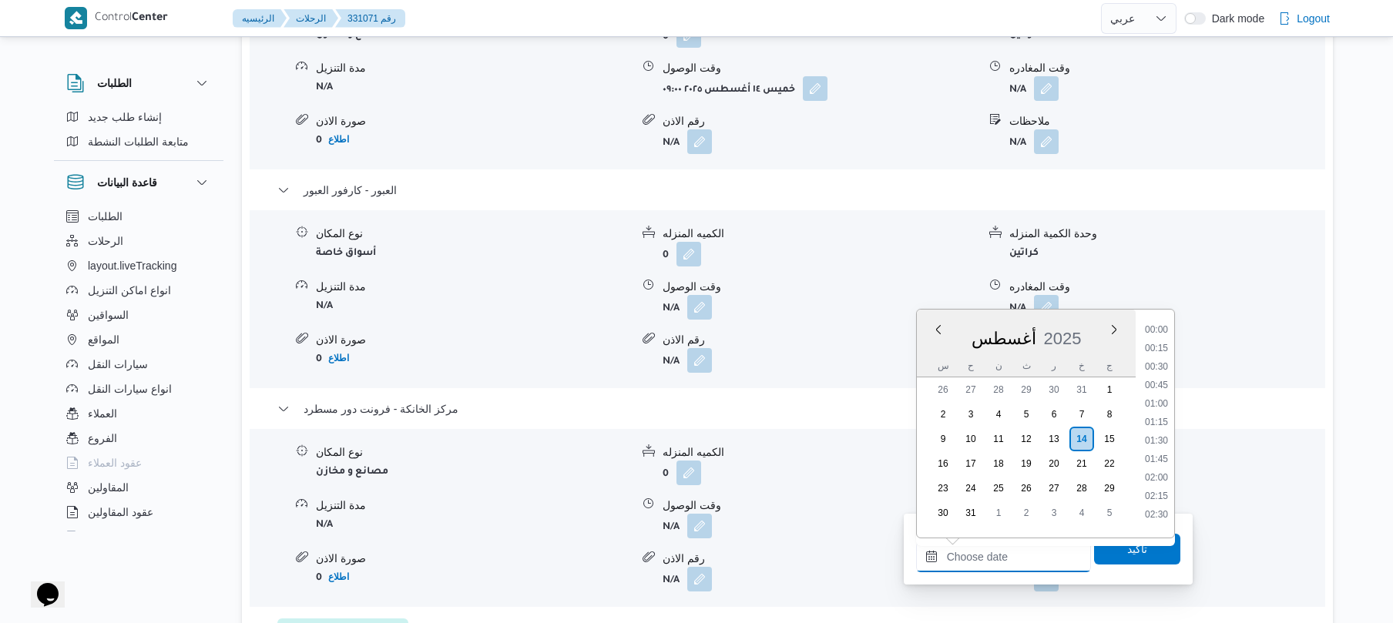
scroll to position [1264, 0]
click at [1151, 344] on li "17:15" at bounding box center [1156, 341] width 35 height 15
type input "١٤/٠٨/٢٠٢٥ ١٧:١٥"
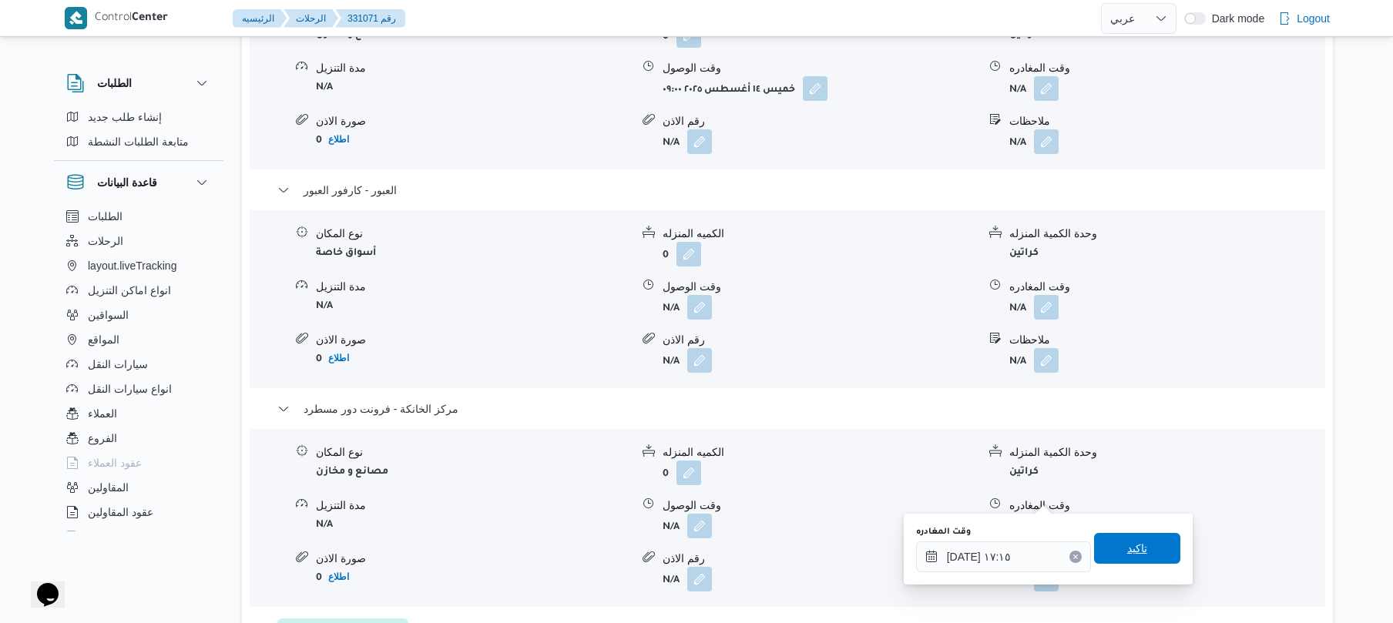
click at [1132, 542] on span "تاكيد" at bounding box center [1137, 548] width 20 height 18
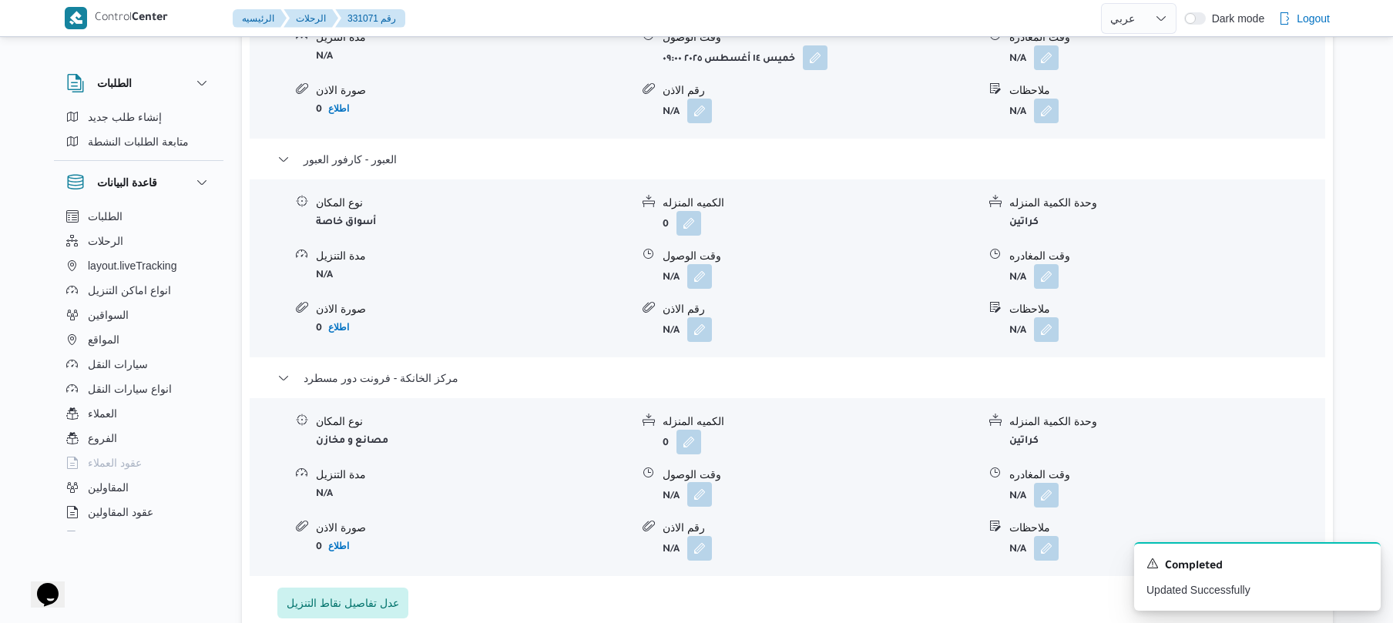
click at [710, 484] on button "button" at bounding box center [699, 494] width 25 height 25
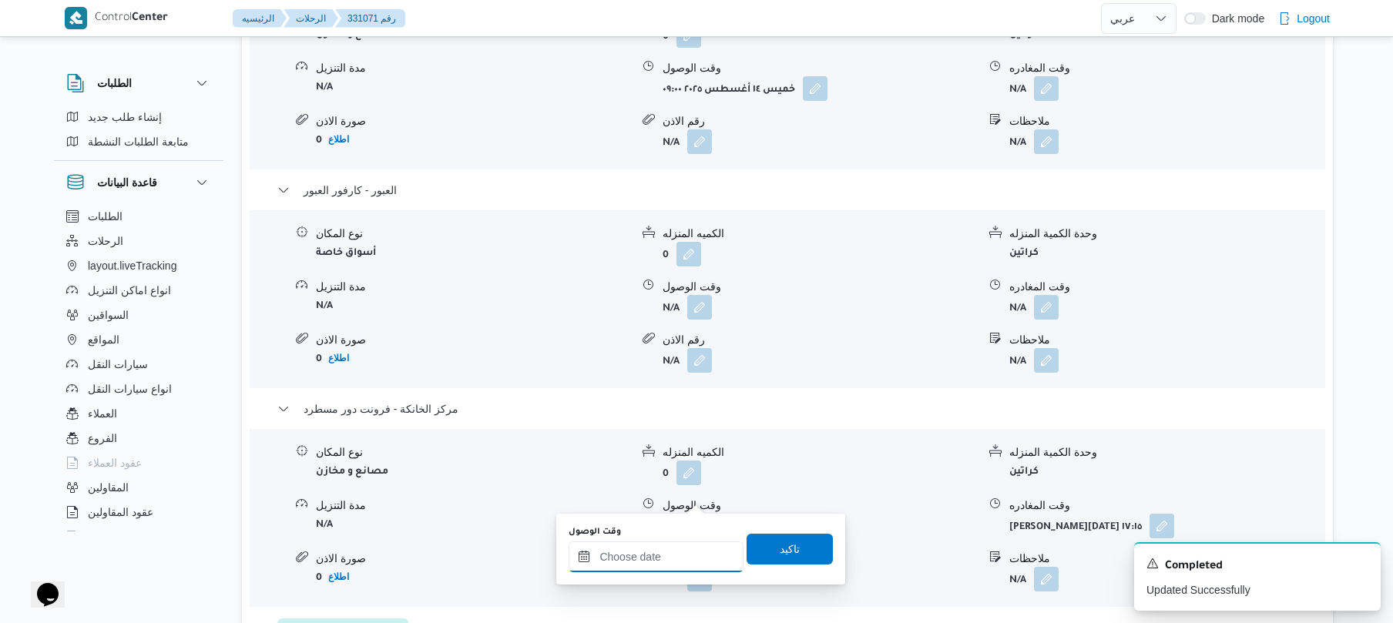
click at [688, 555] on input "وقت الوصول" at bounding box center [656, 557] width 175 height 31
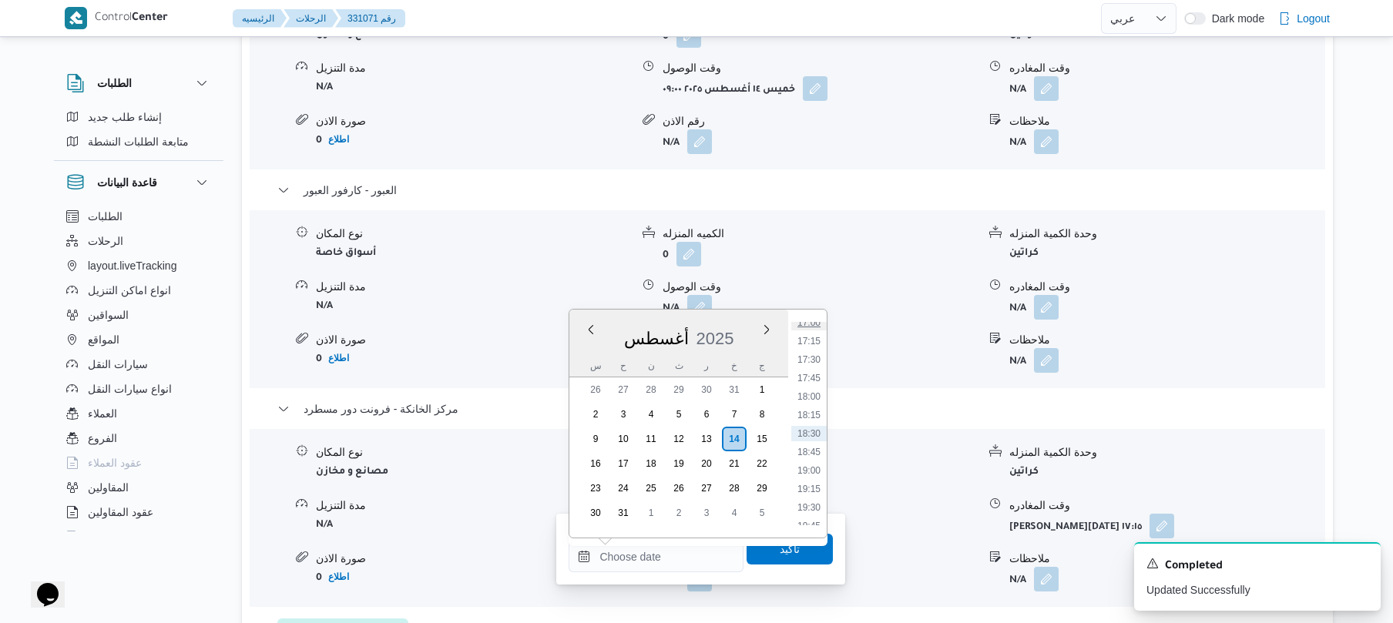
click at [812, 325] on li "17:00" at bounding box center [808, 322] width 35 height 15
type input "١٤/٠٨/٢٠٢٥ ١٧:٠٠"
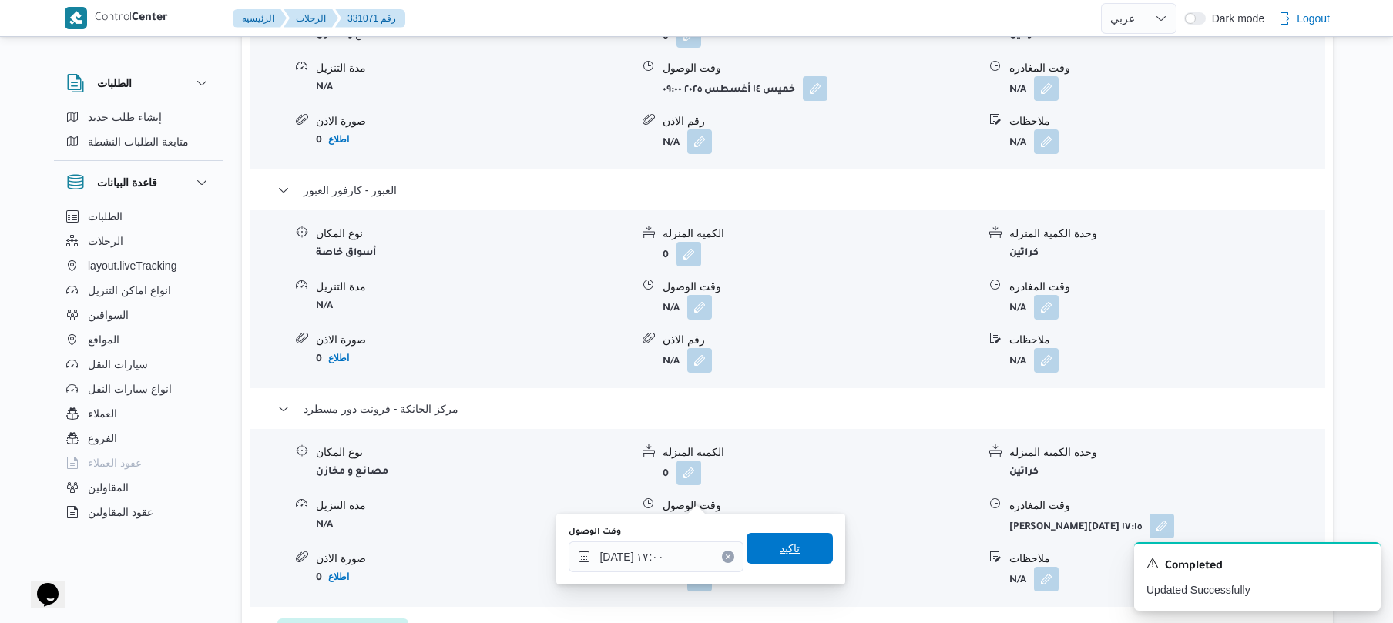
click at [803, 556] on span "تاكيد" at bounding box center [790, 548] width 86 height 31
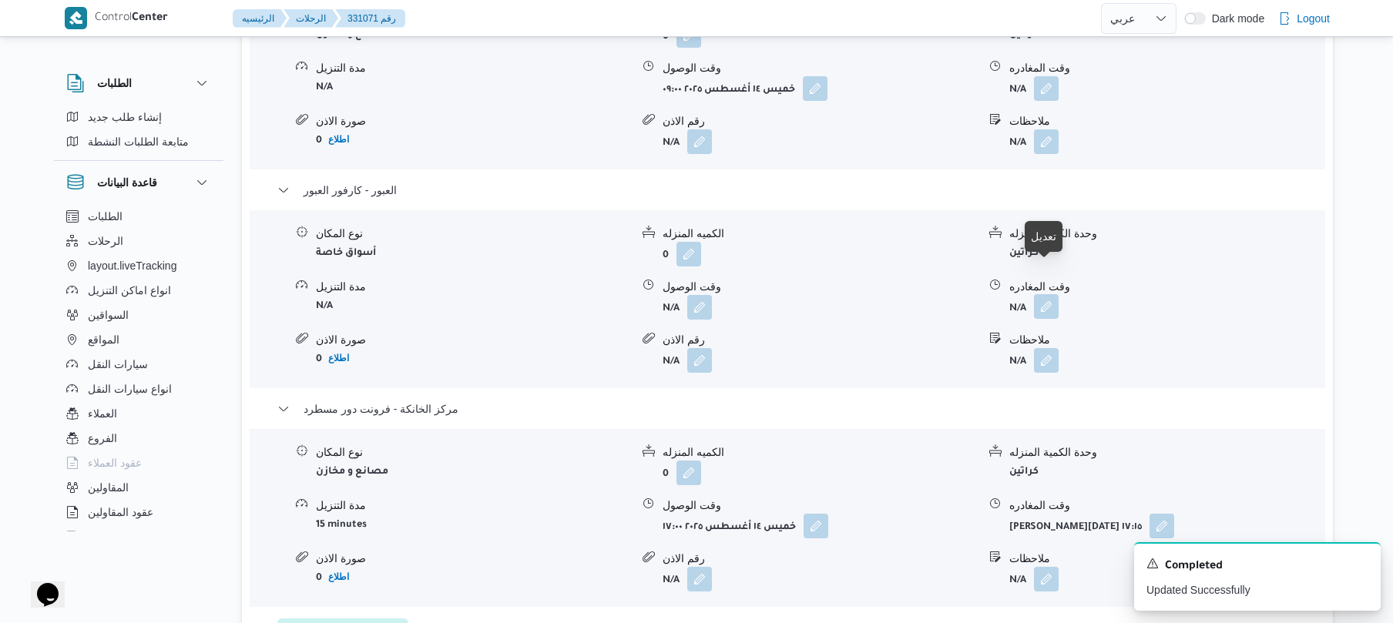
click at [1045, 294] on button "button" at bounding box center [1046, 306] width 25 height 25
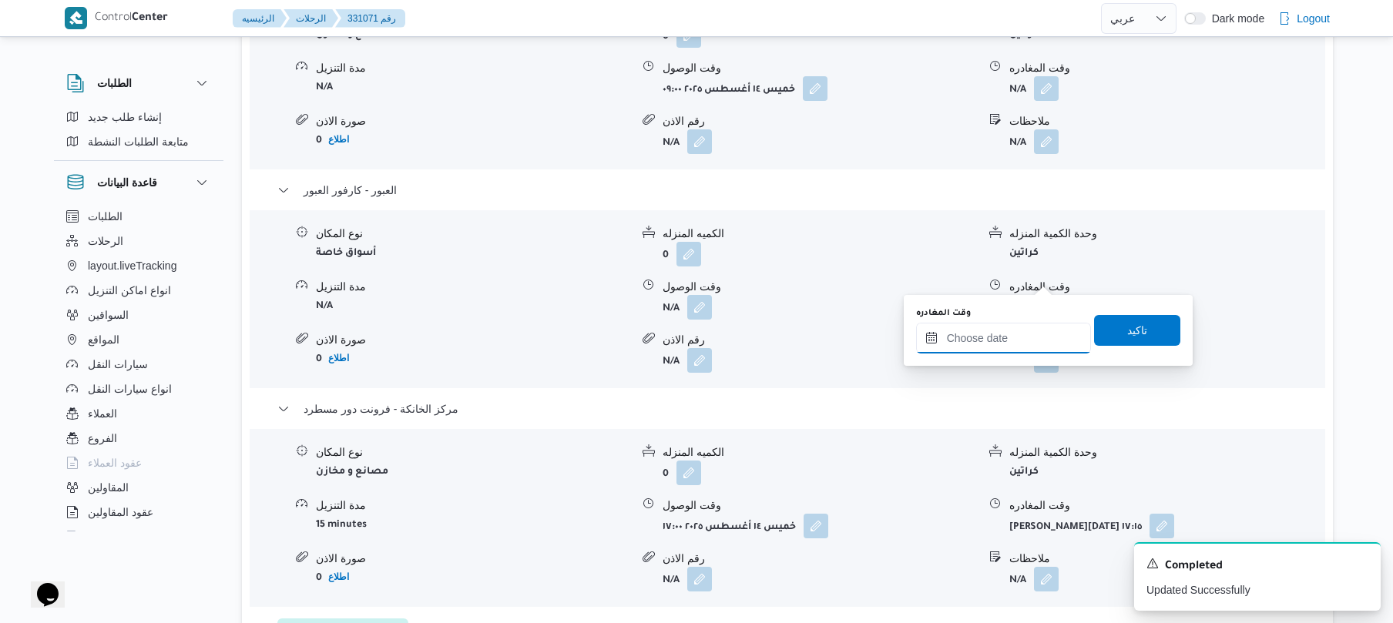
click at [1012, 341] on input "وقت المغادره" at bounding box center [1003, 338] width 175 height 31
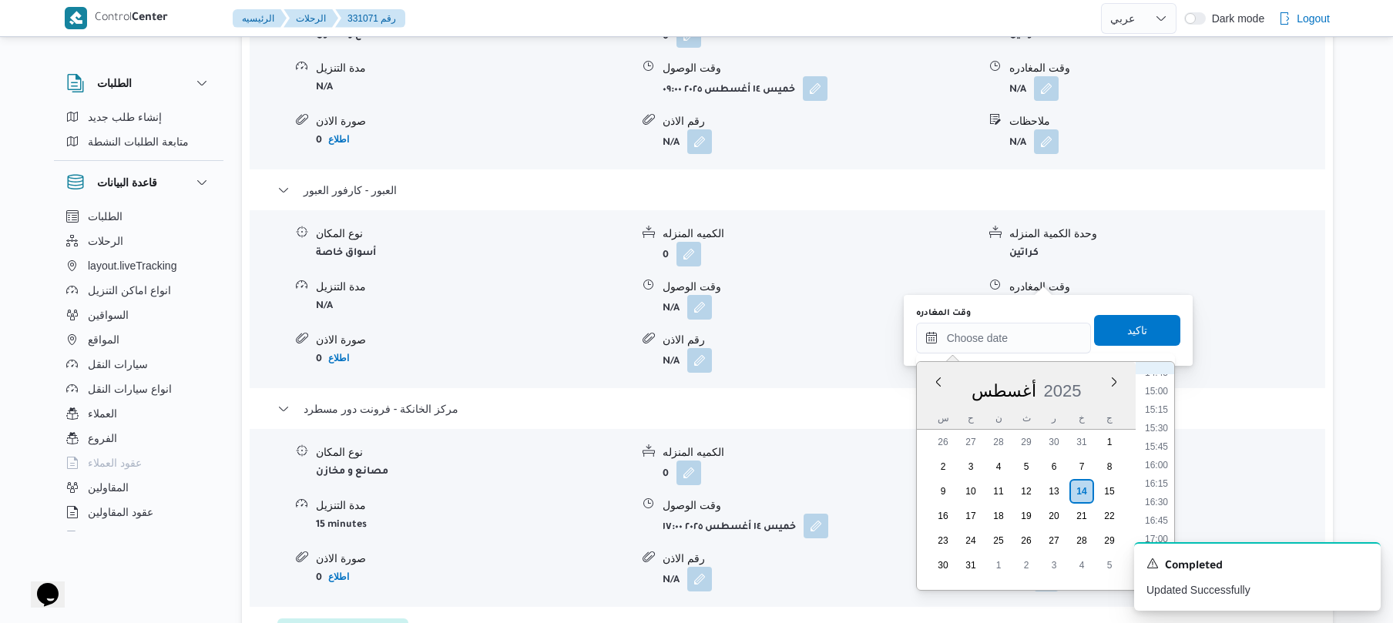
scroll to position [1092, 0]
click at [1163, 475] on li "16:00" at bounding box center [1156, 473] width 35 height 15
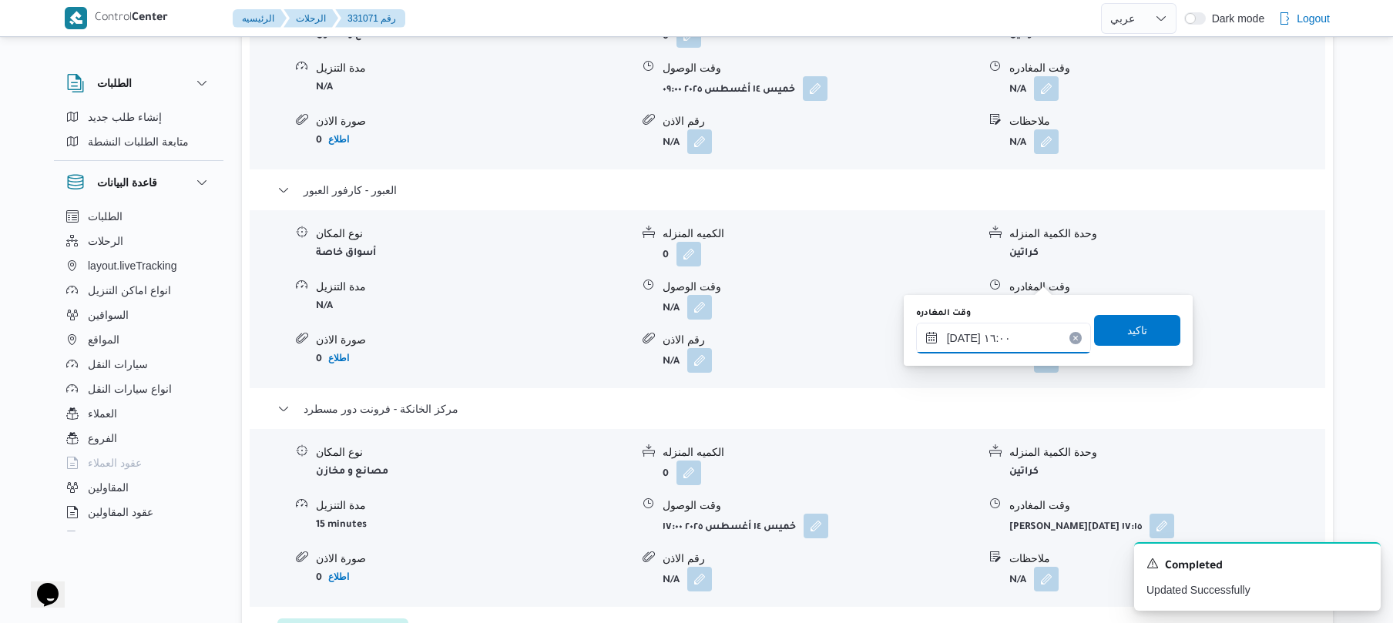
click at [962, 334] on input "١٤/٠٨/٢٠٢٥ ١٦:٠٠" at bounding box center [1003, 338] width 175 height 31
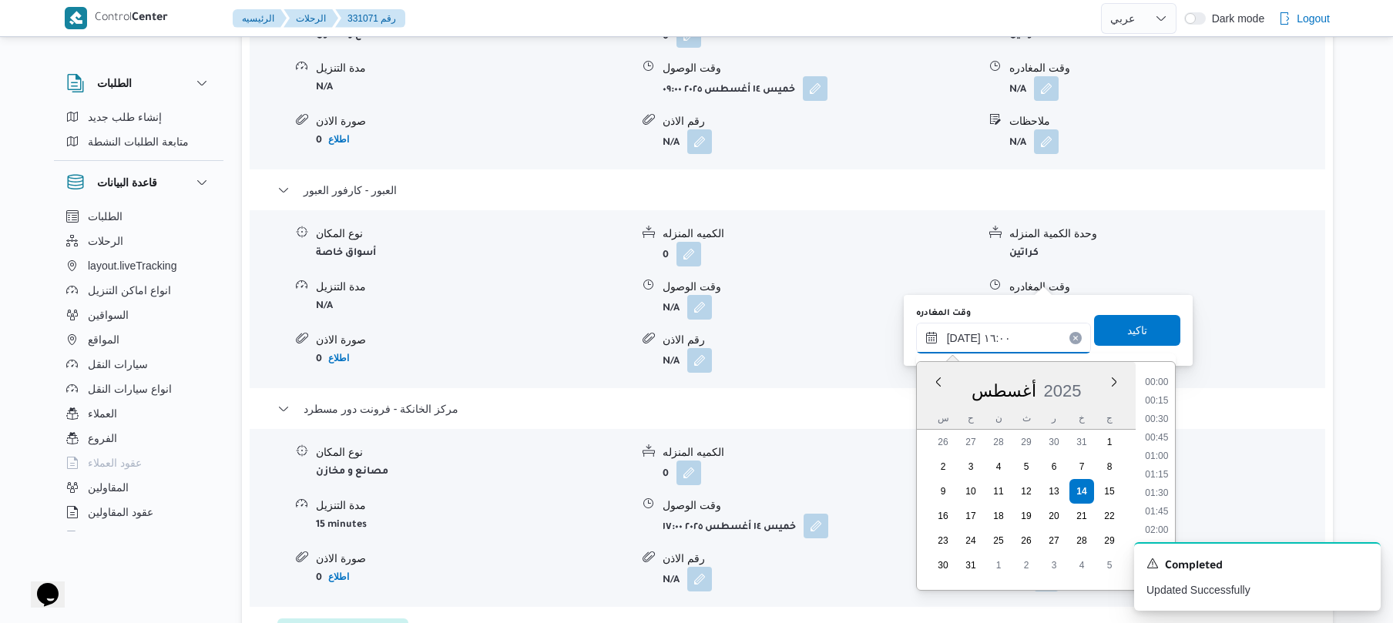
click at [962, 334] on input "١٤/٠٨/٢٠٢٥ ١٦:٠٠" at bounding box center [1003, 338] width 175 height 31
type input "١٤/٠٨/٢٠٢٥ ١٦:25"
click at [1106, 330] on span "تاكيد" at bounding box center [1137, 329] width 86 height 31
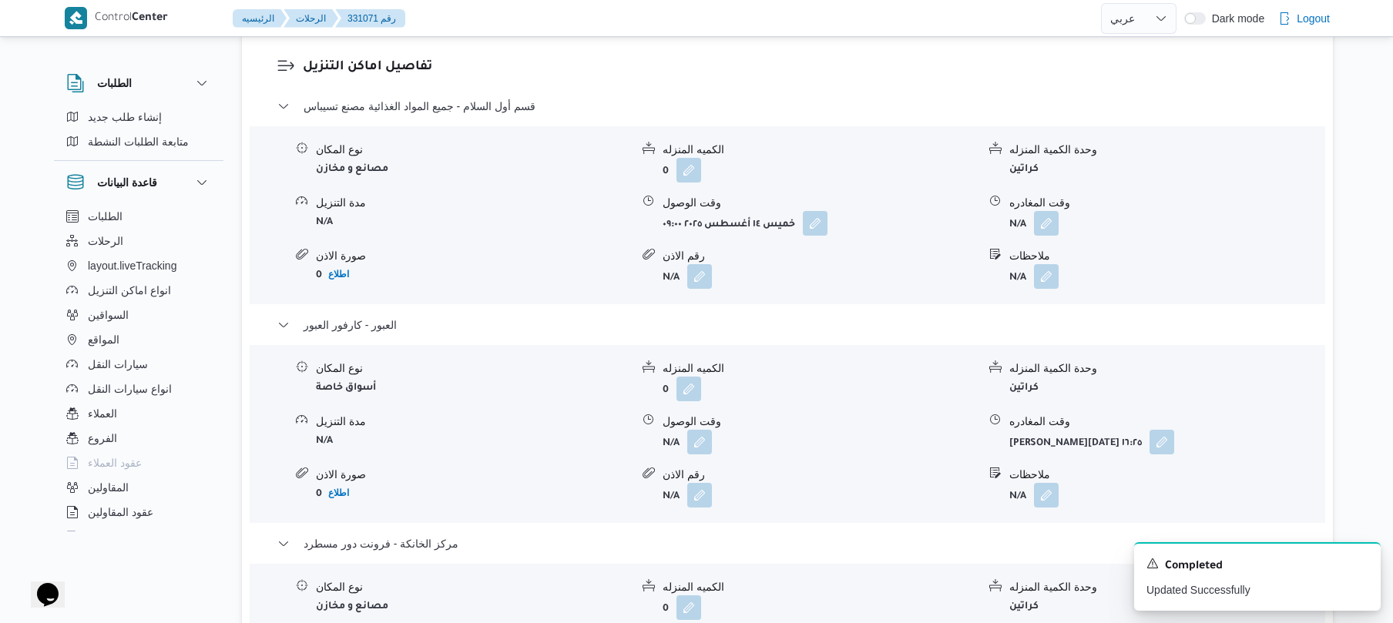
scroll to position [1191, 0]
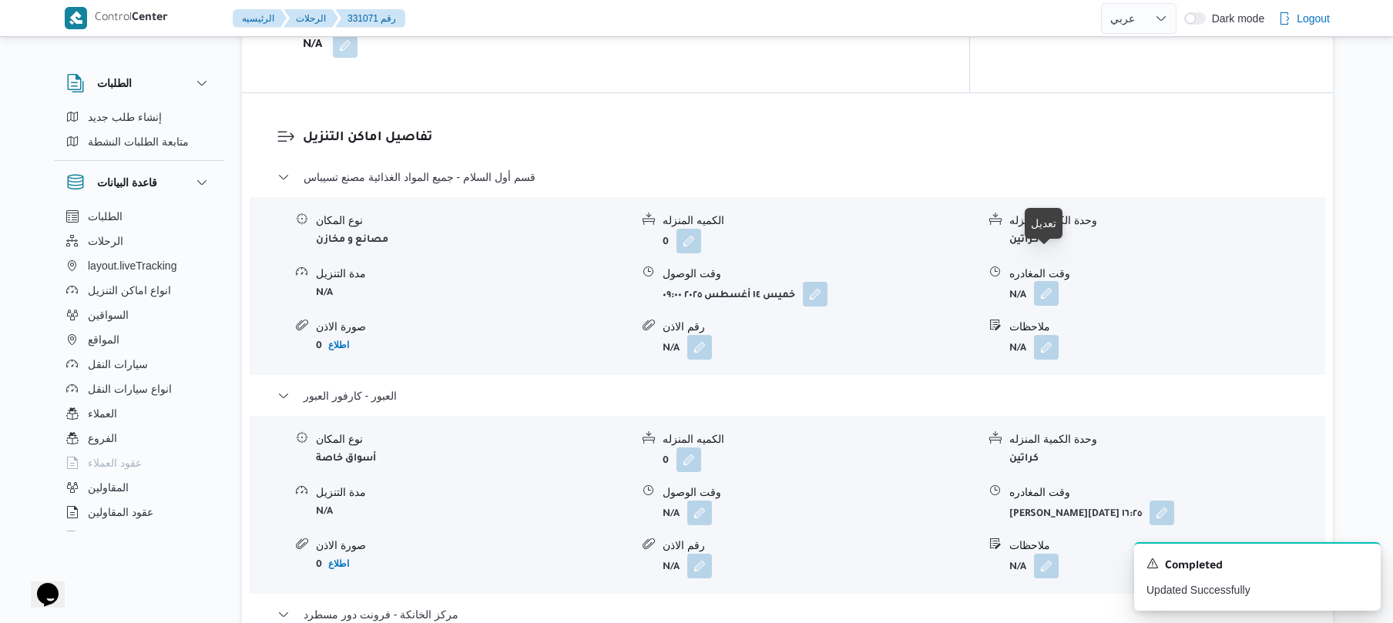
click at [1045, 281] on button "button" at bounding box center [1046, 293] width 25 height 25
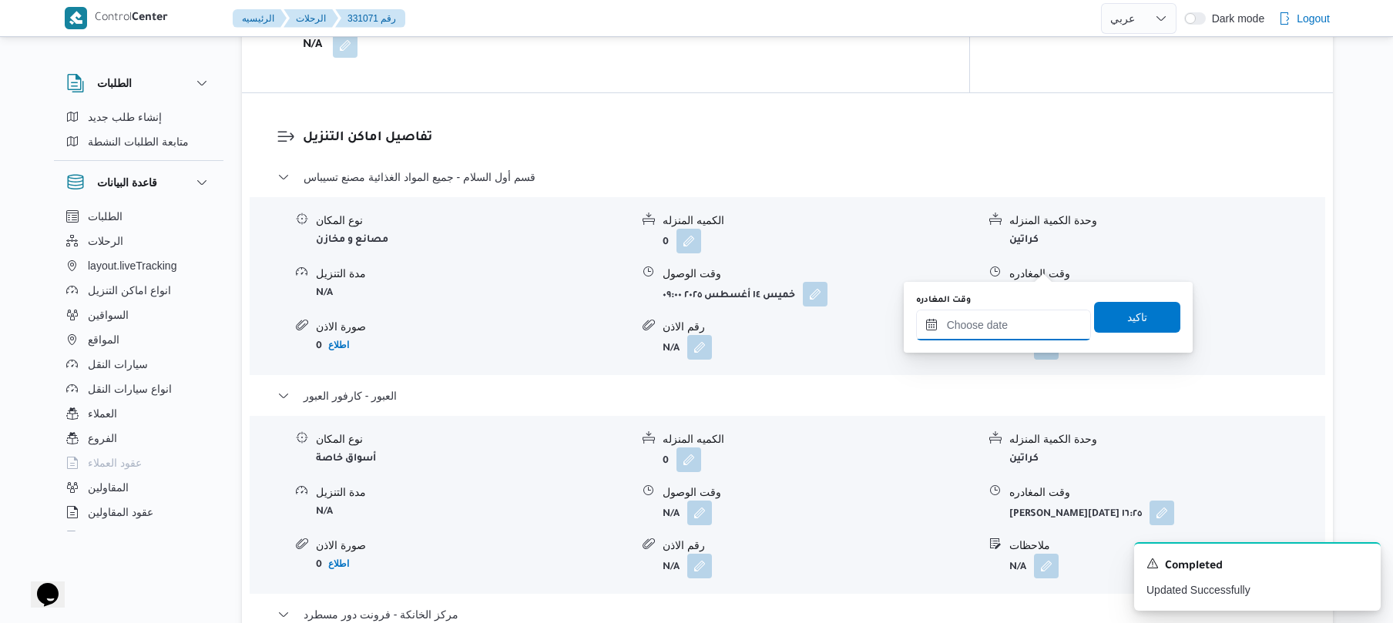
click at [1024, 328] on input "وقت المغادره" at bounding box center [1003, 325] width 175 height 31
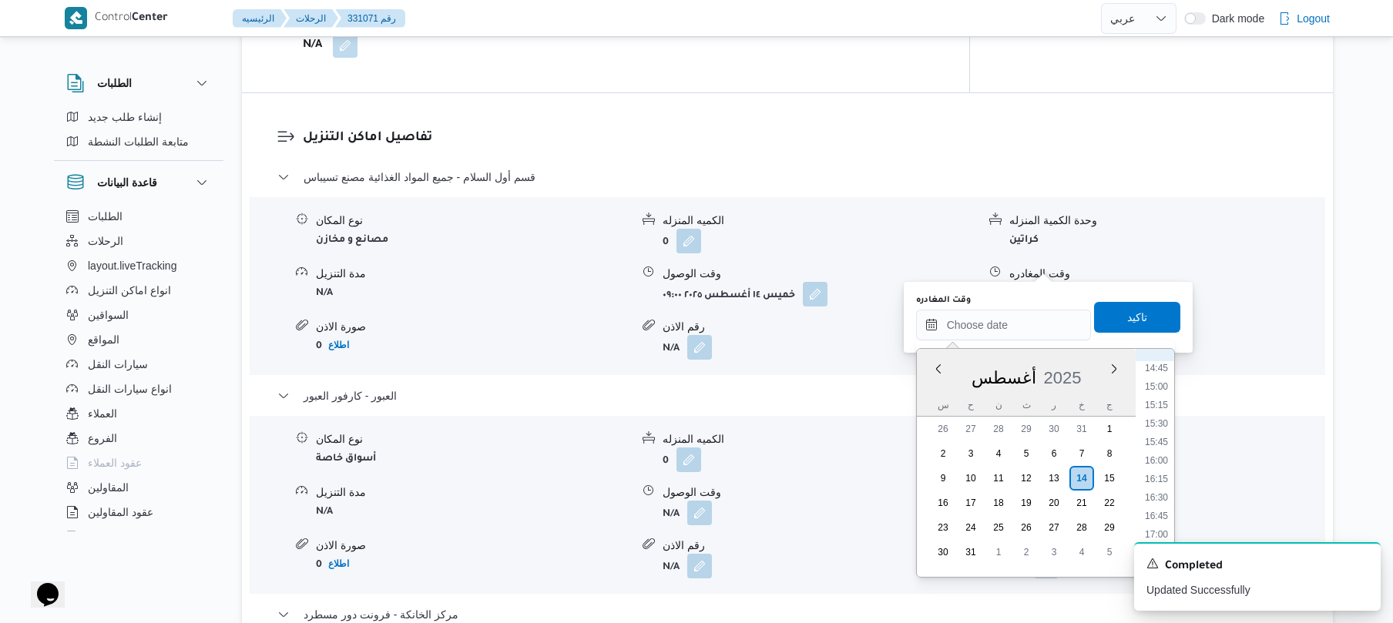
scroll to position [919, 0]
click at [1156, 374] on li "12:30" at bounding box center [1156, 374] width 35 height 15
type input "١٤/٠٨/٢٠٢٥ ١٢:٣٠"
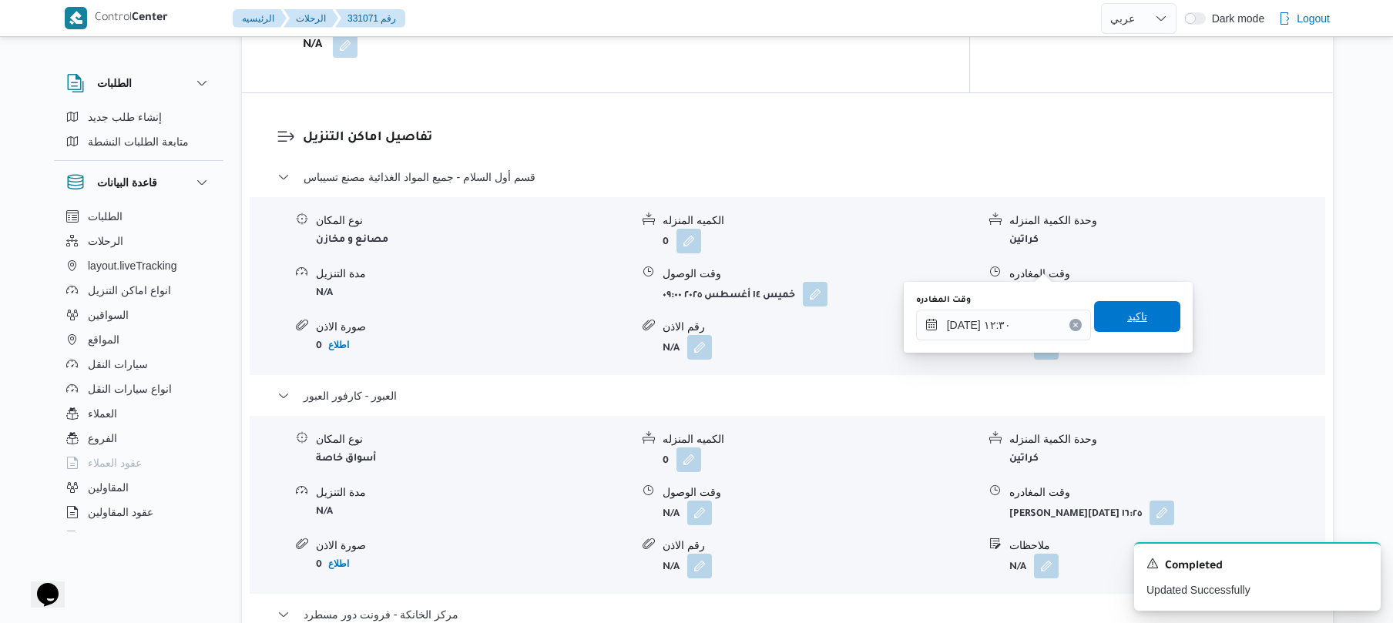
click at [1145, 321] on span "تاكيد" at bounding box center [1137, 316] width 86 height 31
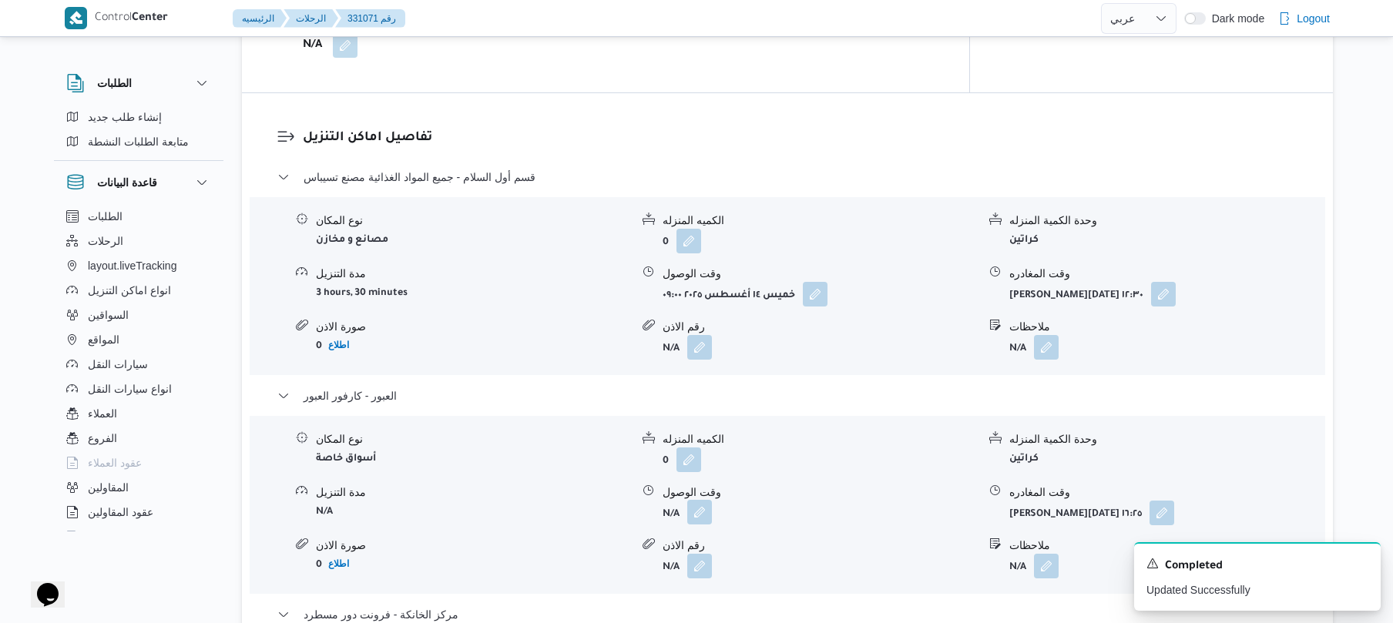
click at [707, 500] on button "button" at bounding box center [699, 512] width 25 height 25
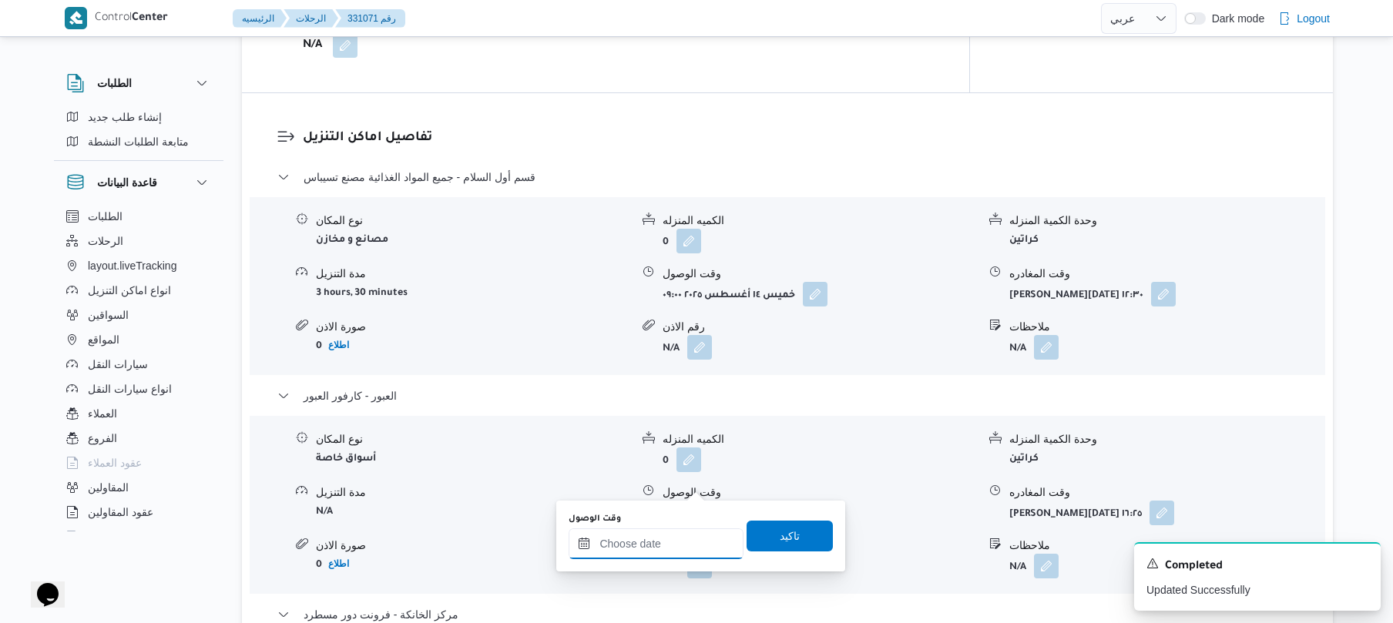
click at [666, 549] on input "وقت الوصول" at bounding box center [656, 544] width 175 height 31
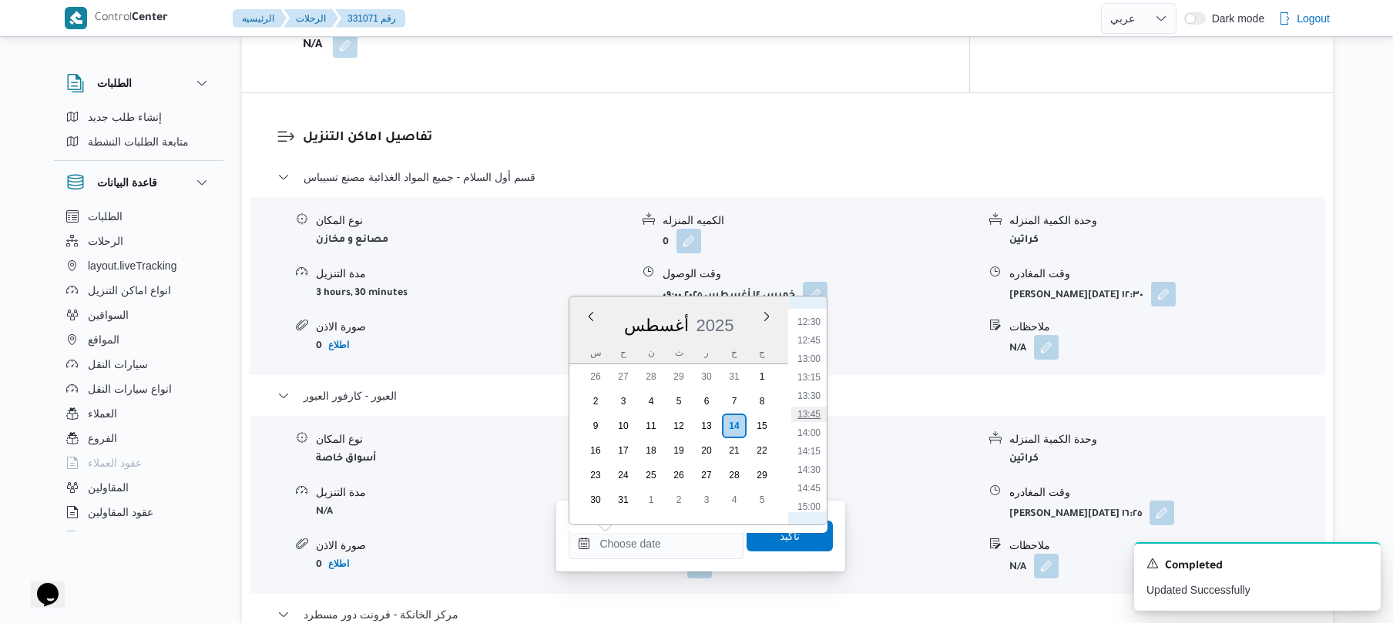
click at [814, 415] on li "13:45" at bounding box center [808, 414] width 35 height 15
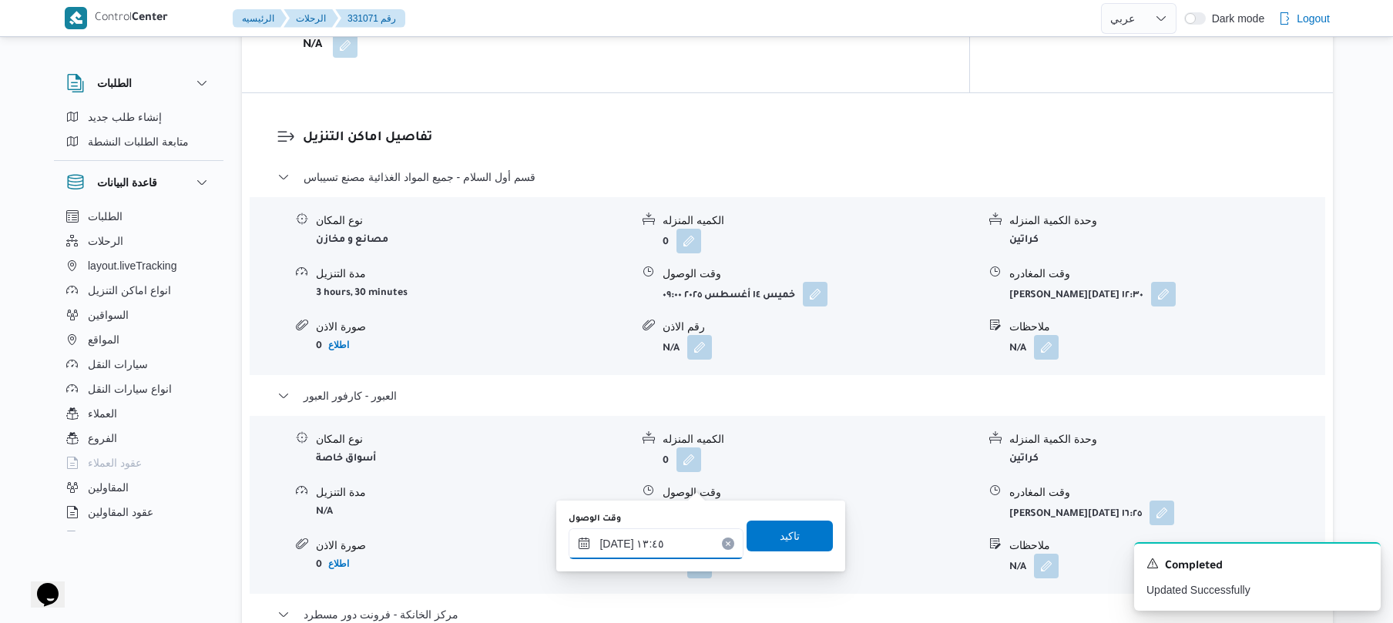
click at [678, 541] on input "١٤/٠٨/٢٠٢٥ ١٣:٤٥" at bounding box center [656, 544] width 175 height 31
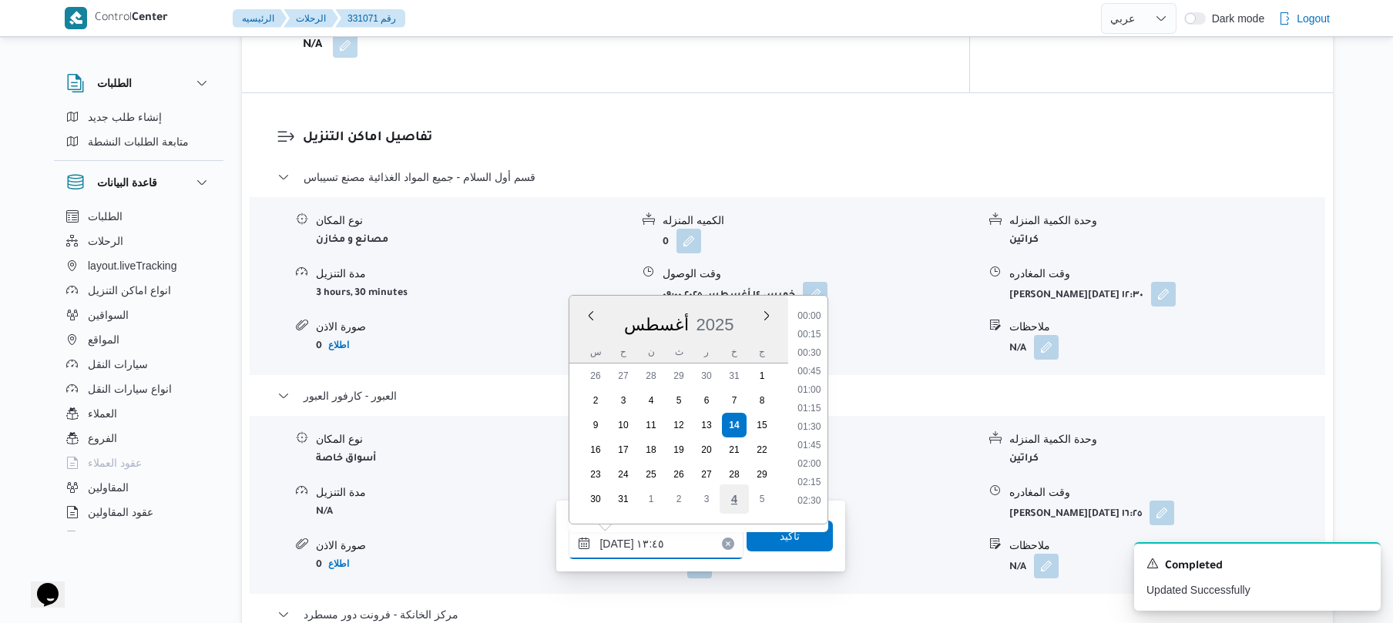
scroll to position [913, 0]
click at [806, 339] on li "12:45" at bounding box center [809, 345] width 35 height 15
type input "١٤/٠٨/٢٠٢٥ ١٢:٤٥"
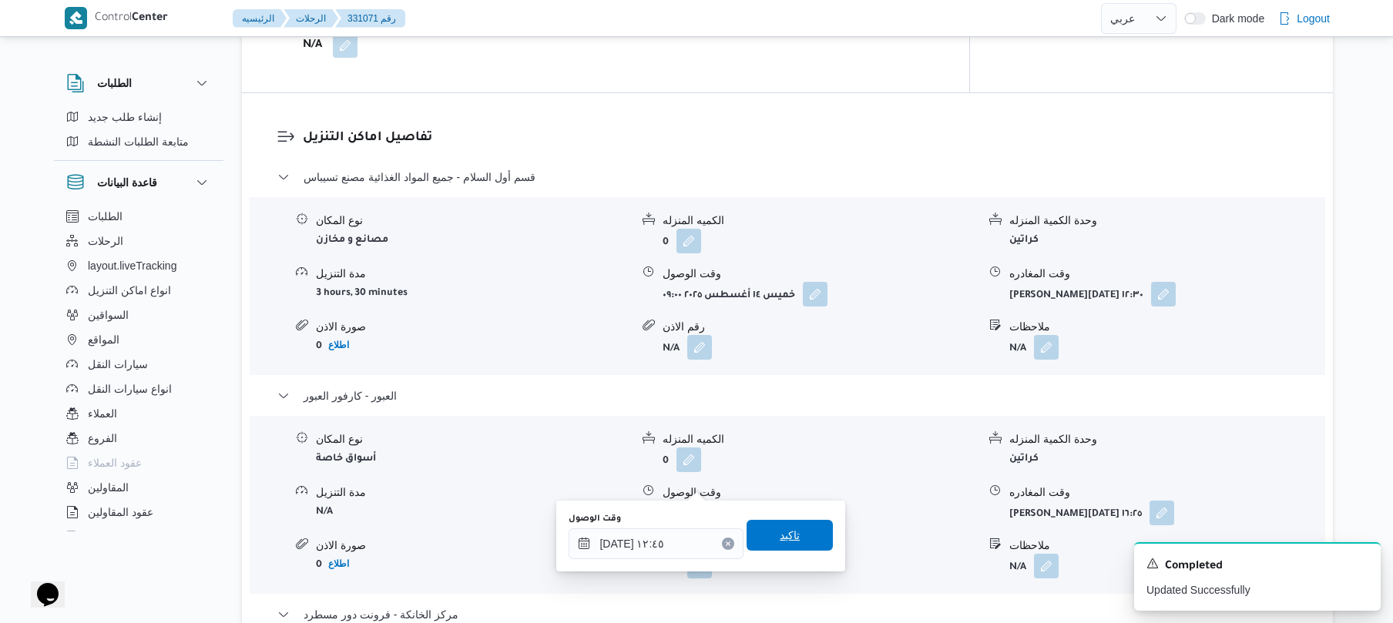
click at [793, 533] on span "تاكيد" at bounding box center [790, 535] width 86 height 31
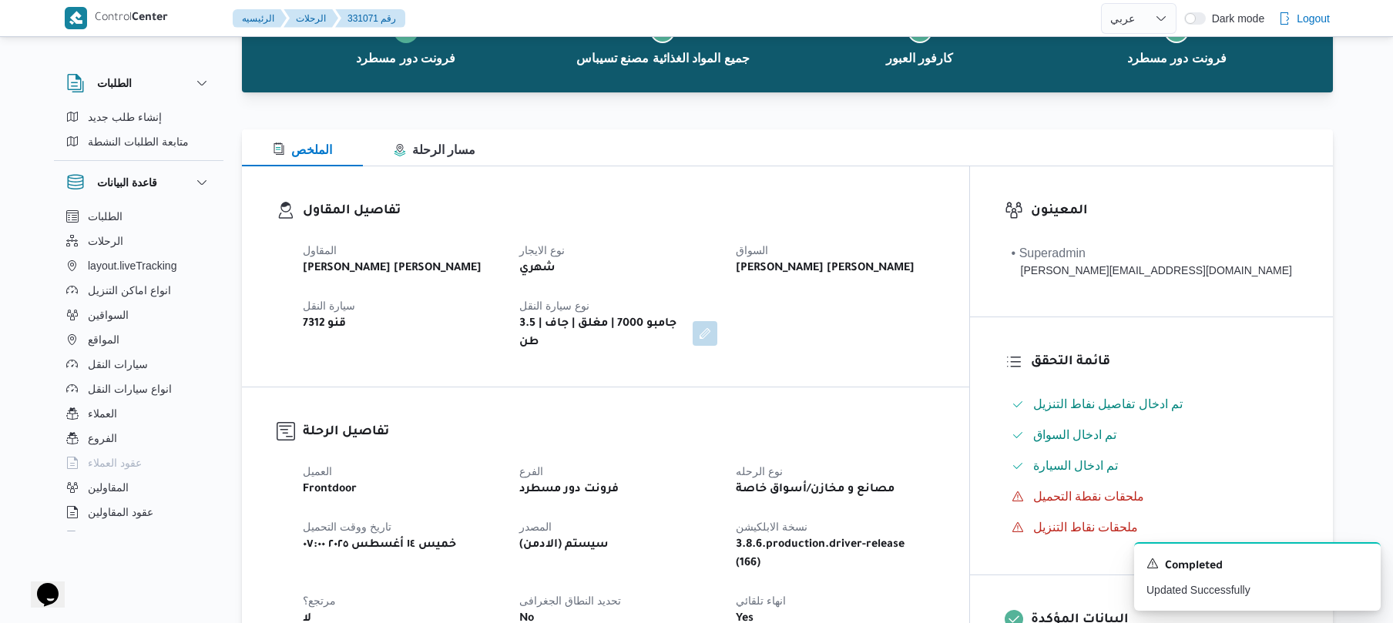
scroll to position [0, 0]
